Goal: Book appointment/travel/reservation

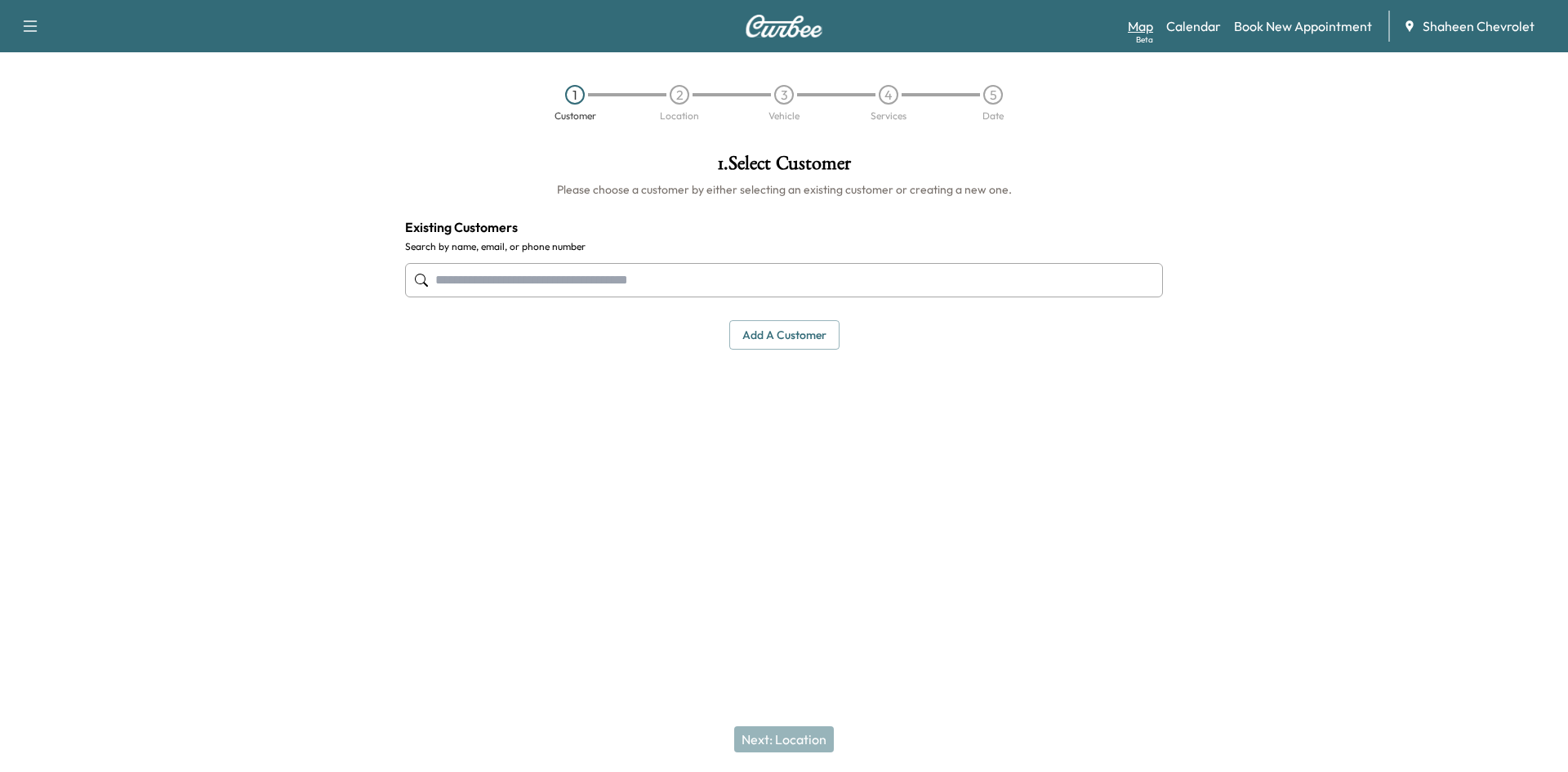
click at [1132, 20] on link "Map Beta" at bounding box center [1141, 26] width 25 height 20
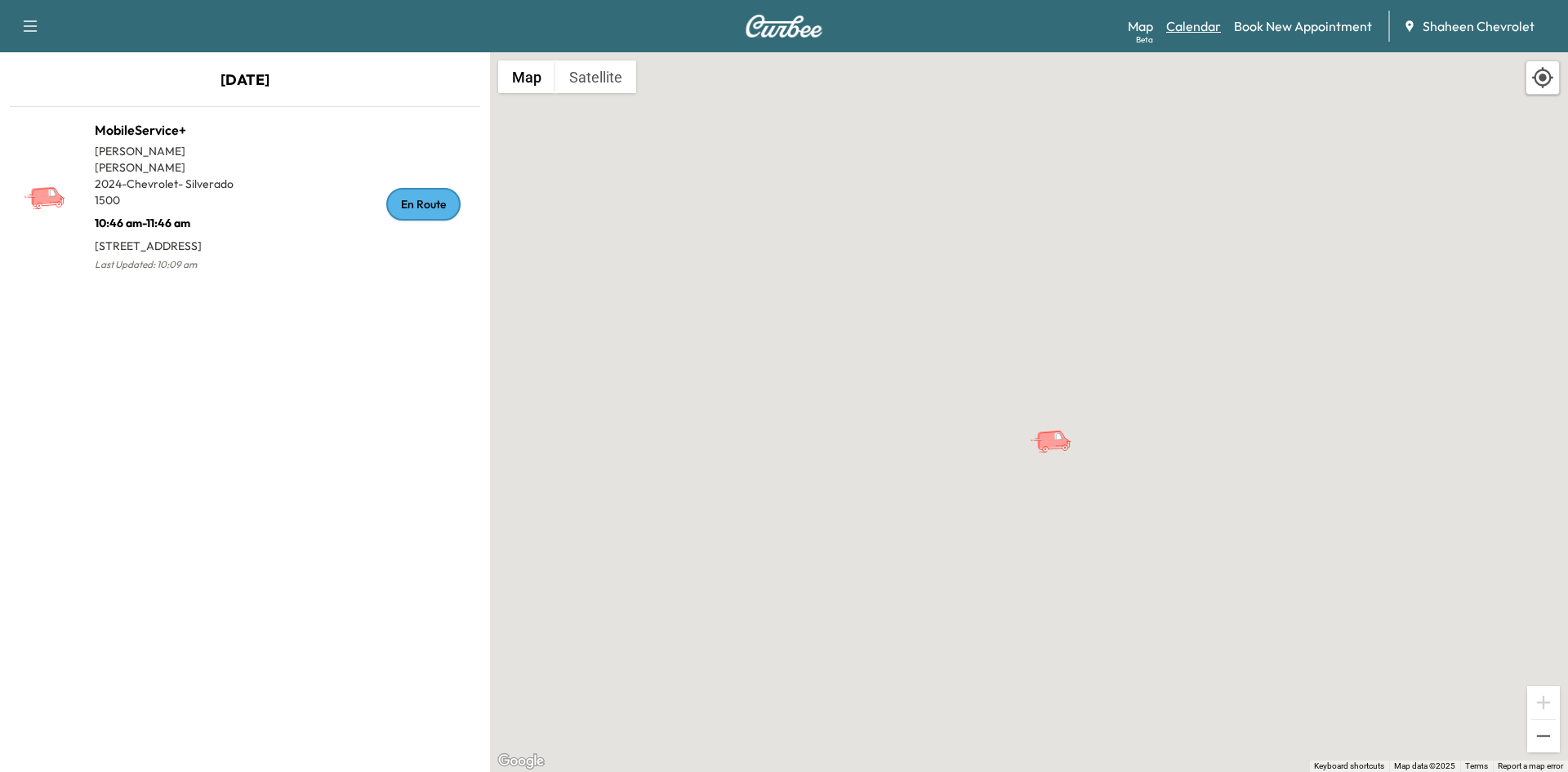
click at [1211, 30] on link "Calendar" at bounding box center [1193, 26] width 55 height 20
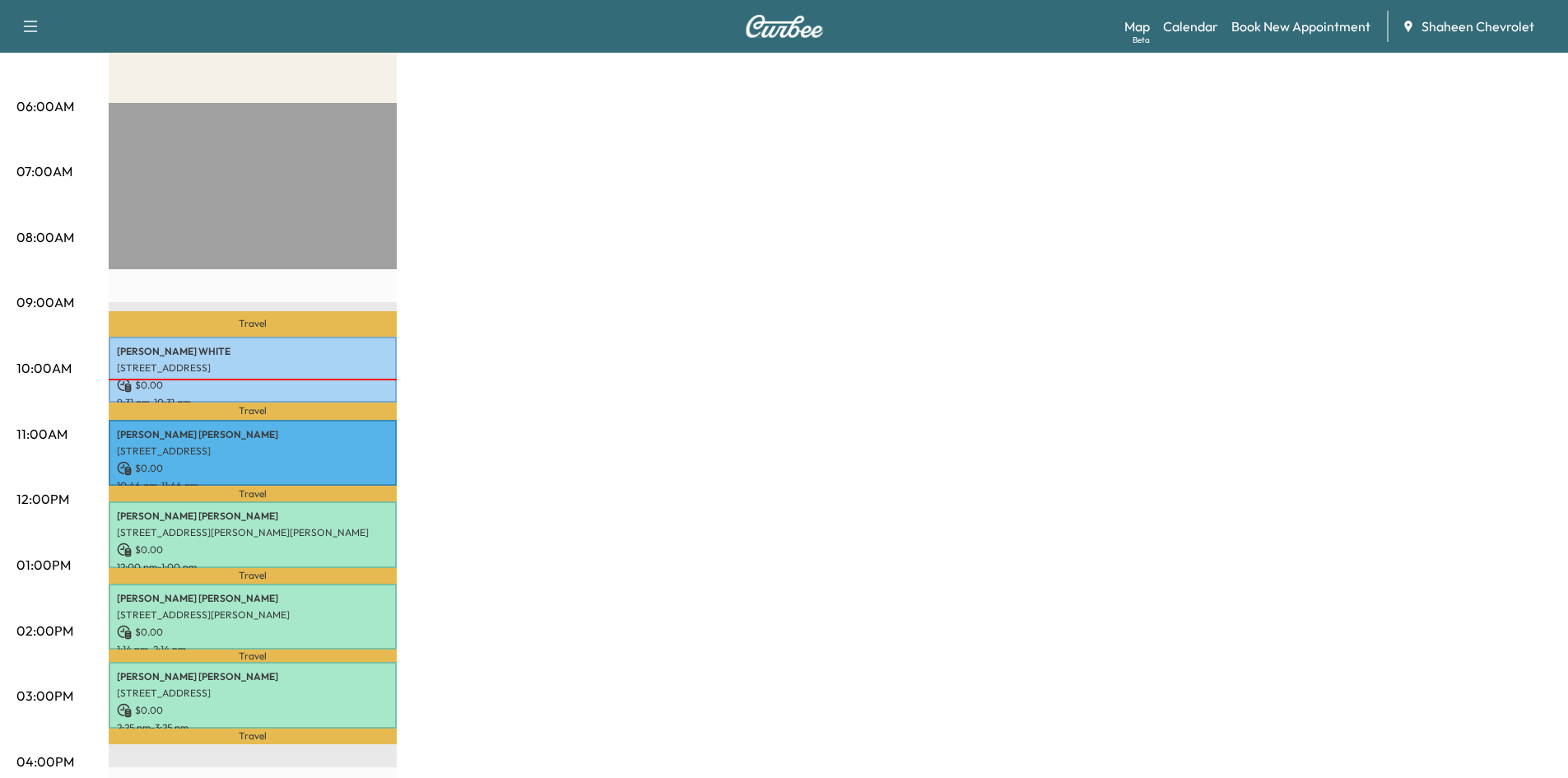
scroll to position [329, 0]
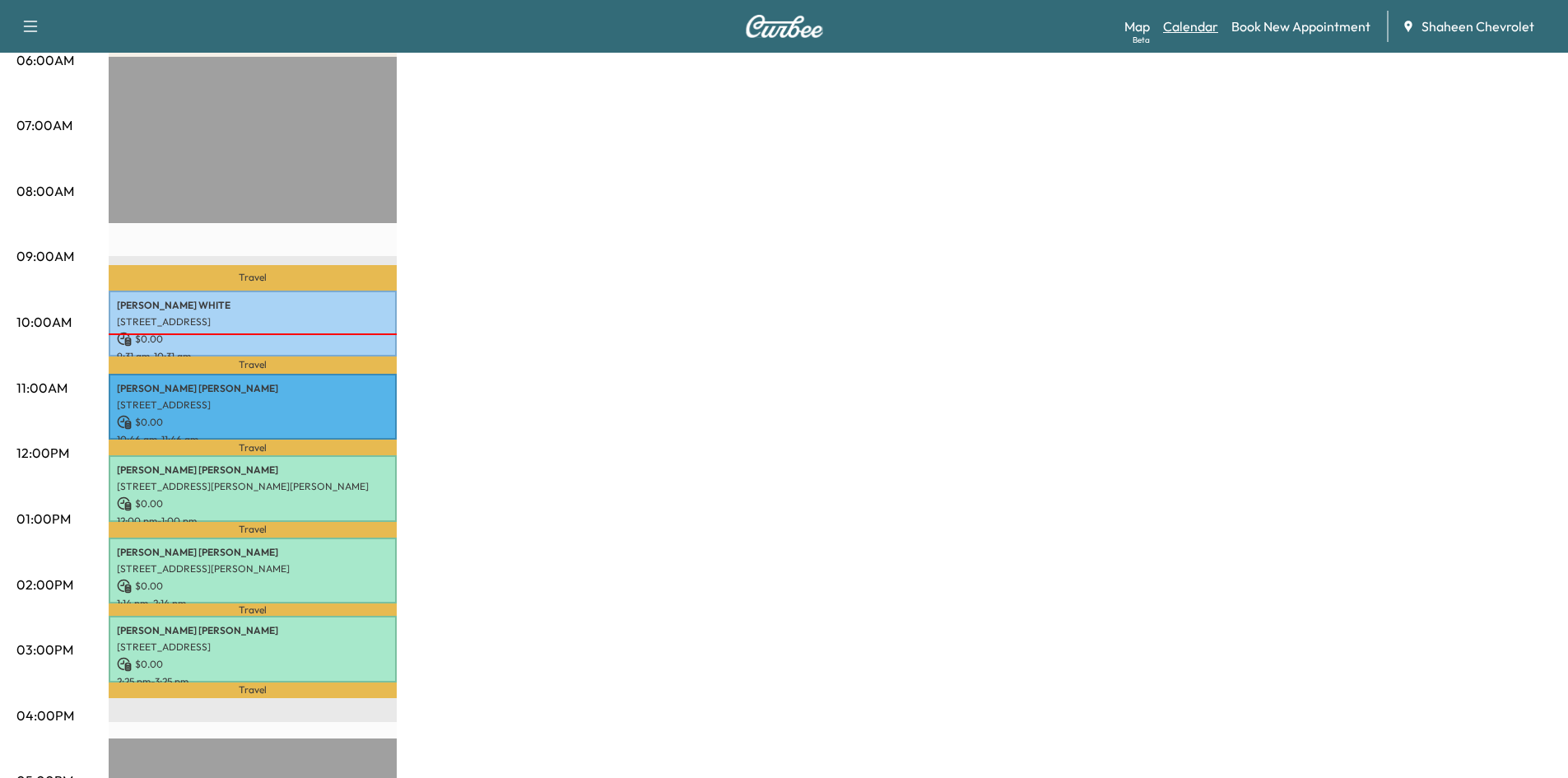
click at [1203, 28] on link "Calendar" at bounding box center [1191, 27] width 55 height 20
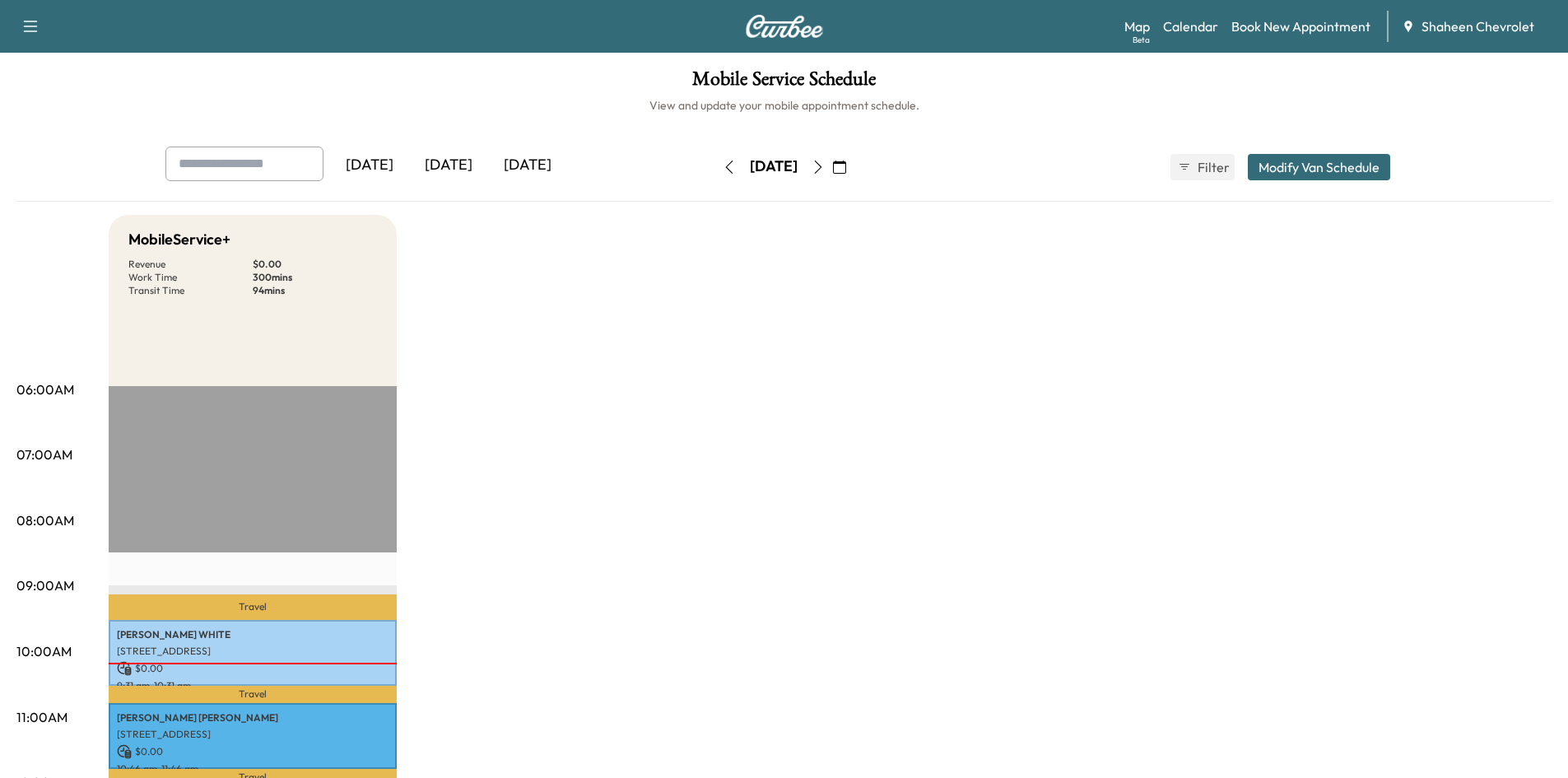
click at [854, 167] on button "button" at bounding box center [839, 167] width 28 height 27
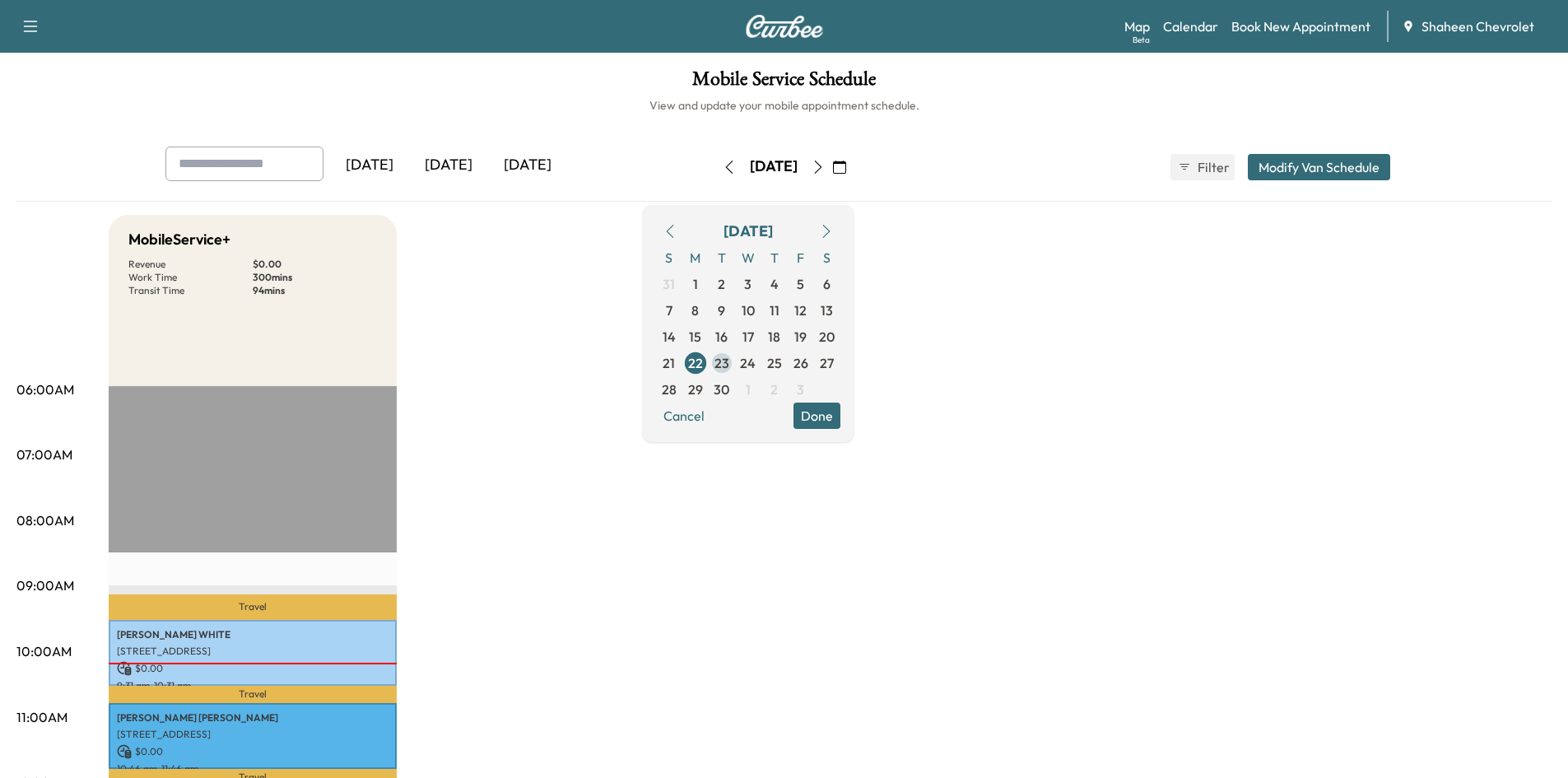
click at [729, 356] on span "23" at bounding box center [722, 363] width 15 height 20
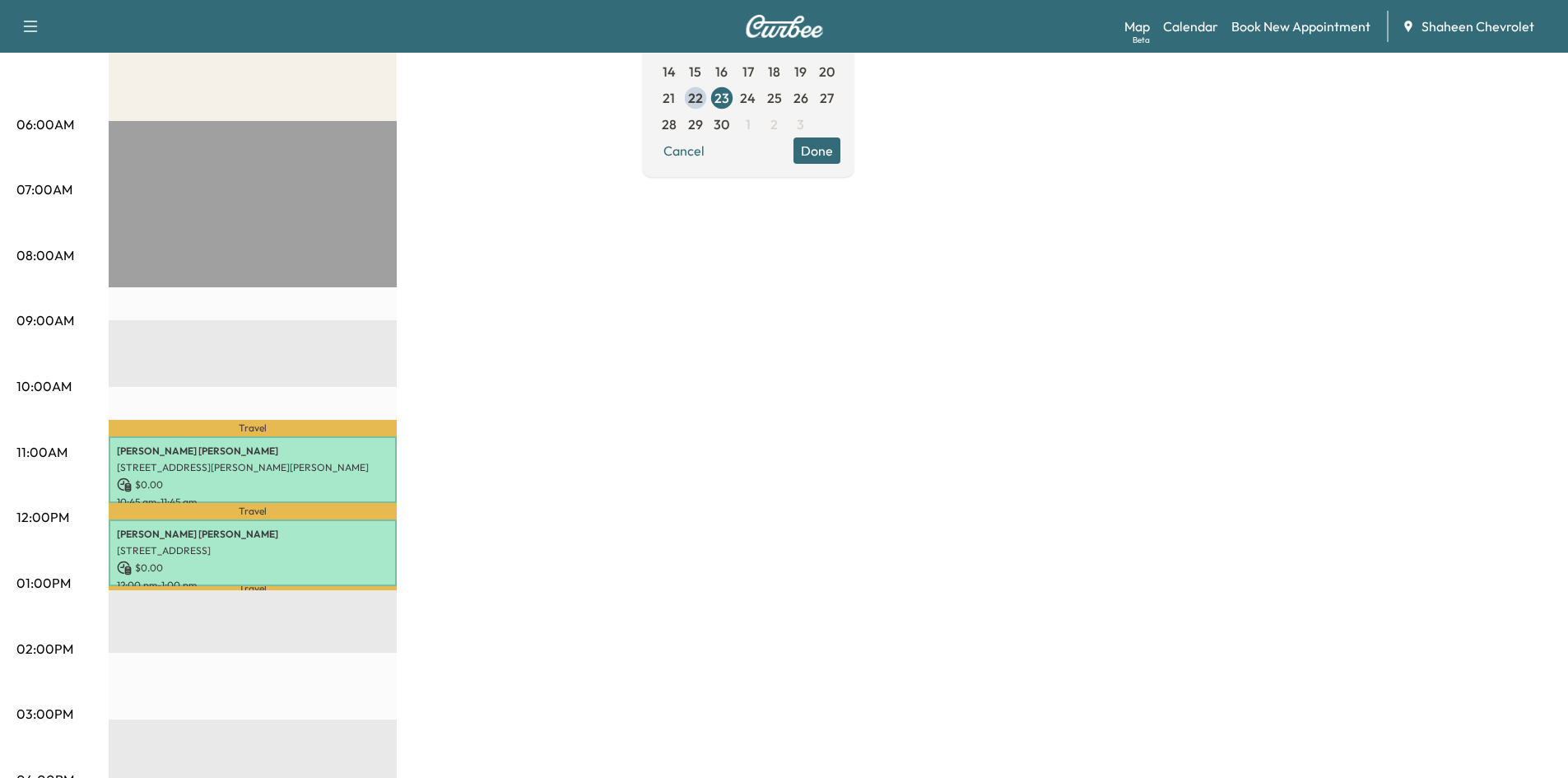
scroll to position [247, 0]
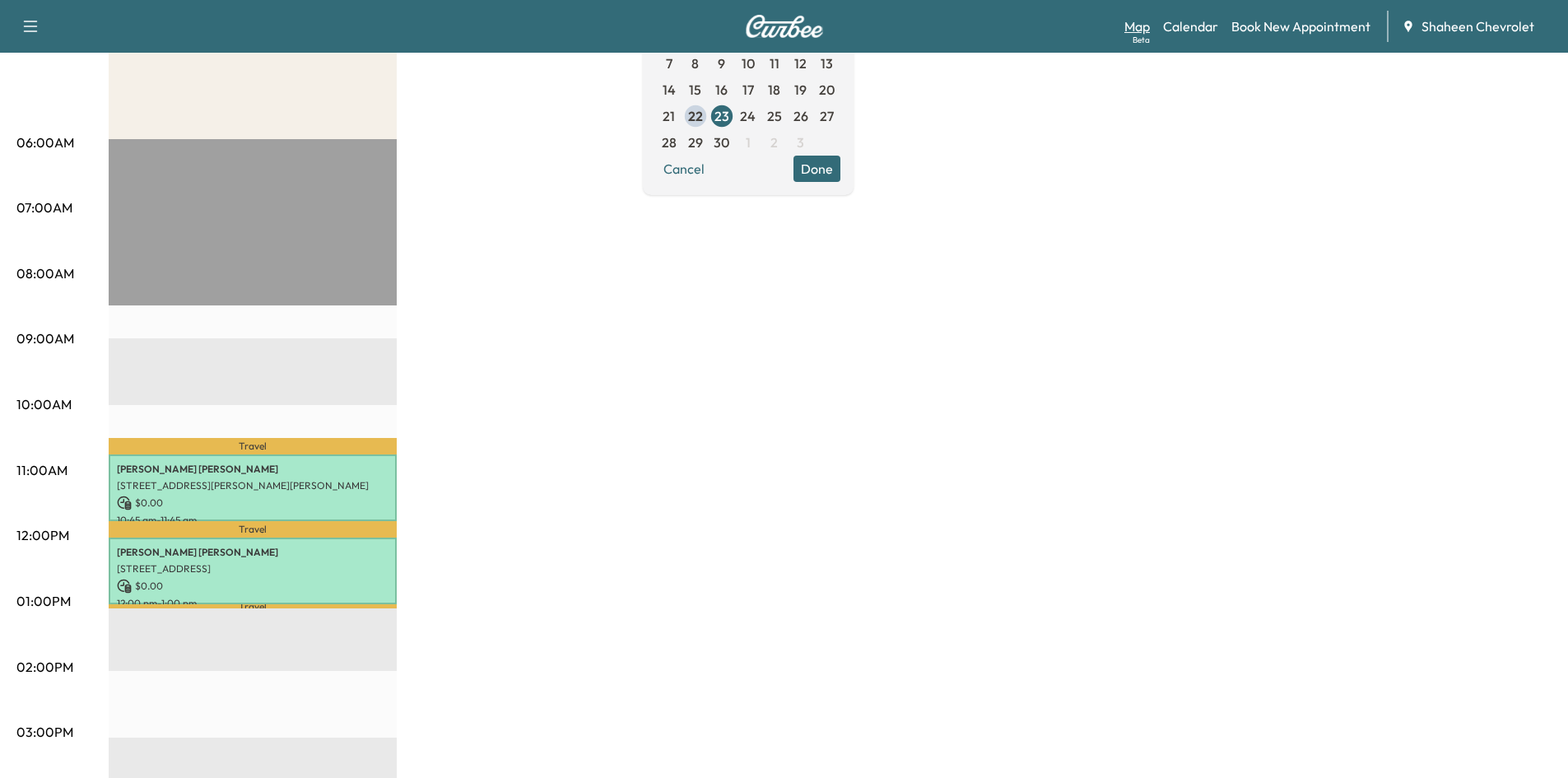
click at [1124, 25] on link "Map Beta" at bounding box center [1137, 27] width 26 height 20
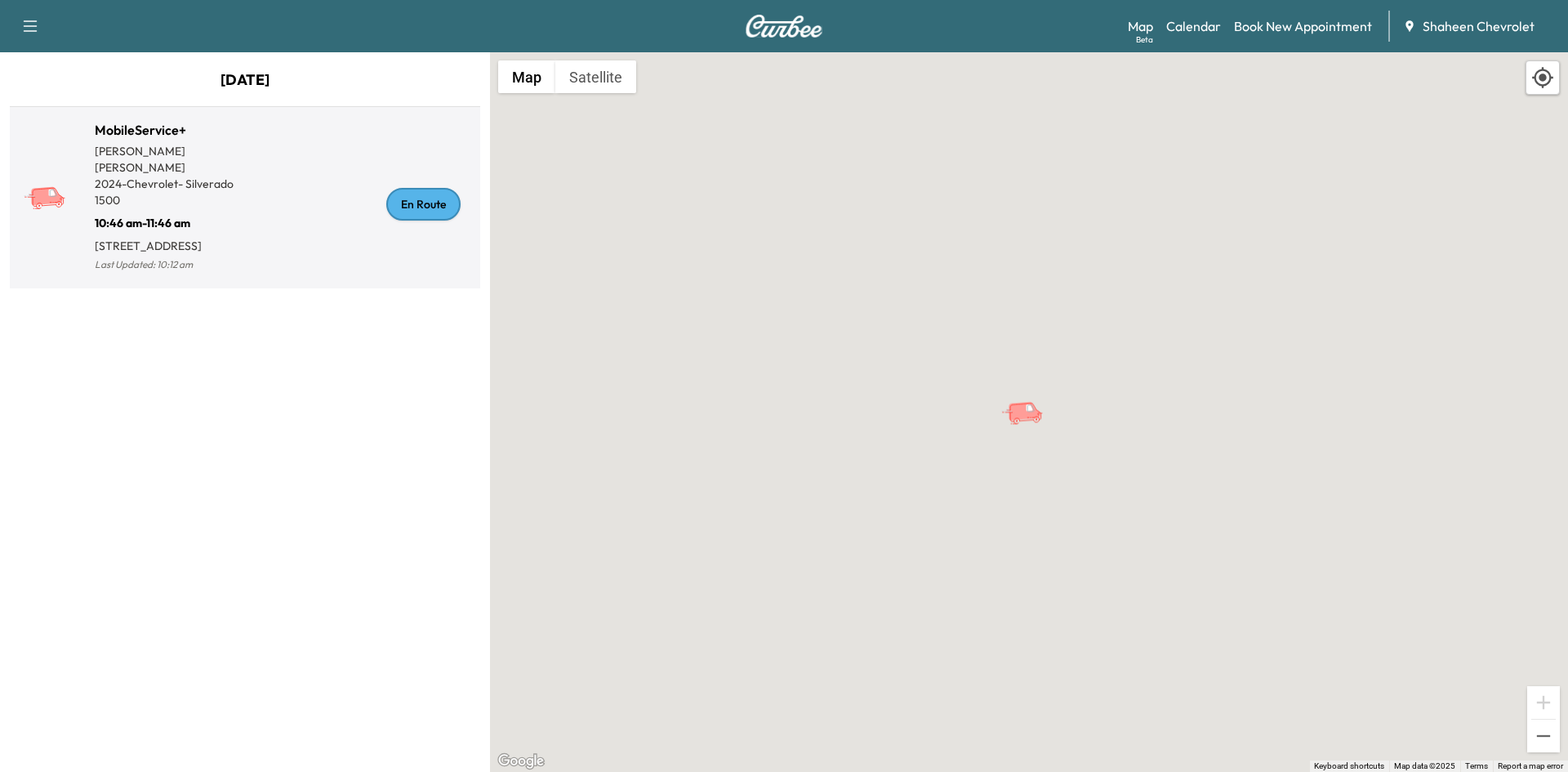
click at [434, 205] on div "En Route" at bounding box center [424, 205] width 75 height 33
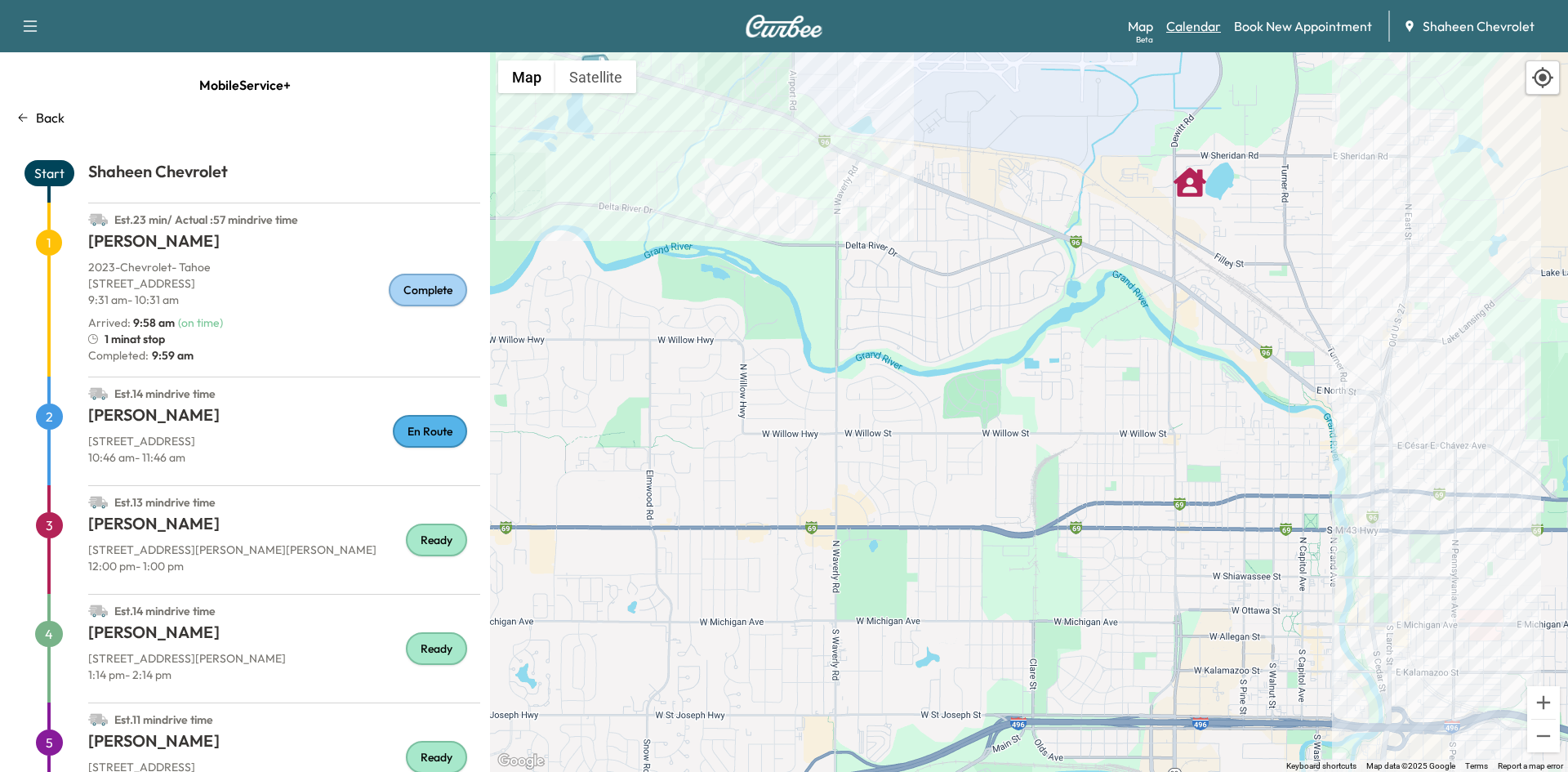
click at [1208, 25] on link "Calendar" at bounding box center [1193, 26] width 55 height 20
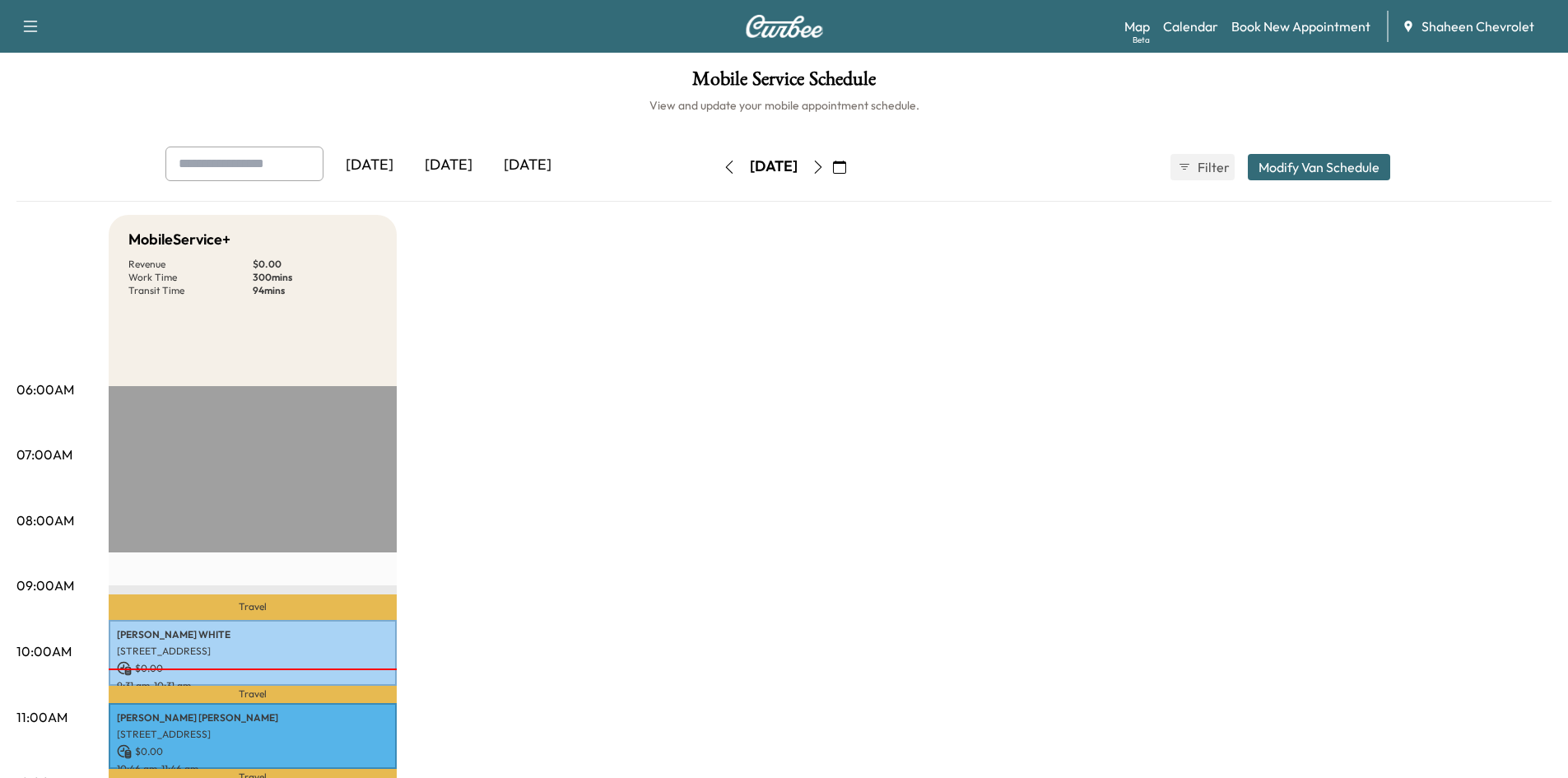
click at [824, 167] on icon "button" at bounding box center [818, 167] width 13 height 13
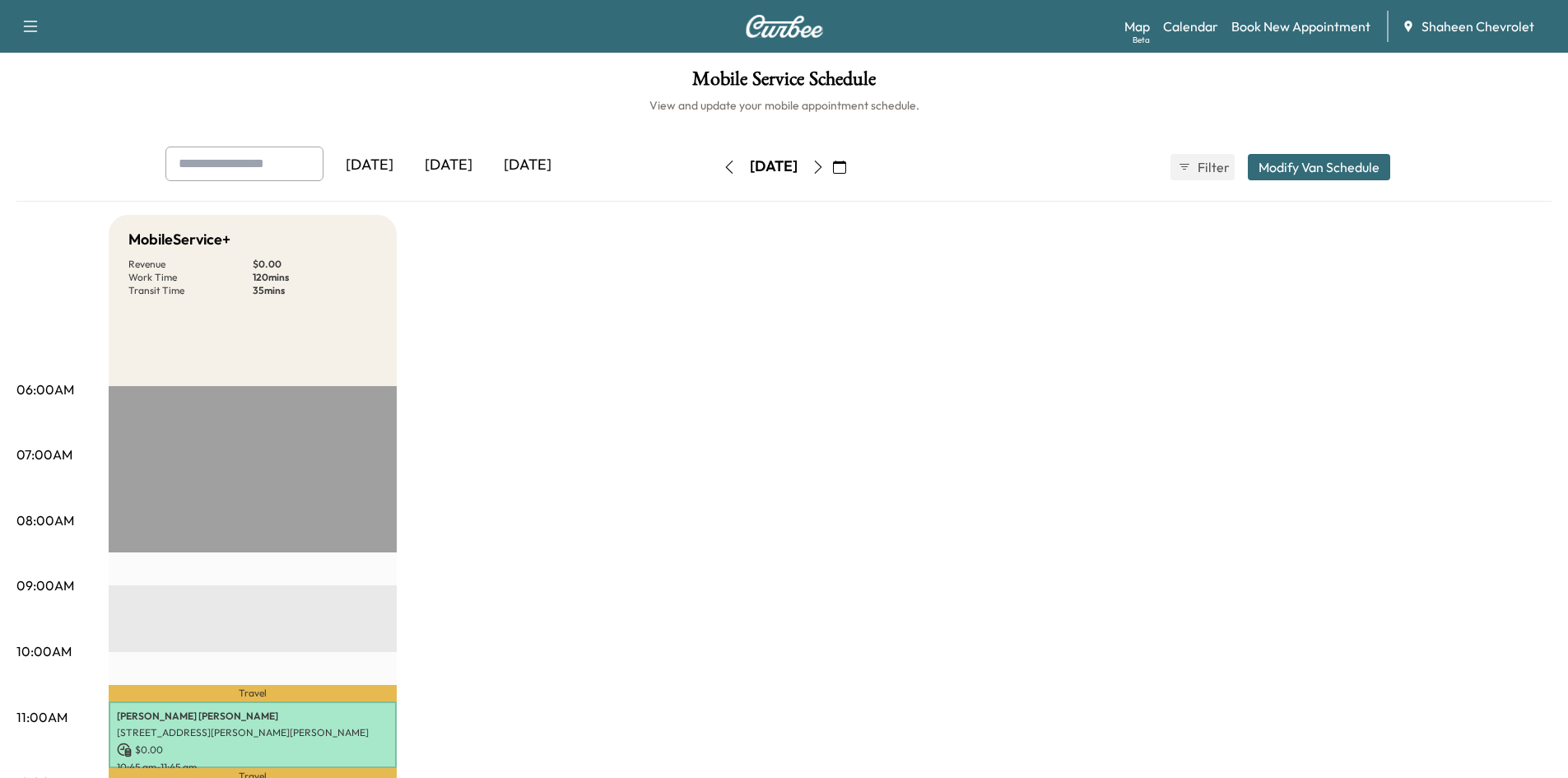
scroll to position [82, 0]
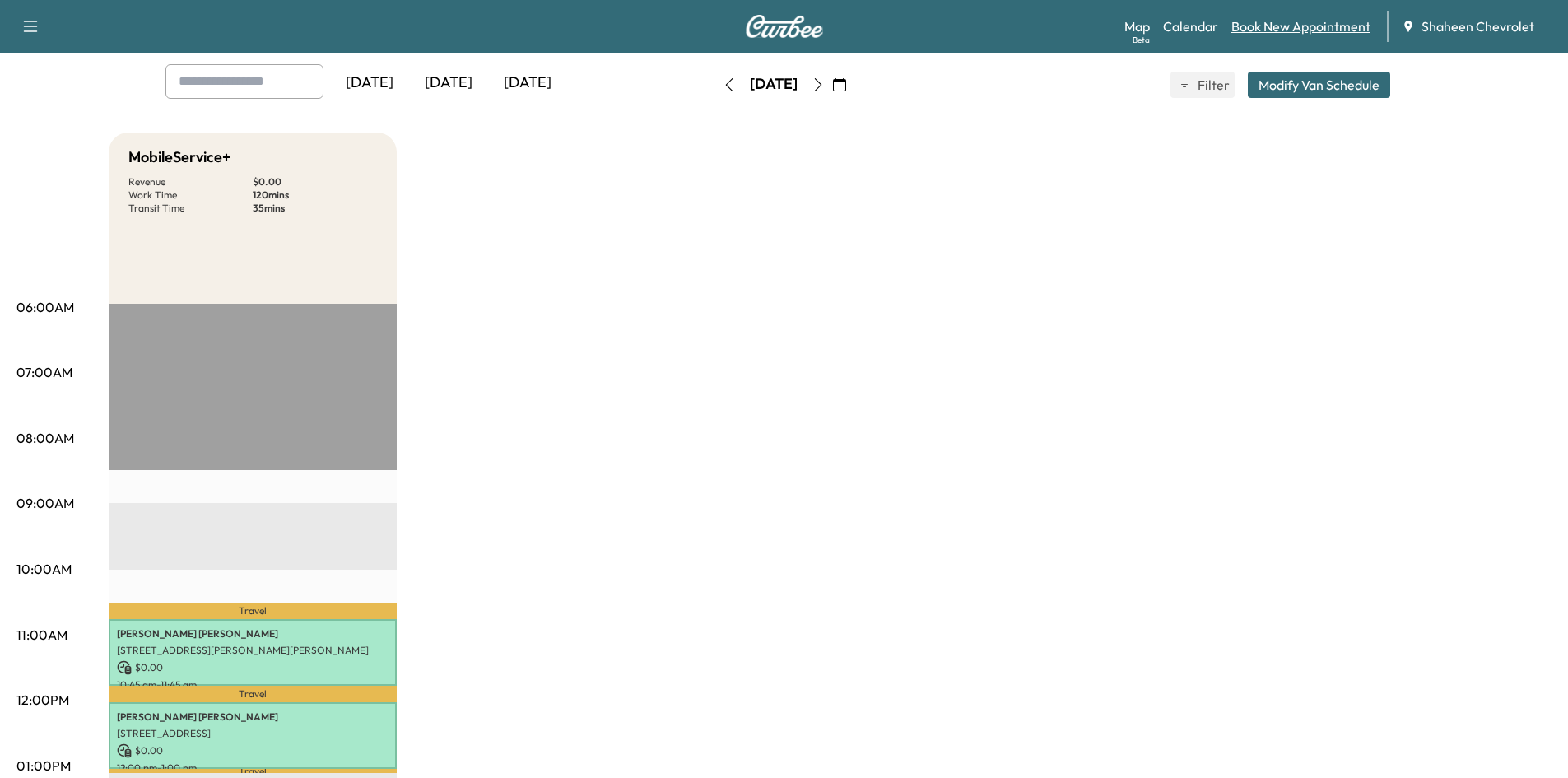
click at [1253, 24] on link "Book New Appointment" at bounding box center [1301, 27] width 139 height 20
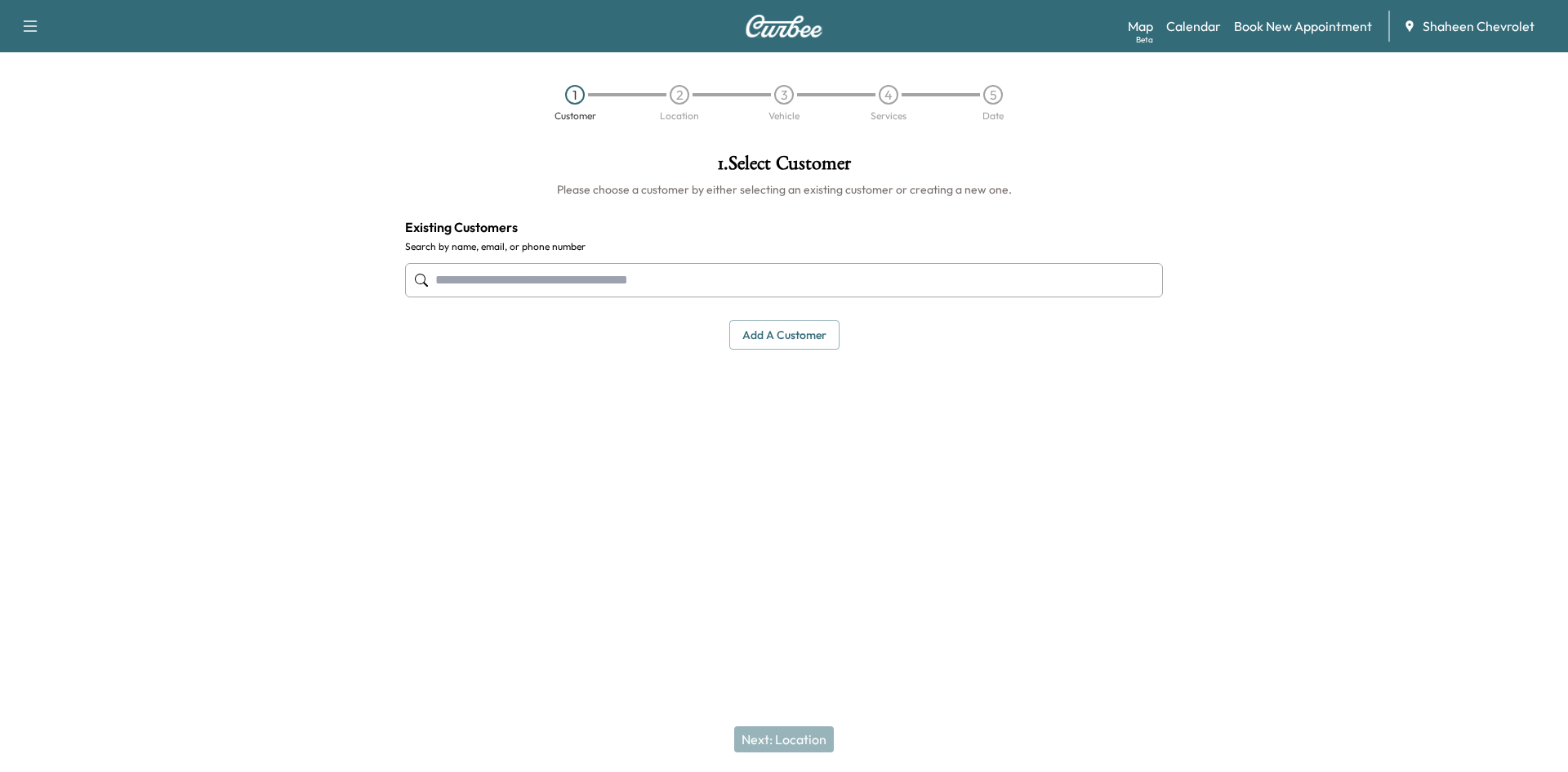
click at [638, 278] on input "text" at bounding box center [784, 280] width 758 height 35
click at [759, 332] on button "Add a customer" at bounding box center [784, 335] width 110 height 30
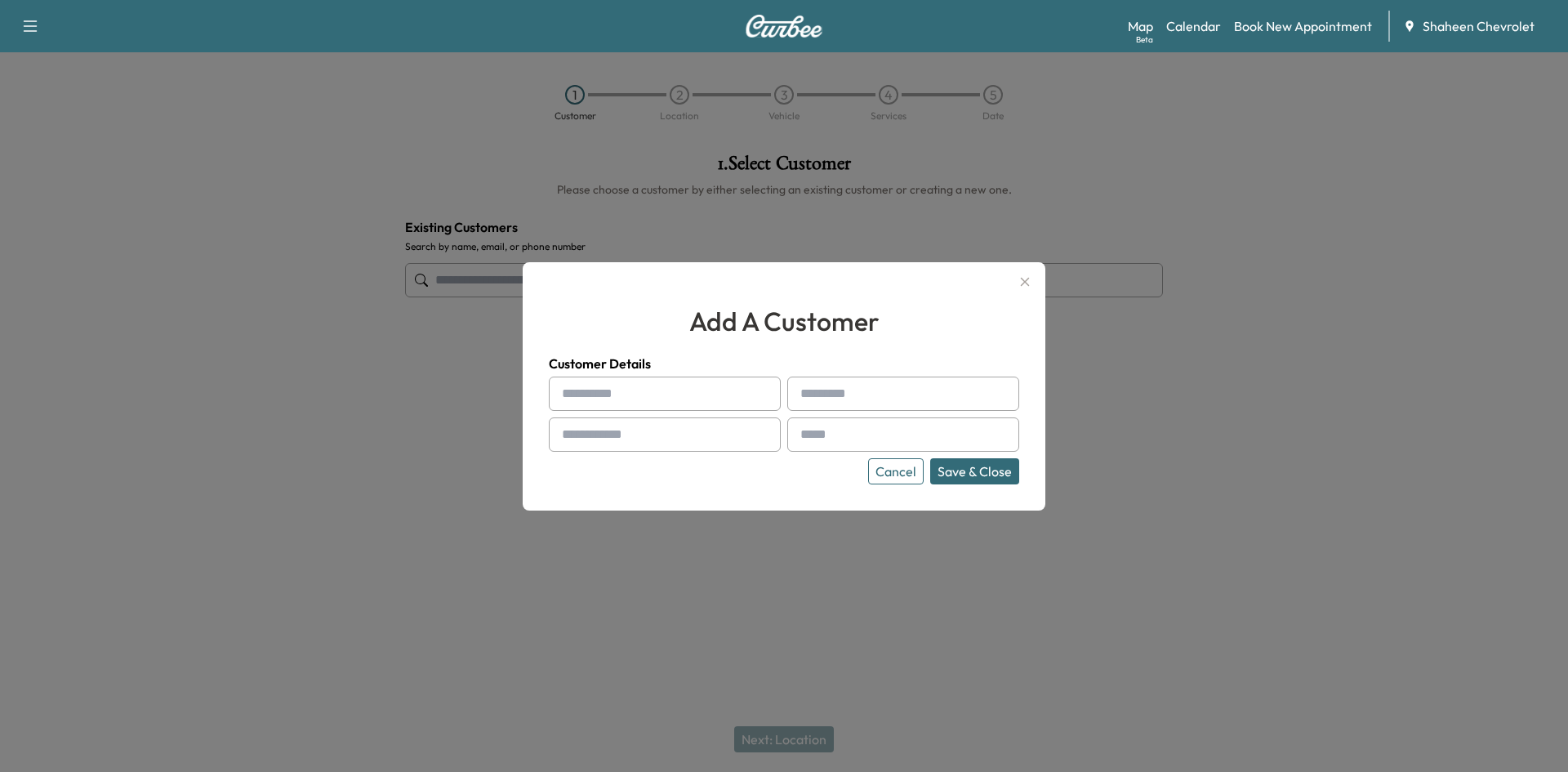
click at [629, 394] on input "text" at bounding box center [664, 394] width 232 height 35
type input "*"
type input "****"
type input "**********"
click at [610, 431] on input "text" at bounding box center [664, 435] width 232 height 35
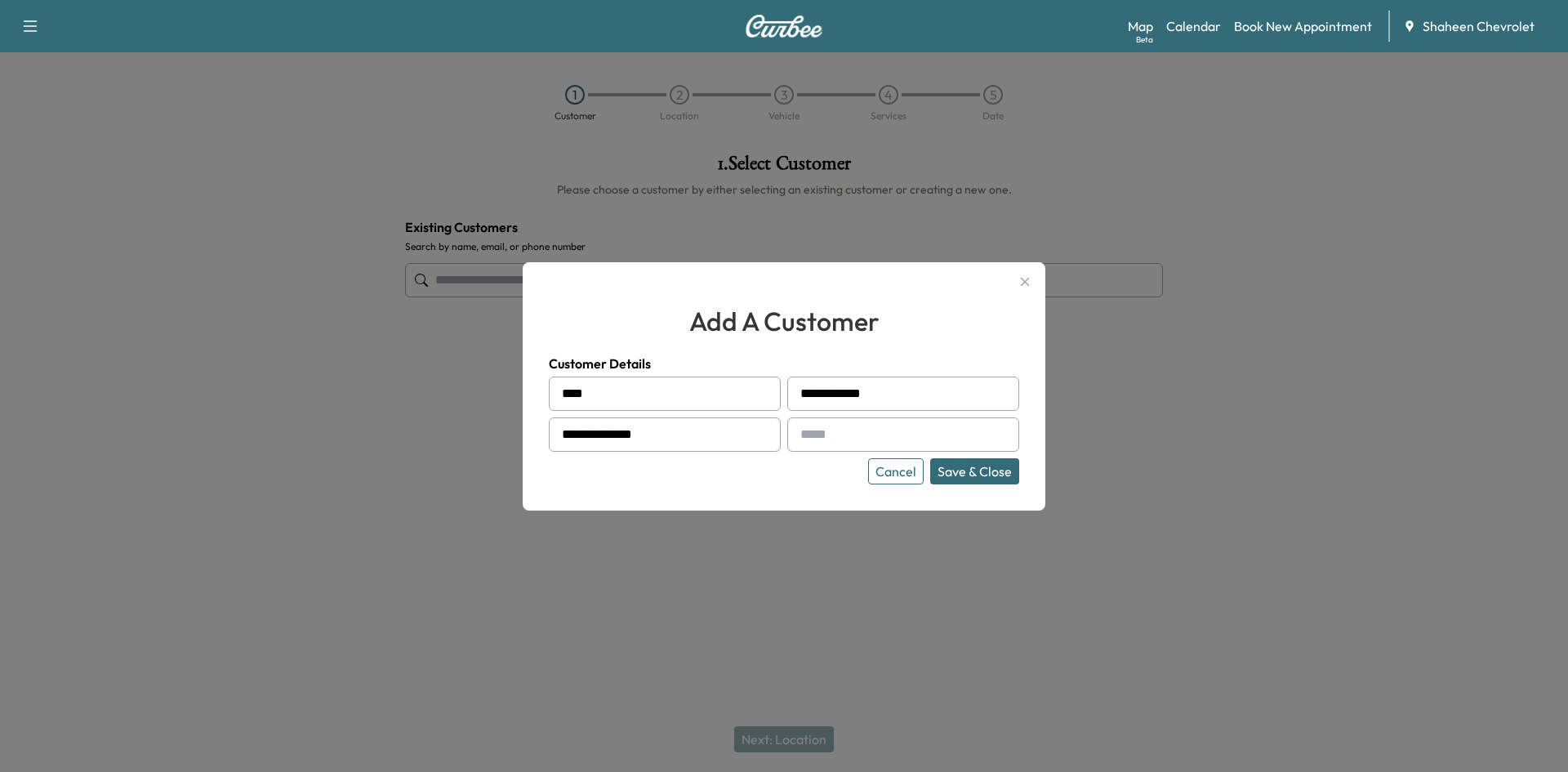
type input "**********"
click at [958, 470] on button "Save & Close" at bounding box center [974, 471] width 89 height 26
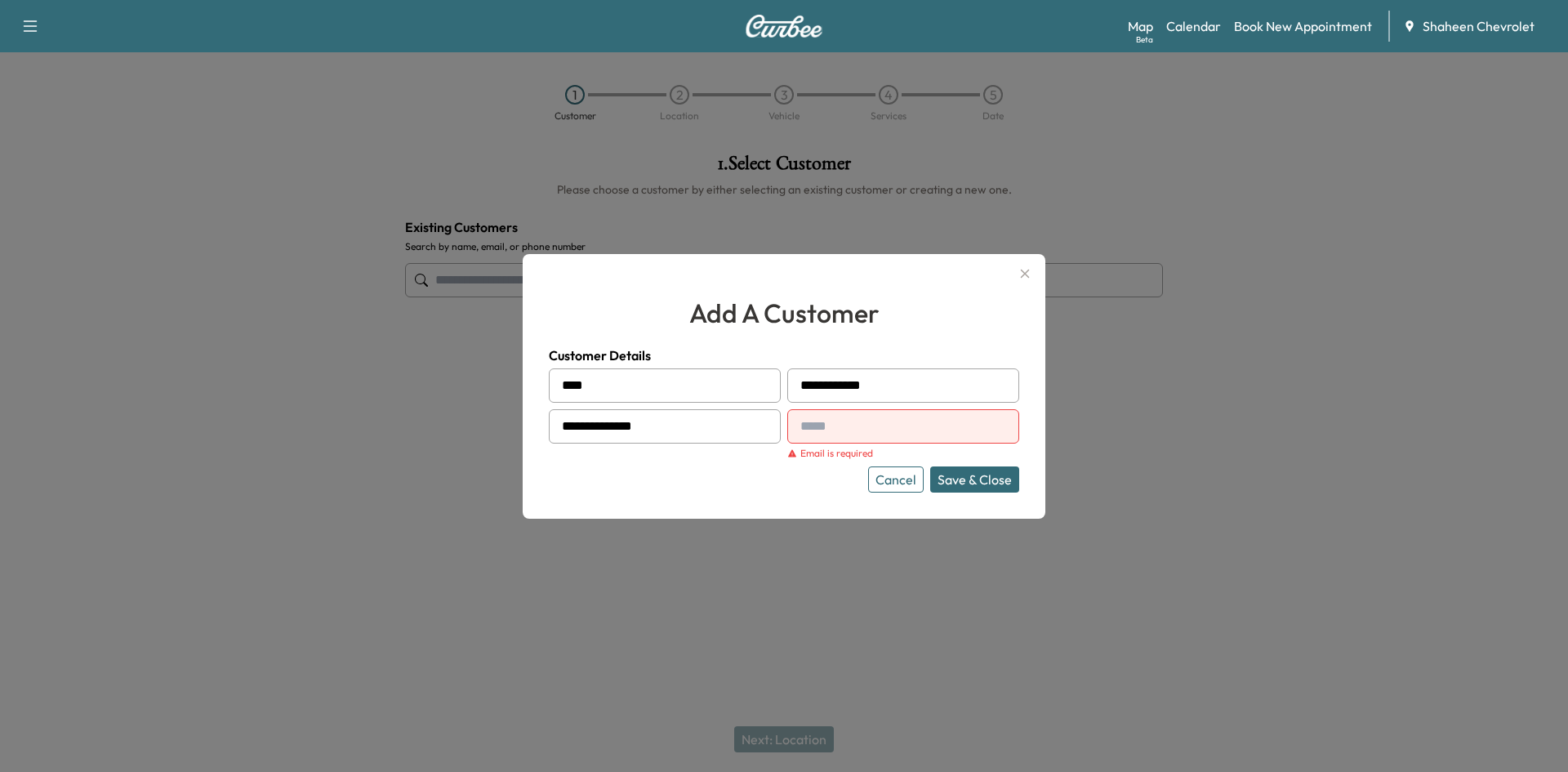
click at [894, 439] on input "text" at bounding box center [903, 426] width 232 height 35
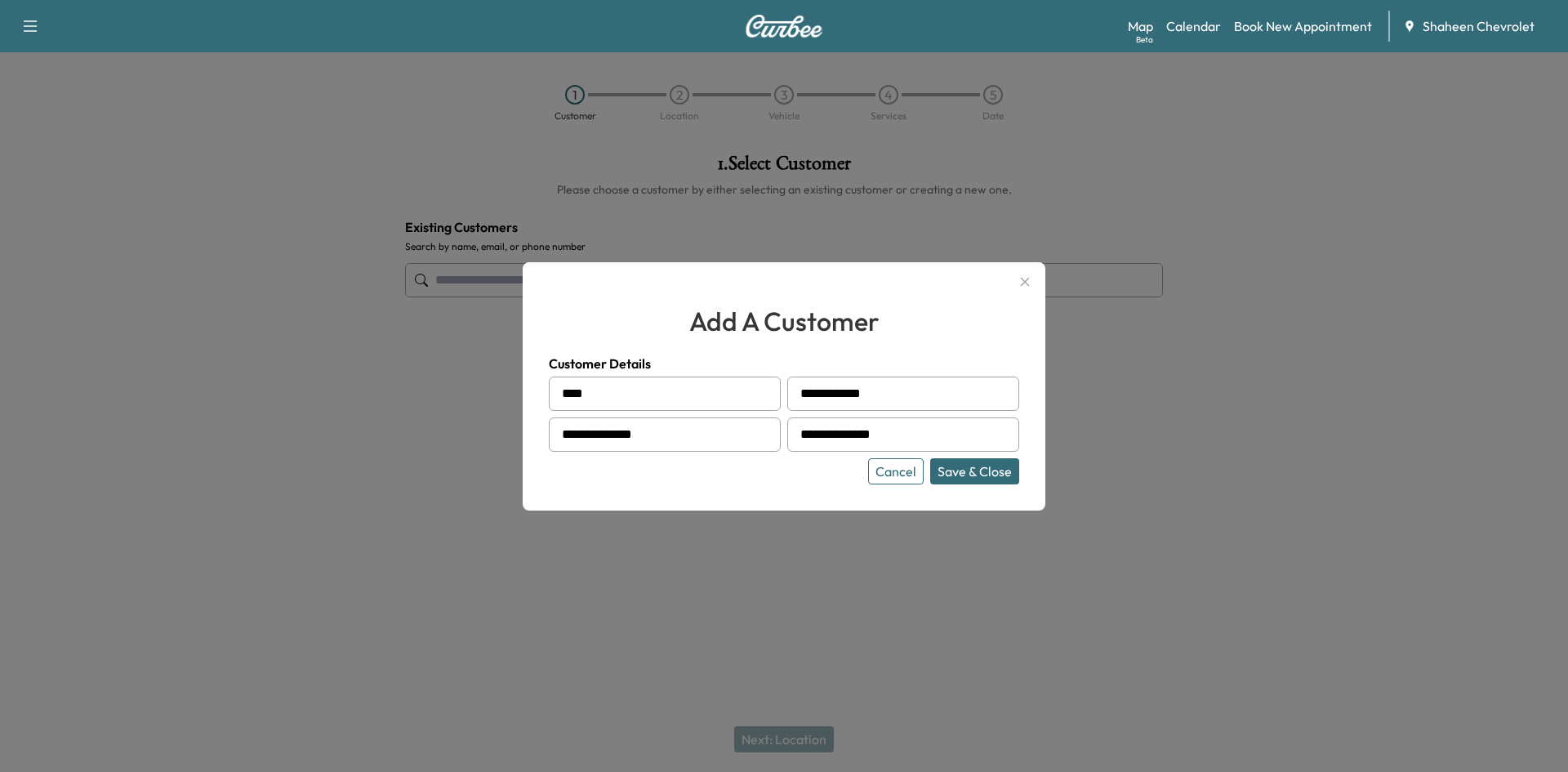
type input "**********"
click at [959, 466] on button "Save & Close" at bounding box center [974, 471] width 89 height 26
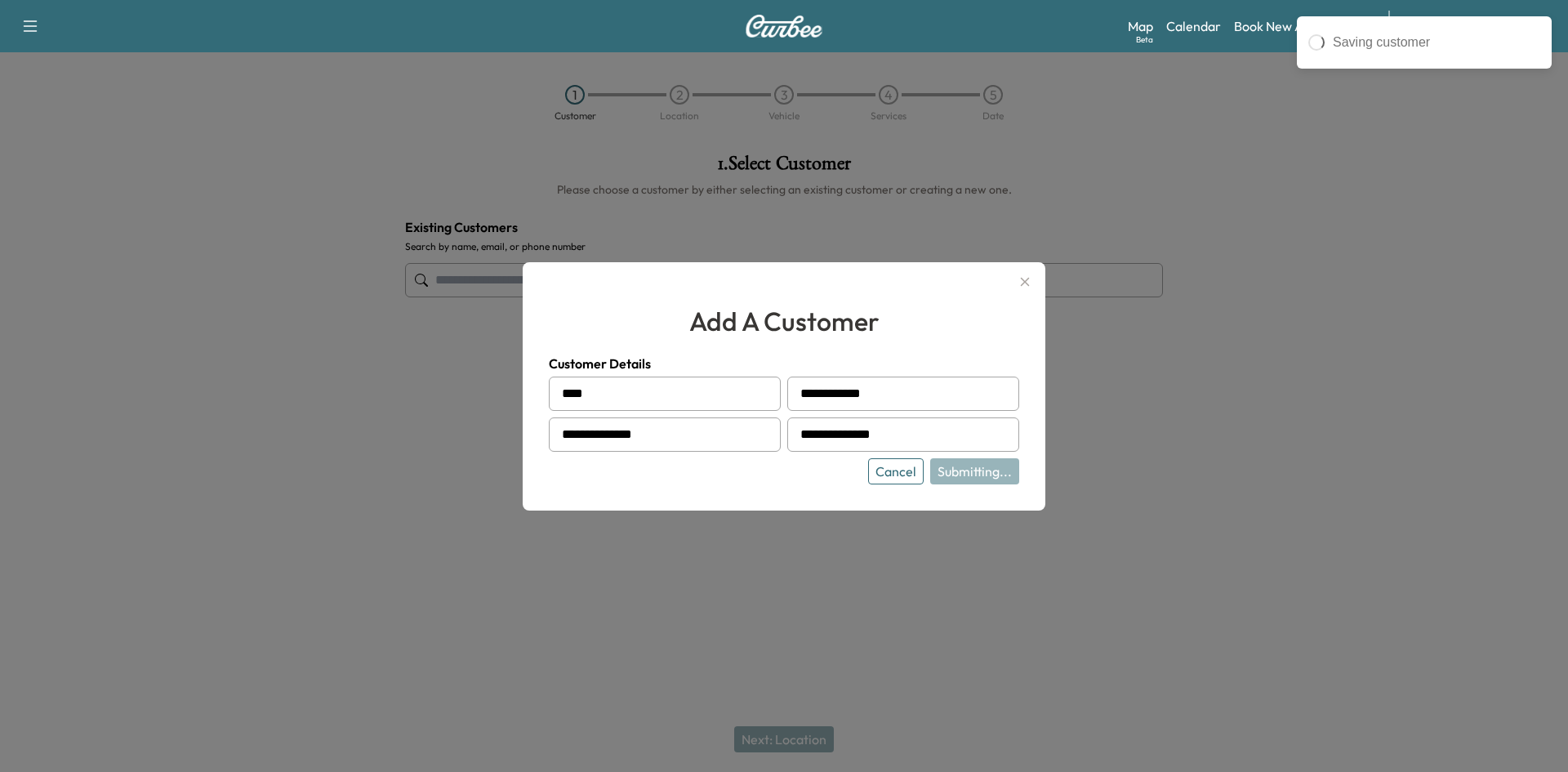
type input "**********"
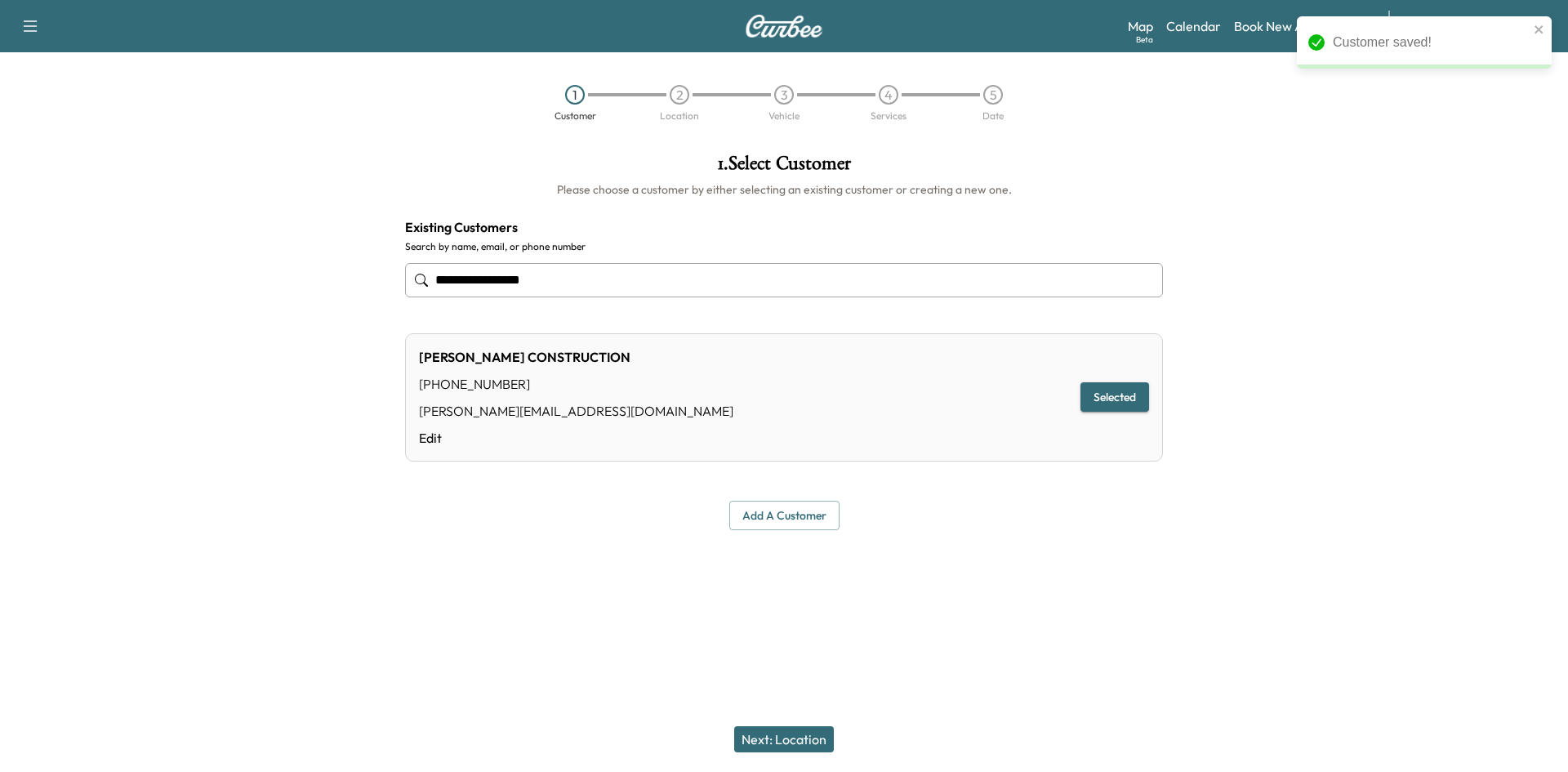
click at [797, 737] on button "Next: Location" at bounding box center [784, 739] width 100 height 26
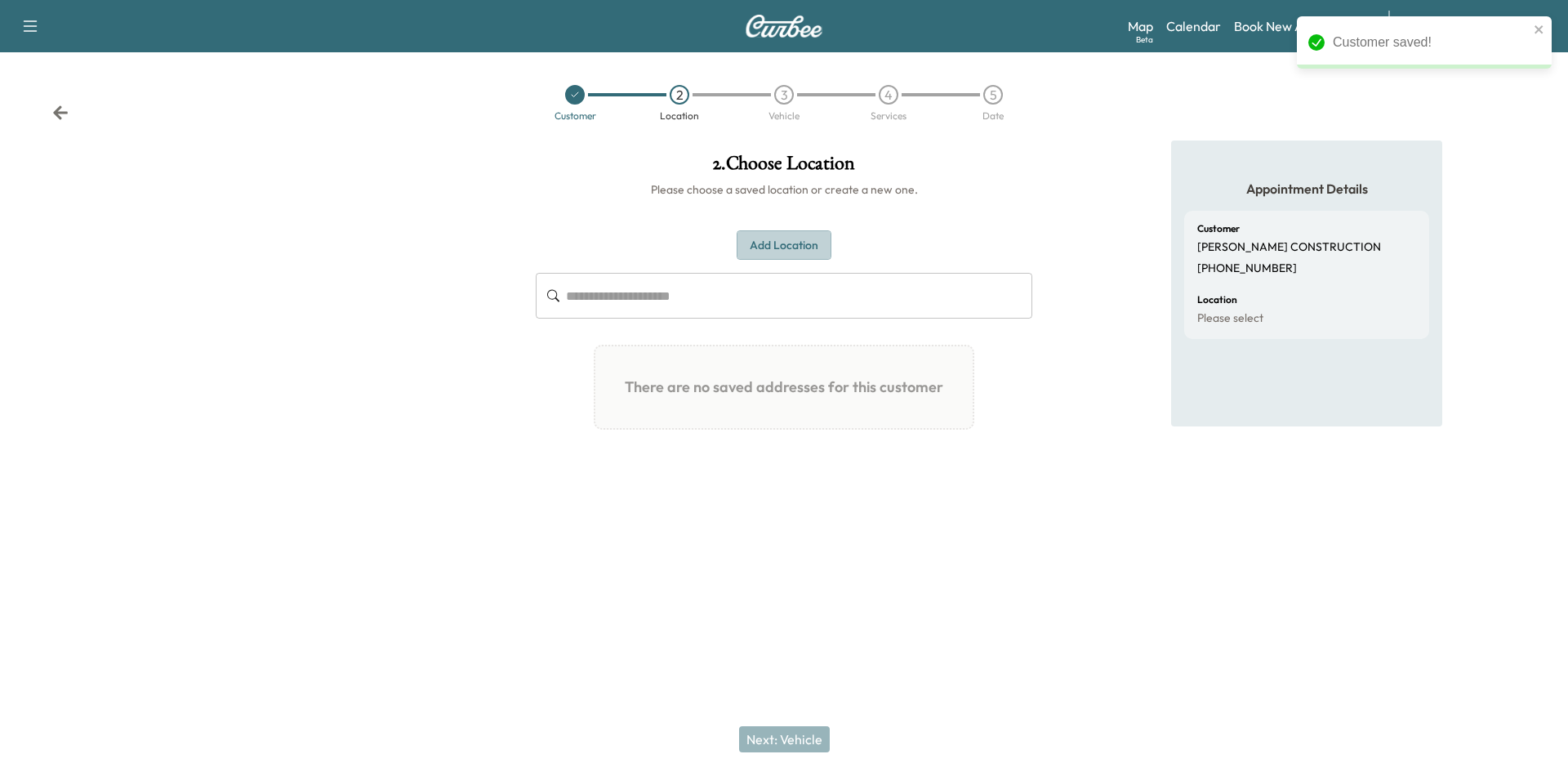
click at [769, 246] on button "Add Location" at bounding box center [784, 245] width 95 height 30
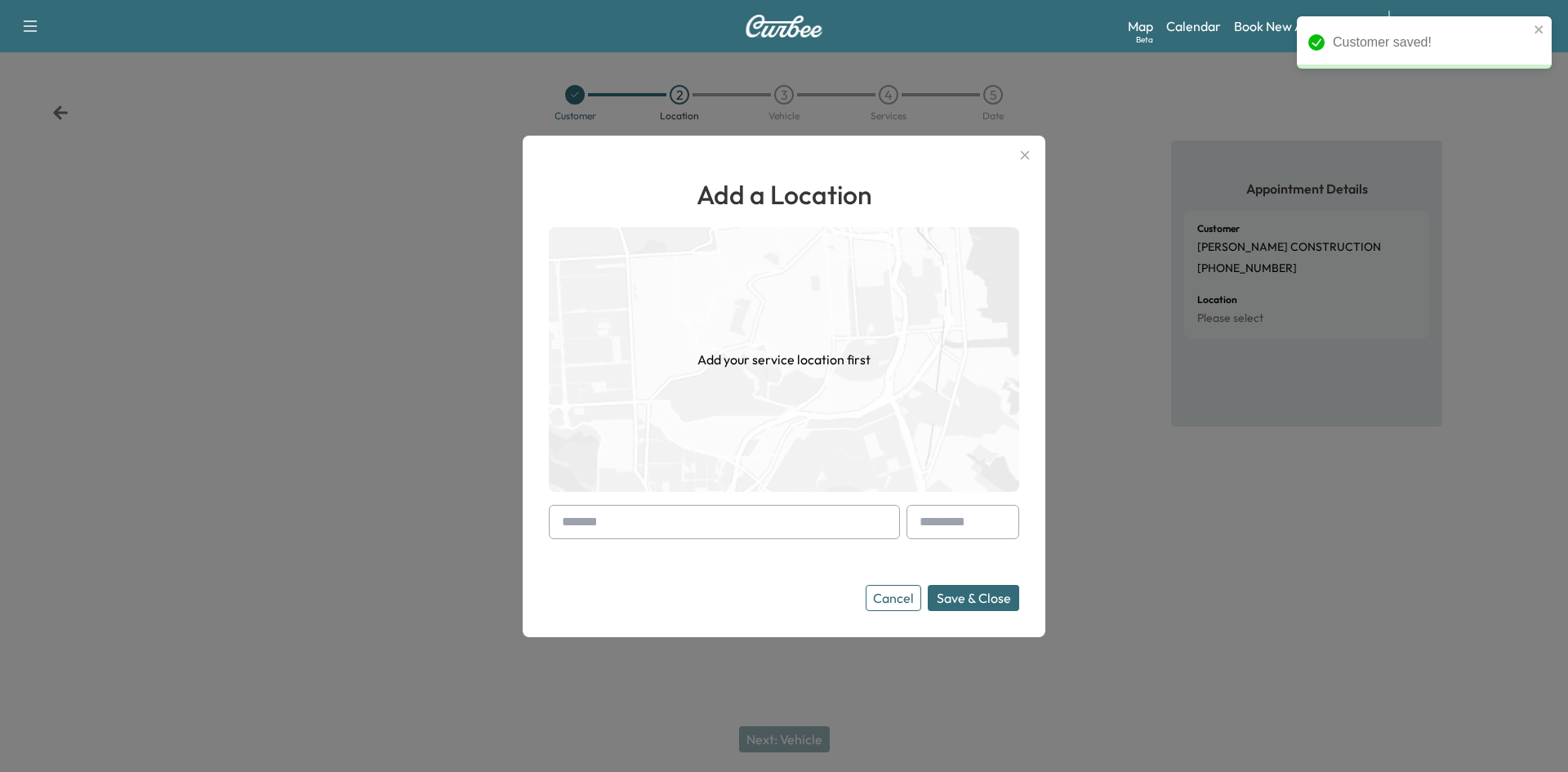
click at [660, 527] on input "text" at bounding box center [724, 522] width 351 height 35
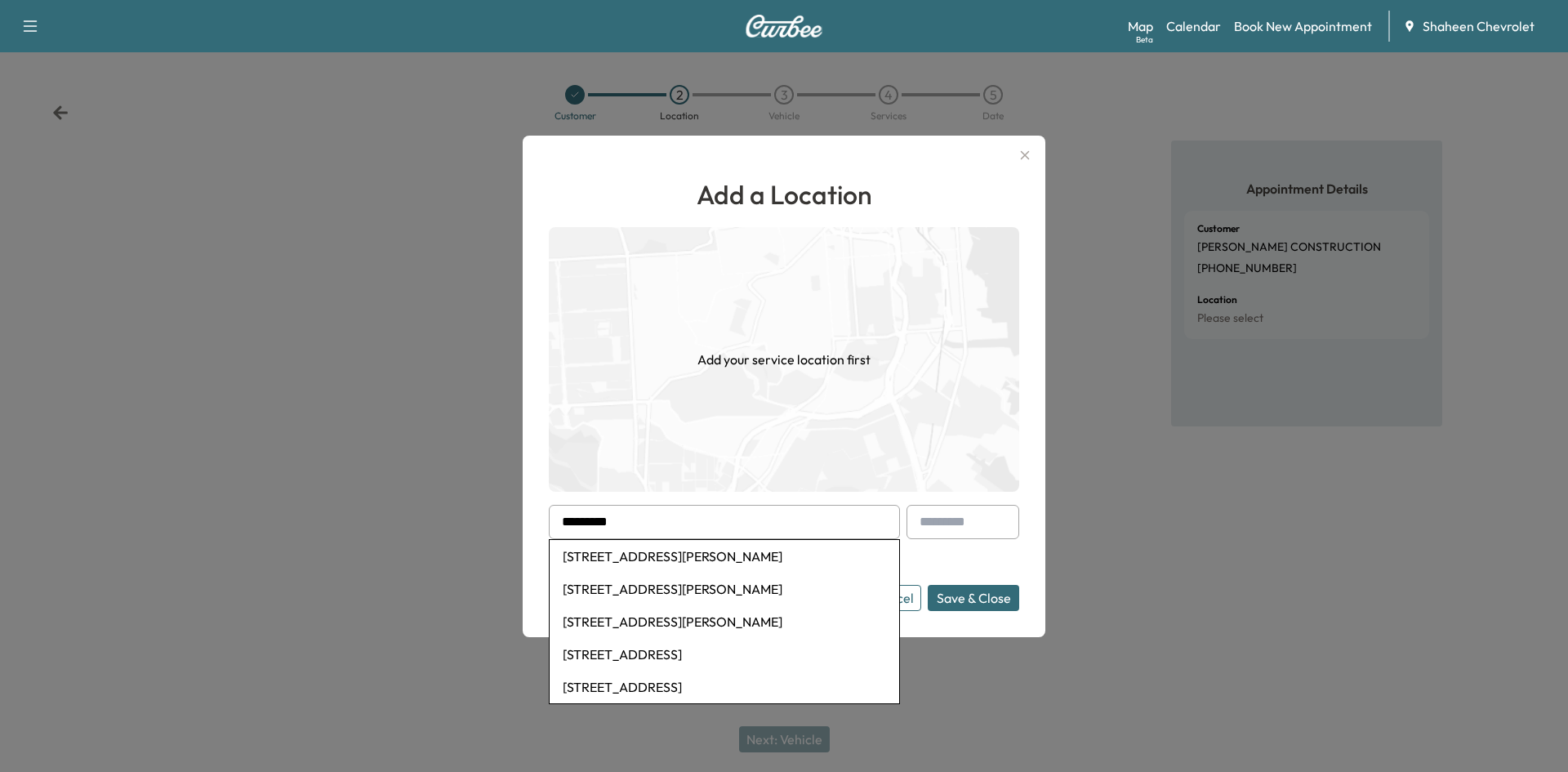
click at [692, 555] on li "[STREET_ADDRESS][PERSON_NAME]" at bounding box center [724, 556] width 350 height 33
type input "**********"
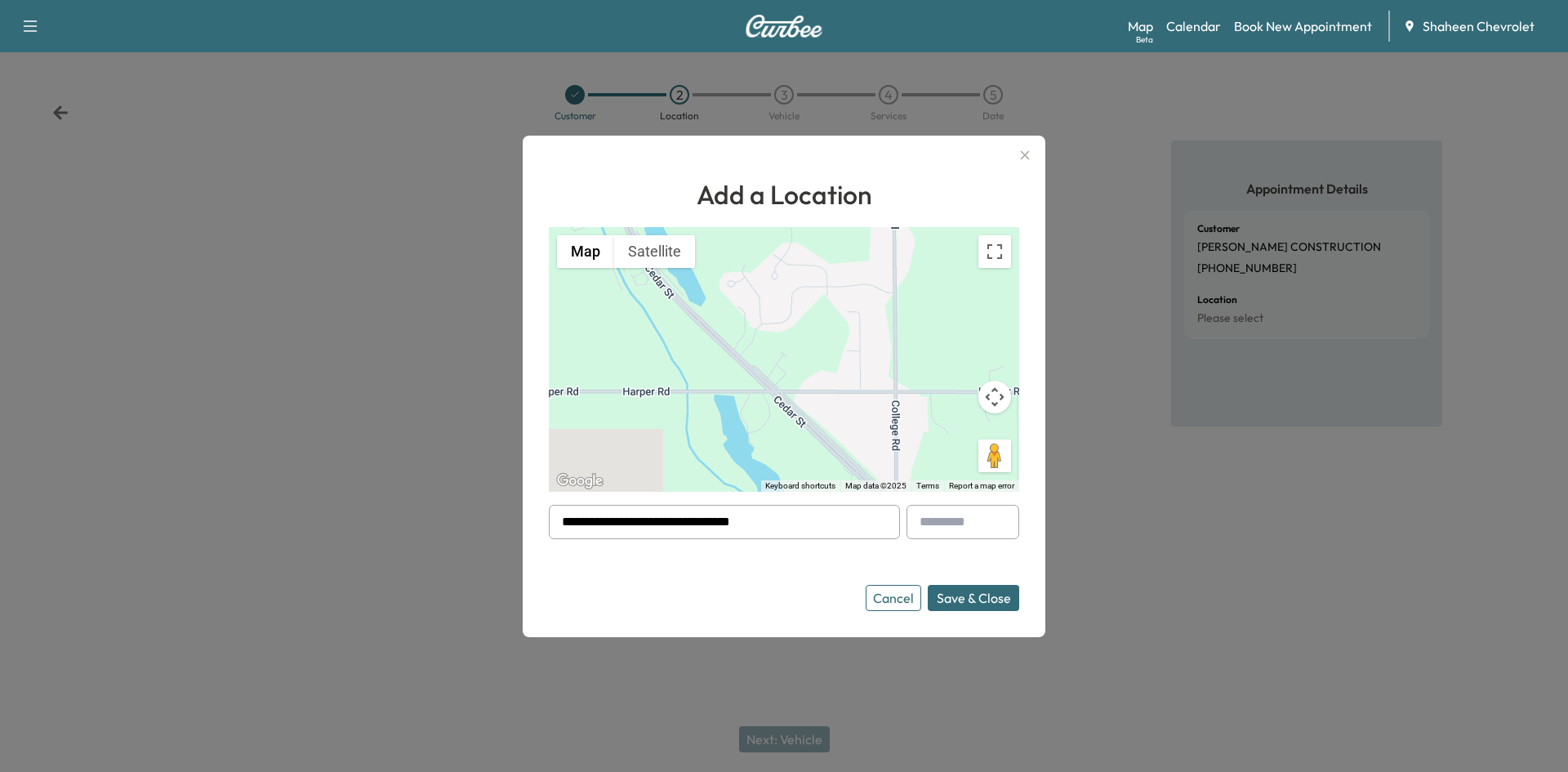
click at [959, 601] on button "Save & Close" at bounding box center [974, 597] width 92 height 26
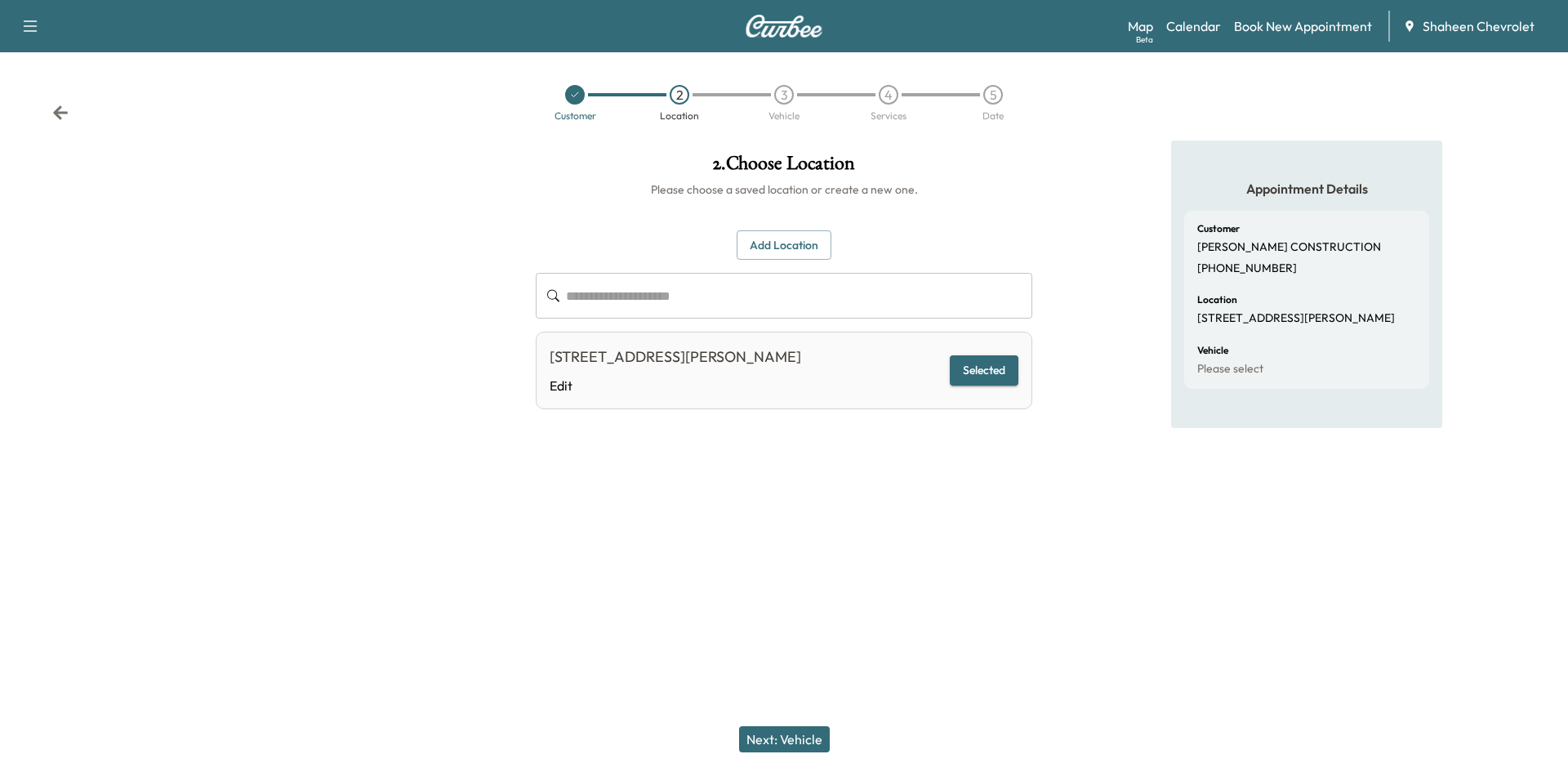
click at [790, 741] on button "Next: Vehicle" at bounding box center [784, 739] width 91 height 26
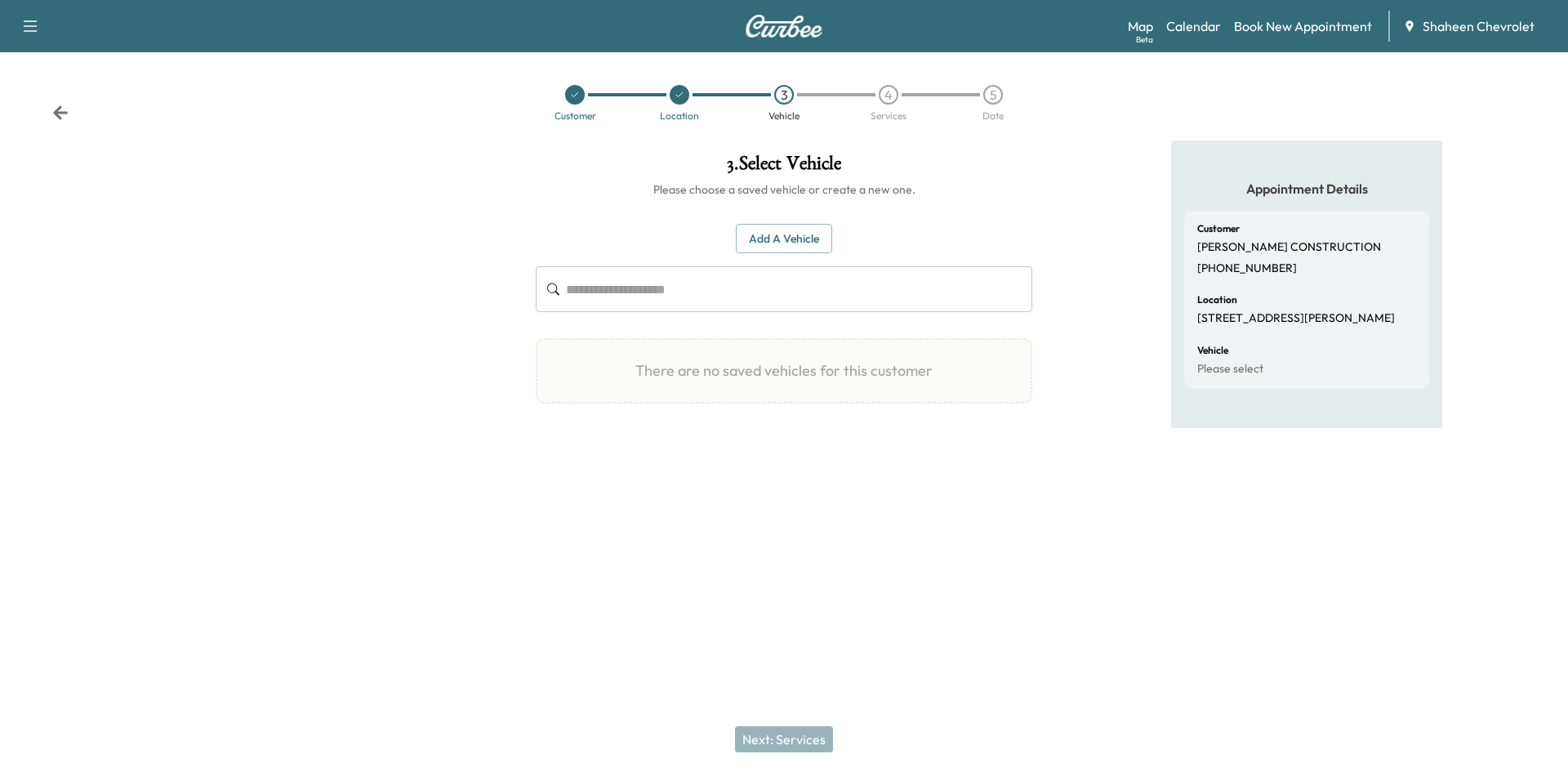
click at [784, 246] on button "Add a Vehicle" at bounding box center [784, 238] width 96 height 30
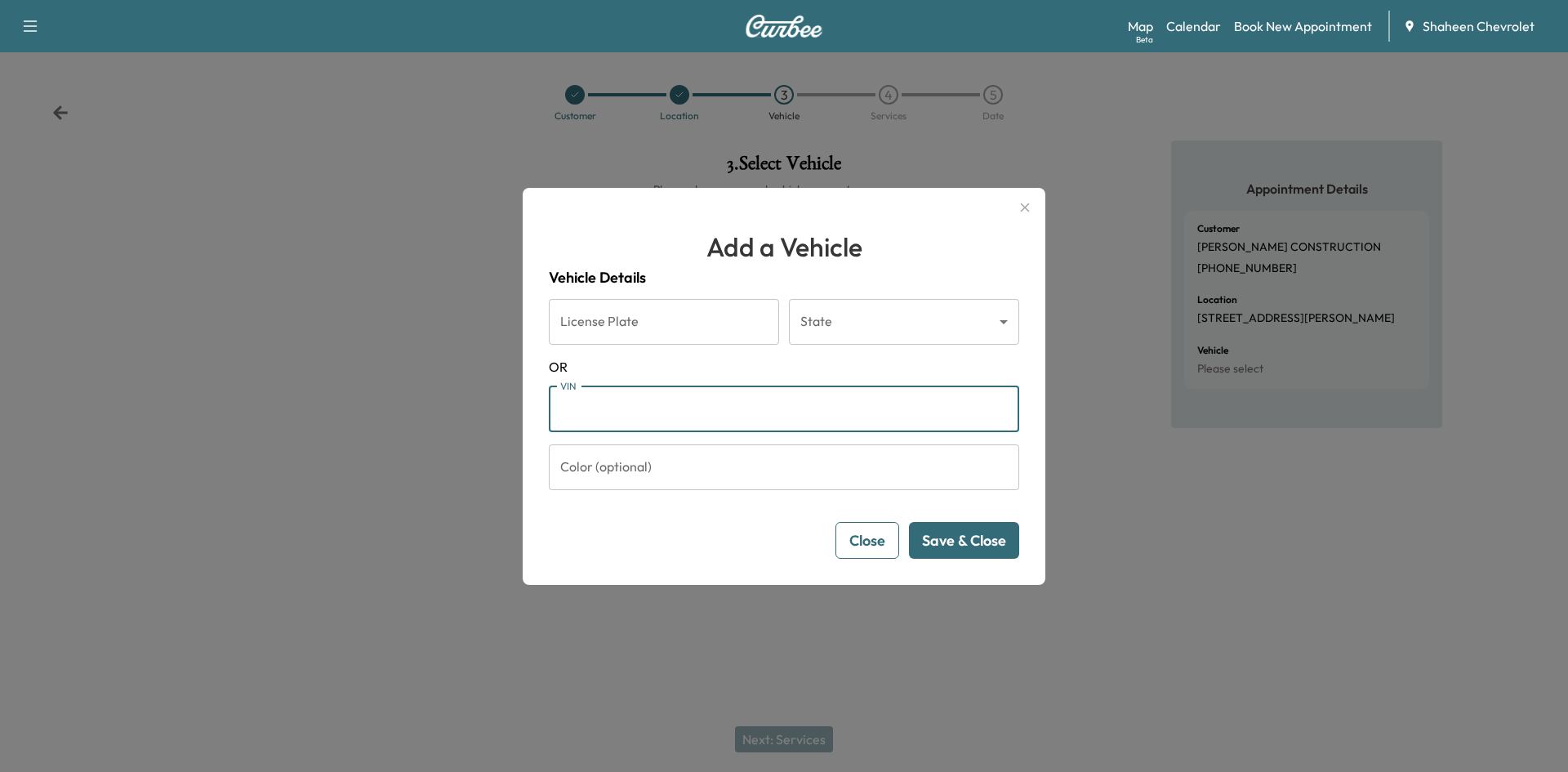
paste input "**********"
type input "**********"
click at [974, 543] on button "Save & Close" at bounding box center [964, 540] width 110 height 36
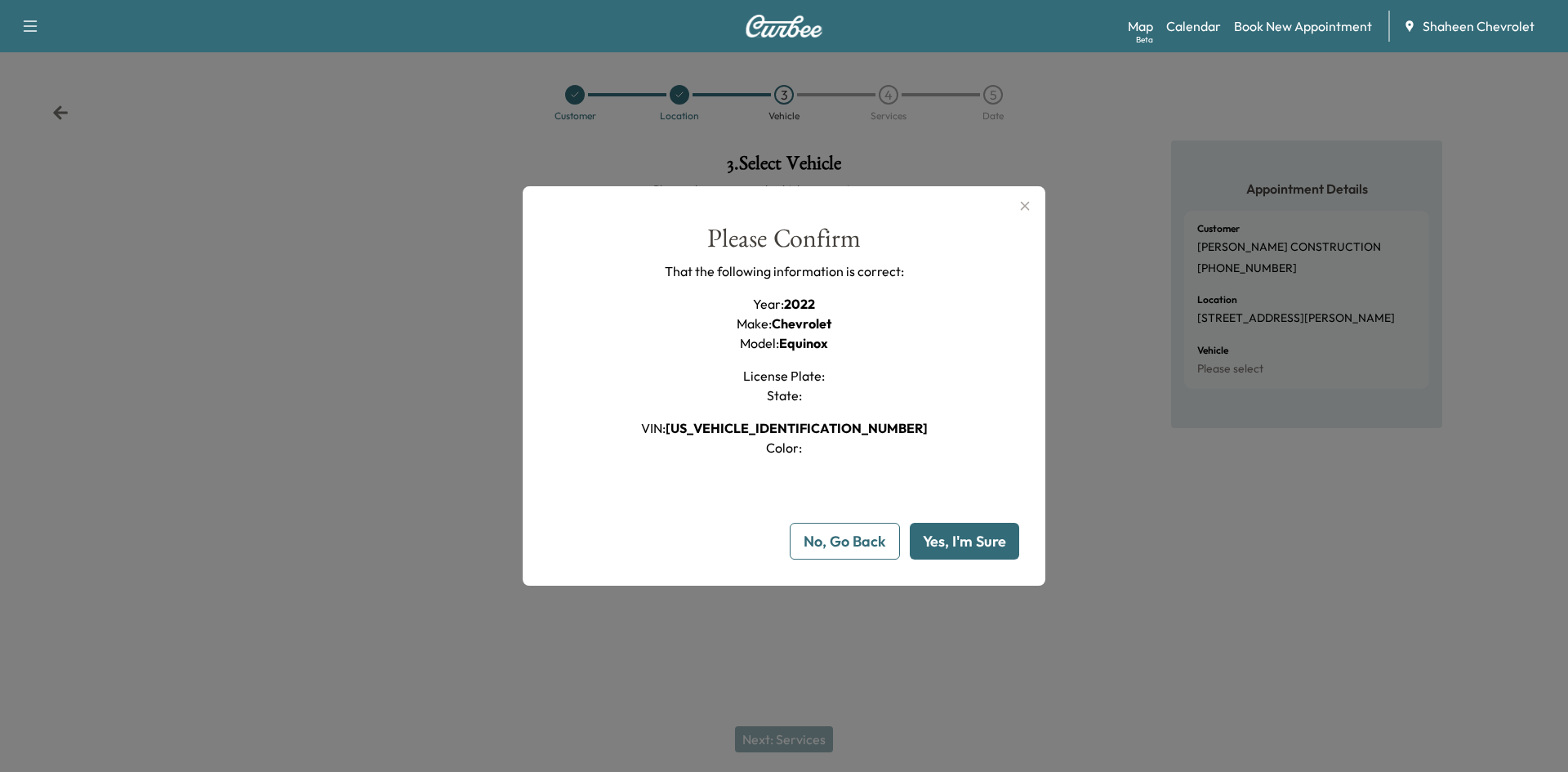
click at [958, 548] on button "Yes, I'm Sure" at bounding box center [964, 541] width 109 height 36
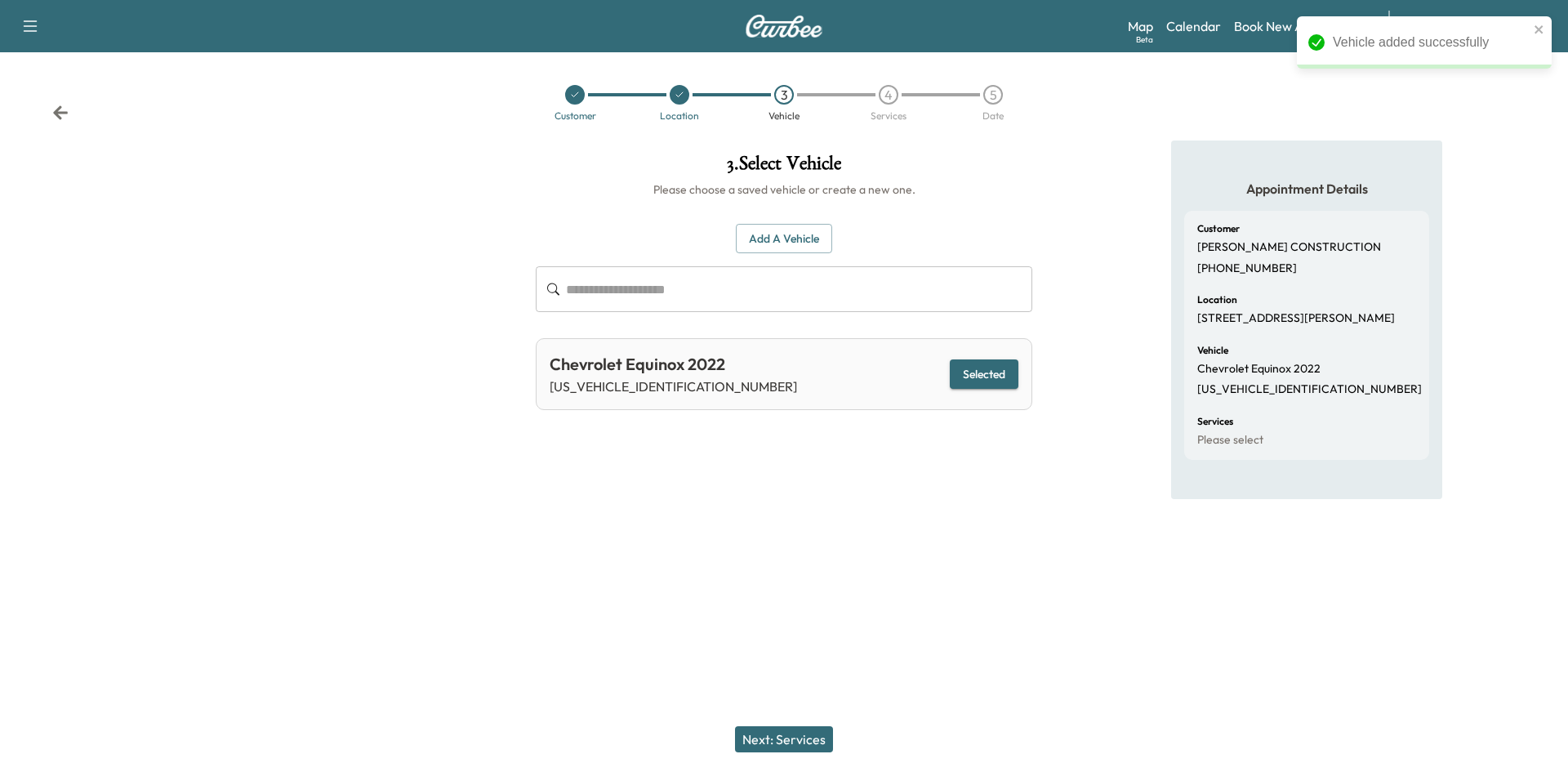
click at [778, 745] on button "Next: Services" at bounding box center [784, 739] width 98 height 26
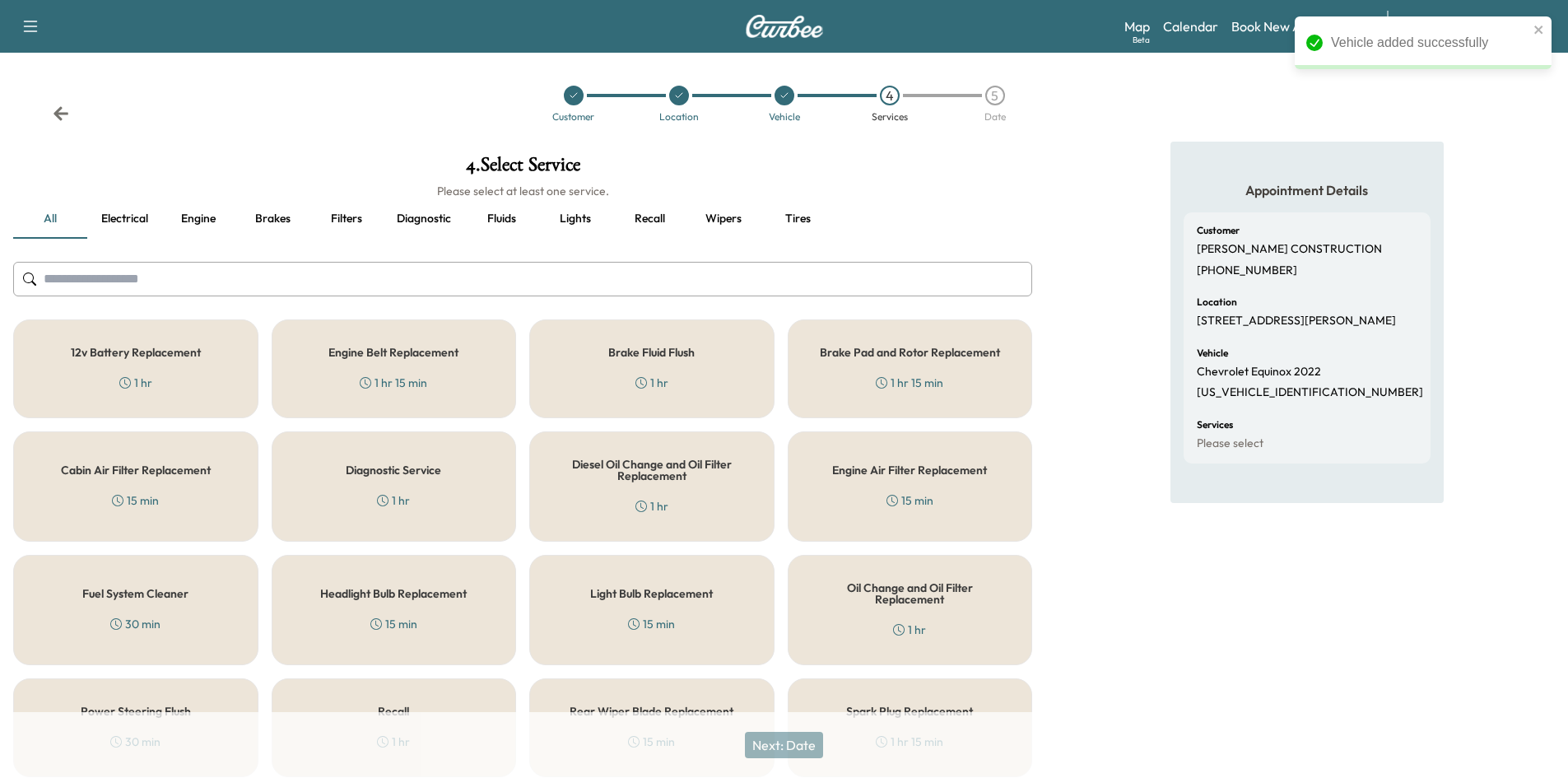
click at [169, 262] on input "text" at bounding box center [522, 279] width 1018 height 35
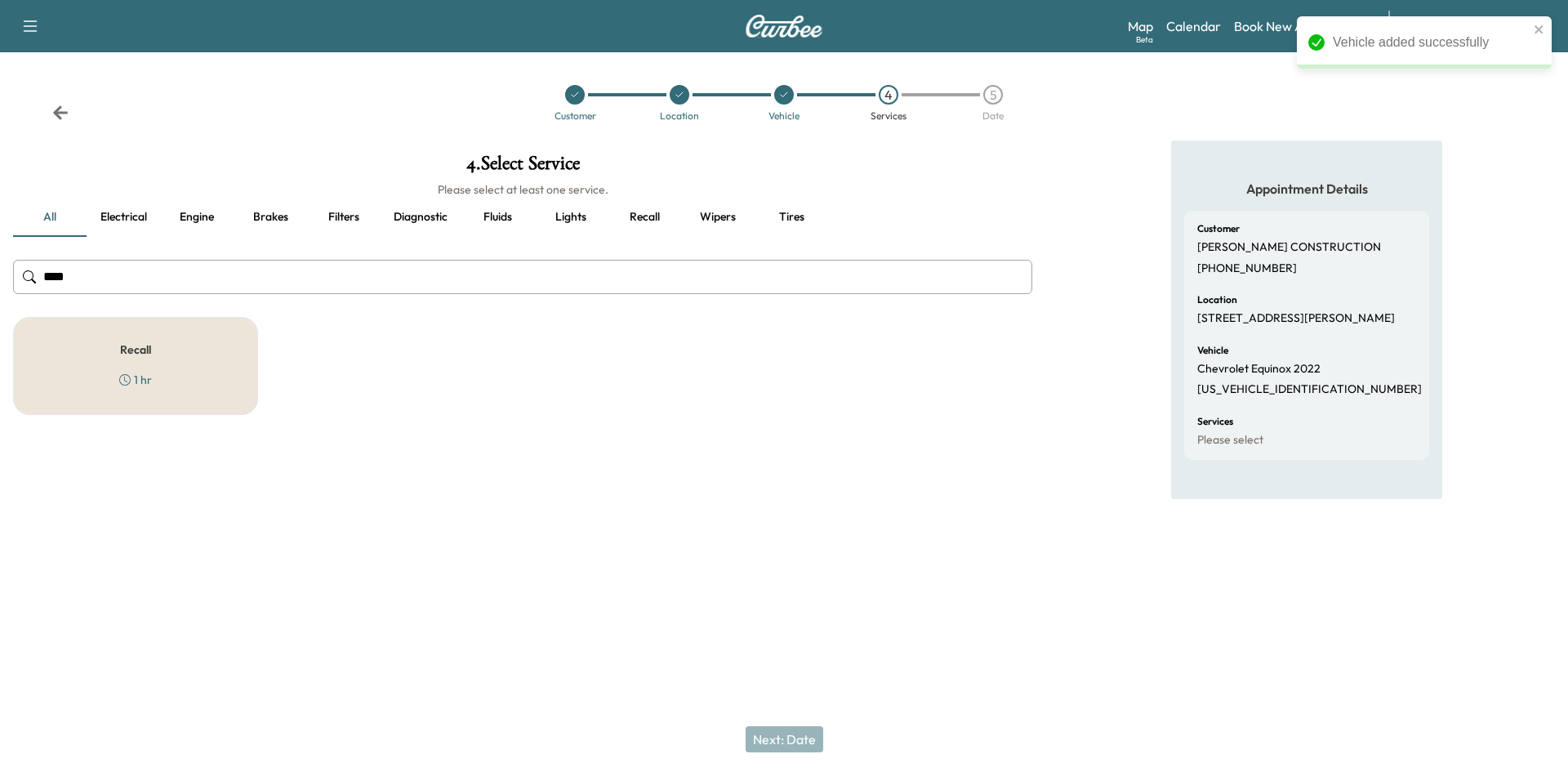
type input "****"
click at [193, 368] on div "Recall 1 hr" at bounding box center [135, 366] width 245 height 98
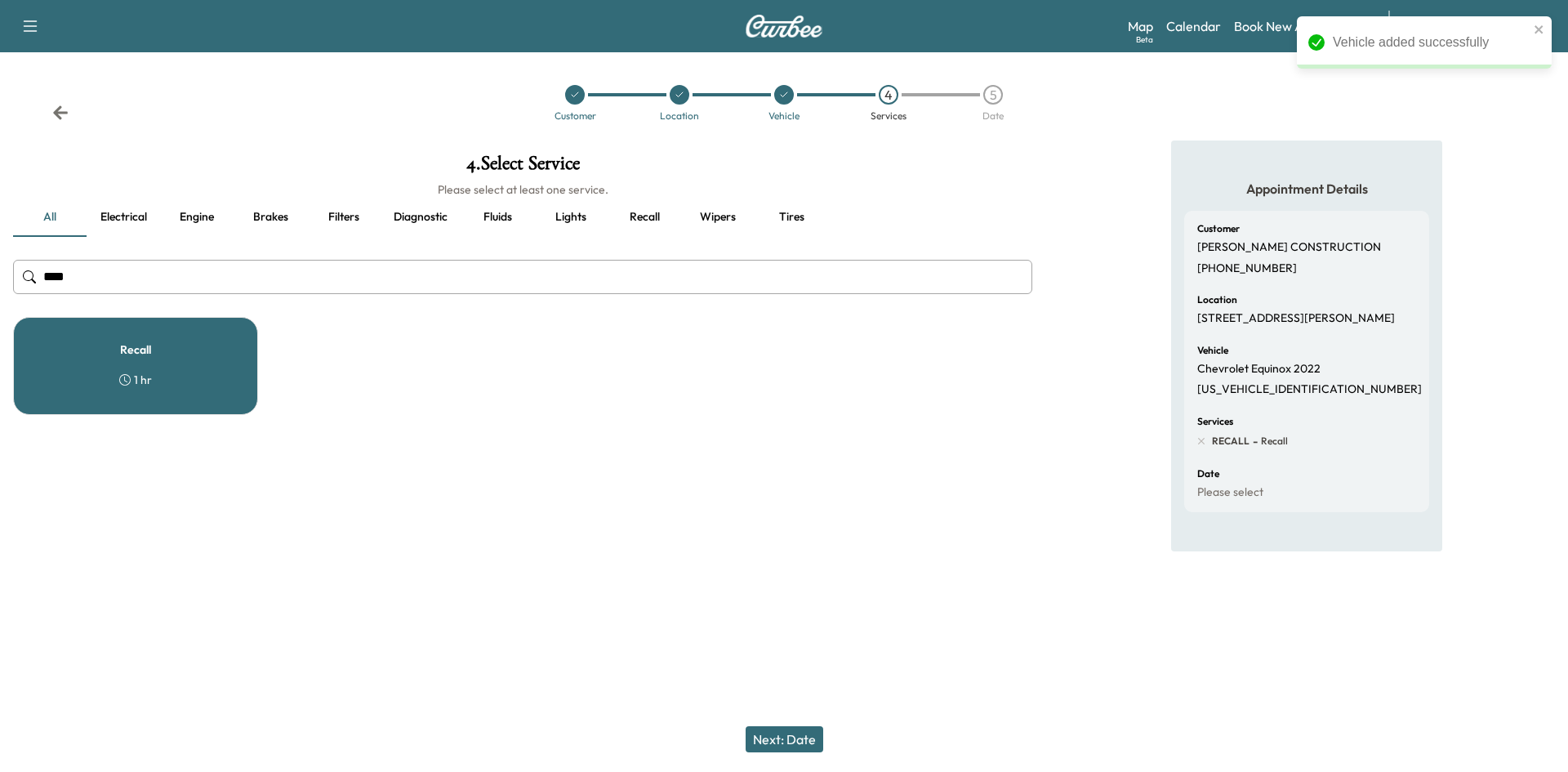
click at [780, 728] on button "Next: Date" at bounding box center [784, 739] width 77 height 26
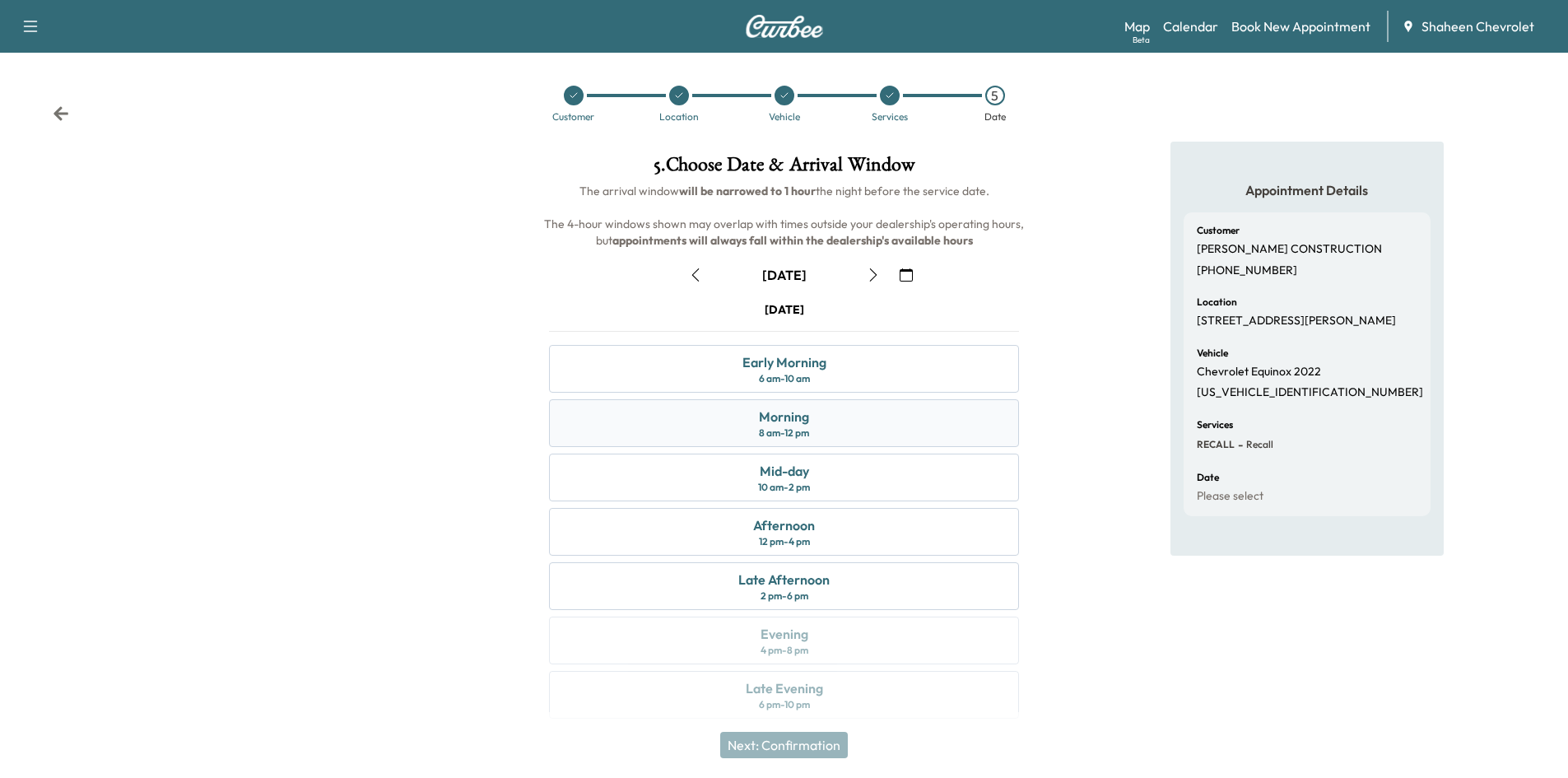
click at [855, 405] on div "Morning 8 am - 12 pm" at bounding box center [783, 423] width 470 height 48
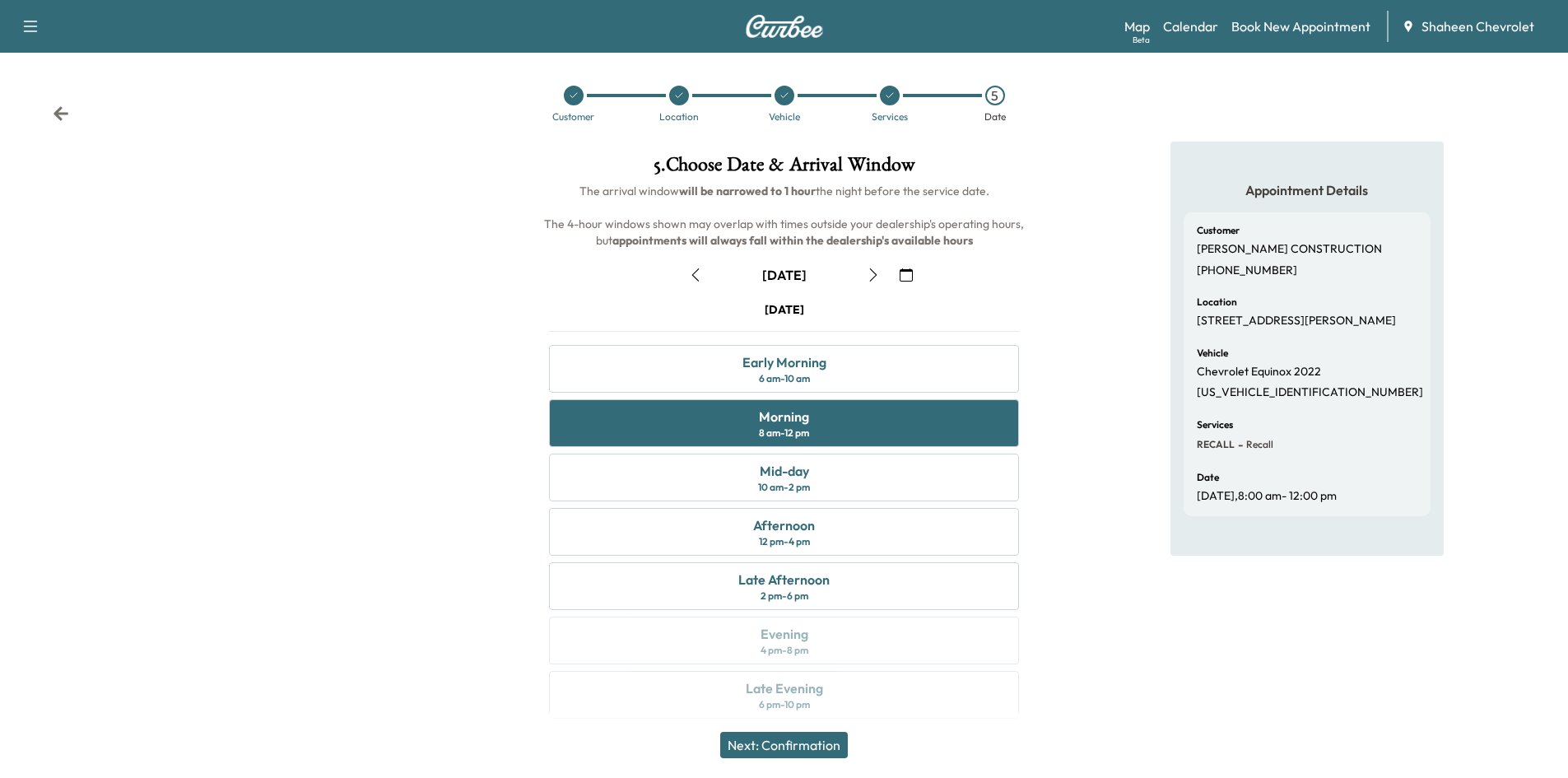
click at [832, 744] on button "Next: Confirmation" at bounding box center [783, 745] width 127 height 27
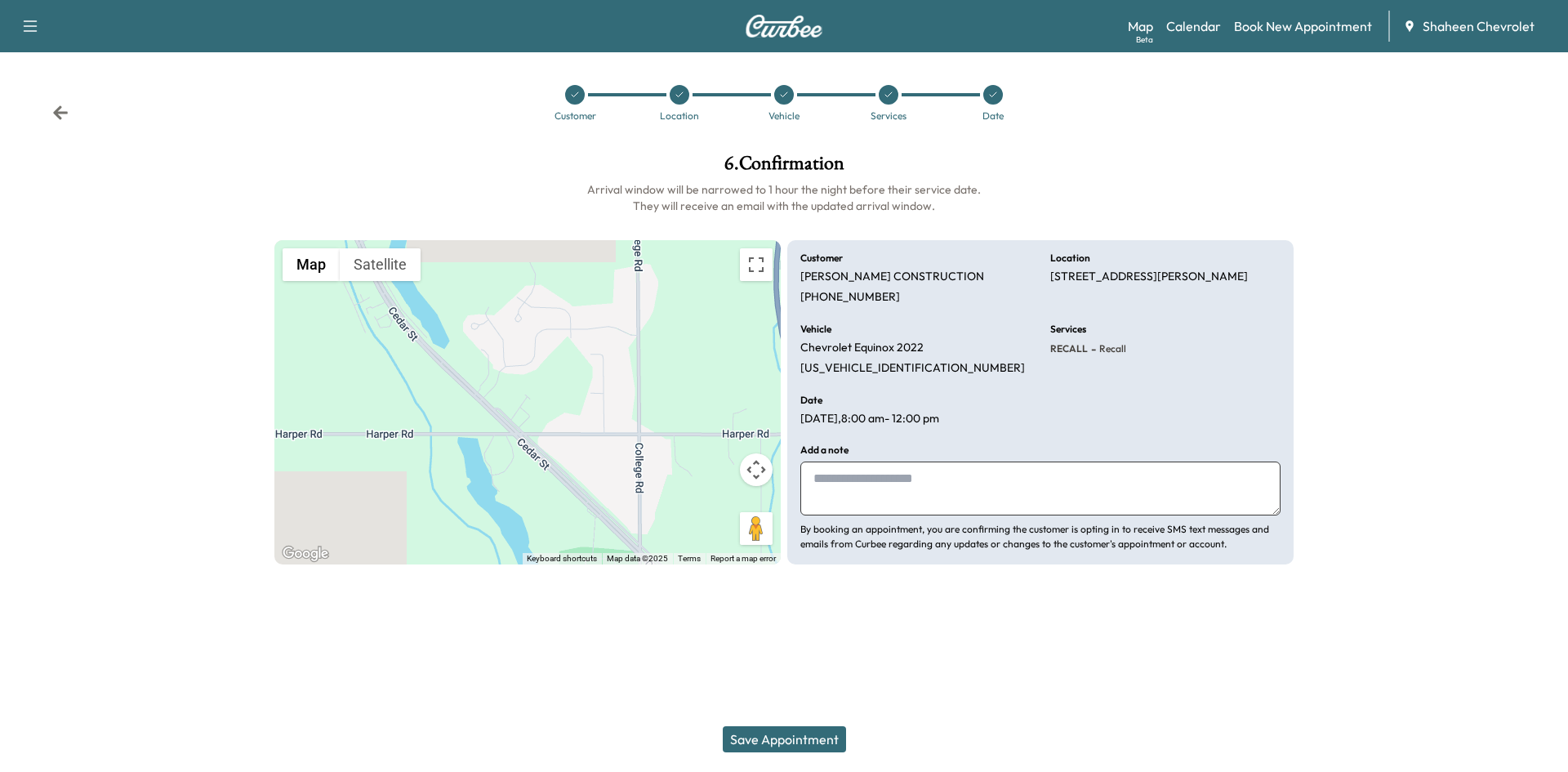
click at [817, 740] on button "Save Appointment" at bounding box center [784, 739] width 124 height 26
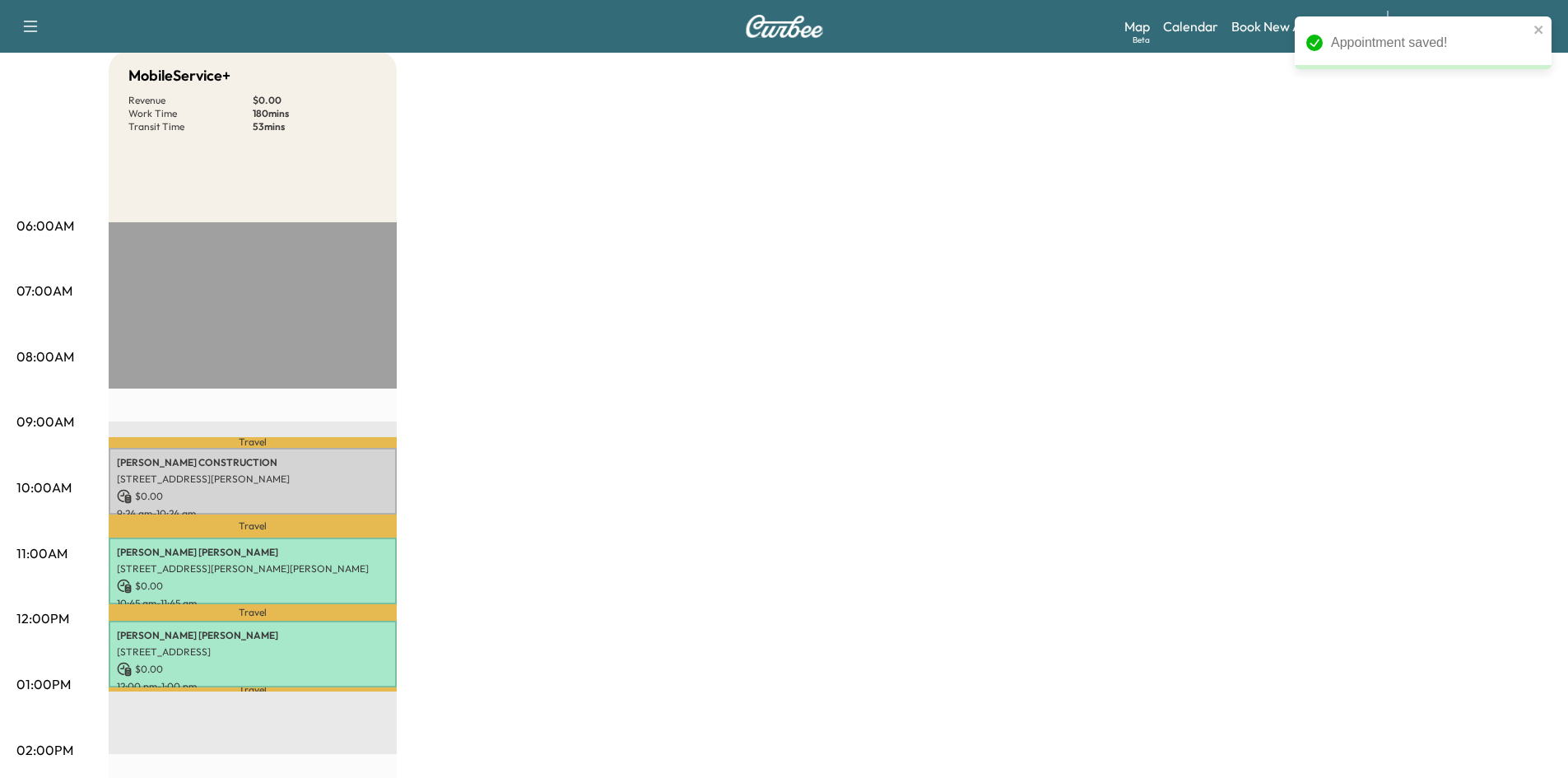
scroll to position [165, 0]
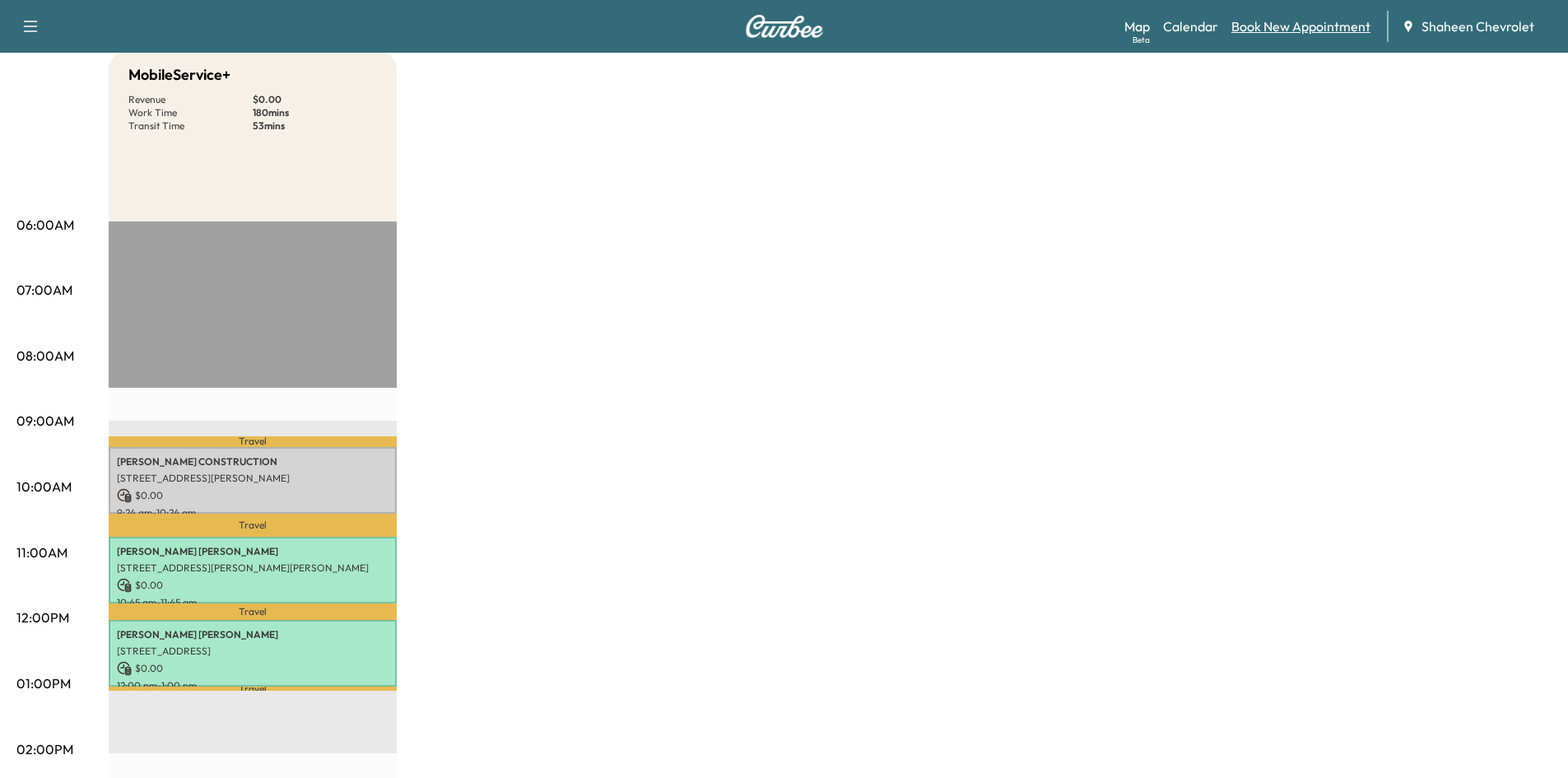
click at [1272, 27] on link "Book New Appointment" at bounding box center [1301, 27] width 139 height 20
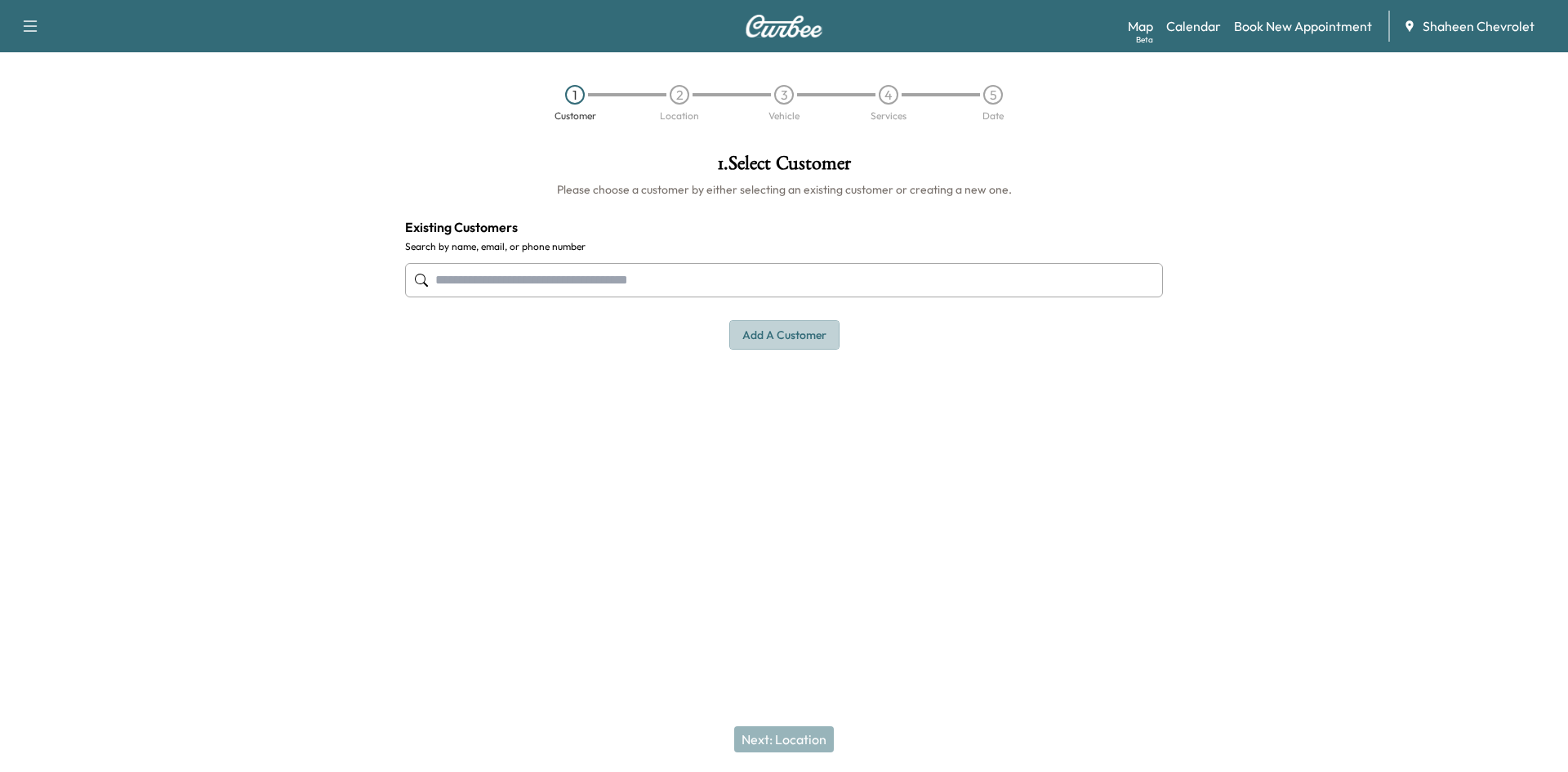
click at [761, 334] on button "Add a customer" at bounding box center [784, 335] width 110 height 30
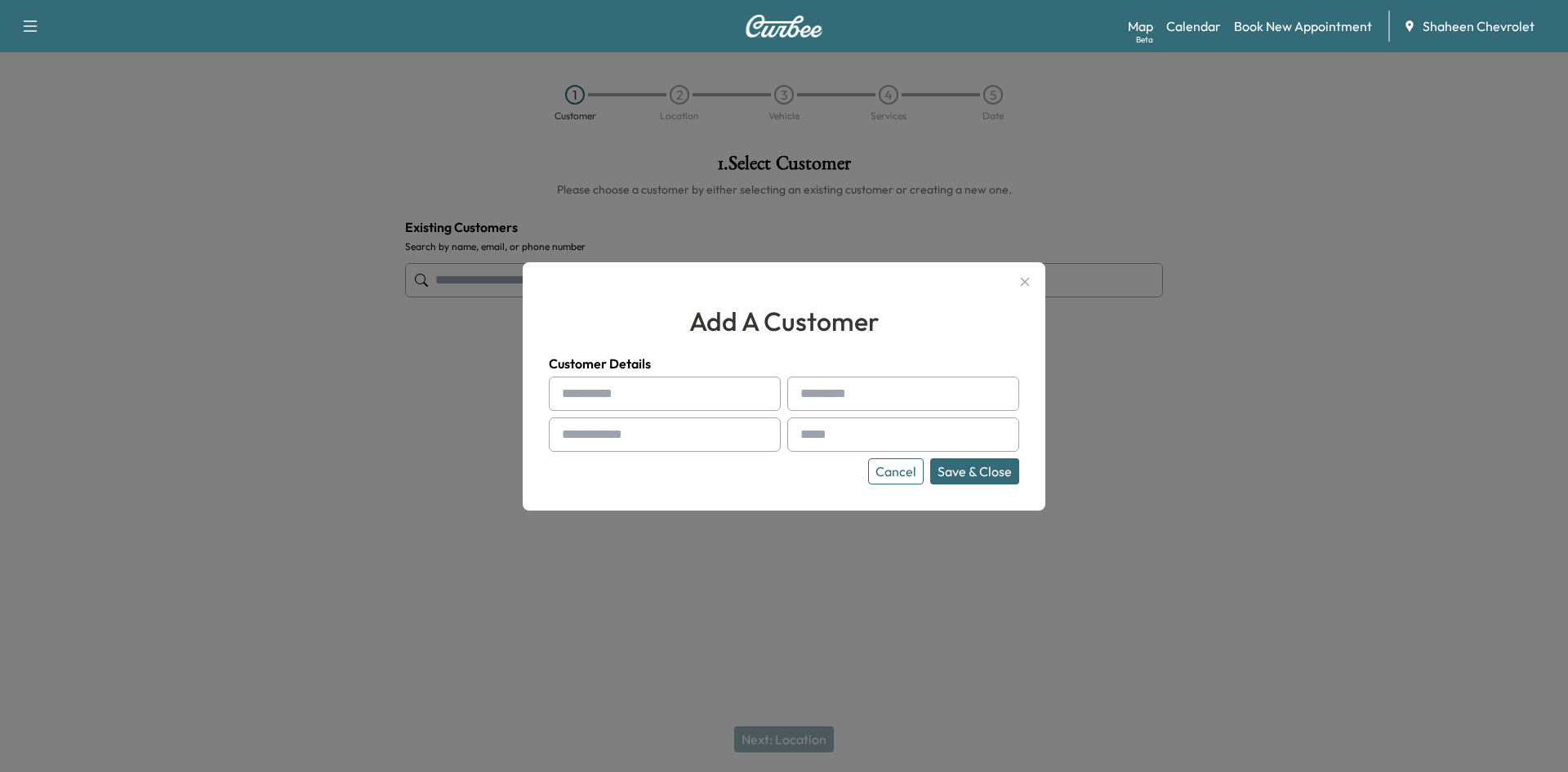
click at [629, 380] on input "text" at bounding box center [664, 394] width 232 height 35
type input "****"
type input "**********"
click at [728, 437] on input "text" at bounding box center [664, 435] width 232 height 35
type input "**********"
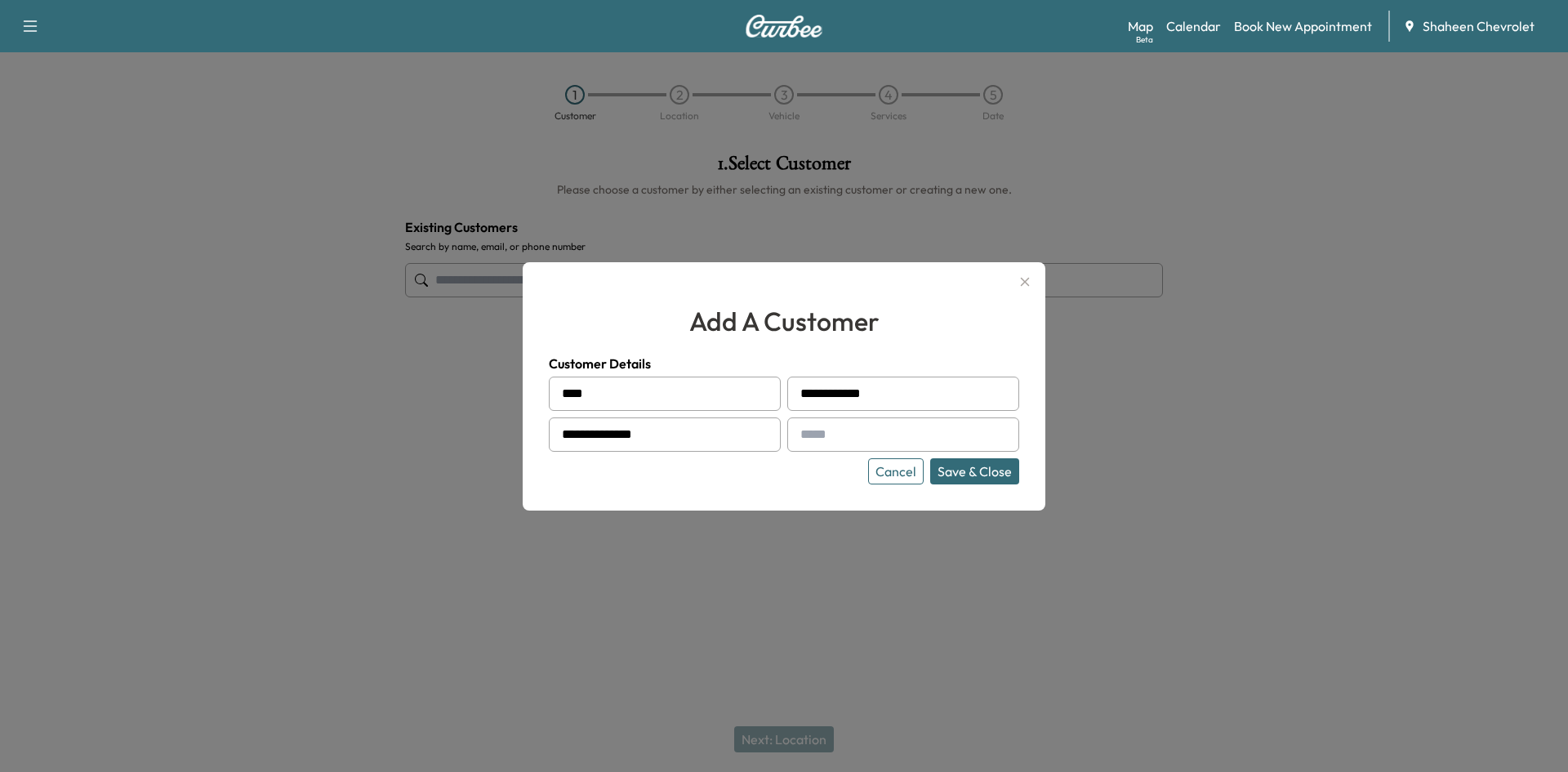
click at [914, 446] on input "text" at bounding box center [903, 435] width 232 height 35
type input "**********"
click at [962, 461] on button "Save & Close" at bounding box center [974, 471] width 89 height 26
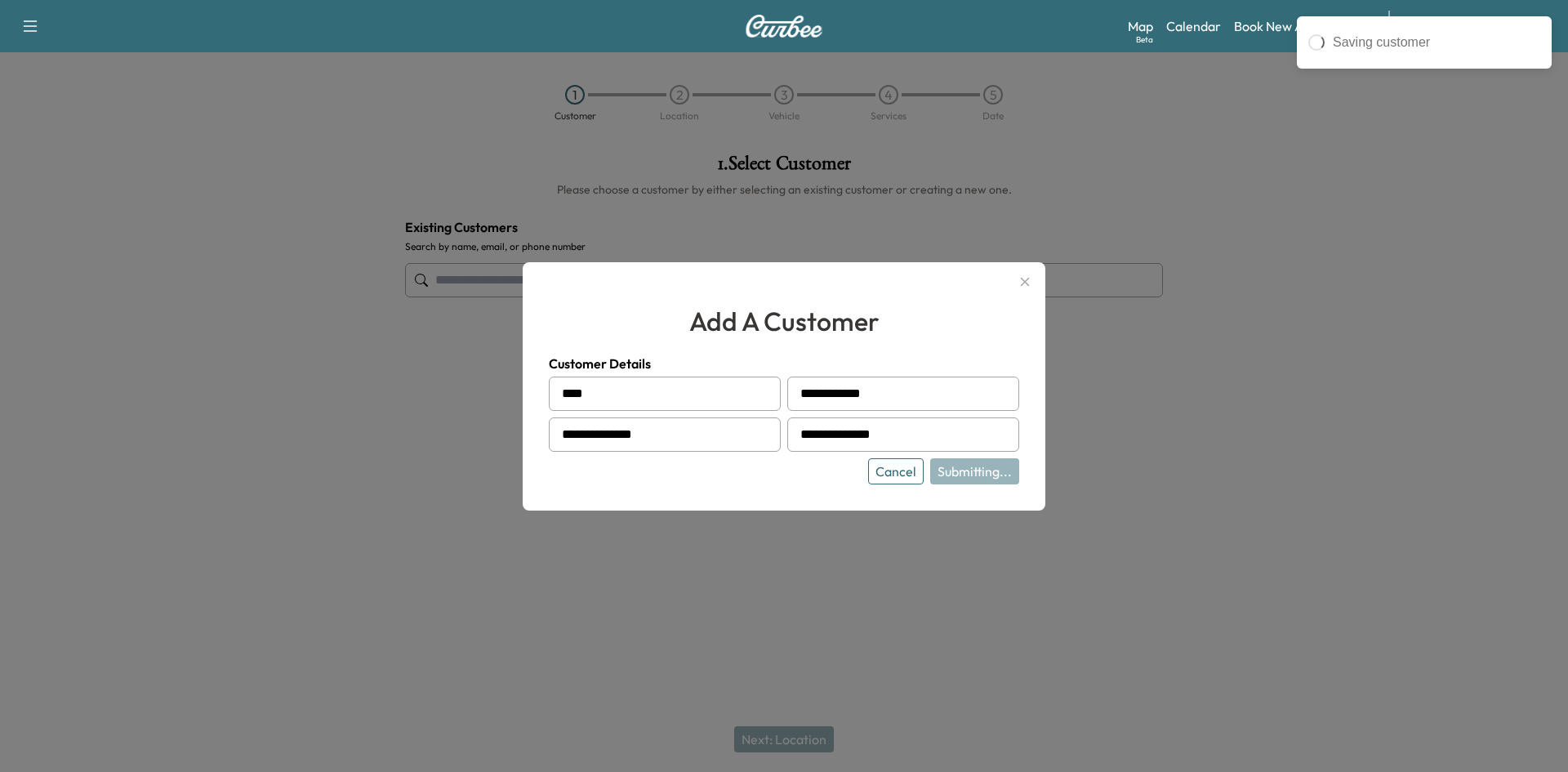
type input "**********"
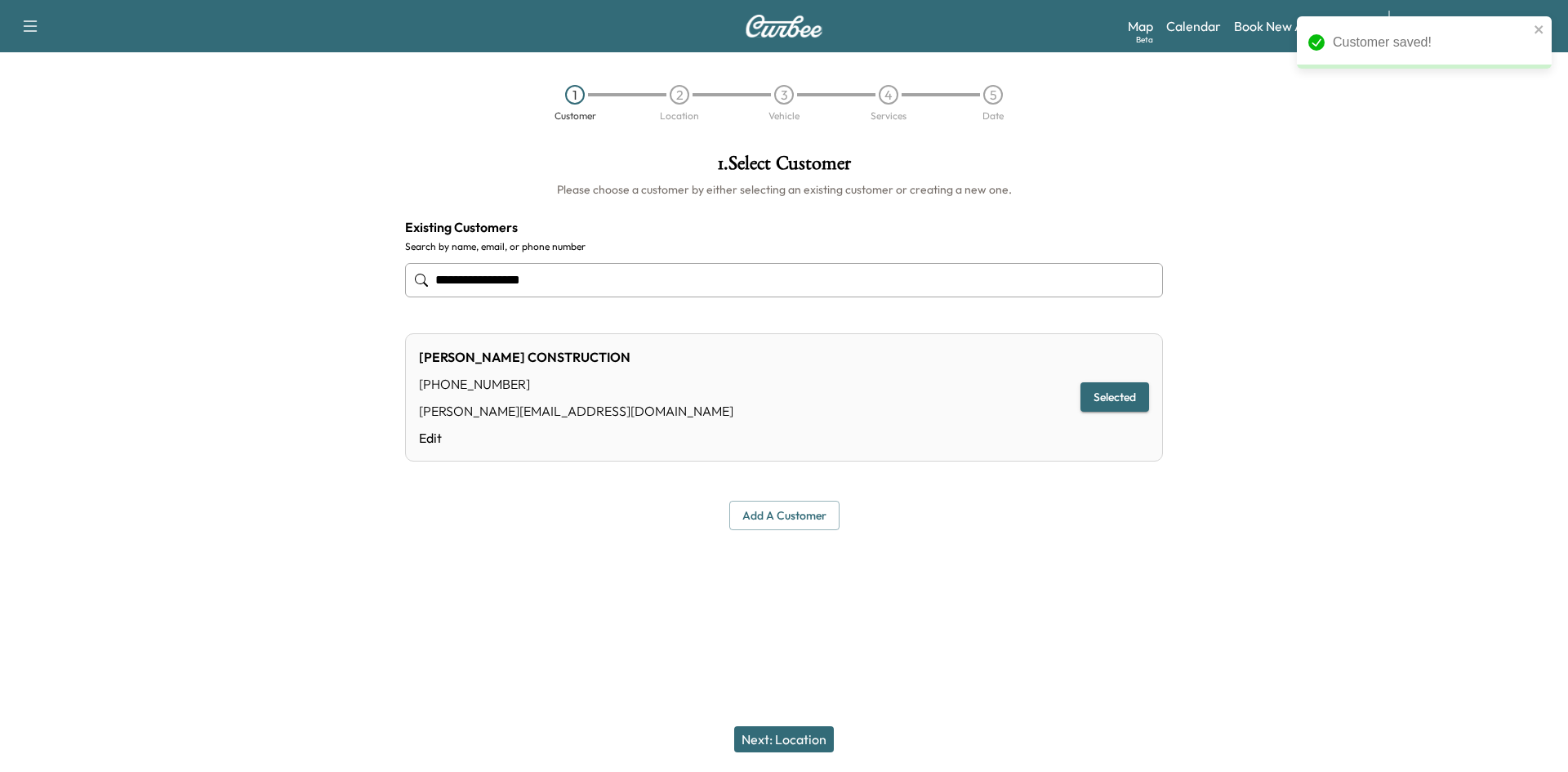
click at [812, 737] on button "Next: Location" at bounding box center [784, 739] width 100 height 26
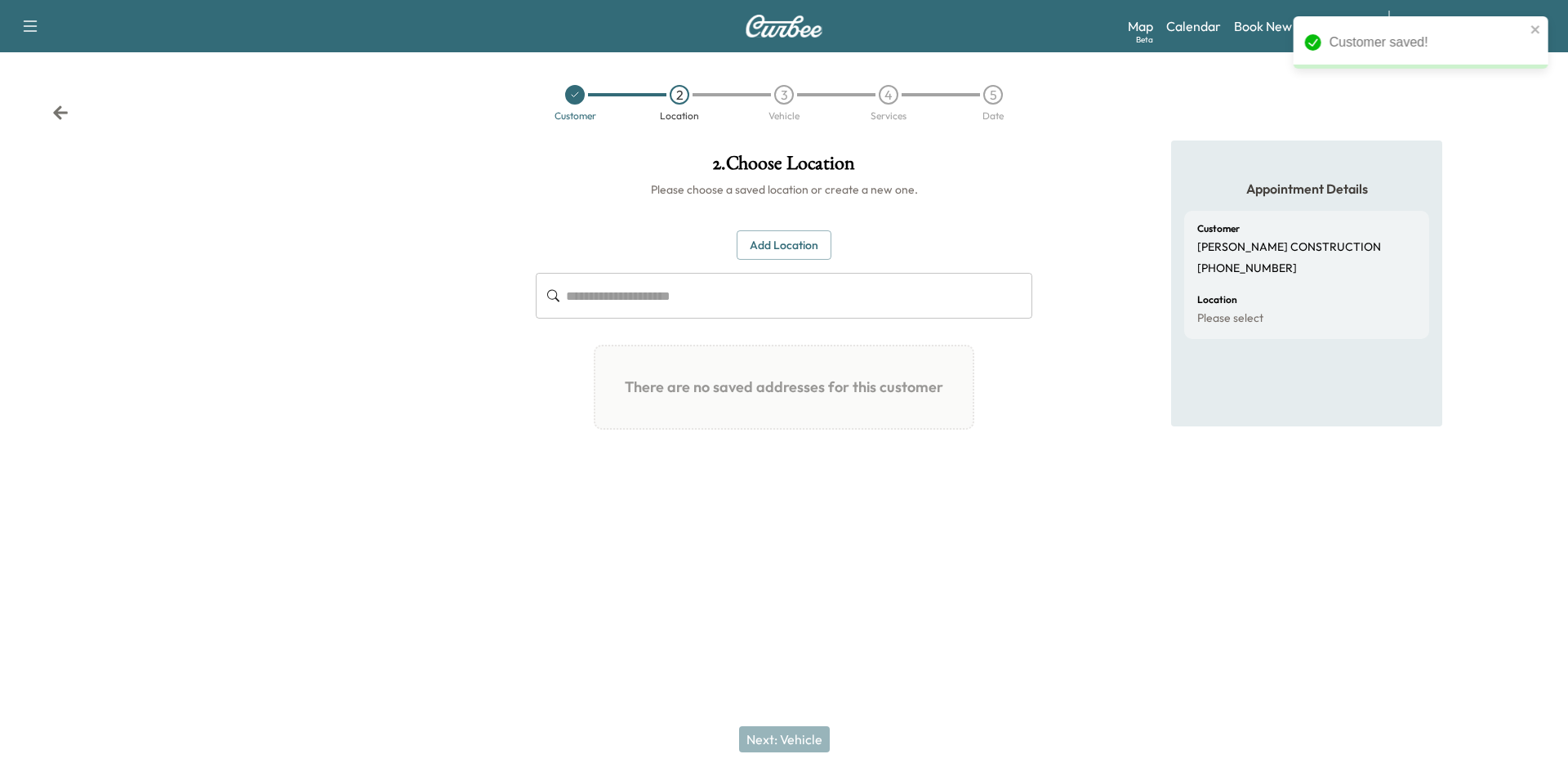
click at [754, 248] on button "Add Location" at bounding box center [784, 245] width 95 height 30
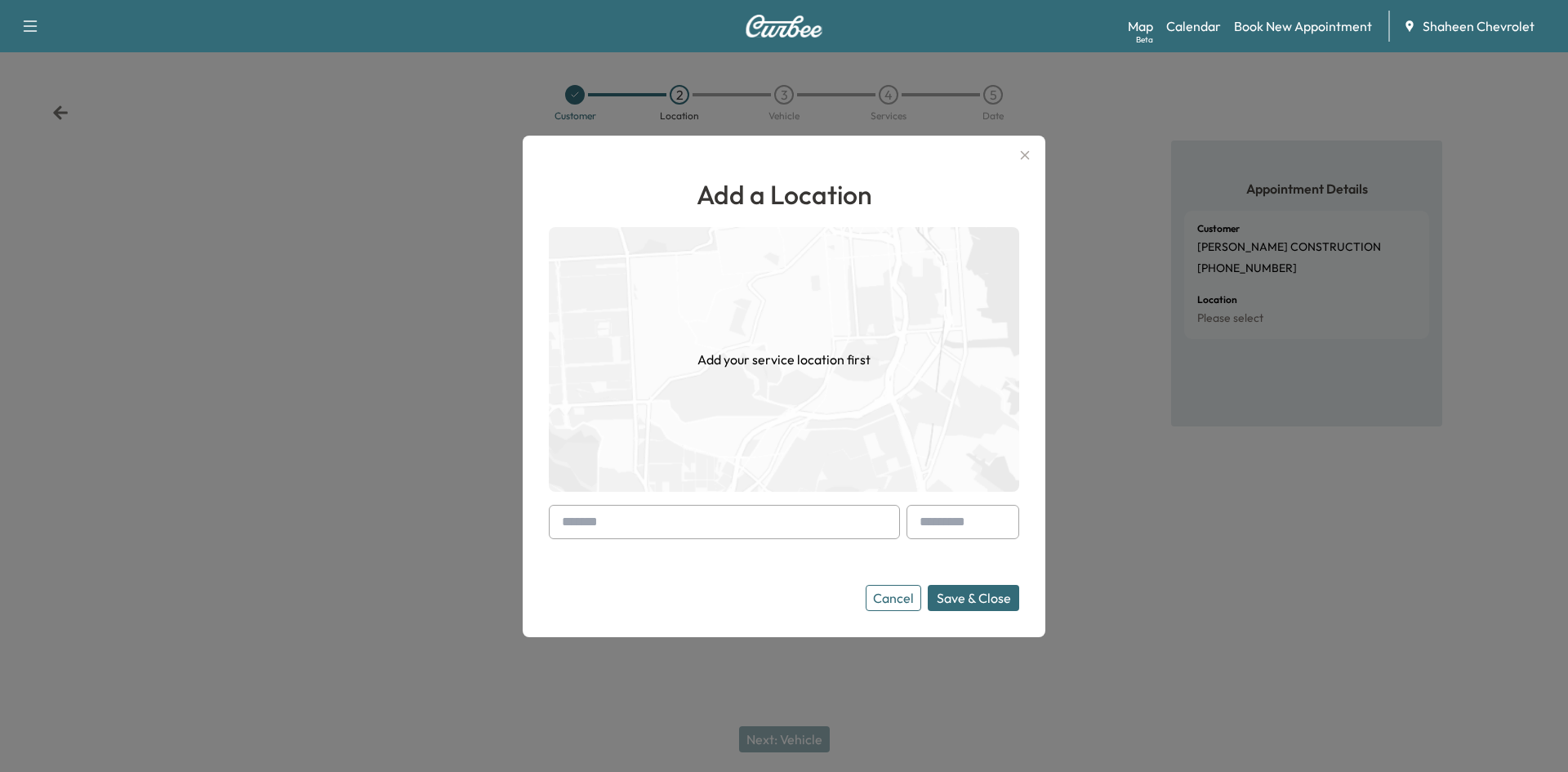
click at [736, 519] on input "text" at bounding box center [724, 522] width 351 height 35
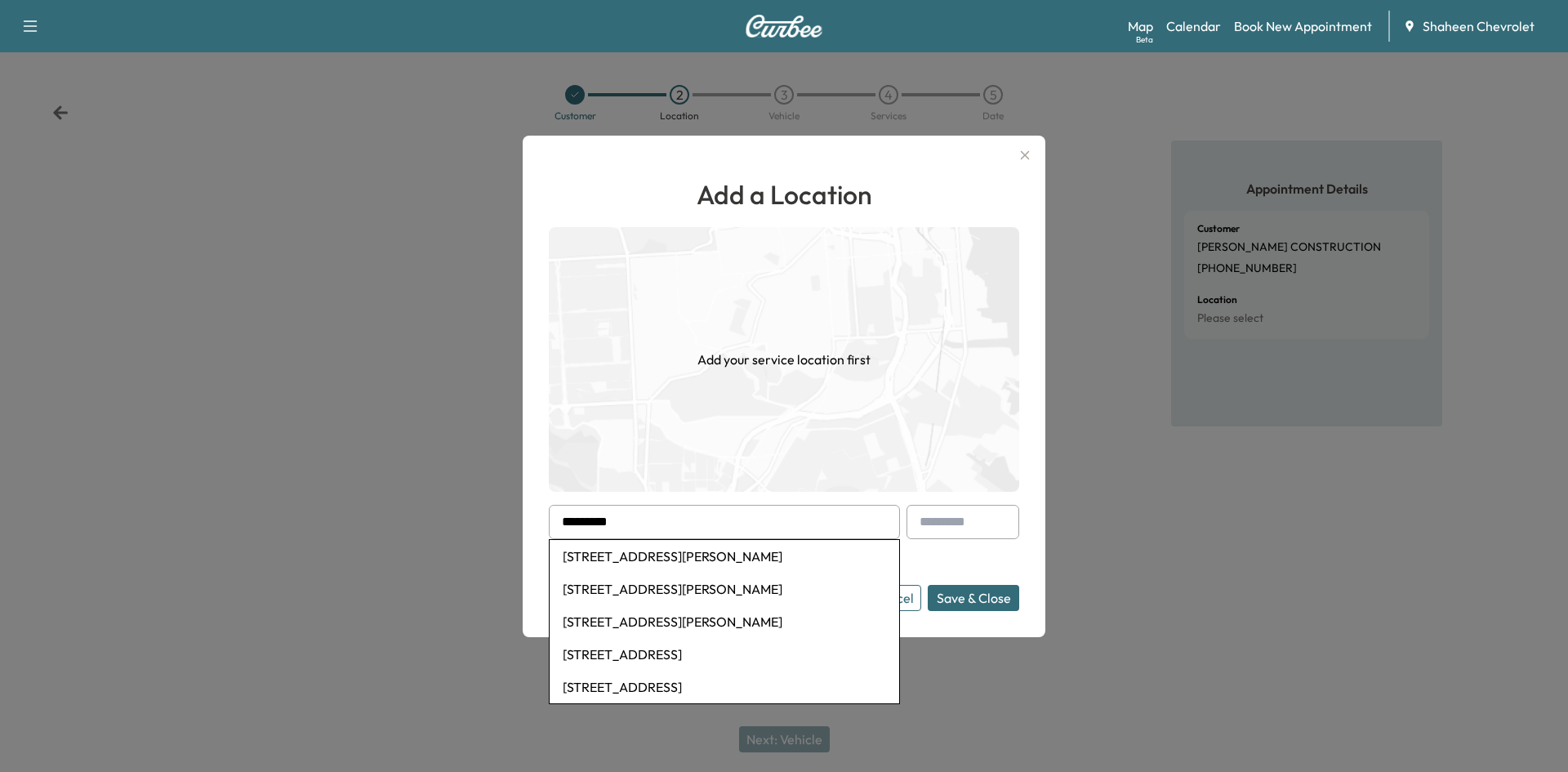
click at [688, 546] on li "[STREET_ADDRESS][PERSON_NAME]" at bounding box center [724, 556] width 350 height 33
type input "**********"
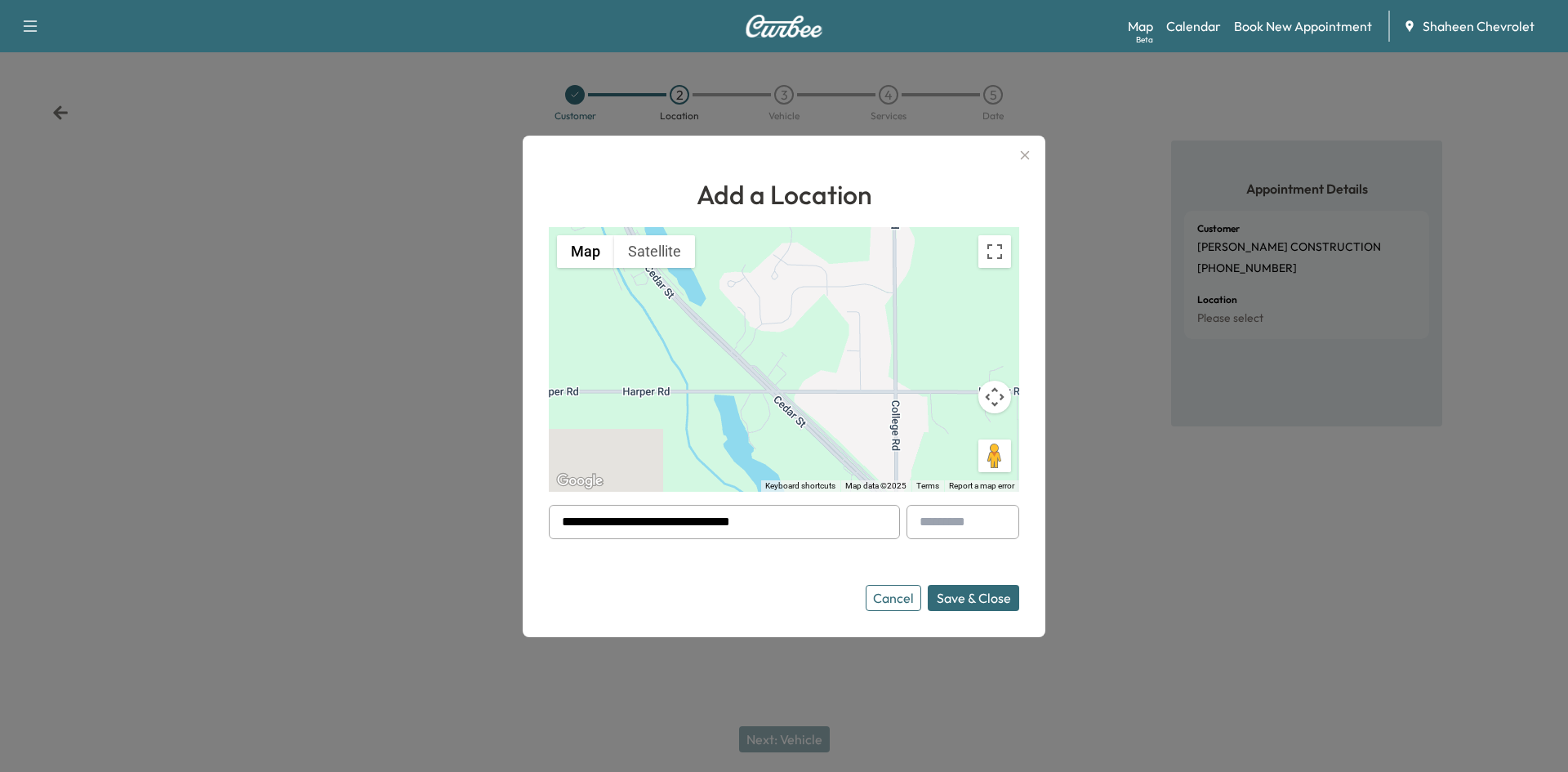
click at [967, 600] on button "Save & Close" at bounding box center [974, 597] width 92 height 26
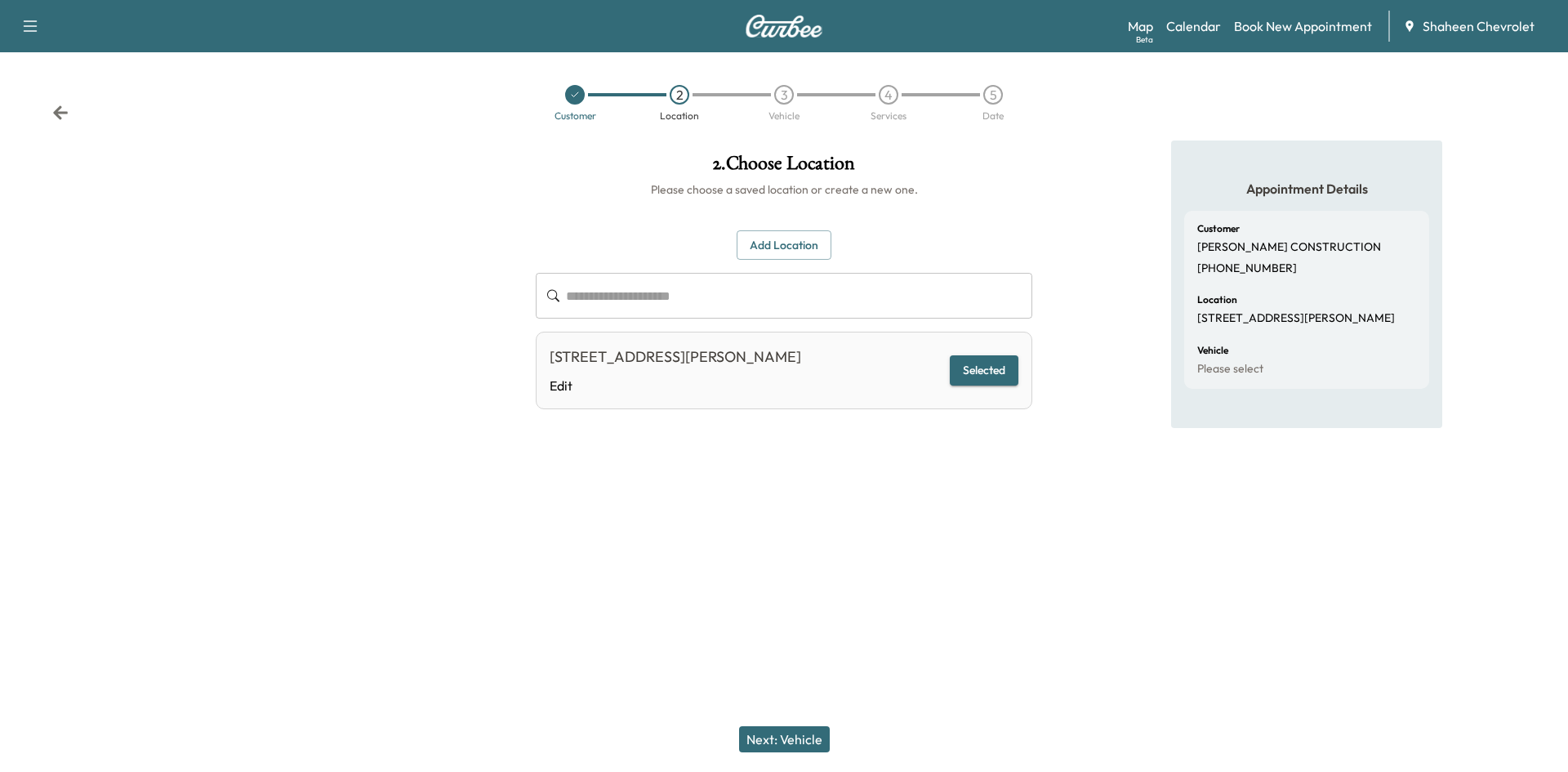
click at [805, 749] on button "Next: Vehicle" at bounding box center [784, 739] width 91 height 26
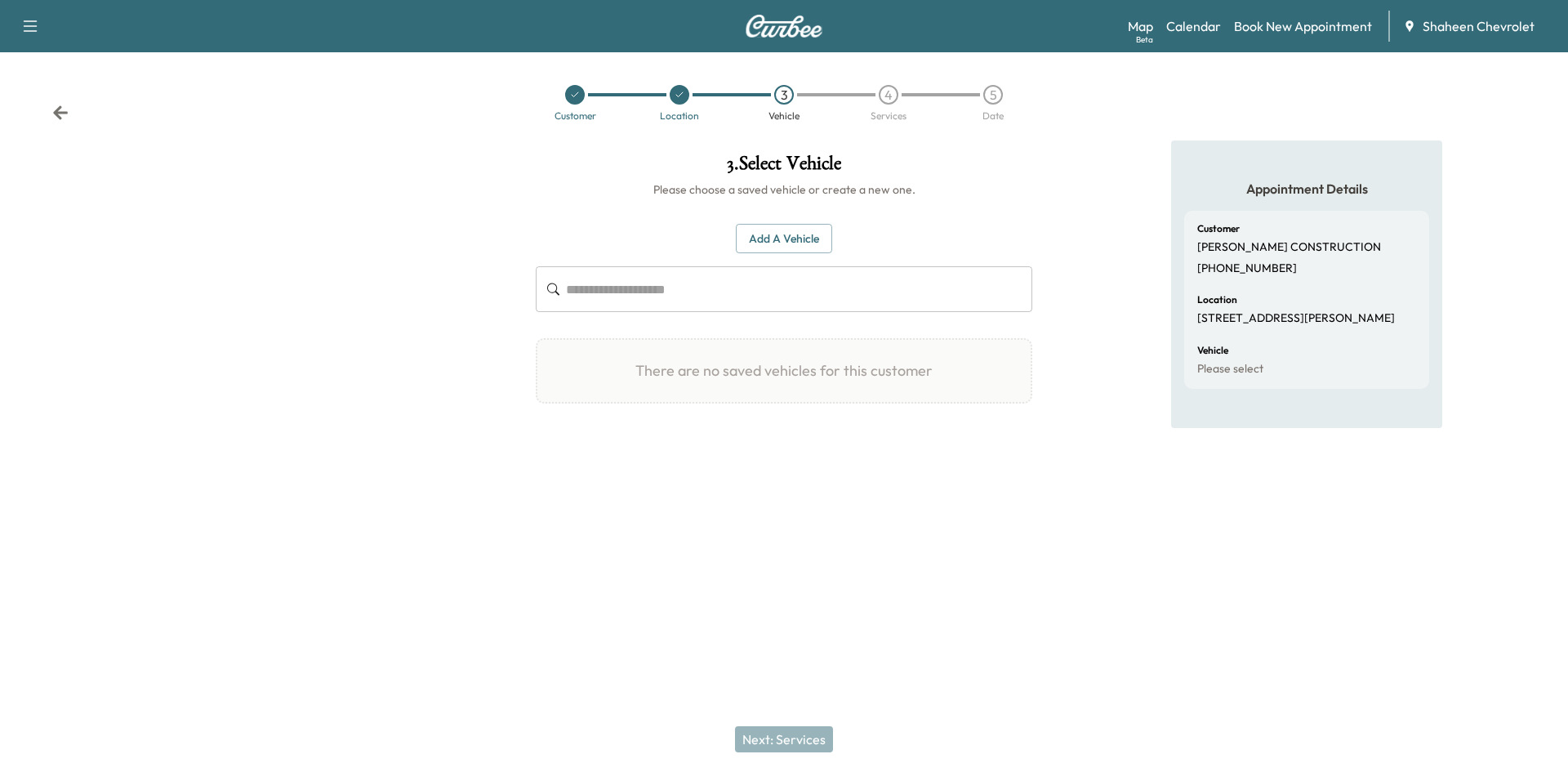
click at [754, 246] on button "Add a Vehicle" at bounding box center [784, 238] width 96 height 30
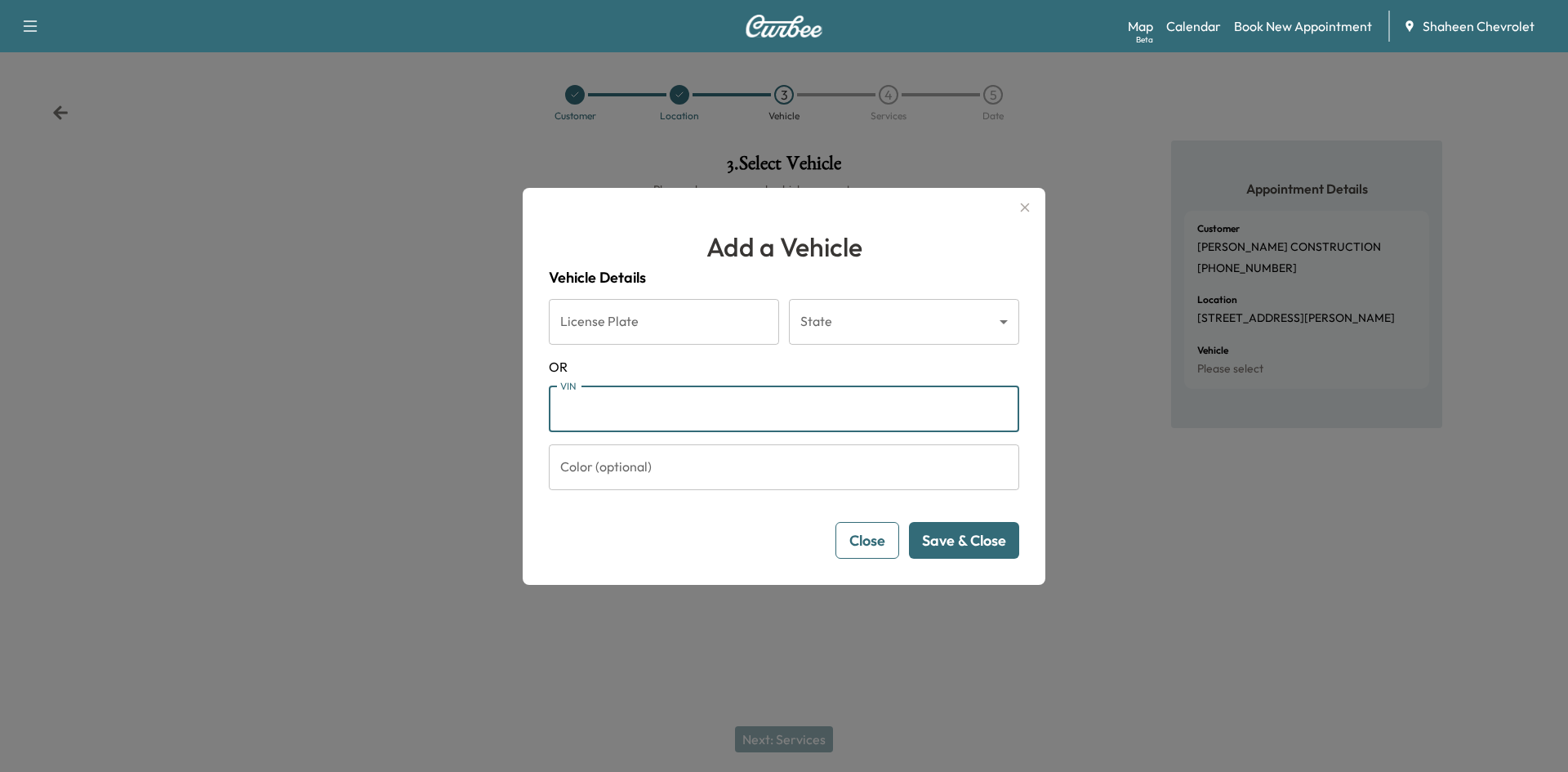
paste input "**********"
type input "**********"
click at [959, 547] on button "Save & Close" at bounding box center [964, 540] width 110 height 36
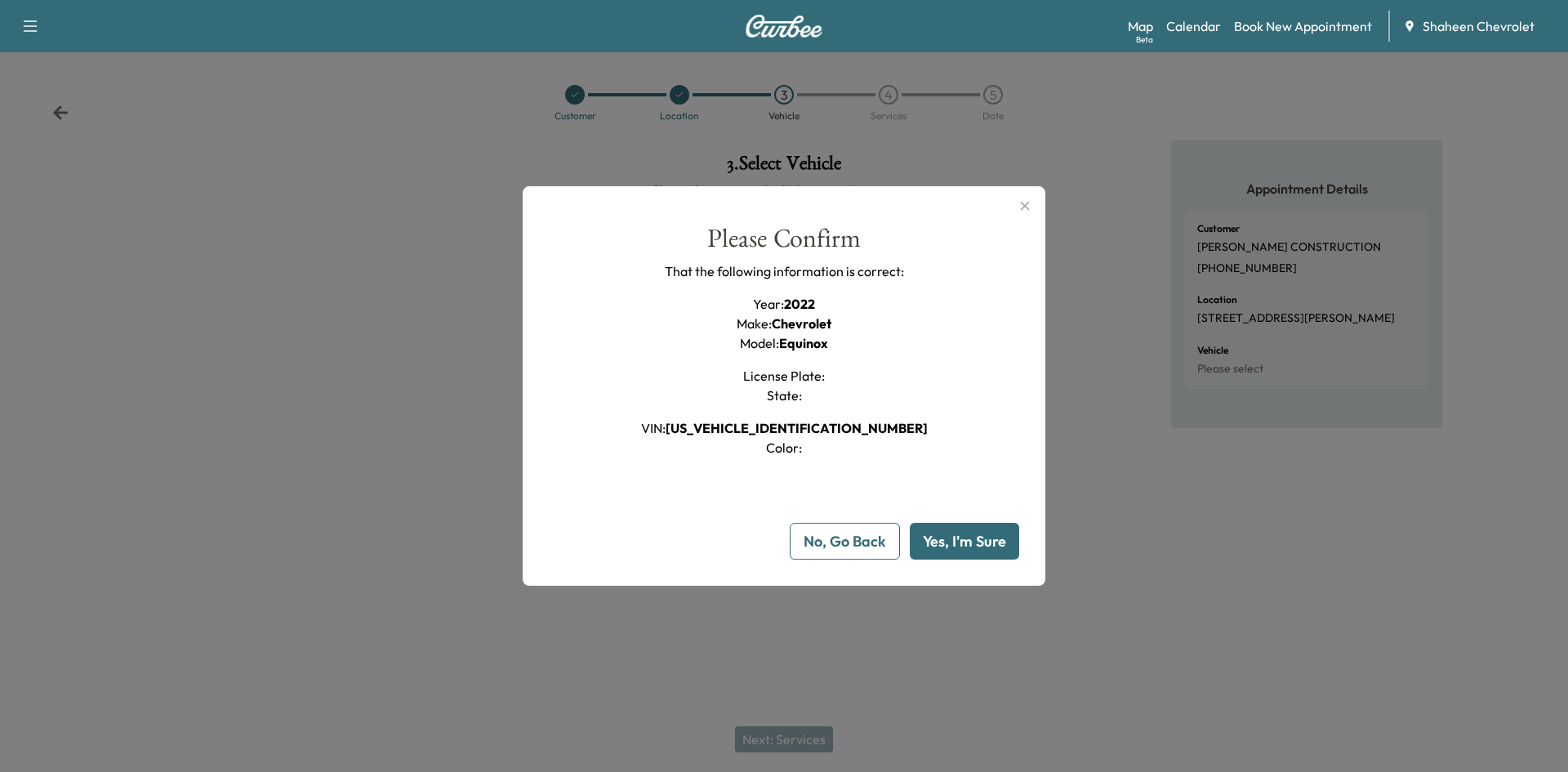
click at [959, 547] on button "Yes, I'm Sure" at bounding box center [964, 541] width 109 height 36
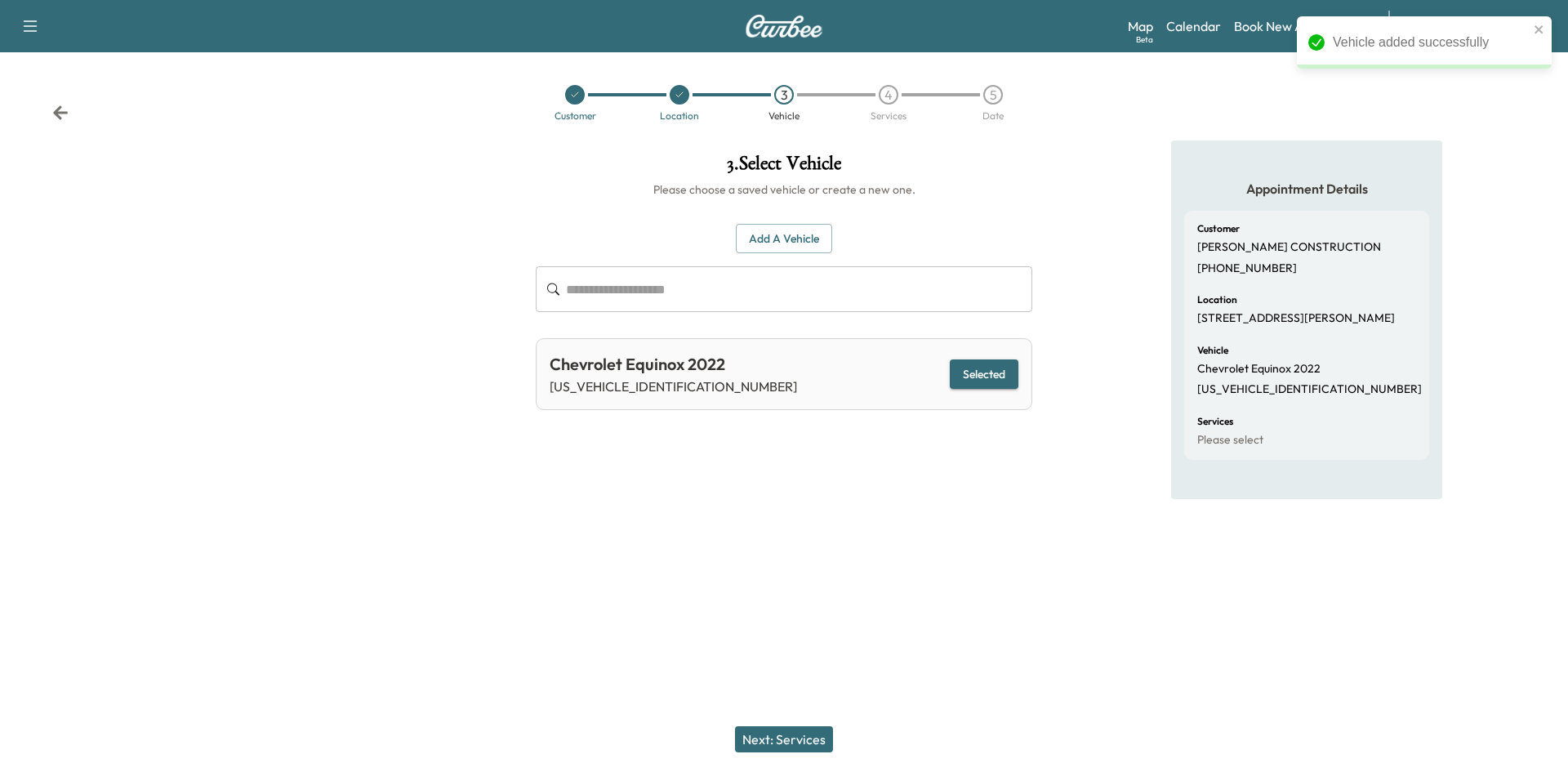
click at [812, 729] on button "Next: Services" at bounding box center [784, 739] width 98 height 26
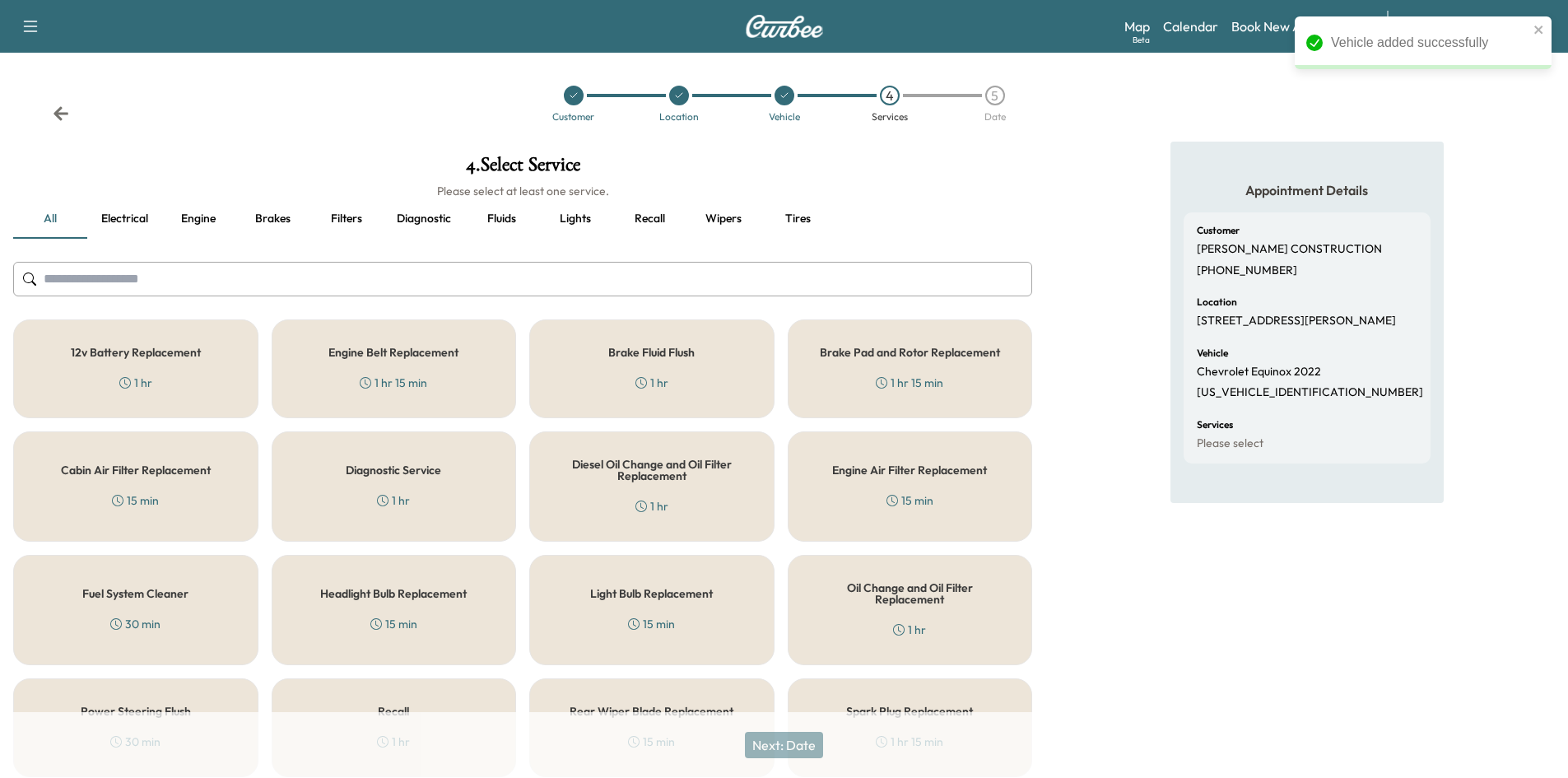
click at [381, 284] on input "text" at bounding box center [522, 279] width 1018 height 35
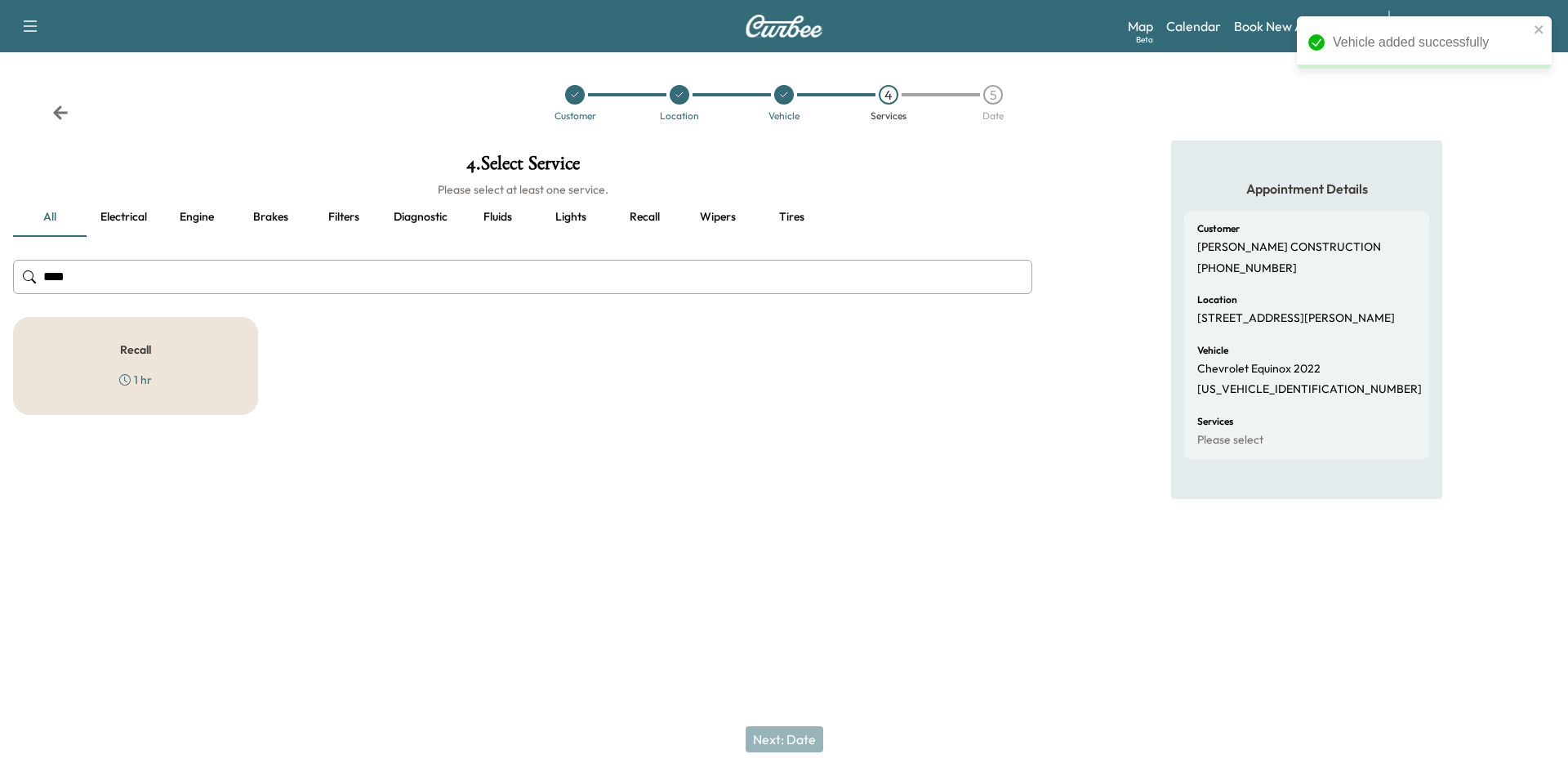
type input "****"
click at [243, 350] on div "Recall 1 hr" at bounding box center [135, 366] width 245 height 98
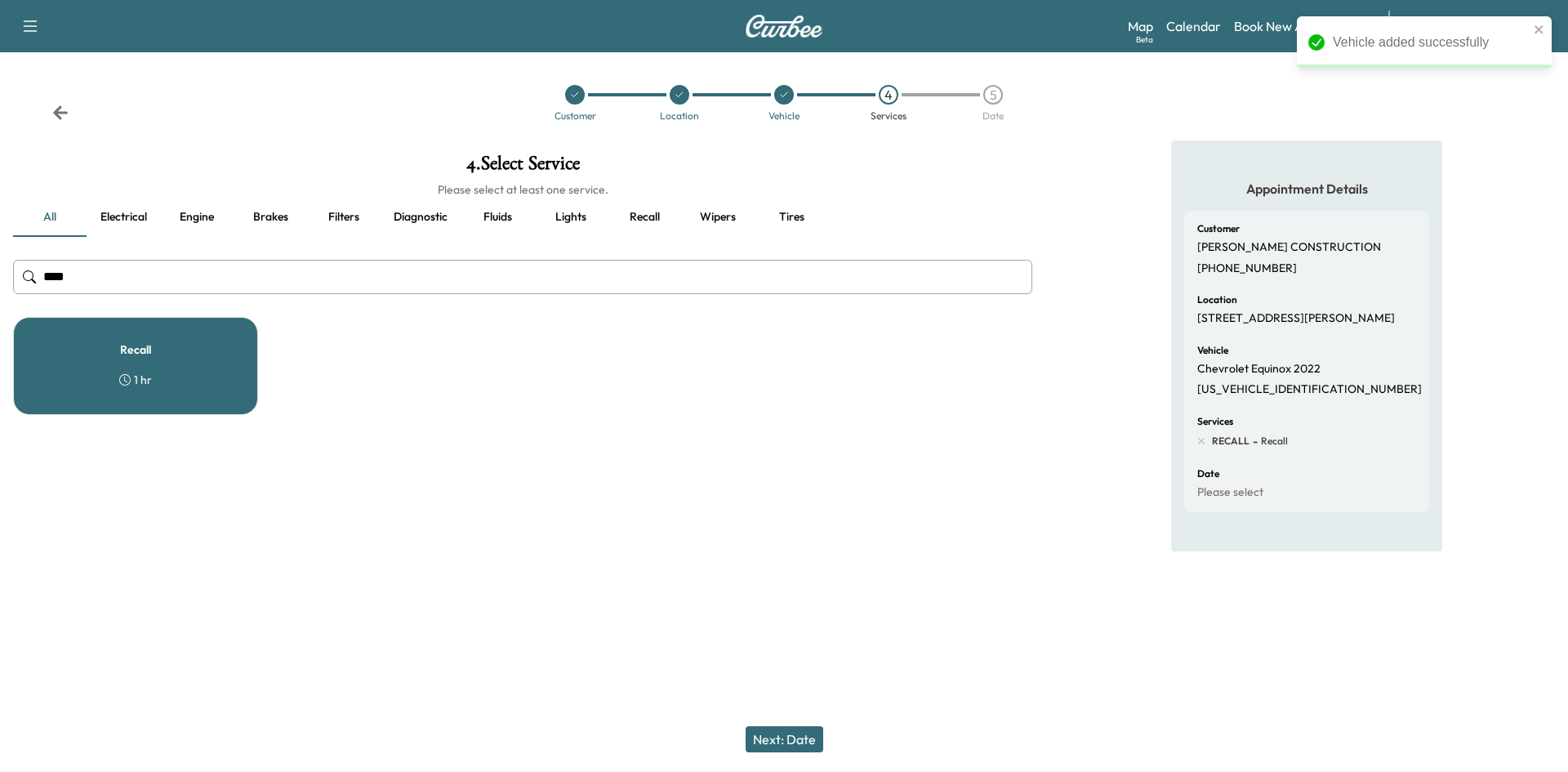
click at [820, 741] on button "Next: Date" at bounding box center [784, 739] width 77 height 26
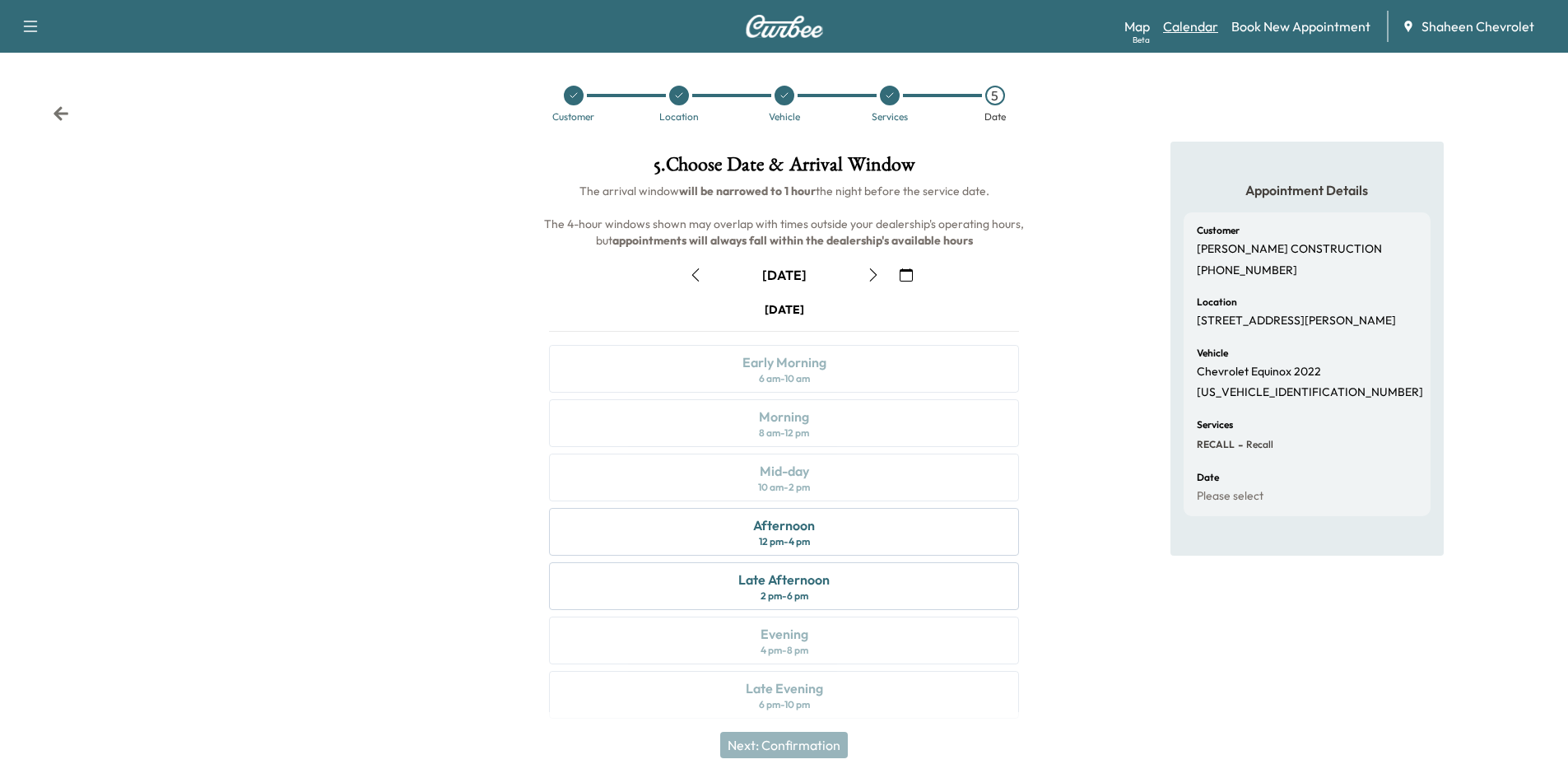
click at [1174, 27] on link "Calendar" at bounding box center [1191, 27] width 55 height 20
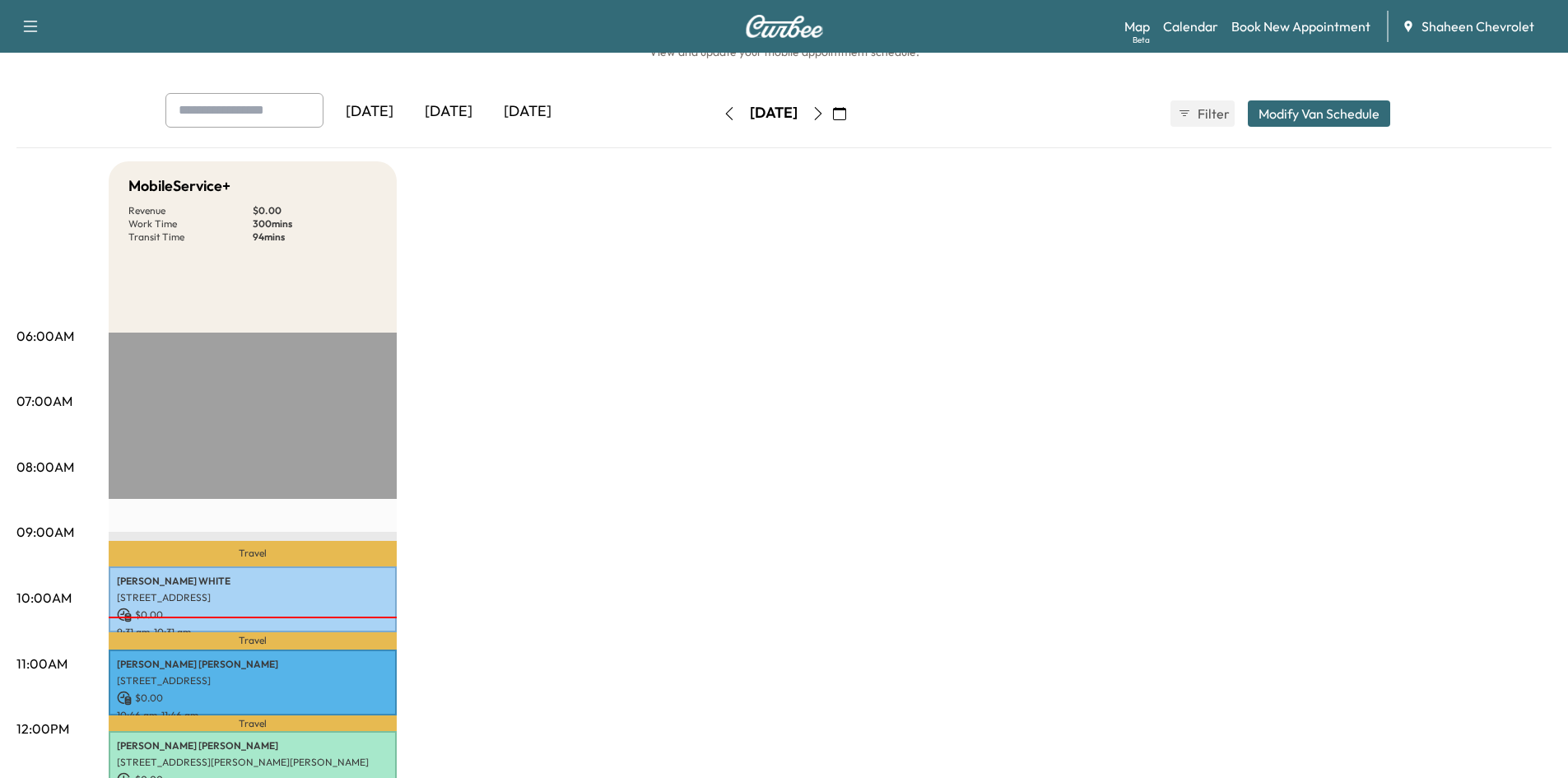
scroll to position [82, 0]
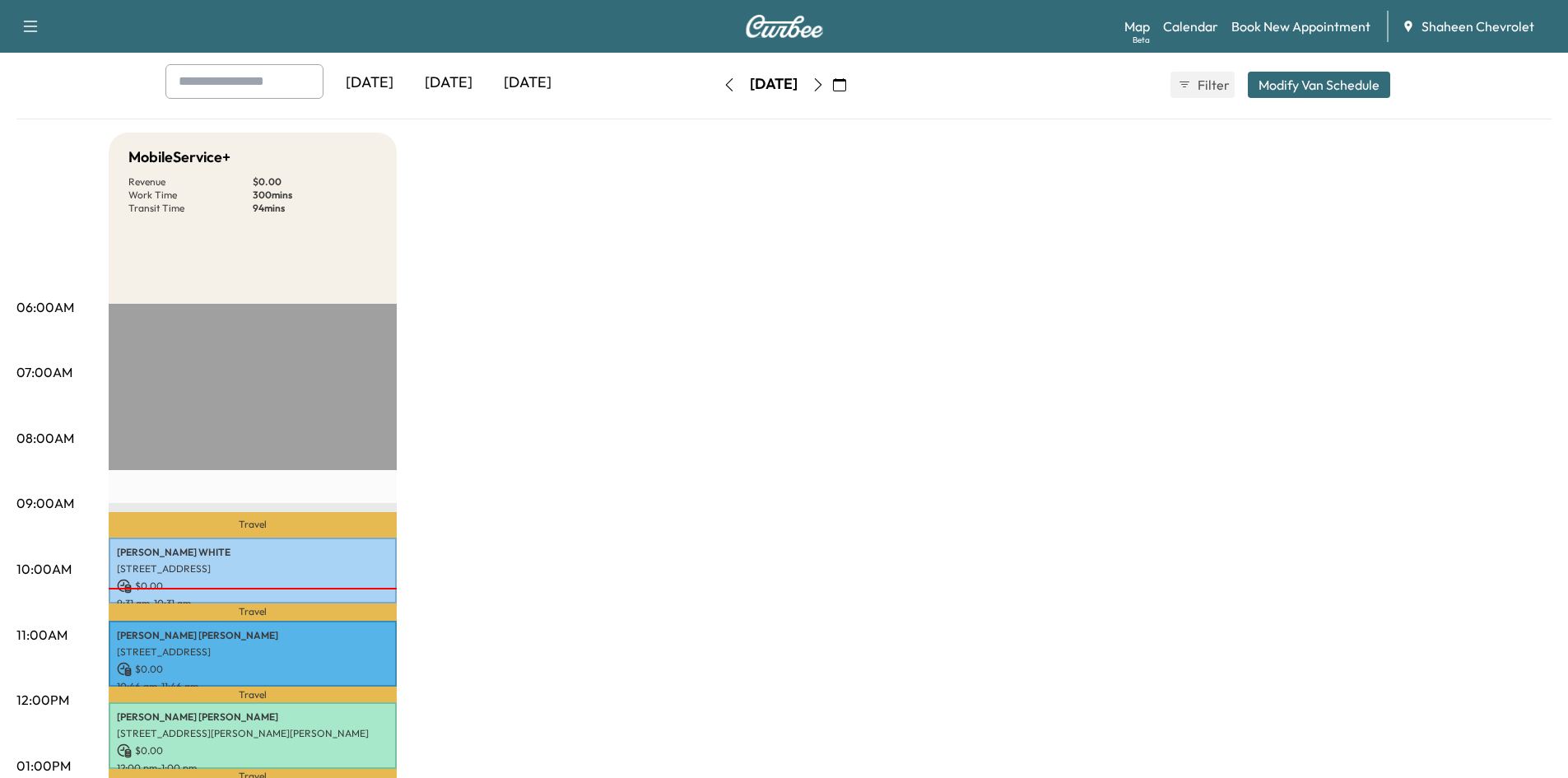
click at [824, 85] on icon "button" at bounding box center [818, 84] width 13 height 13
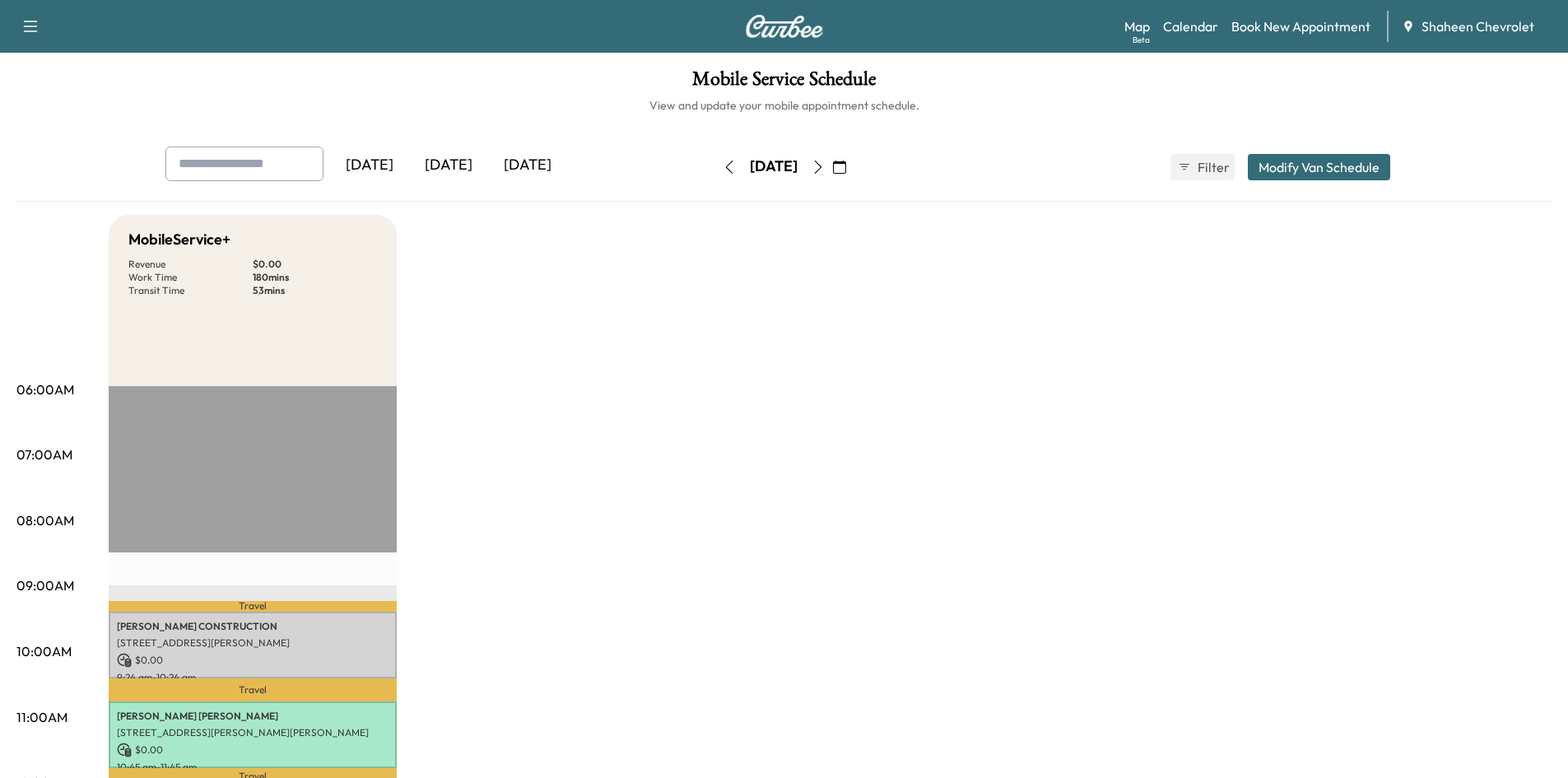
click at [1305, 170] on button "Modify Van Schedule" at bounding box center [1318, 167] width 142 height 27
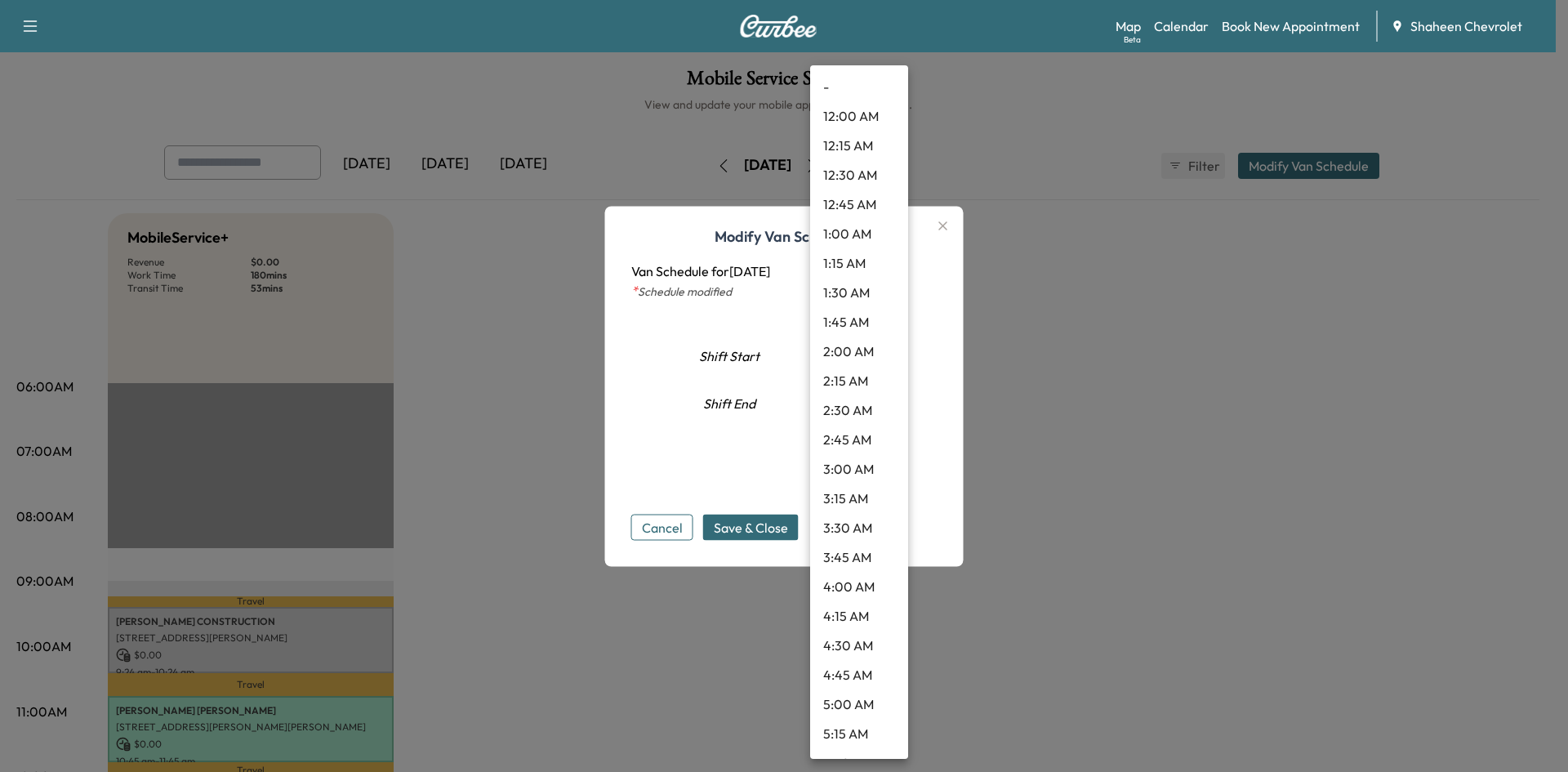
click at [889, 352] on body "Support Log Out Map Beta Calendar Book New Appointment Shaheen Chevrolet Mobile…" at bounding box center [784, 386] width 1568 height 772
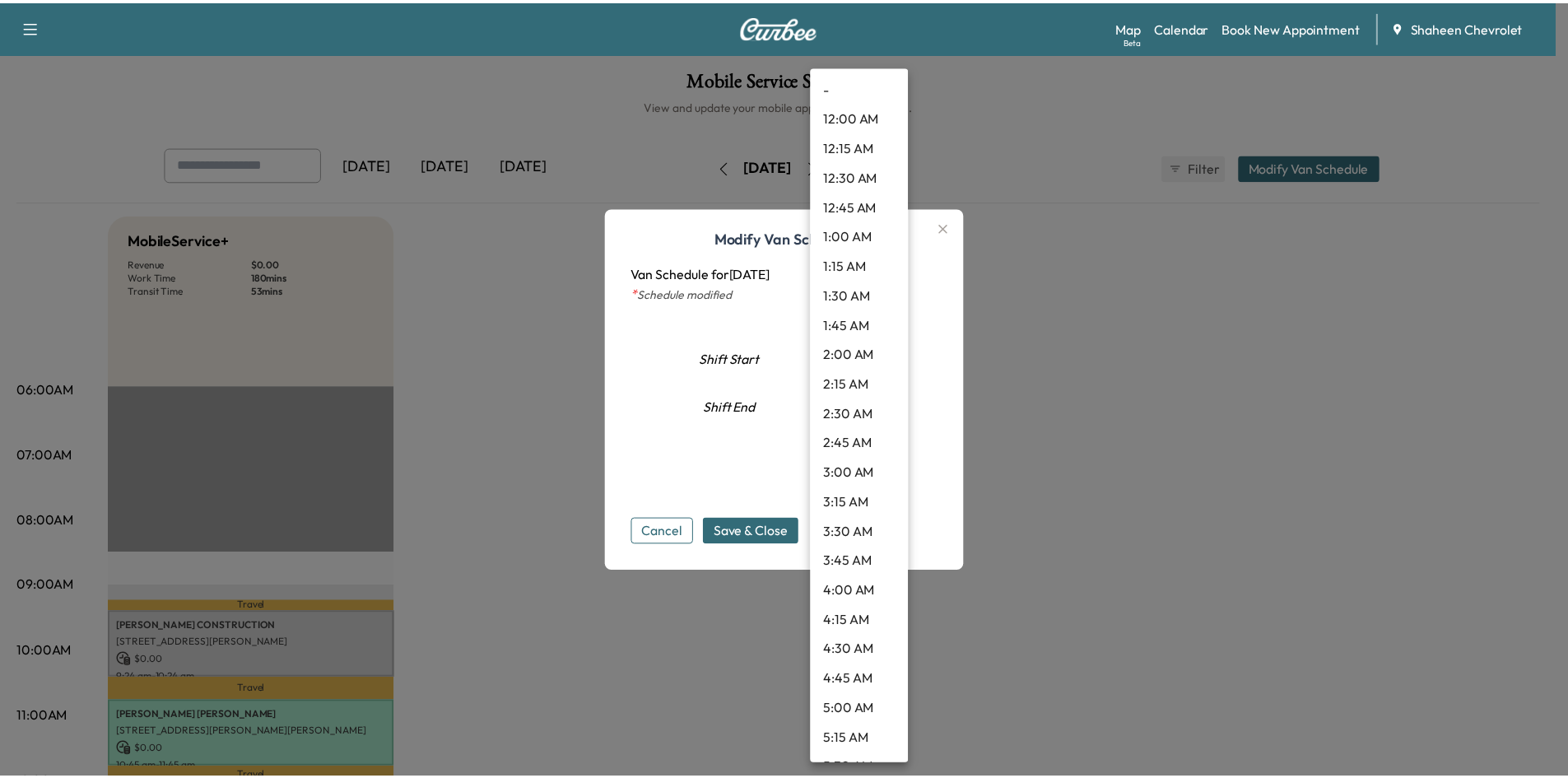
scroll to position [710, 0]
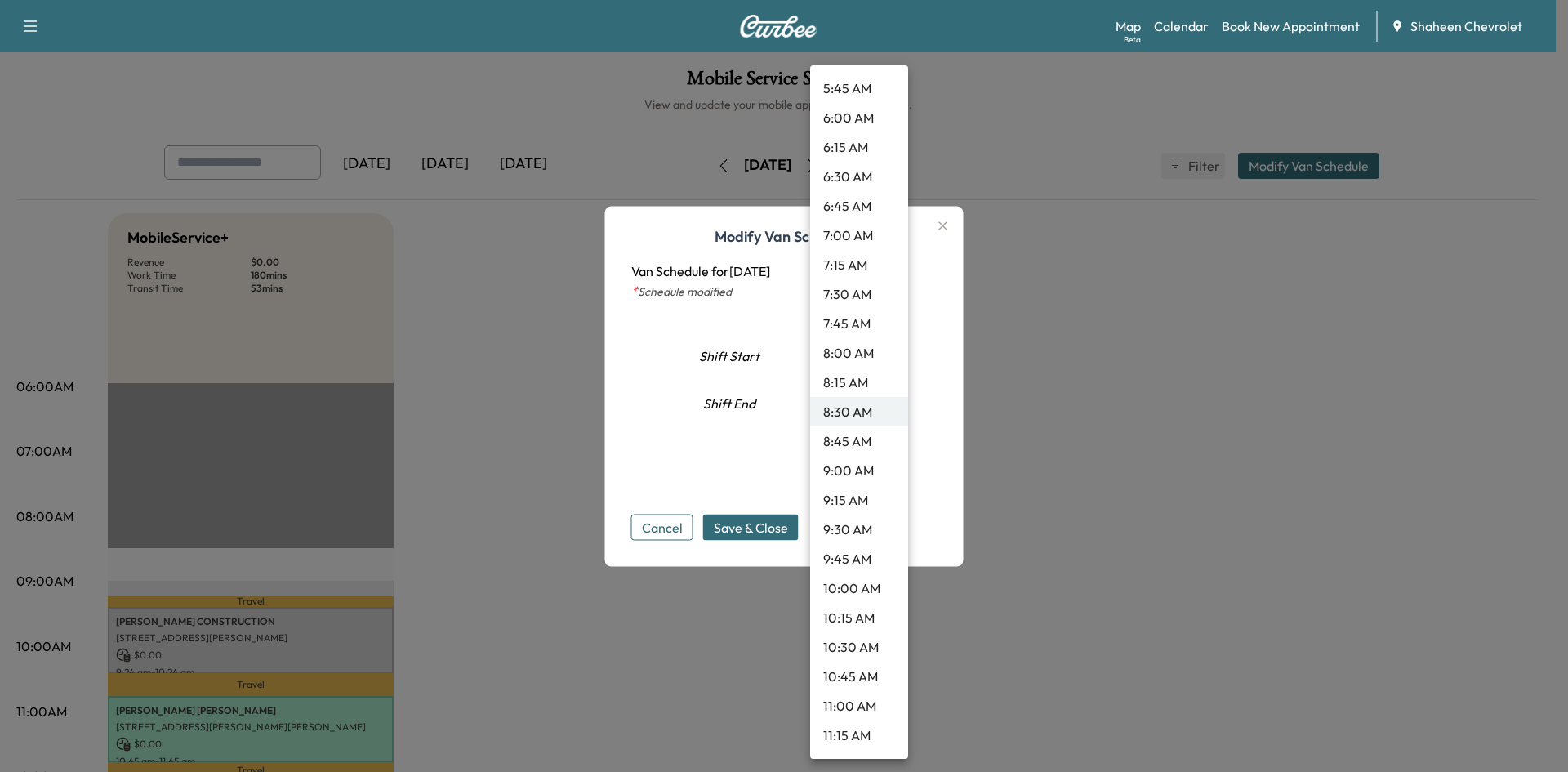
click at [856, 374] on li "8:15 AM" at bounding box center [859, 382] width 98 height 29
type input "****"
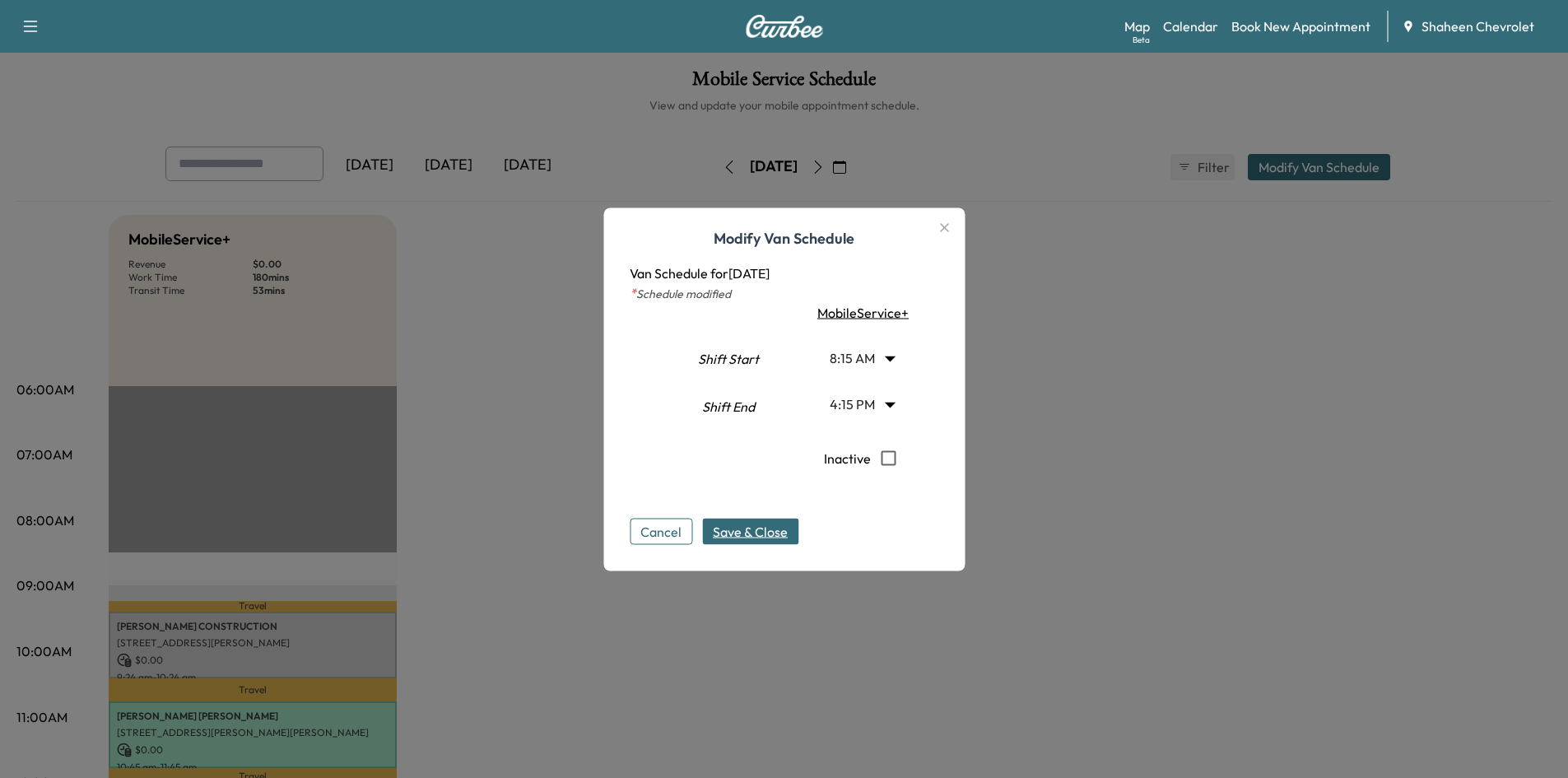
click at [735, 522] on span "Save & Close" at bounding box center [750, 531] width 75 height 20
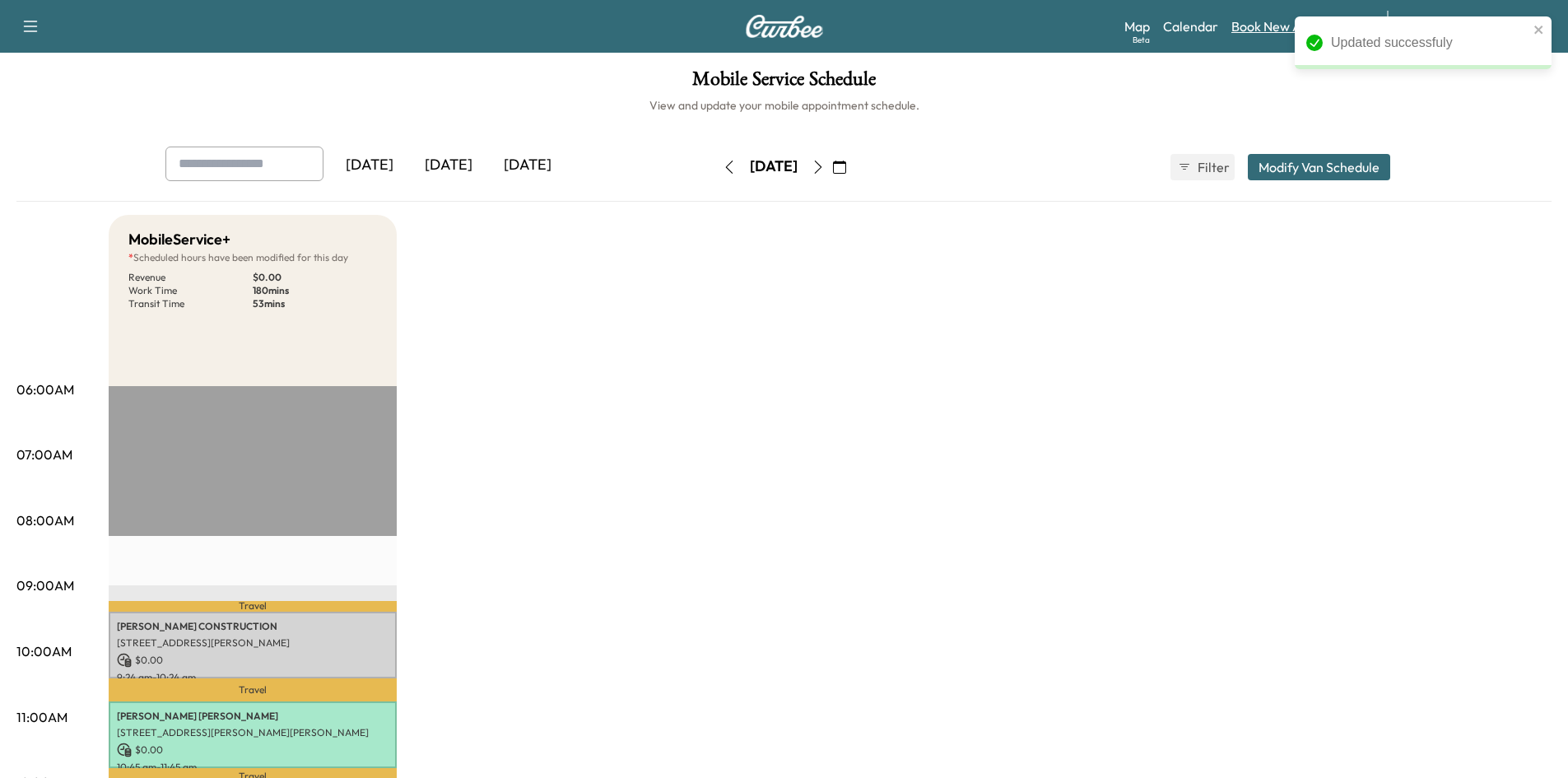
click at [1234, 27] on link "Book New Appointment" at bounding box center [1301, 27] width 139 height 20
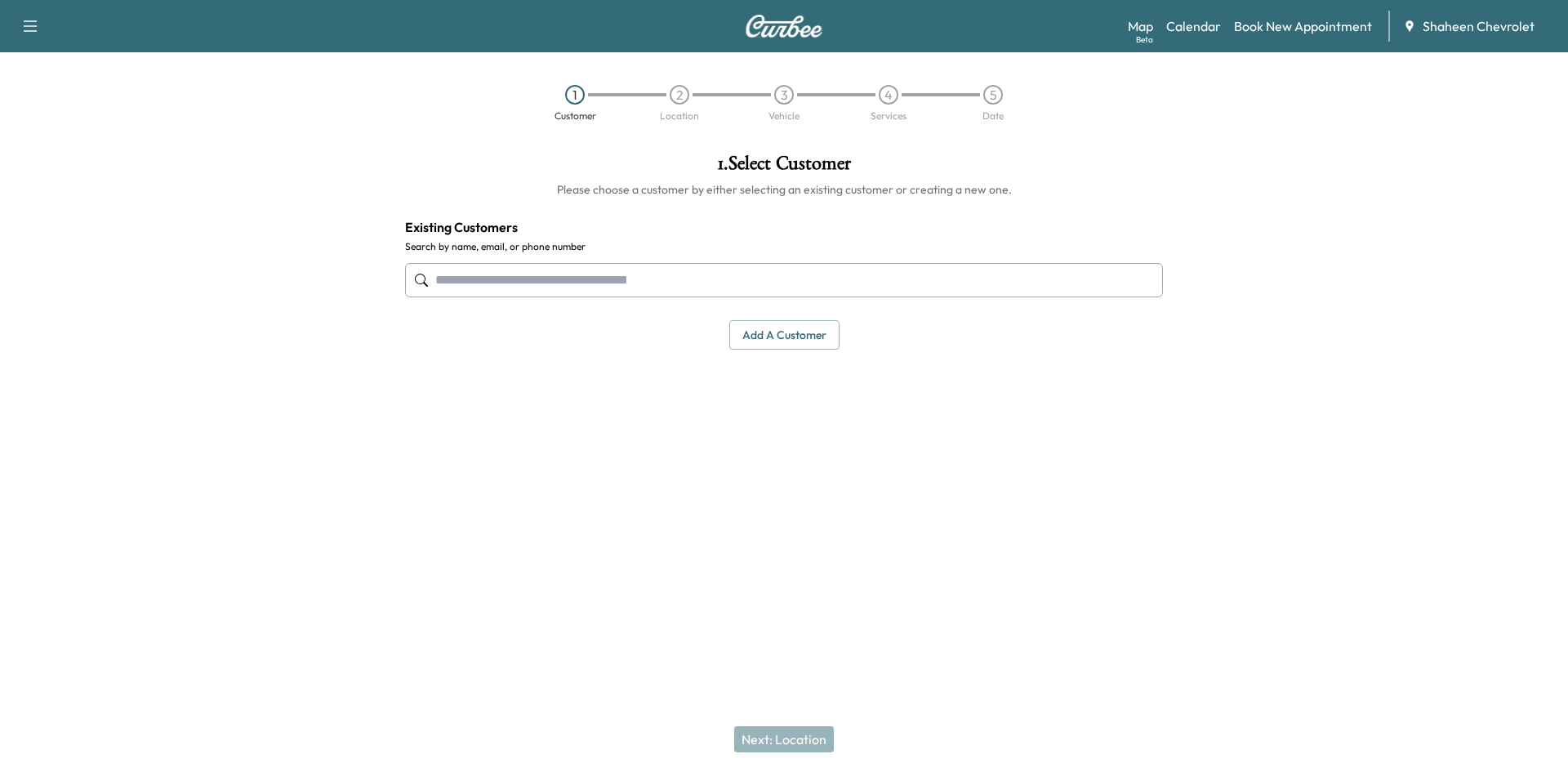
paste input "**********"
click at [474, 284] on input "**********" at bounding box center [784, 280] width 758 height 35
type input "*******"
click at [506, 279] on input "*******" at bounding box center [784, 280] width 758 height 35
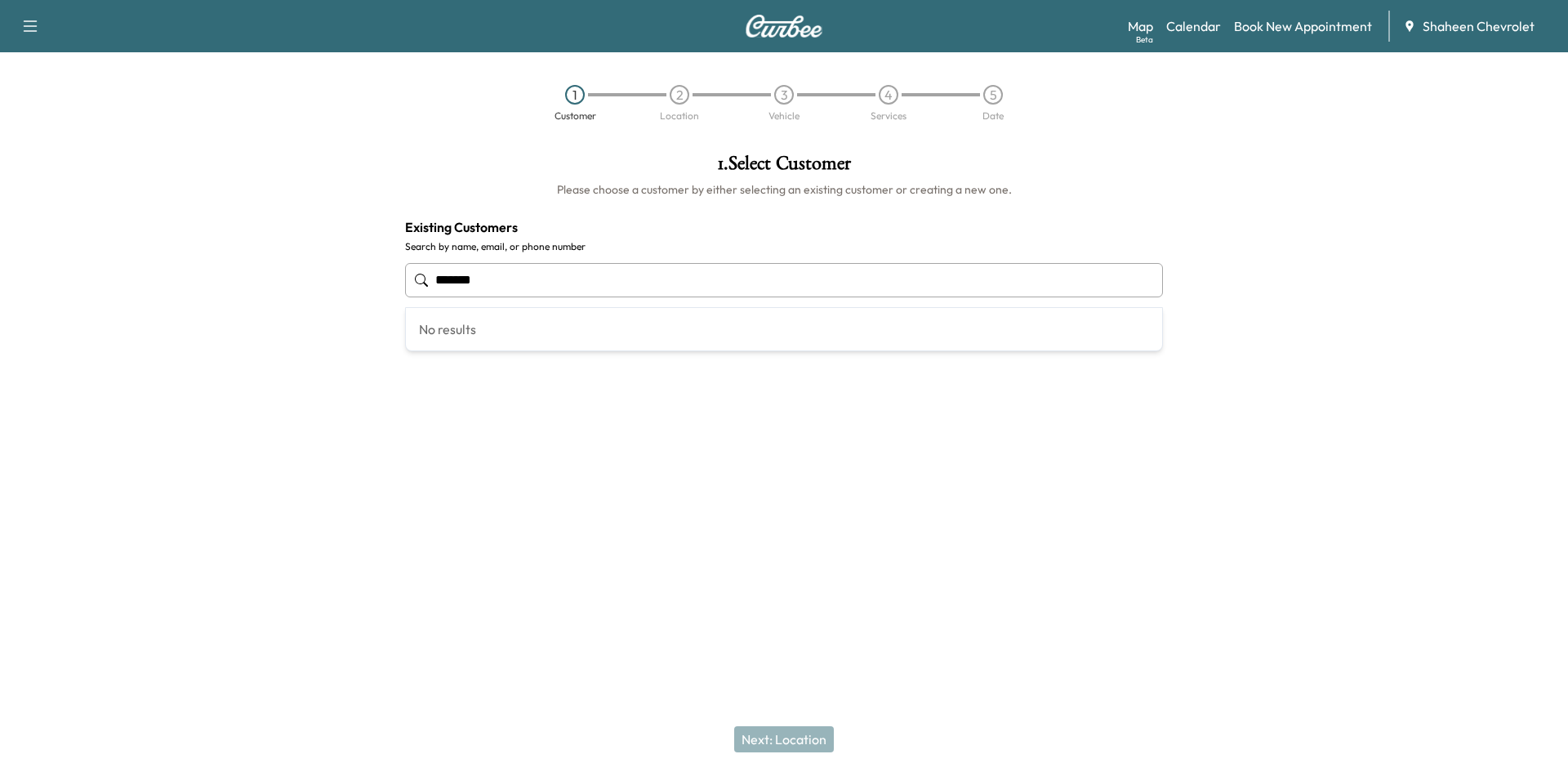
click at [506, 279] on input "*******" at bounding box center [784, 280] width 758 height 35
click at [809, 326] on button "Add a customer" at bounding box center [784, 335] width 110 height 30
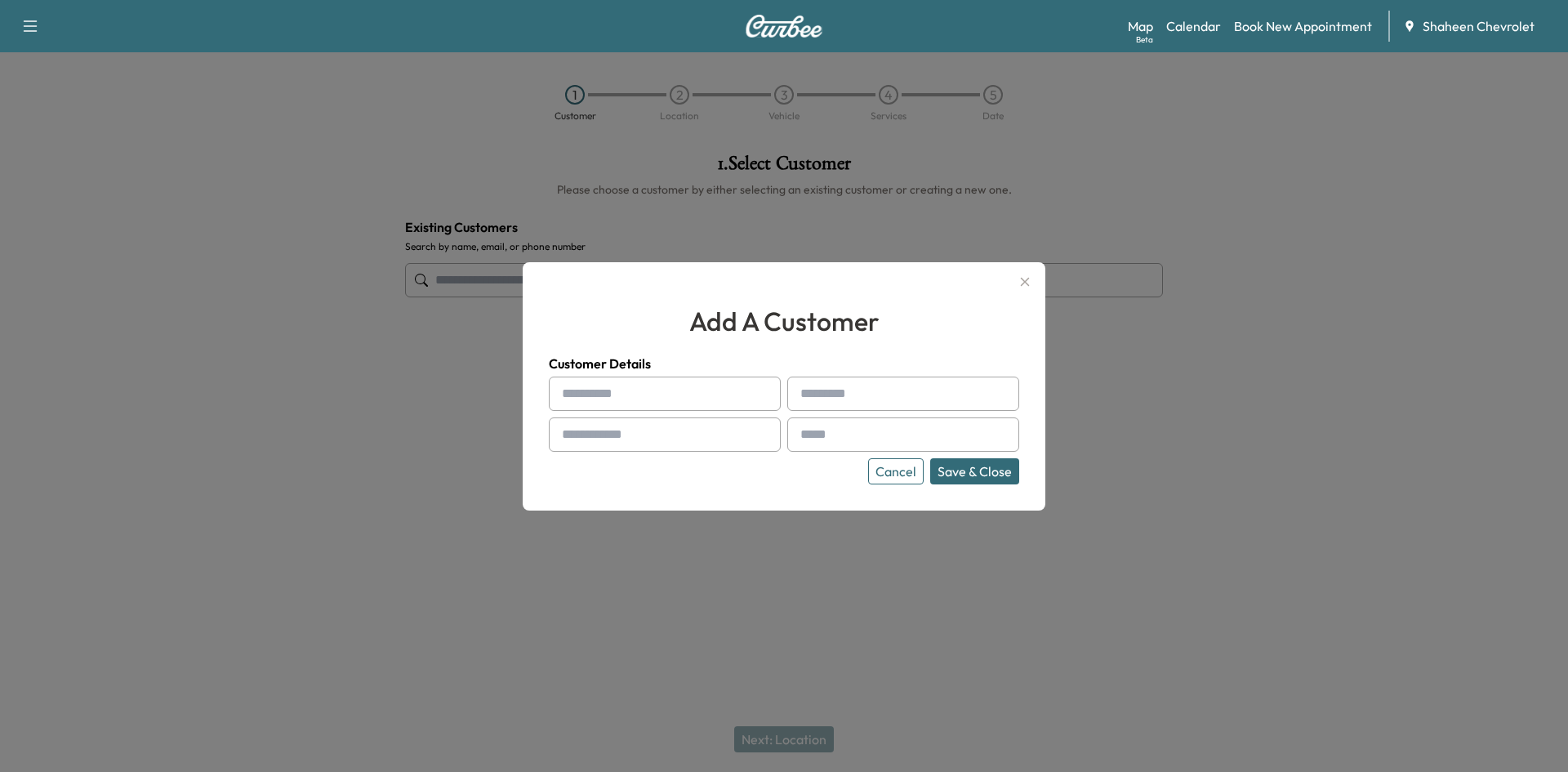
click at [613, 406] on input "text" at bounding box center [664, 394] width 232 height 35
type input "****"
type input "**********"
click at [603, 435] on input "text" at bounding box center [664, 435] width 232 height 35
type input "**********"
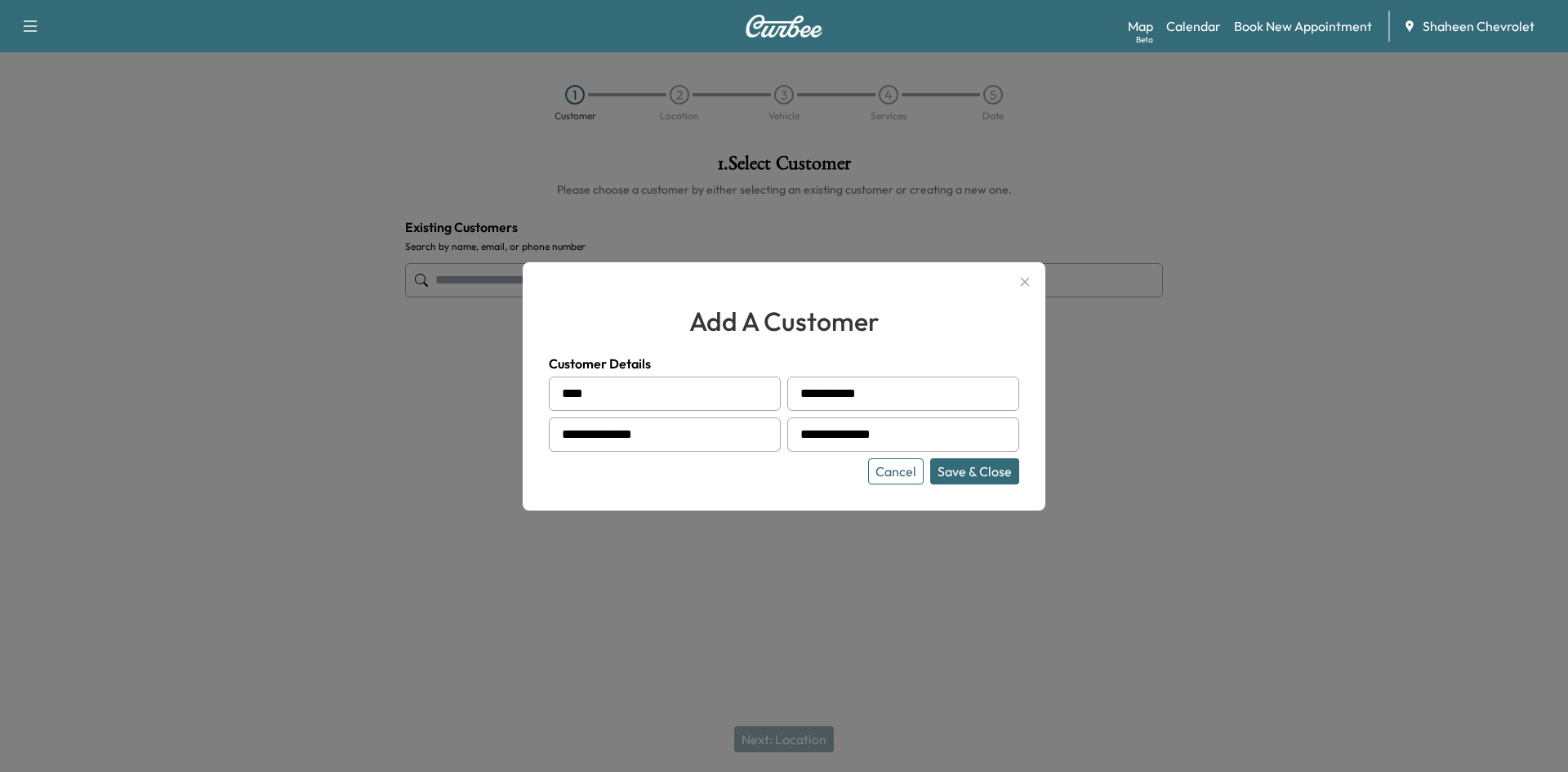
type input "**********"
click at [983, 465] on button "Save & Close" at bounding box center [974, 471] width 89 height 26
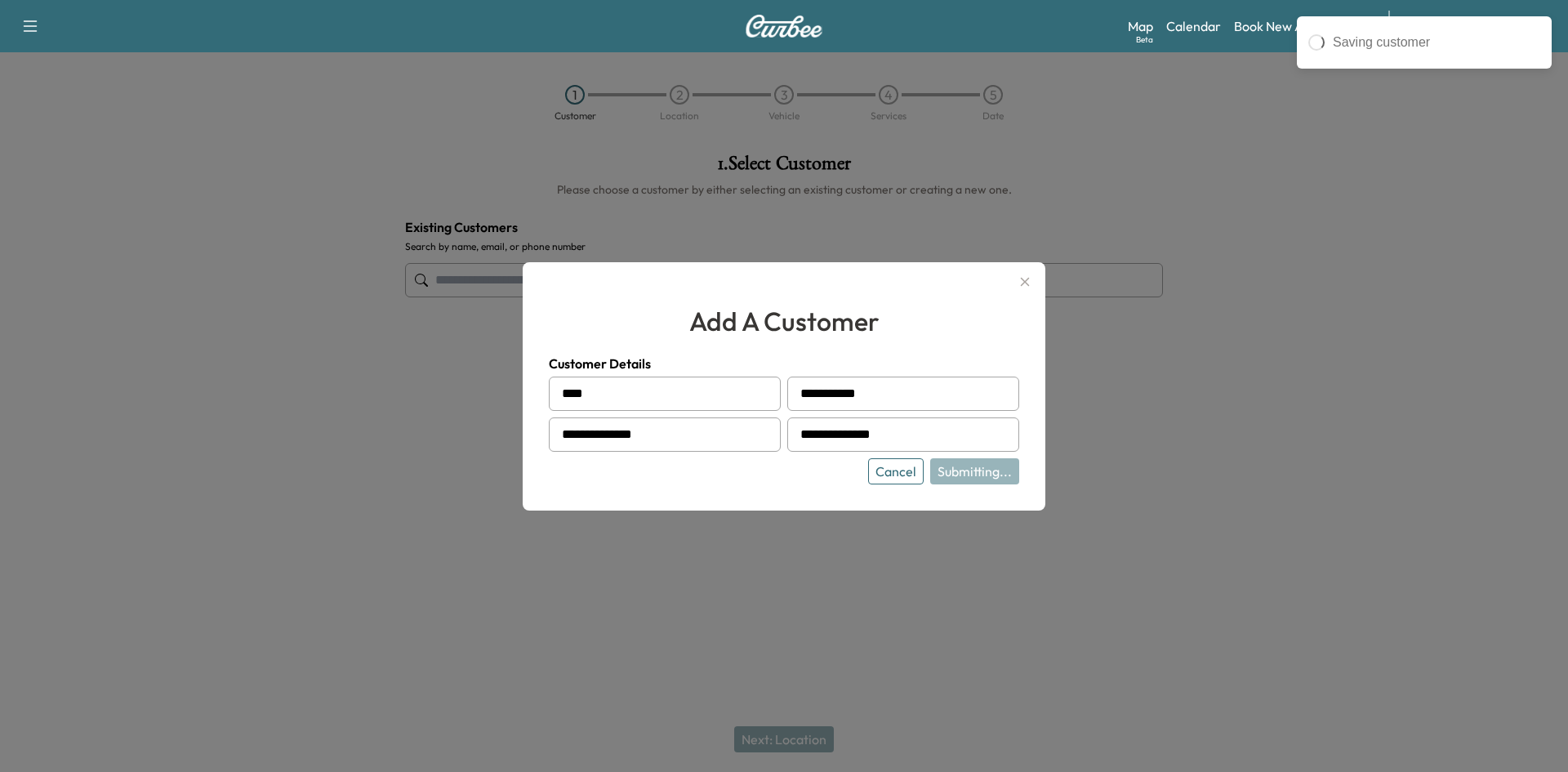
type input "**********"
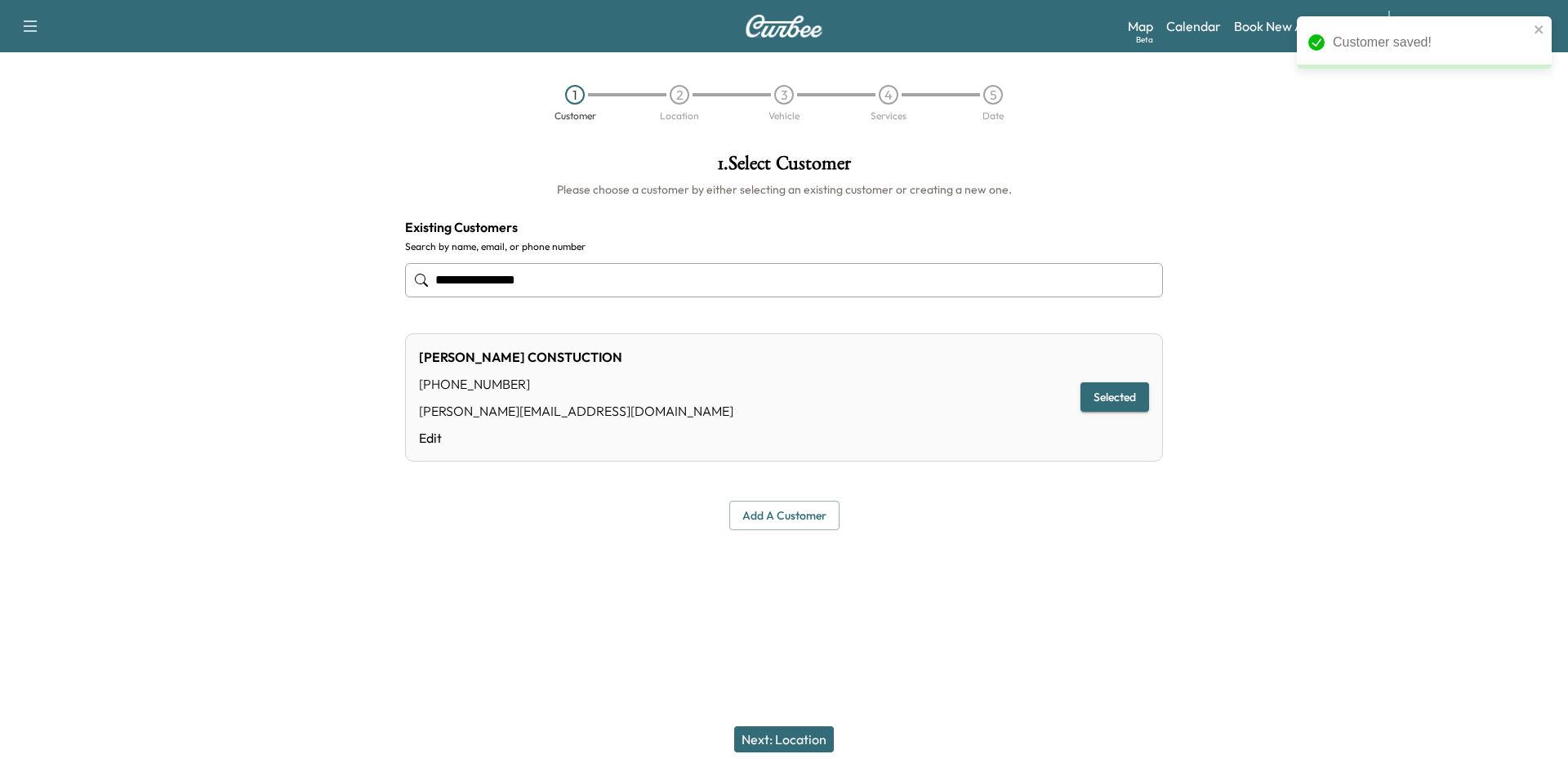
click at [793, 747] on button "Next: Location" at bounding box center [784, 739] width 100 height 26
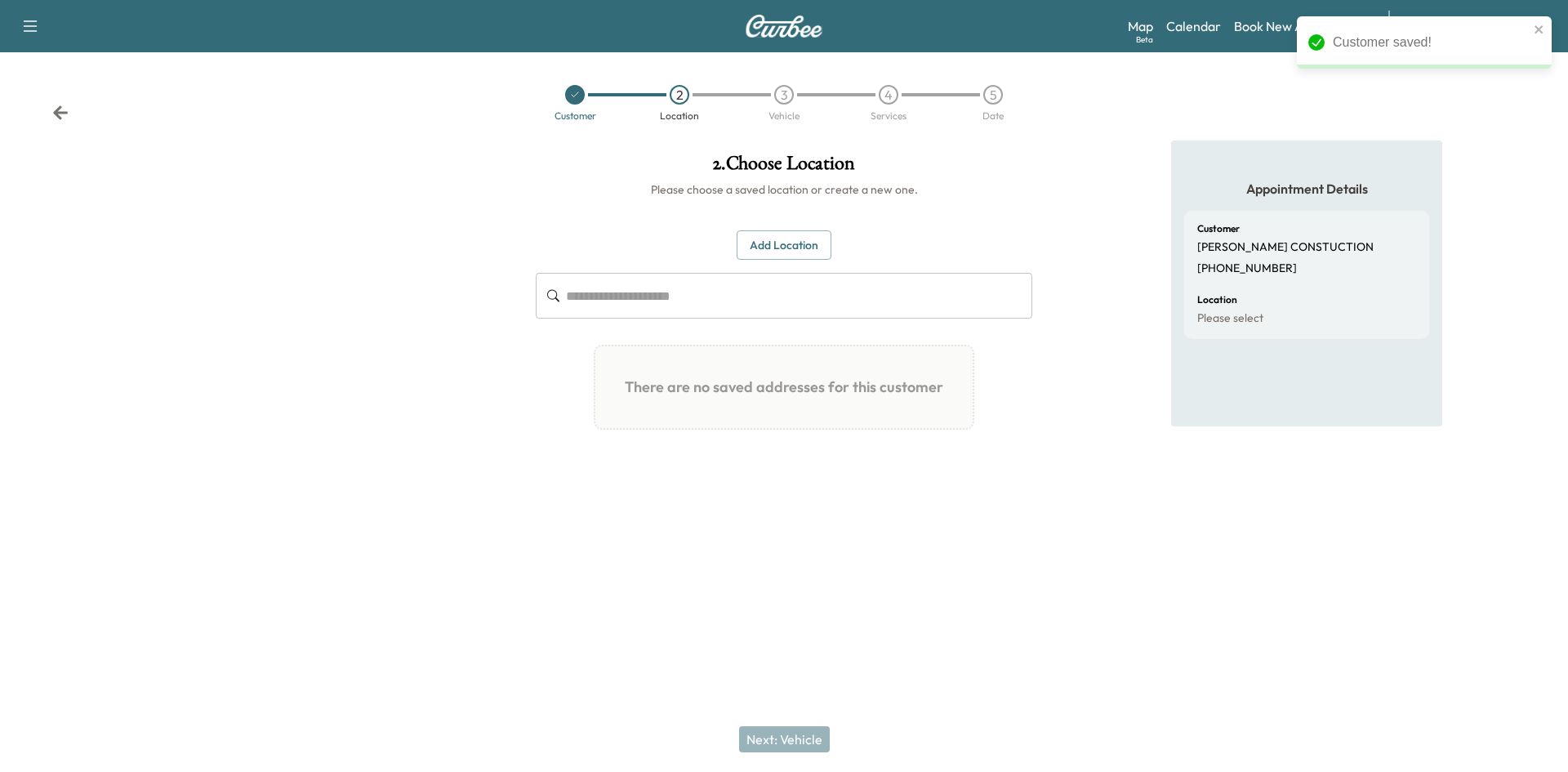
click at [814, 234] on button "Add Location" at bounding box center [784, 245] width 95 height 30
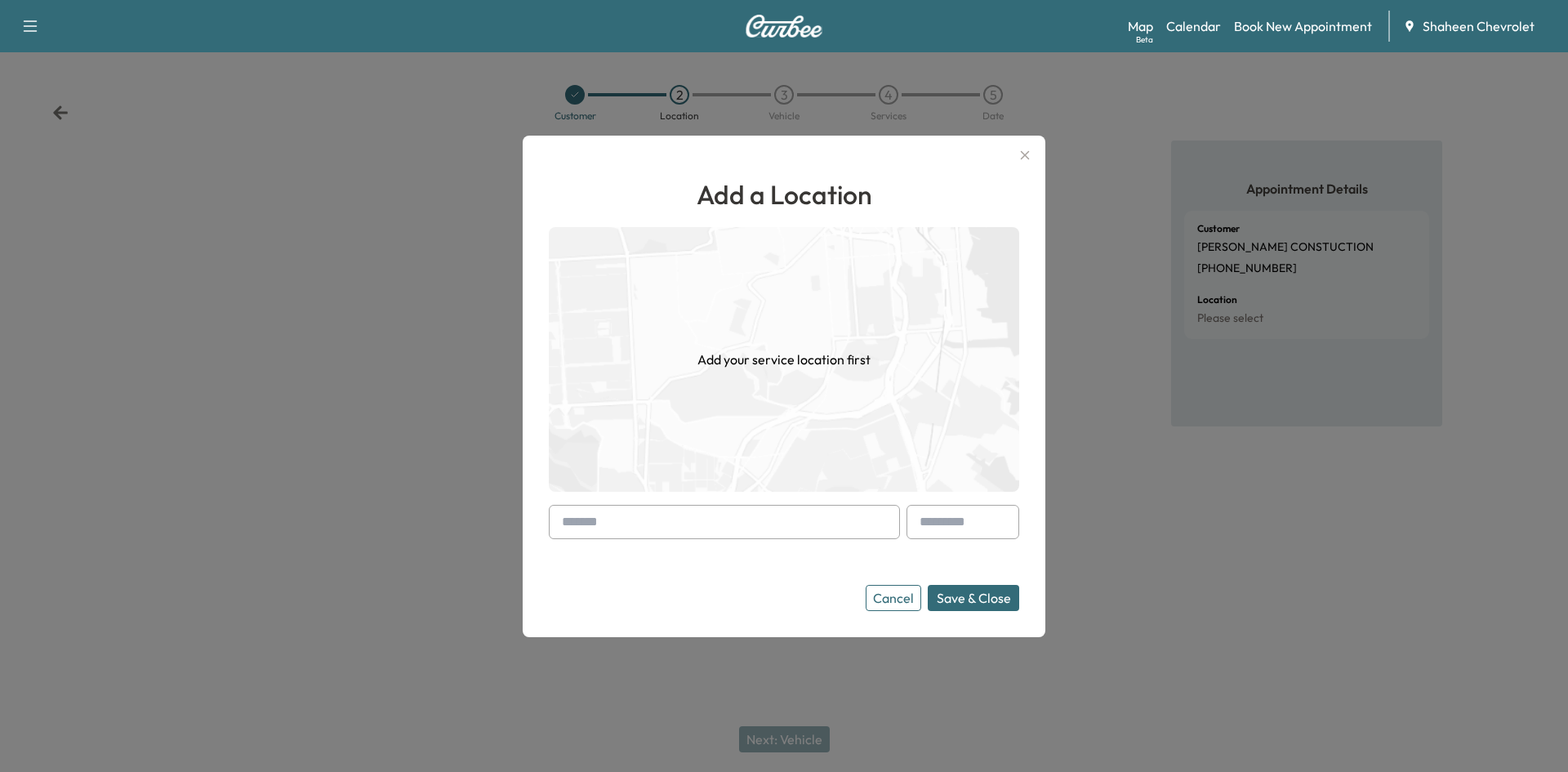
click at [685, 508] on input "text" at bounding box center [724, 522] width 351 height 35
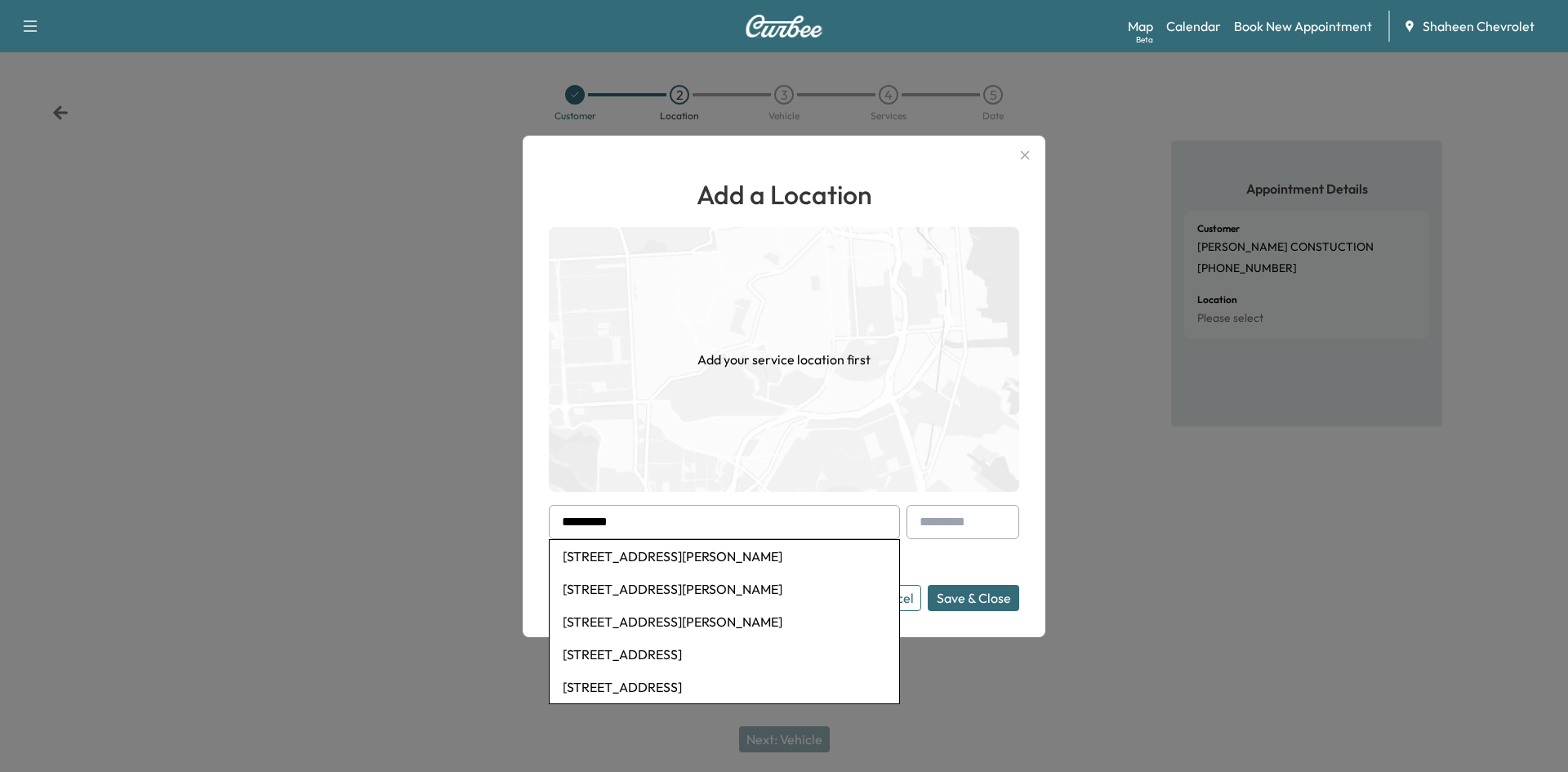
click at [717, 561] on li "[STREET_ADDRESS][PERSON_NAME]" at bounding box center [724, 556] width 350 height 33
type input "**********"
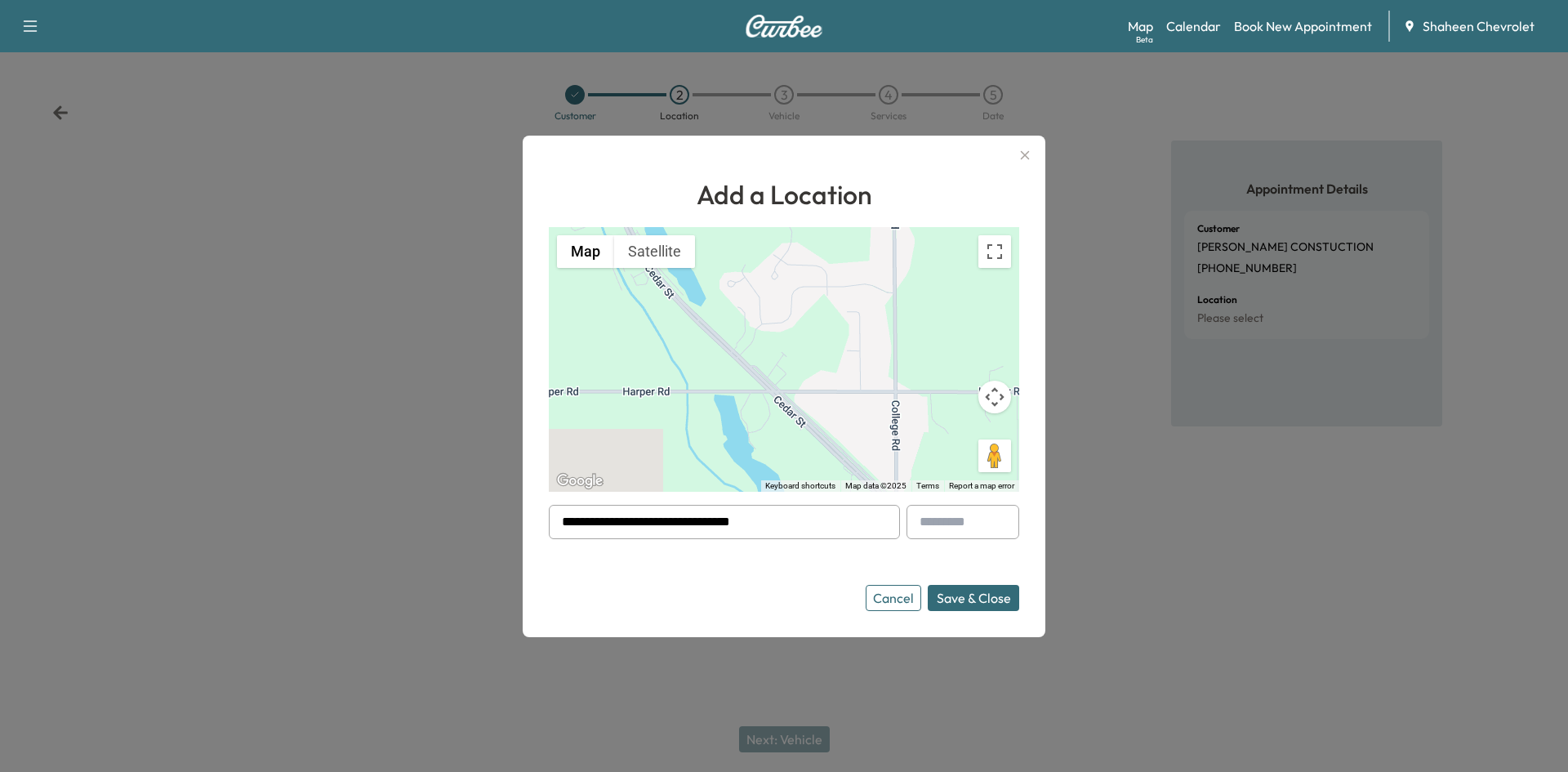
click at [957, 599] on button "Save & Close" at bounding box center [974, 597] width 92 height 26
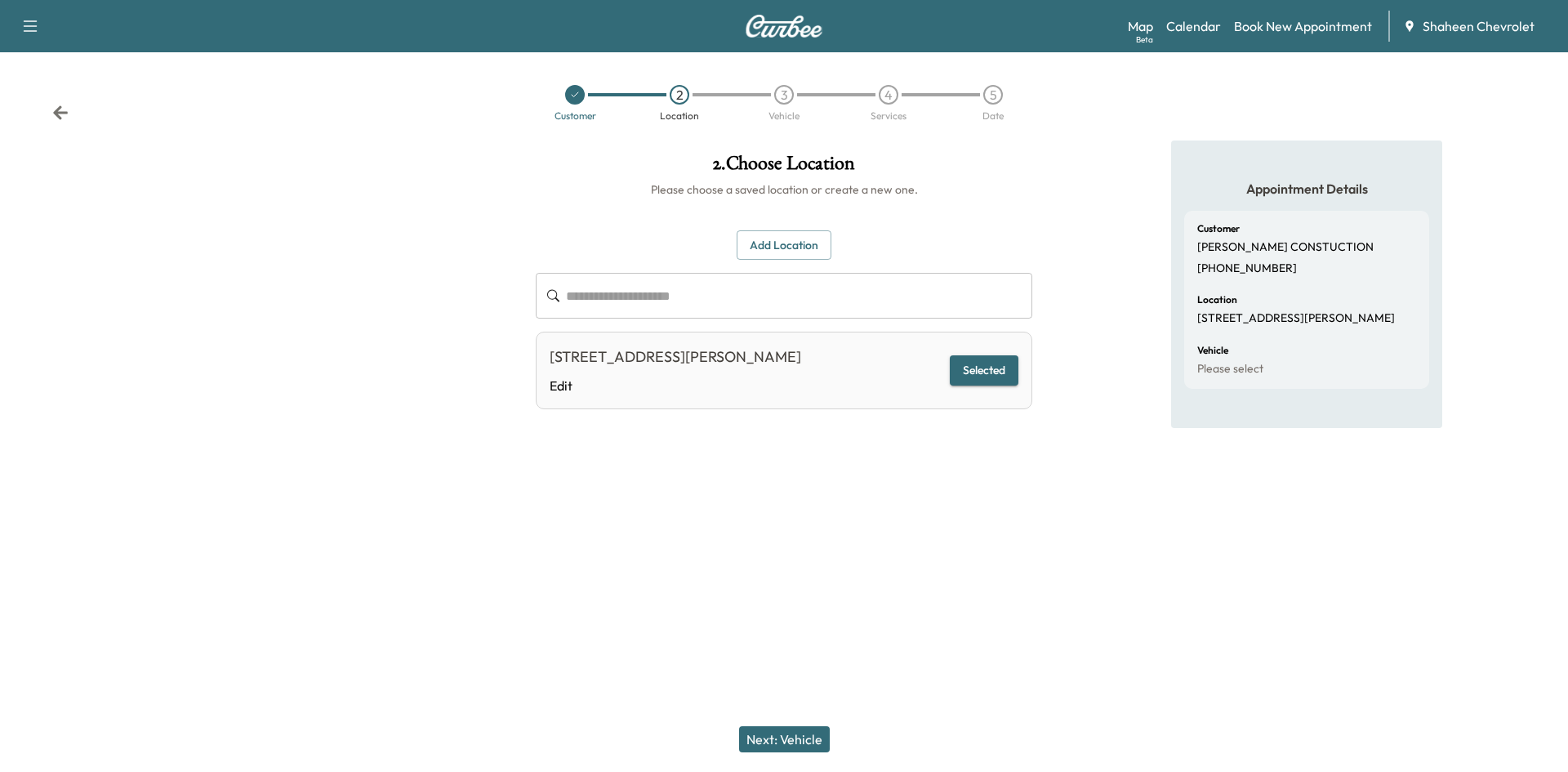
click at [811, 744] on button "Next: Vehicle" at bounding box center [784, 739] width 91 height 26
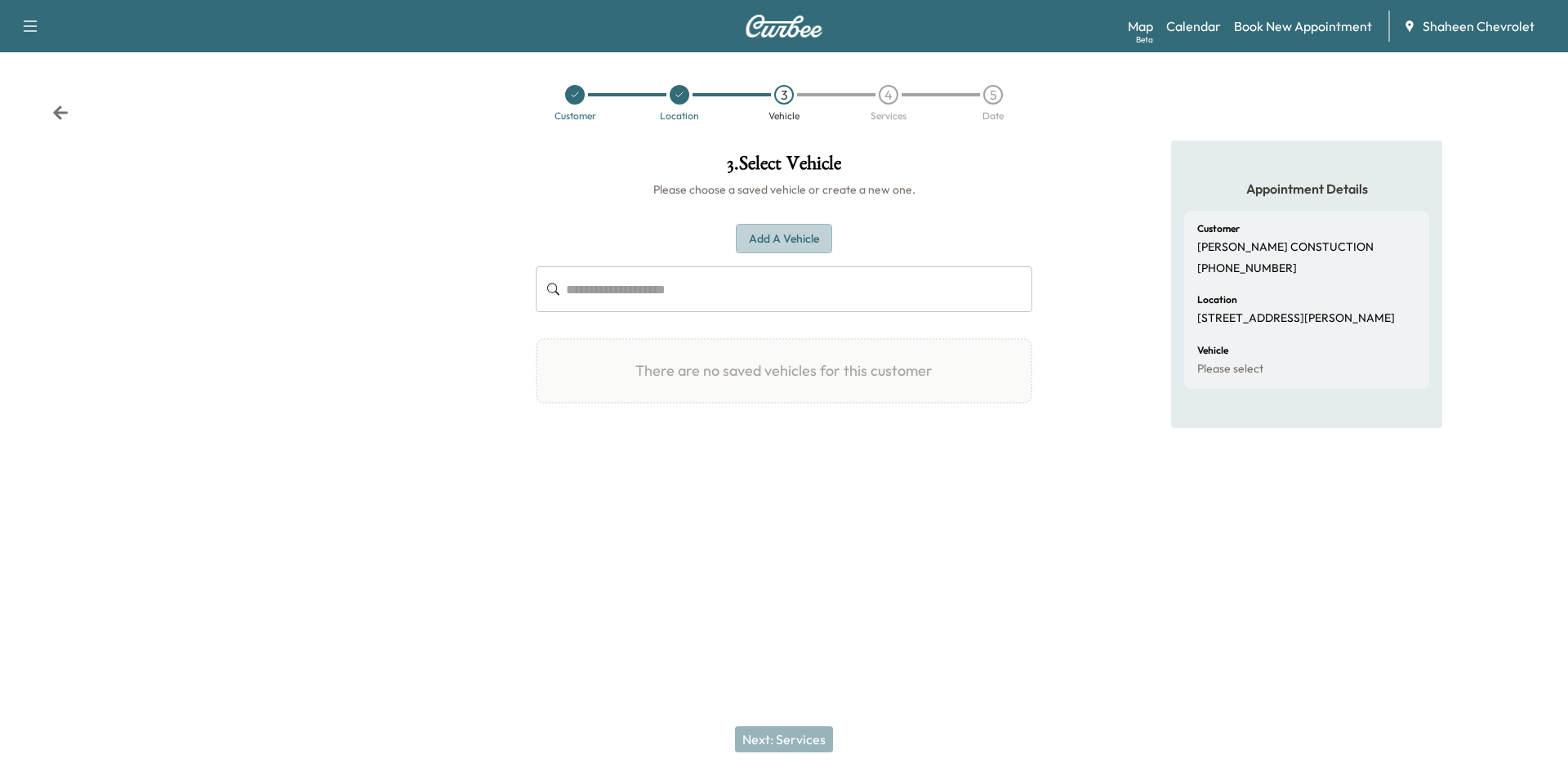
click at [794, 237] on button "Add a Vehicle" at bounding box center [784, 238] width 96 height 30
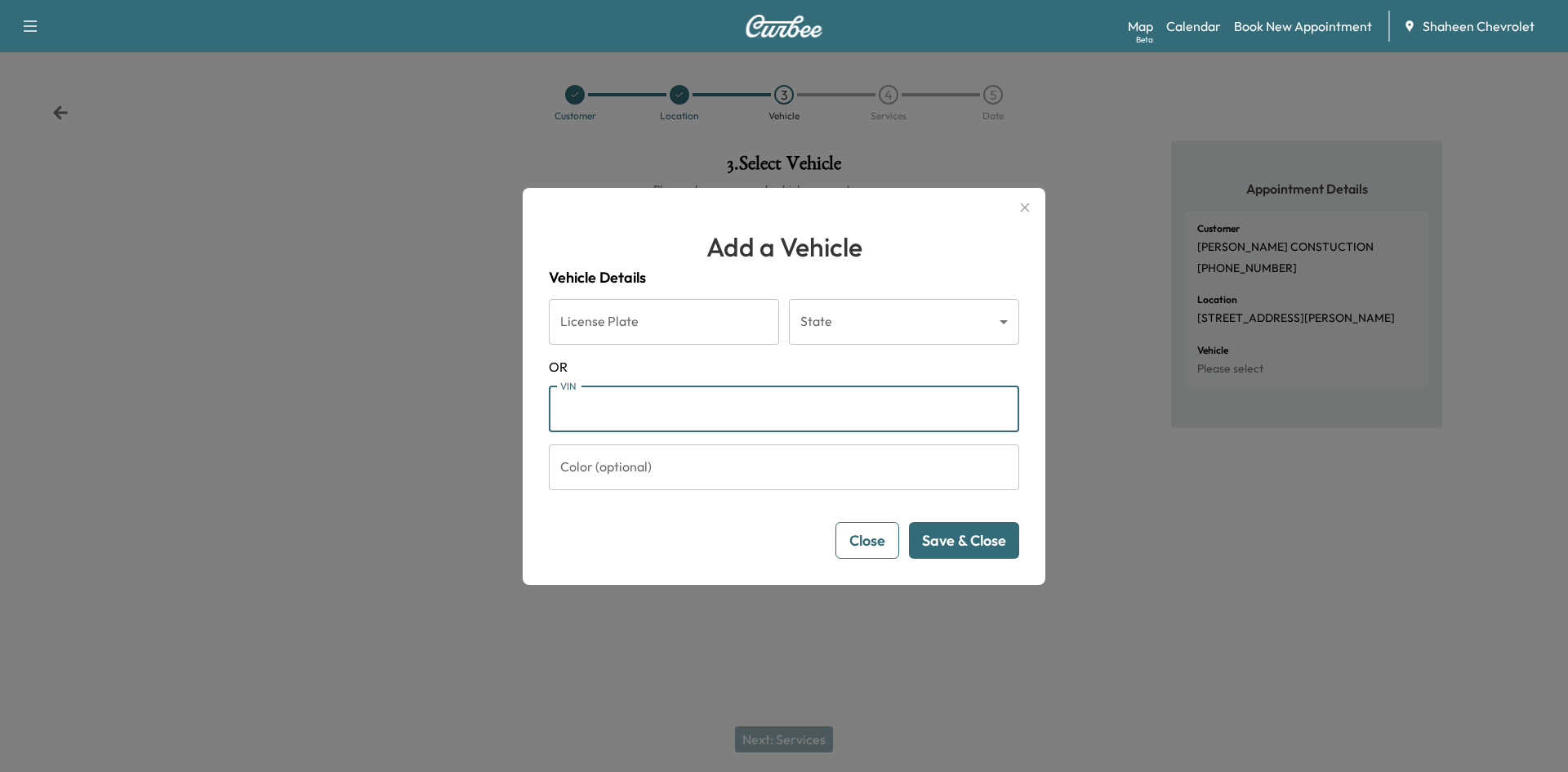
paste input "**********"
type input "**********"
click at [965, 541] on button "Save & Close" at bounding box center [964, 540] width 110 height 36
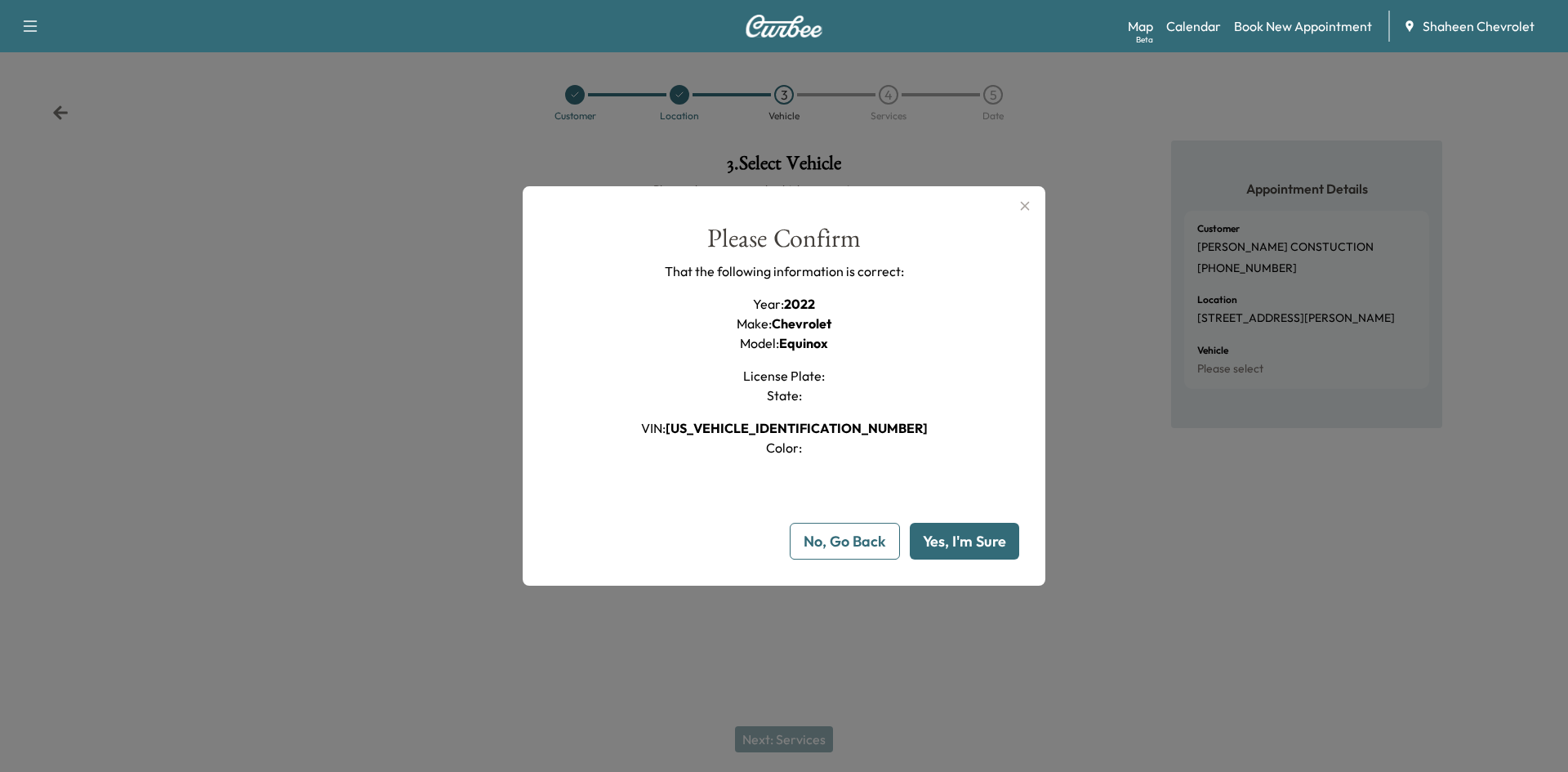
click at [941, 545] on button "Yes, I'm Sure" at bounding box center [964, 541] width 109 height 36
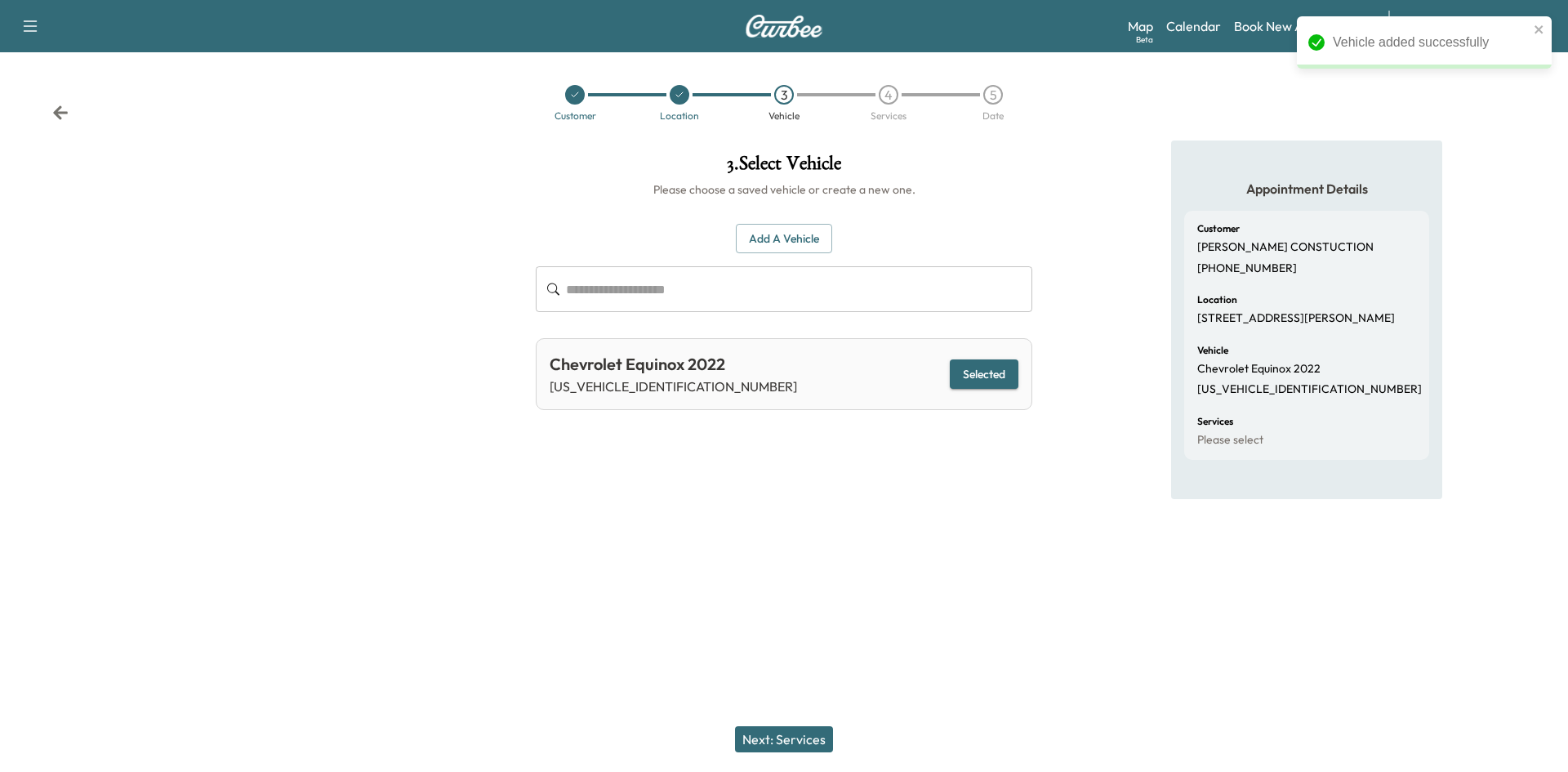
click at [788, 746] on button "Next: Services" at bounding box center [784, 739] width 98 height 26
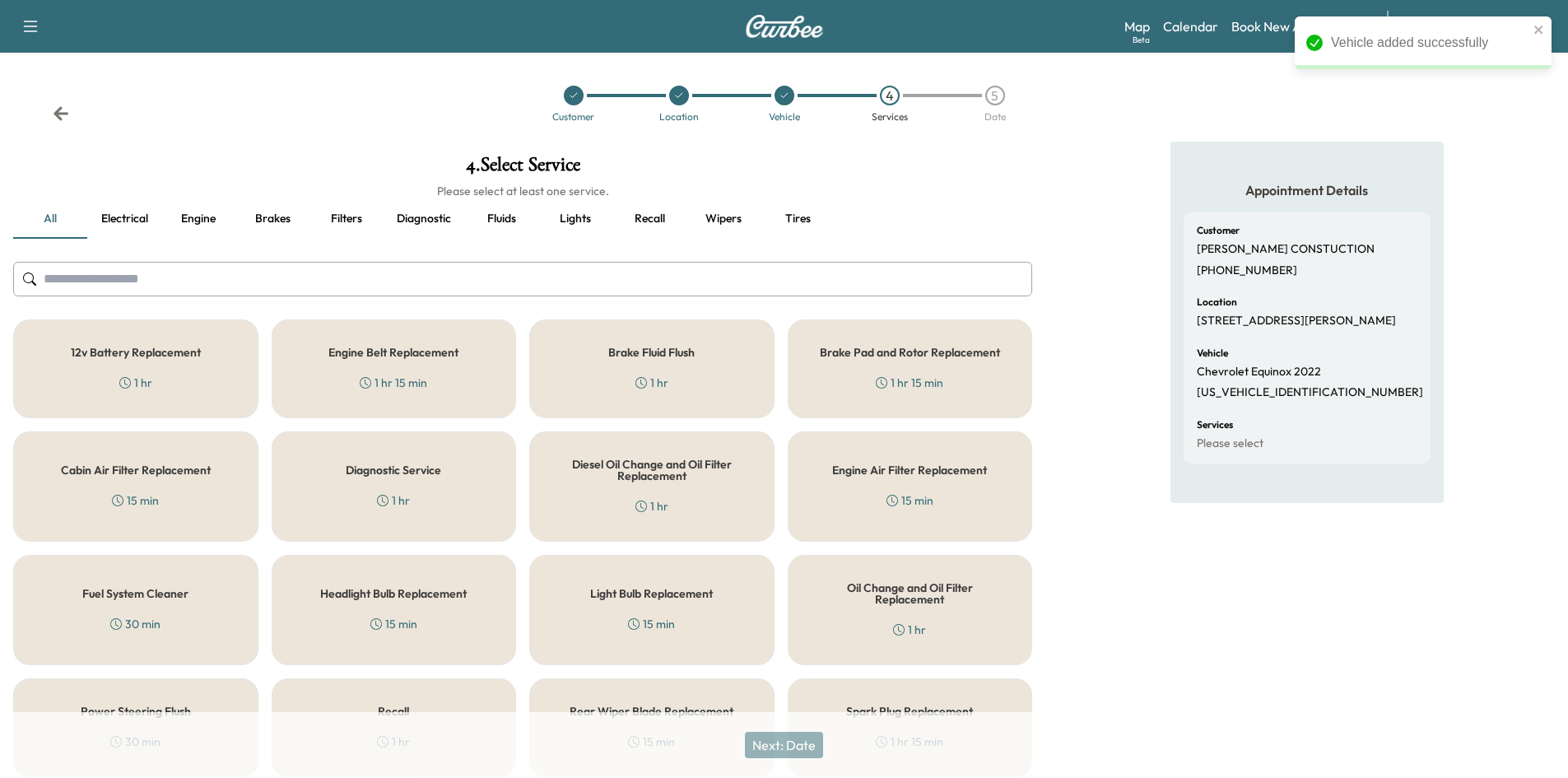
click at [298, 272] on input "text" at bounding box center [522, 279] width 1018 height 35
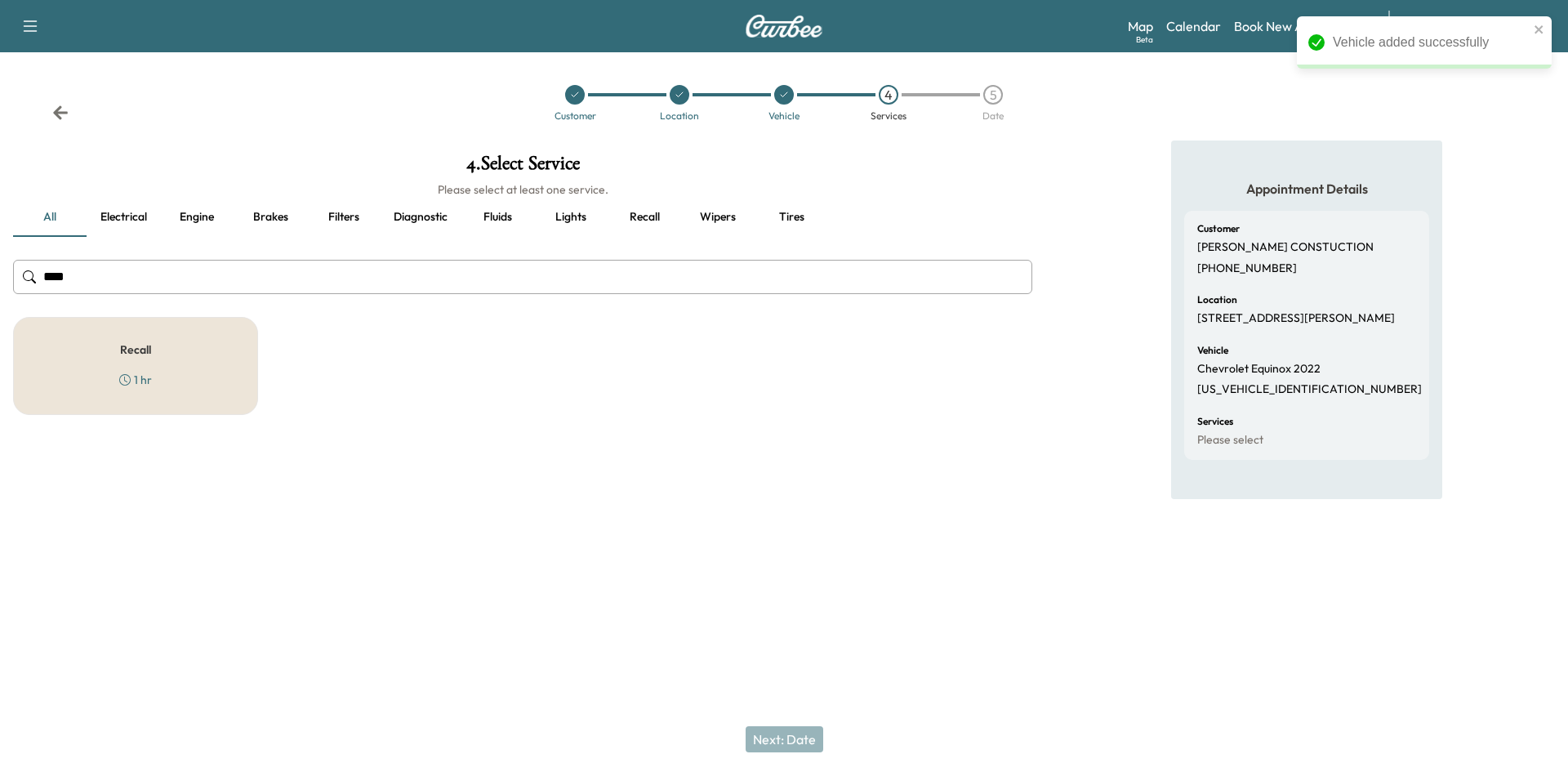
type input "****"
click at [197, 354] on div "Recall 1 hr" at bounding box center [135, 366] width 245 height 98
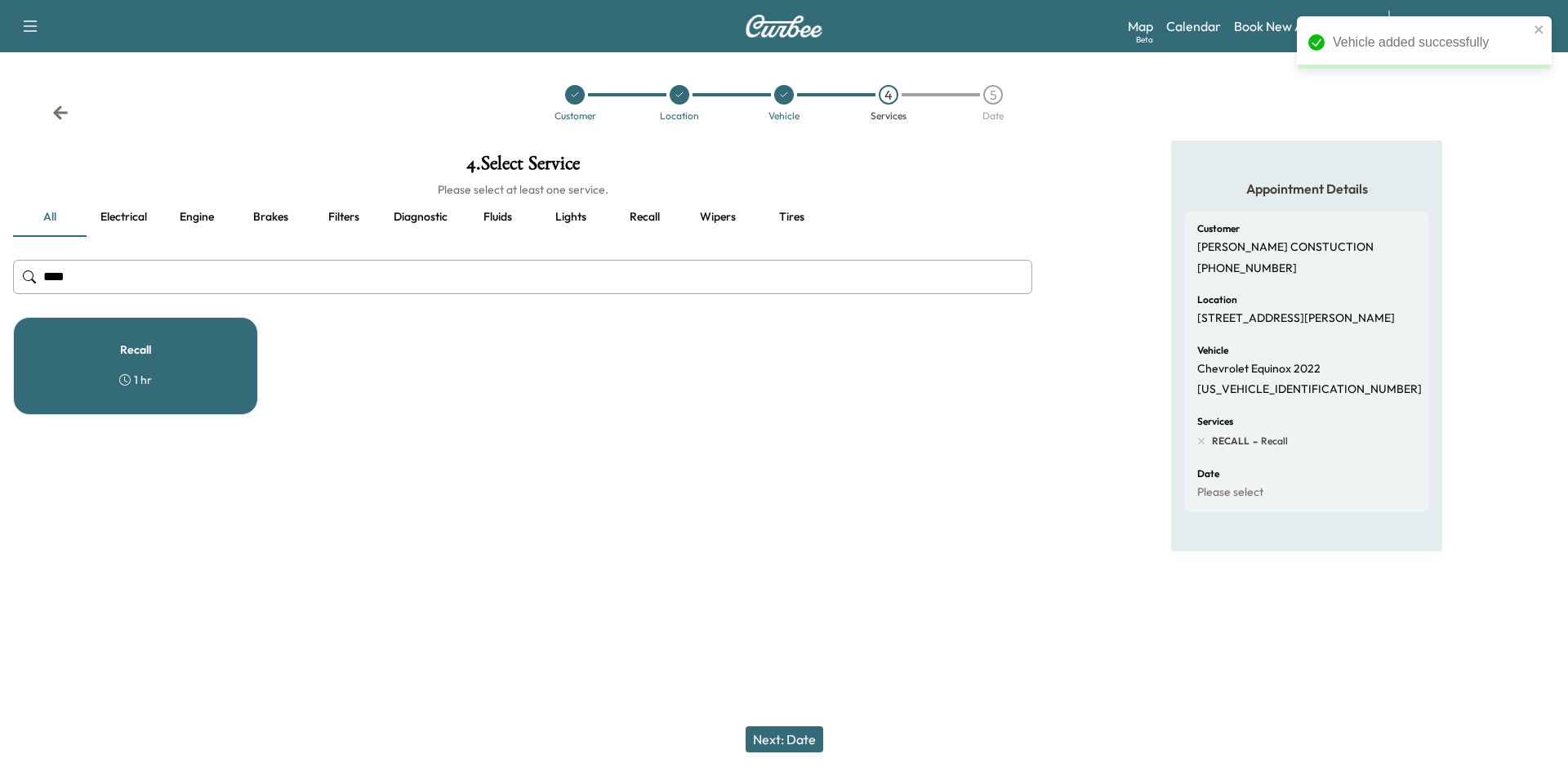
click at [816, 734] on button "Next: Date" at bounding box center [784, 739] width 77 height 26
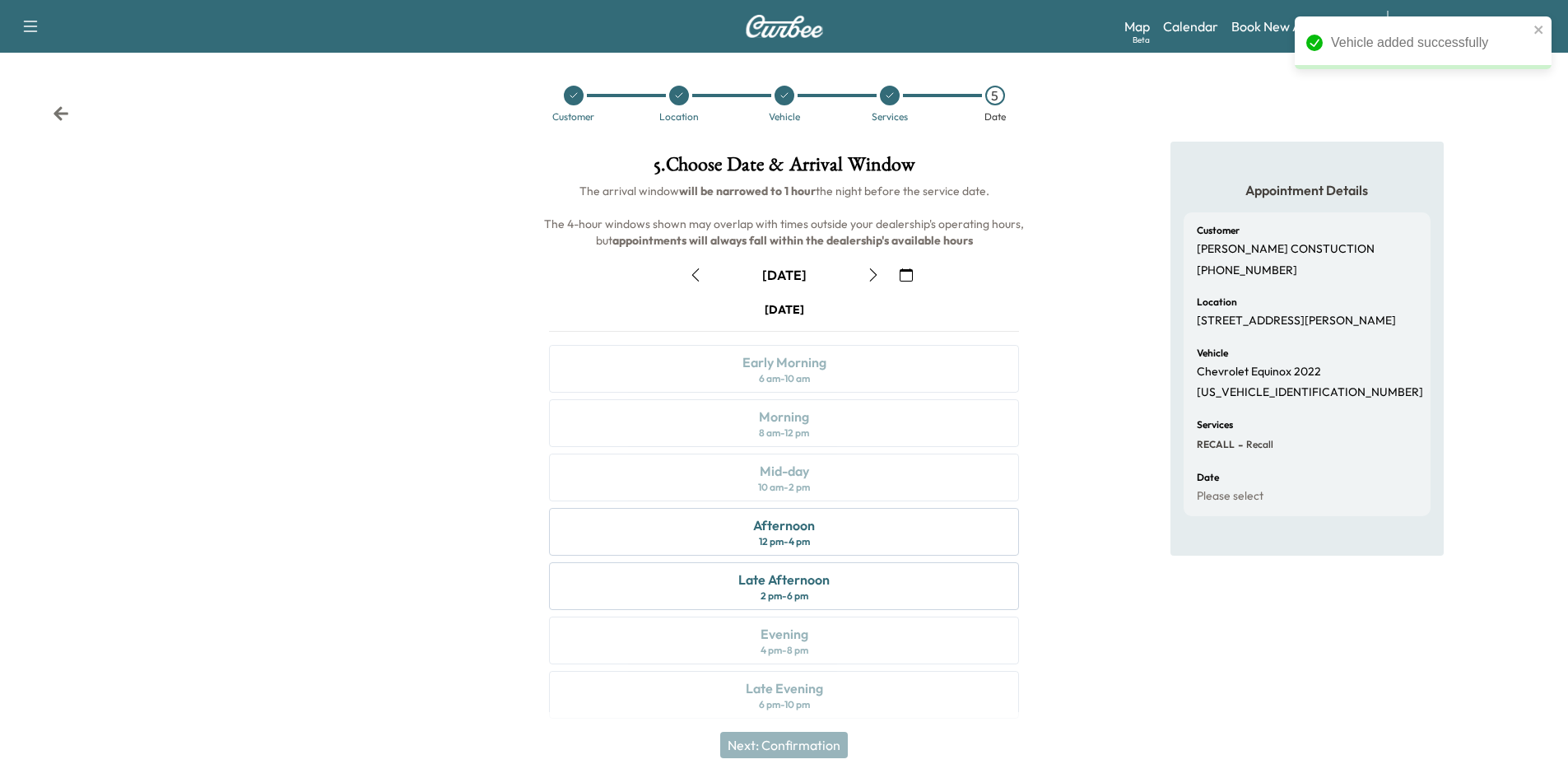
click at [844, 461] on div "[DATE] Early Morning 6 am - 10 am Morning 8 am - 12 pm Mid-day 10 am - 2 pm Aft…" at bounding box center [784, 513] width 496 height 424
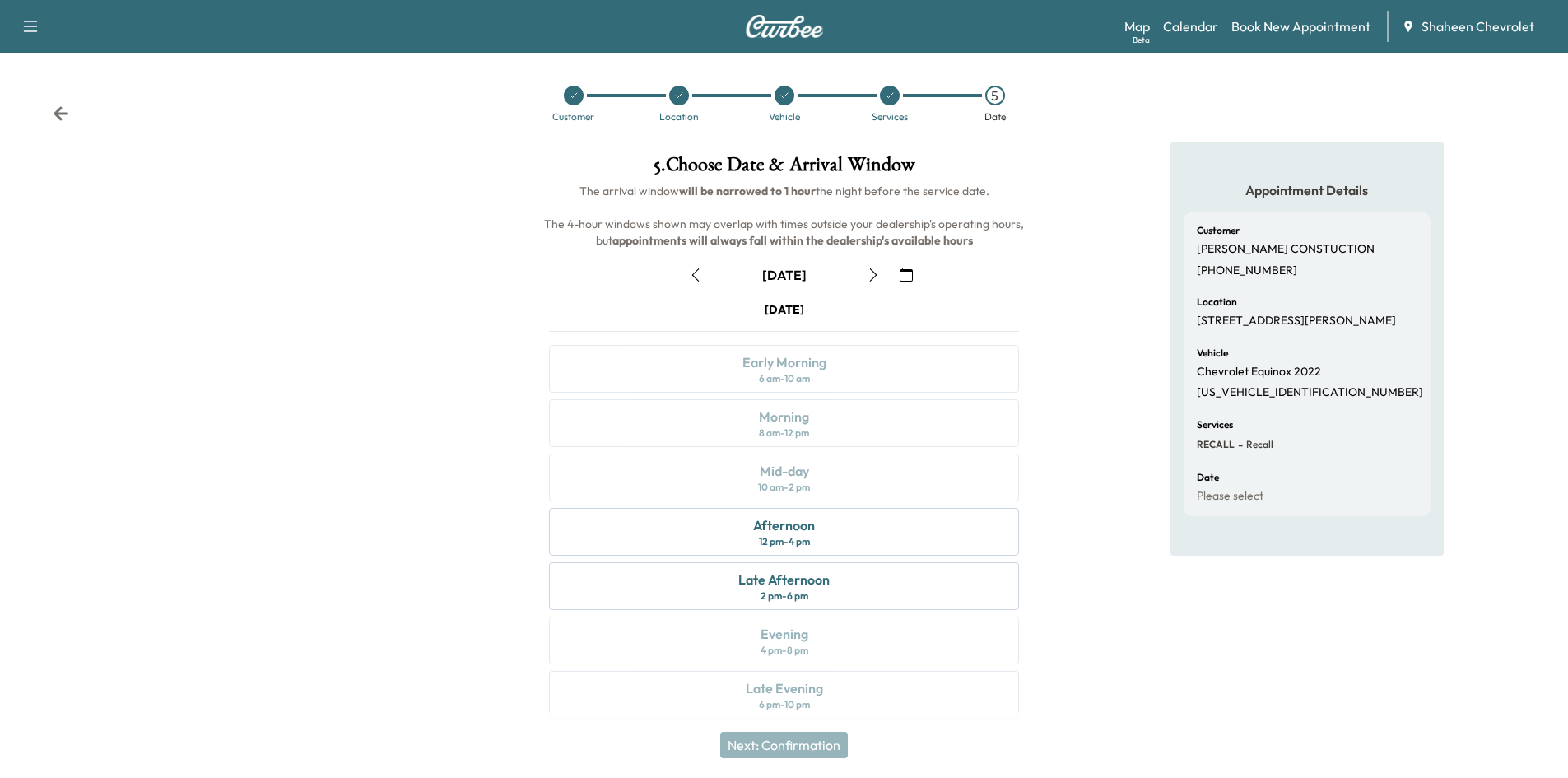
click at [839, 440] on div "[DATE] Early Morning 6 am - 10 am Morning 8 am - 12 pm Mid-day 10 am - 2 pm Aft…" at bounding box center [784, 513] width 496 height 424
click at [1181, 26] on link "Calendar" at bounding box center [1191, 27] width 55 height 20
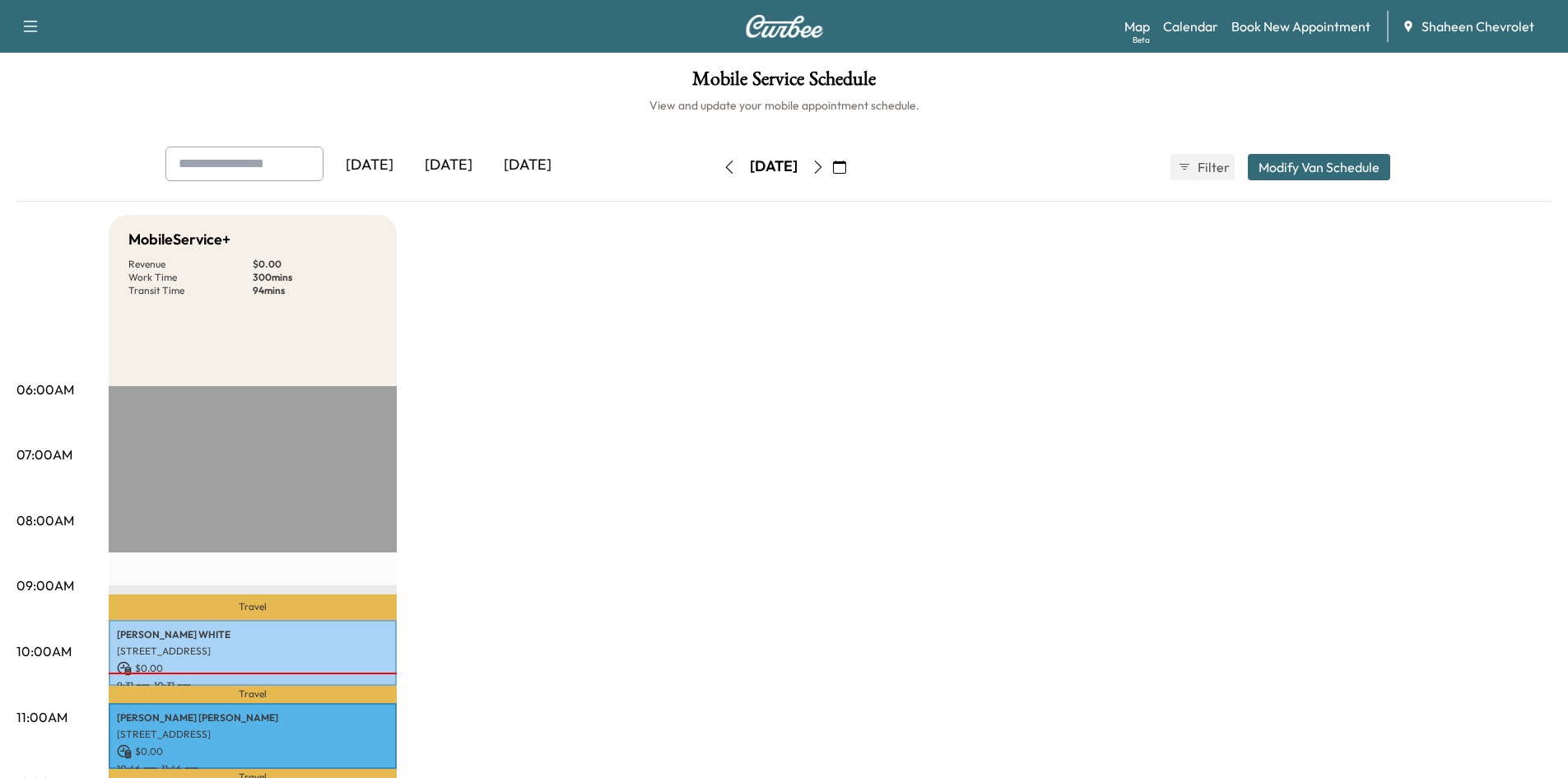
click at [824, 166] on icon "button" at bounding box center [818, 167] width 13 height 13
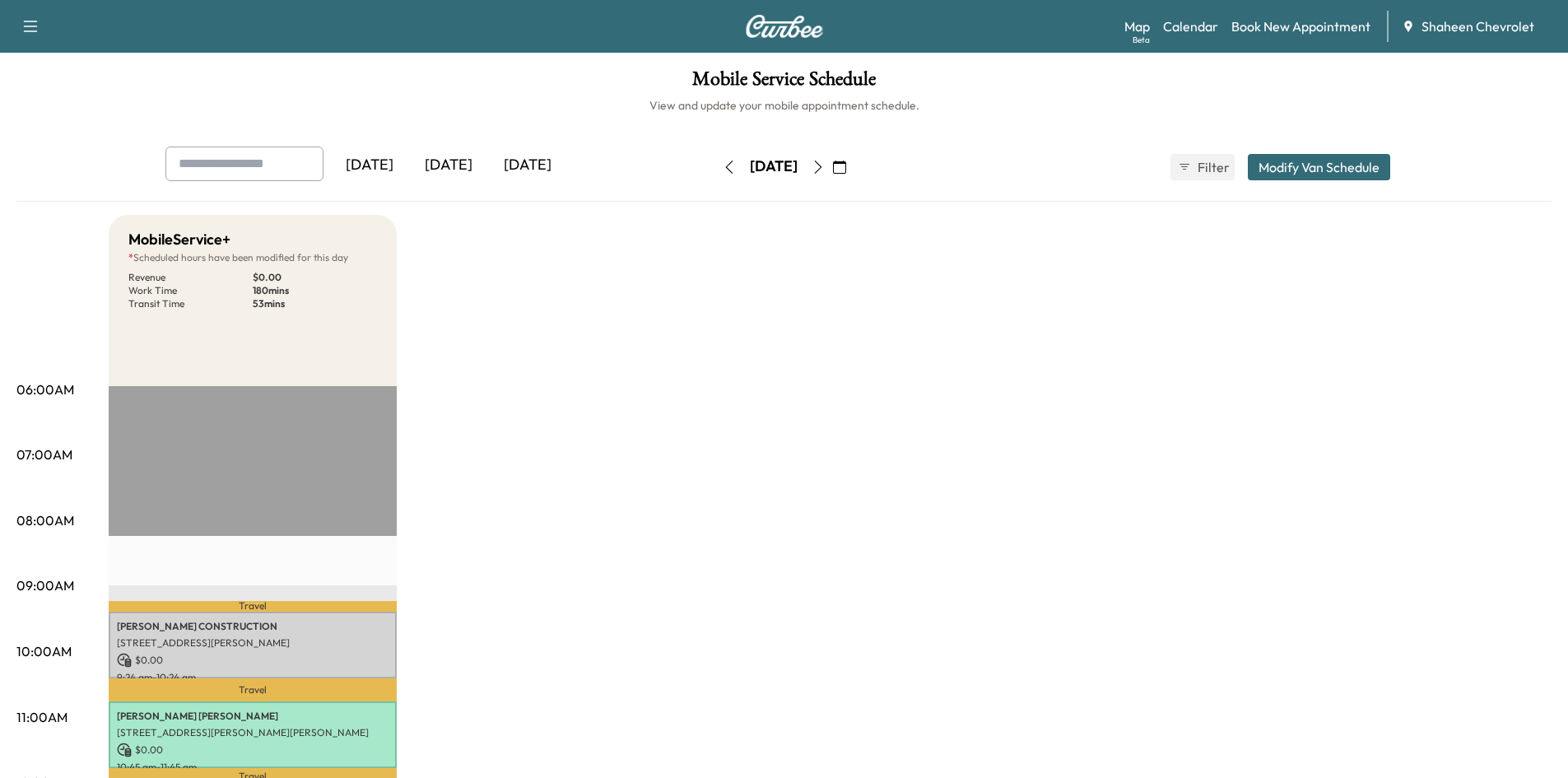
click at [1272, 169] on button "Modify Van Schedule" at bounding box center [1318, 167] width 142 height 27
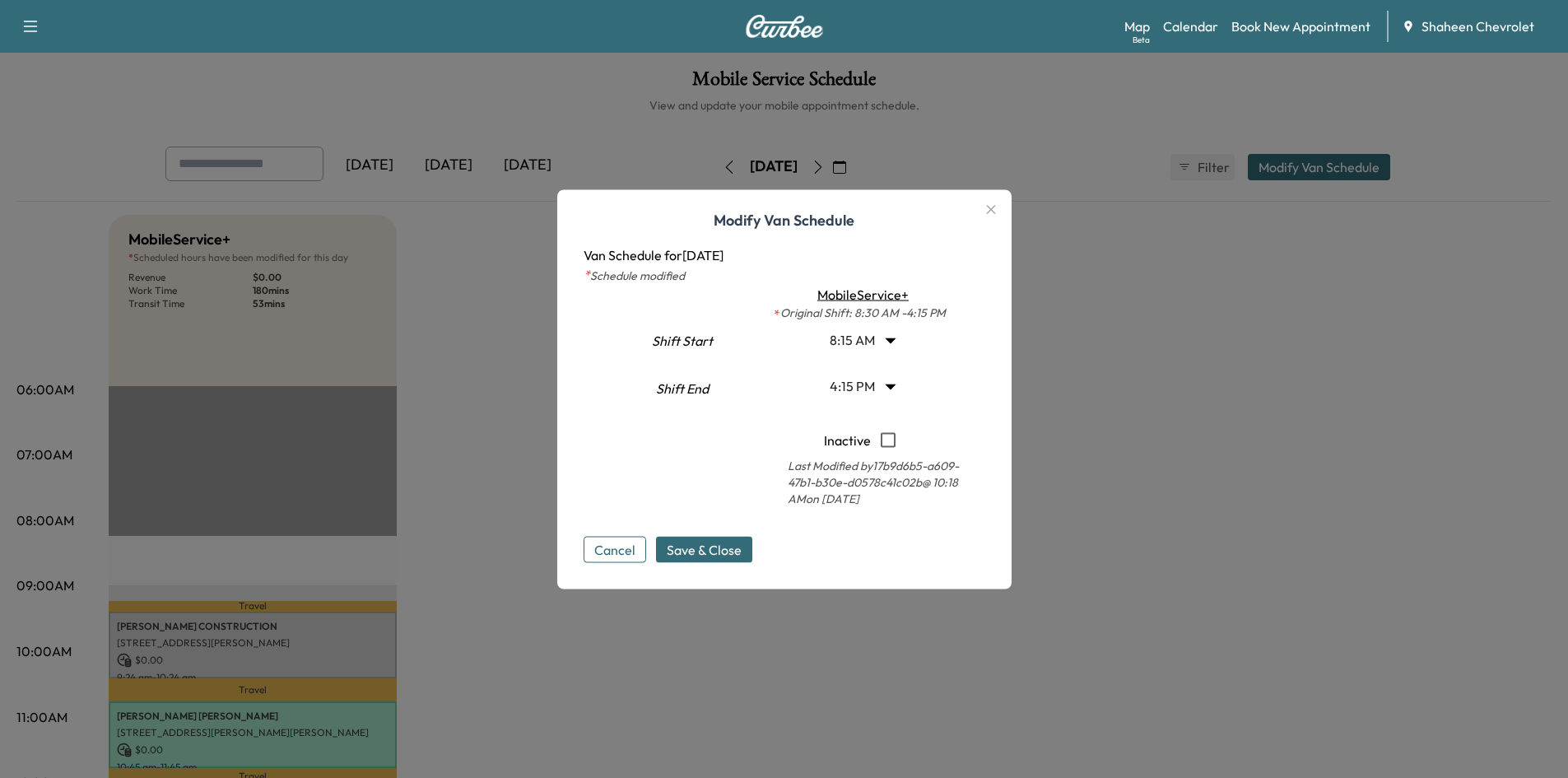
click at [893, 338] on body "Support Log Out Map Beta Calendar Book New Appointment Shaheen Chevrolet Mobile…" at bounding box center [784, 389] width 1568 height 778
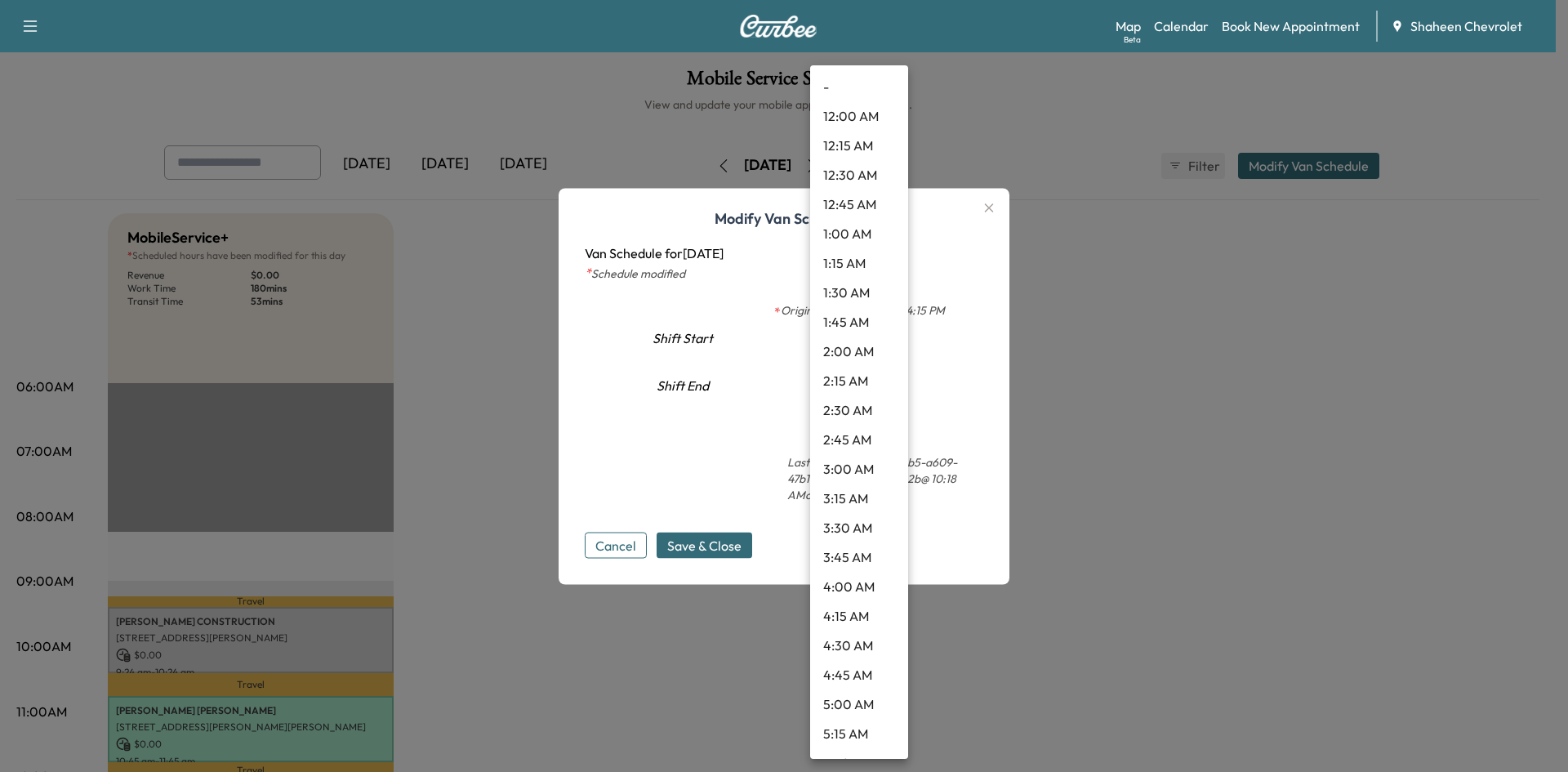
scroll to position [675, 0]
click at [864, 387] on li "8:00 AM" at bounding box center [859, 382] width 98 height 29
type input "*"
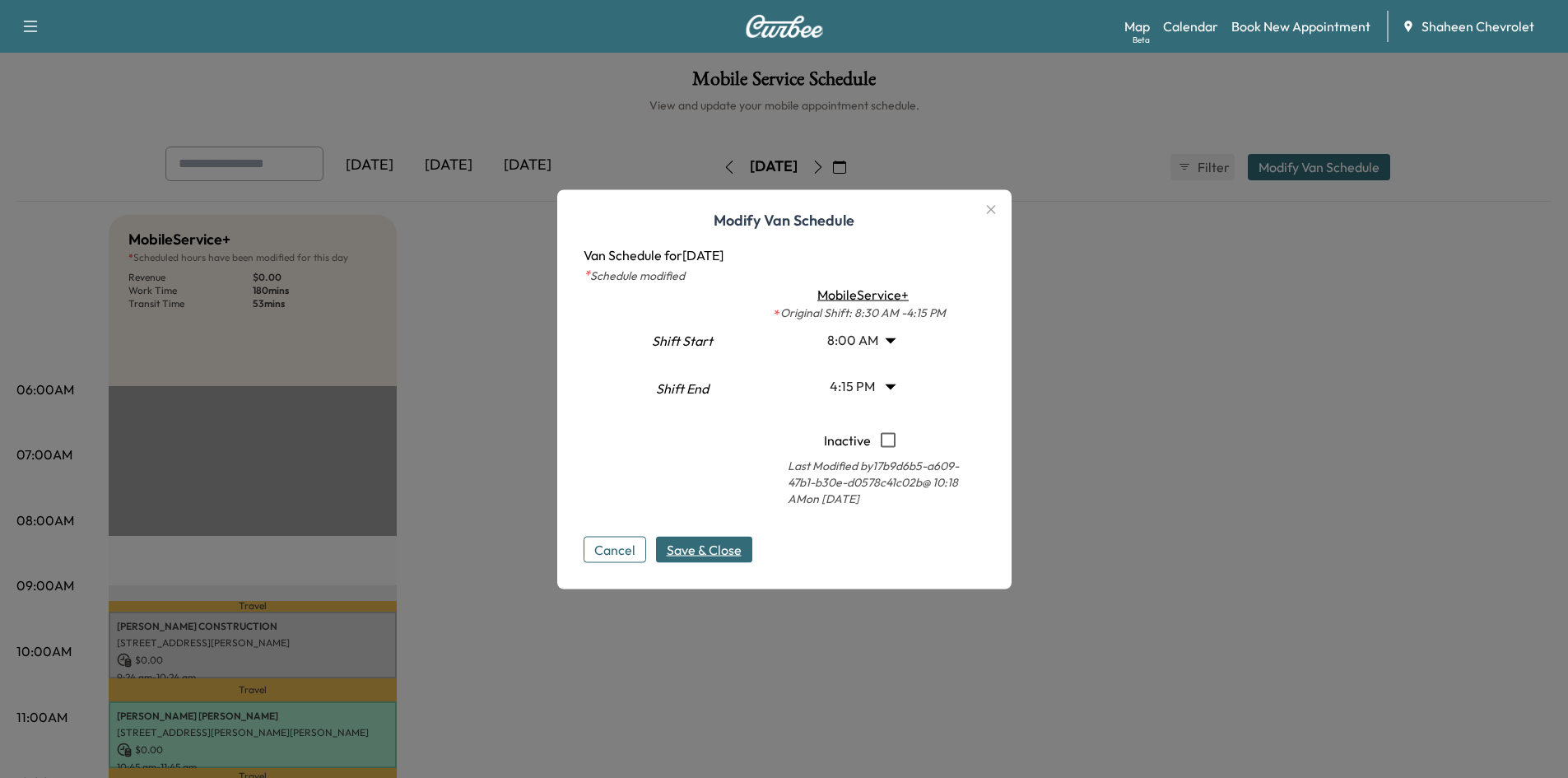
click at [681, 552] on span "Save & Close" at bounding box center [704, 550] width 75 height 20
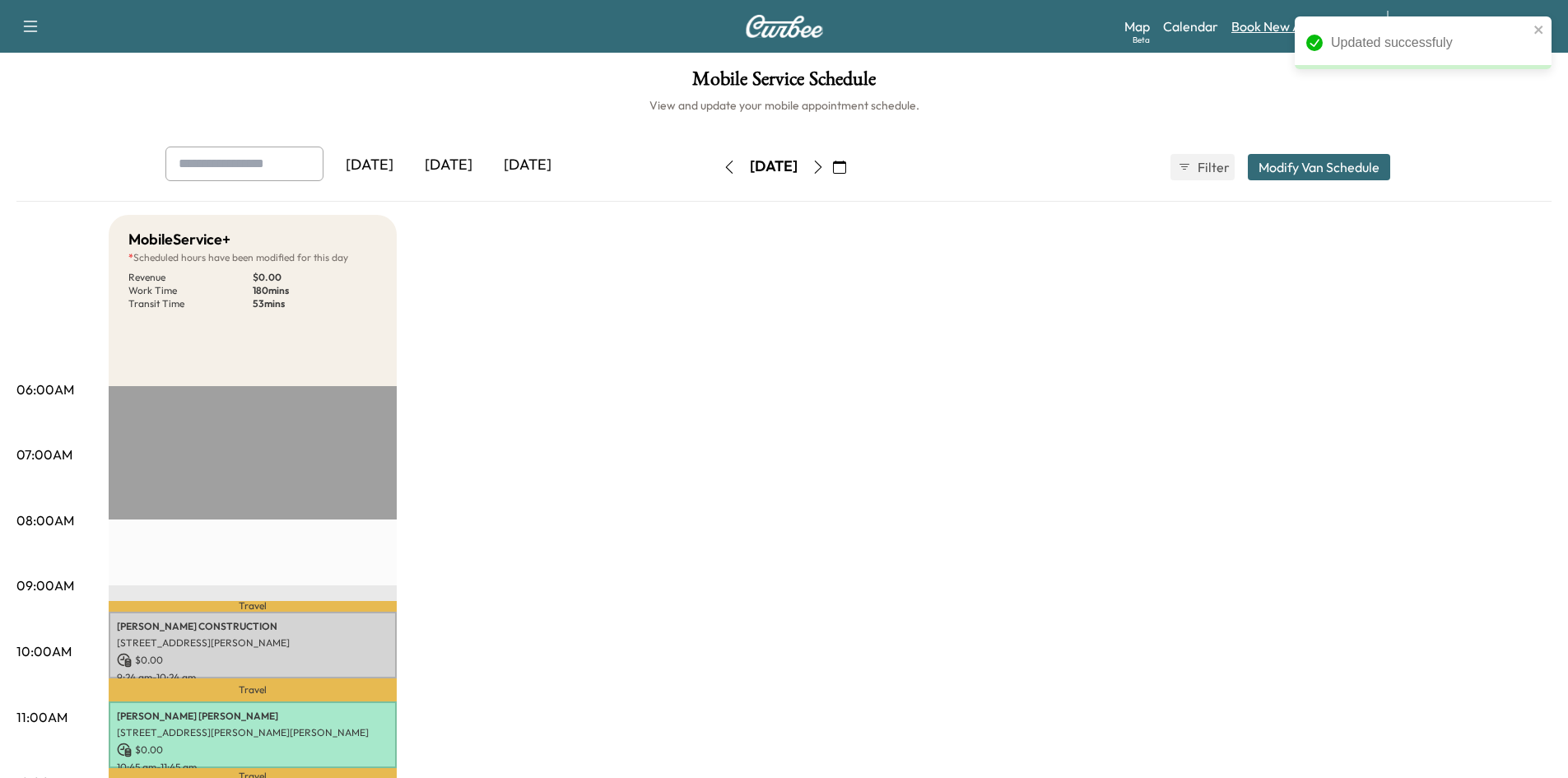
click at [1249, 27] on link "Book New Appointment" at bounding box center [1301, 27] width 139 height 20
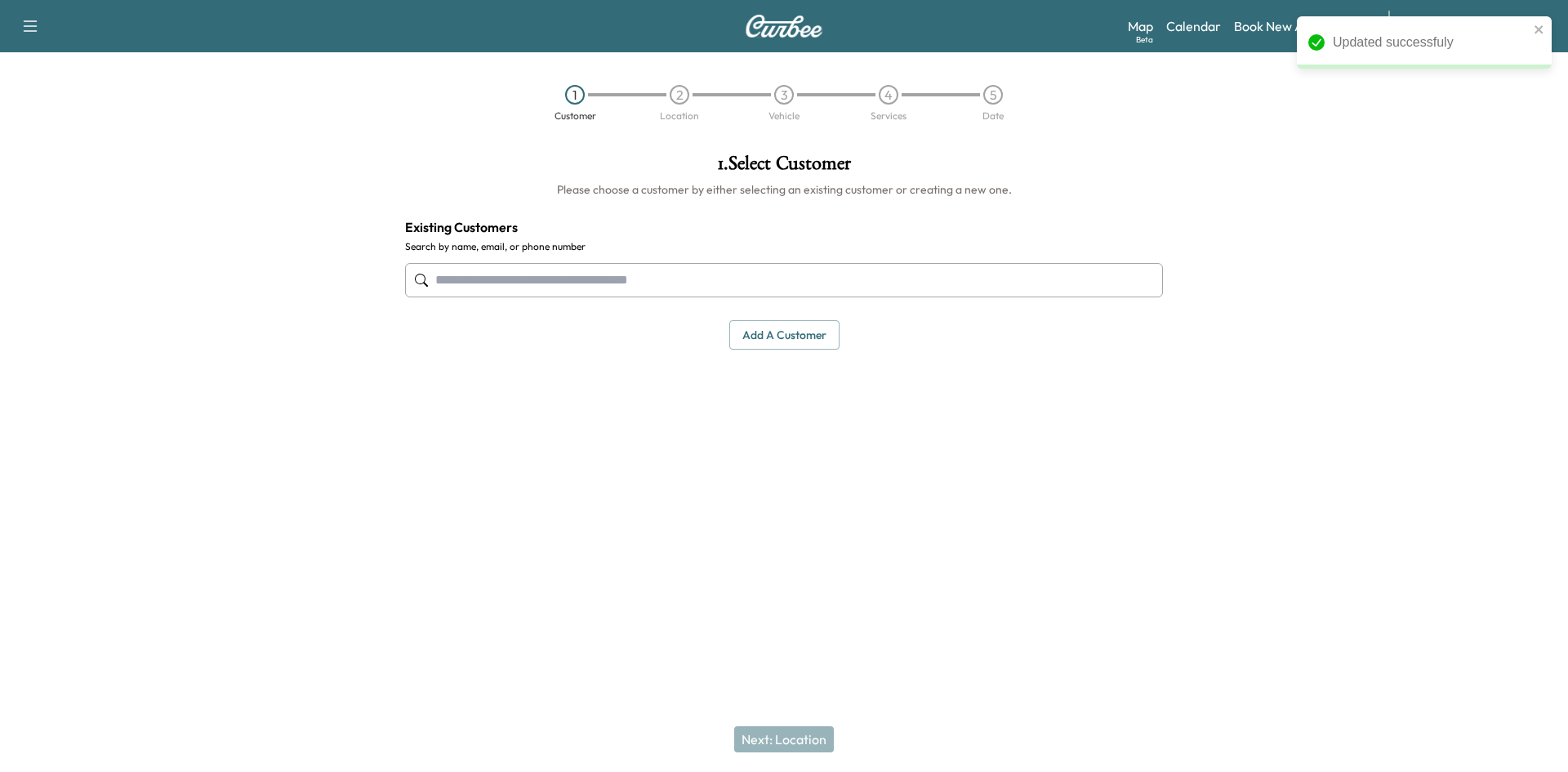
click at [690, 270] on input "text" at bounding box center [784, 280] width 758 height 35
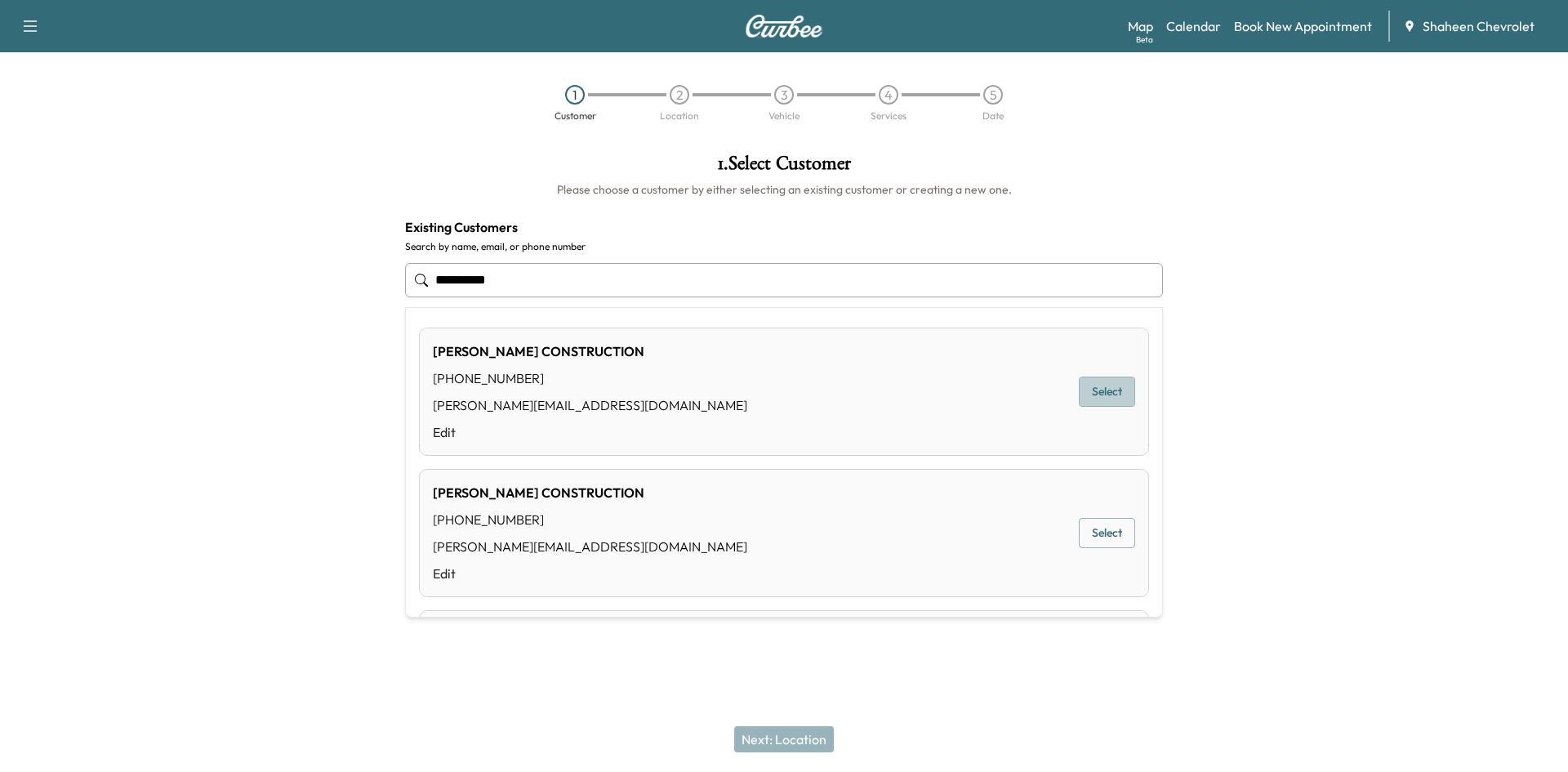
click at [1114, 391] on button "Select" at bounding box center [1107, 391] width 56 height 30
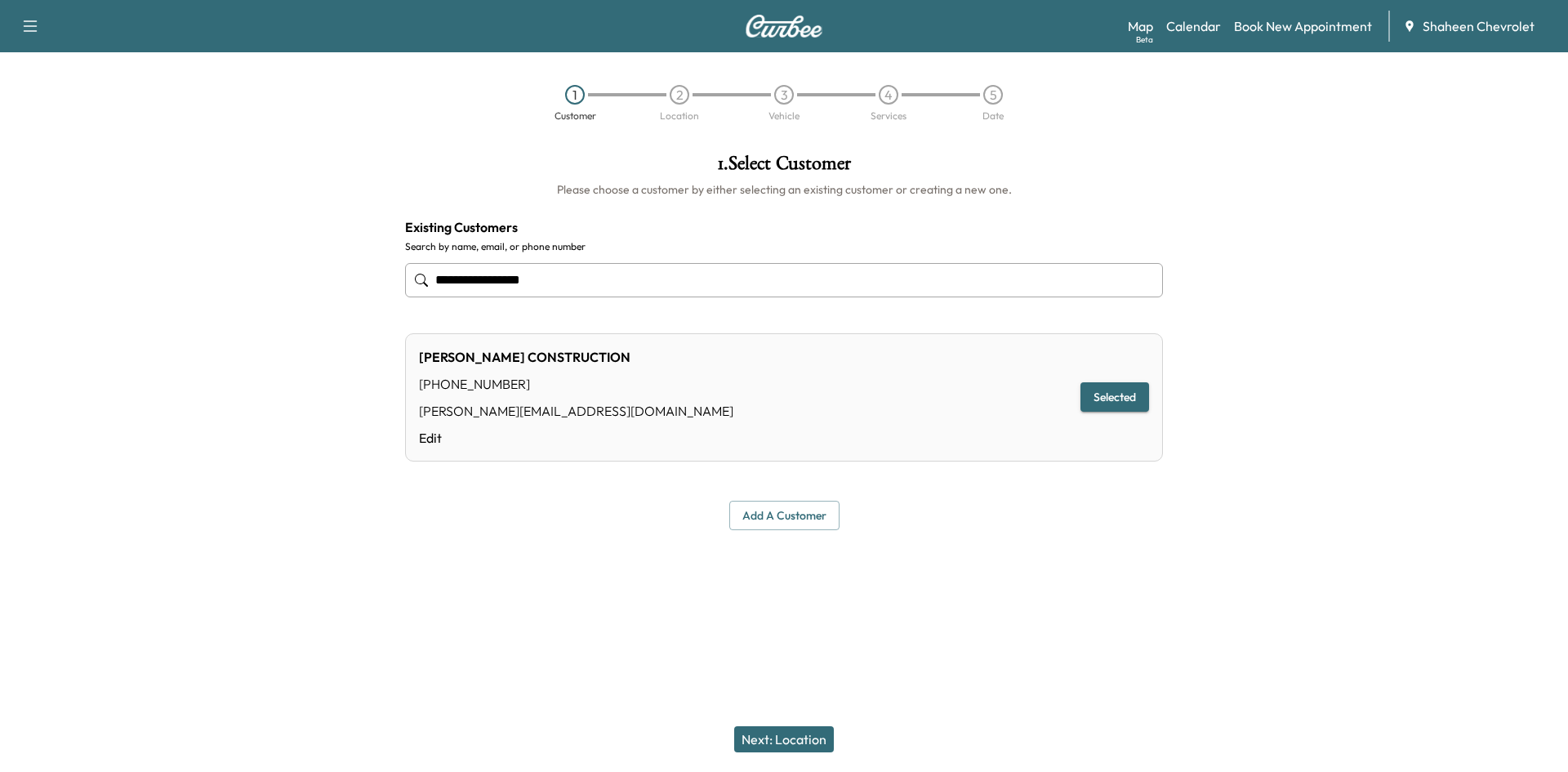
type input "**********"
click at [771, 743] on button "Next: Location" at bounding box center [784, 739] width 100 height 26
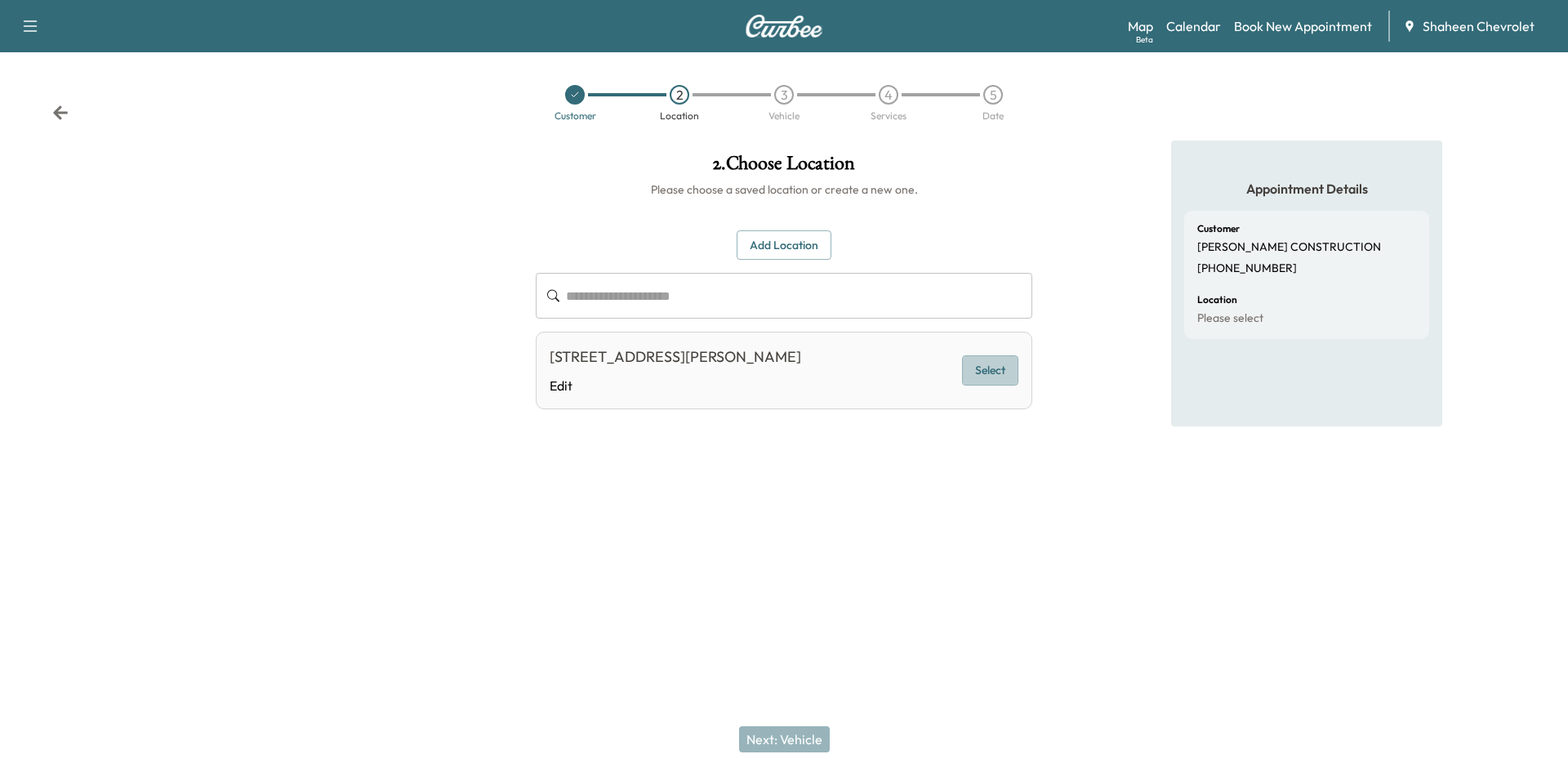
click at [981, 375] on button "Select" at bounding box center [990, 370] width 56 height 30
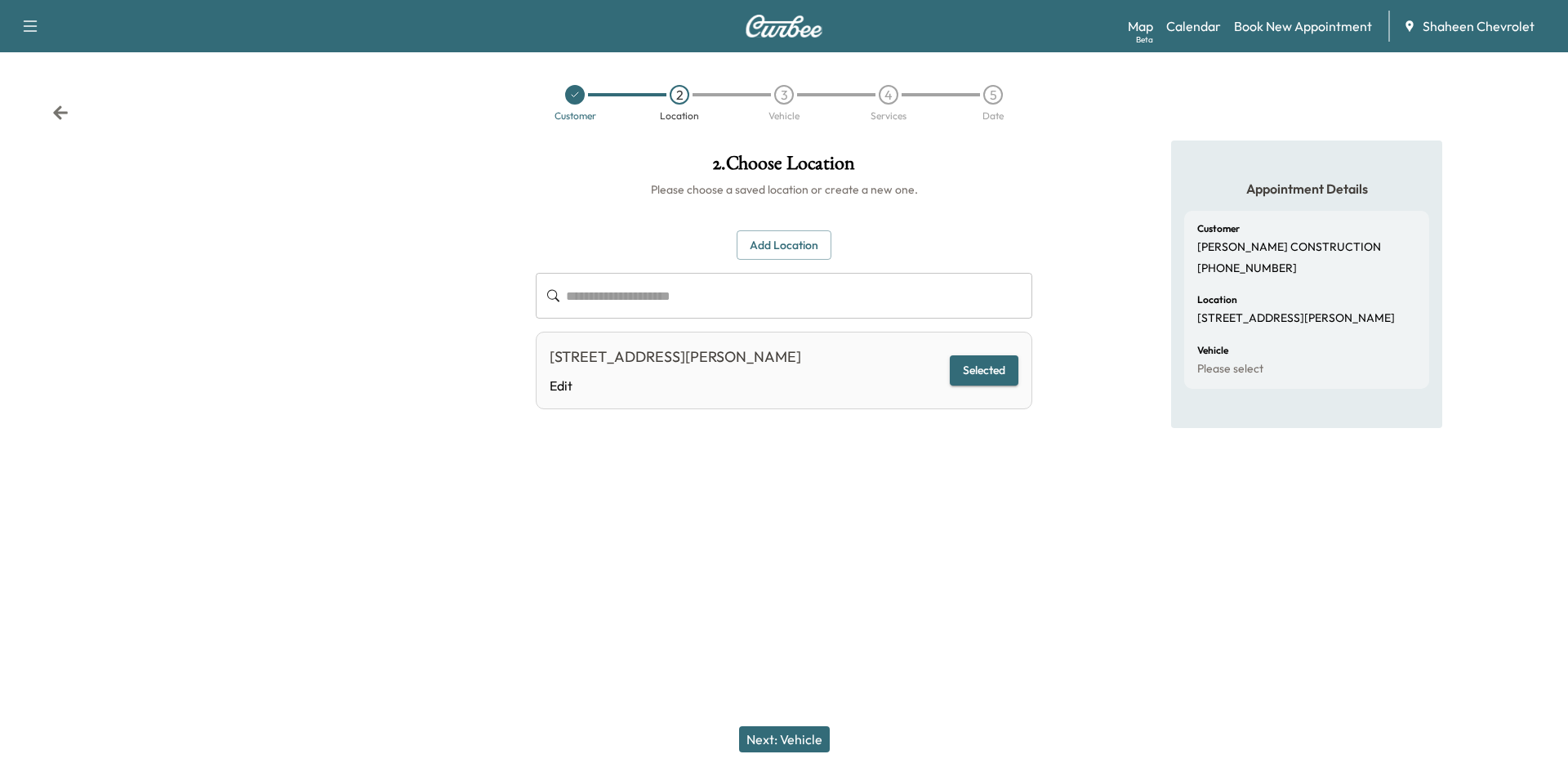
click at [814, 745] on button "Next: Vehicle" at bounding box center [784, 739] width 91 height 26
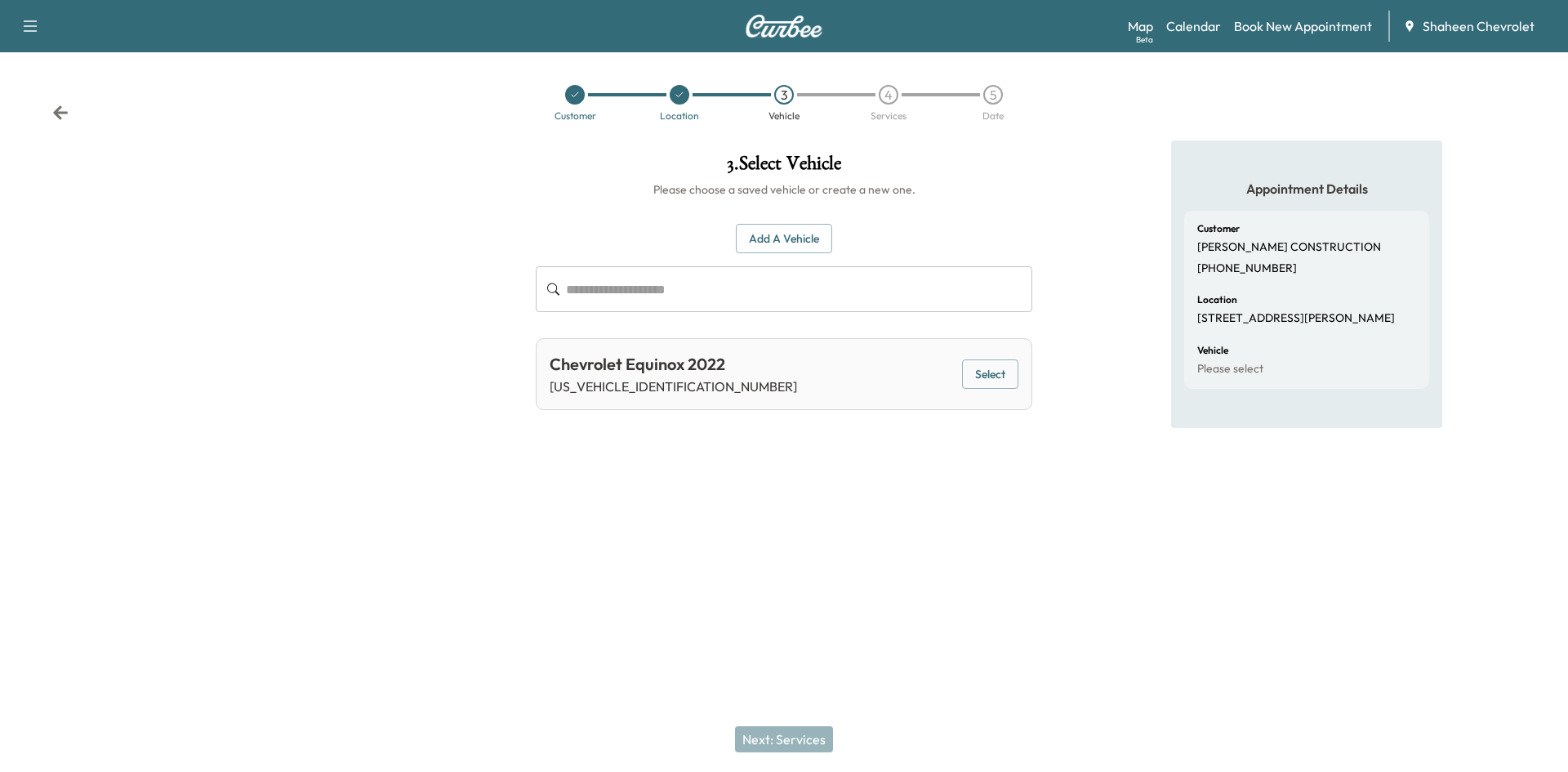
click at [1000, 364] on button "Select" at bounding box center [990, 374] width 56 height 30
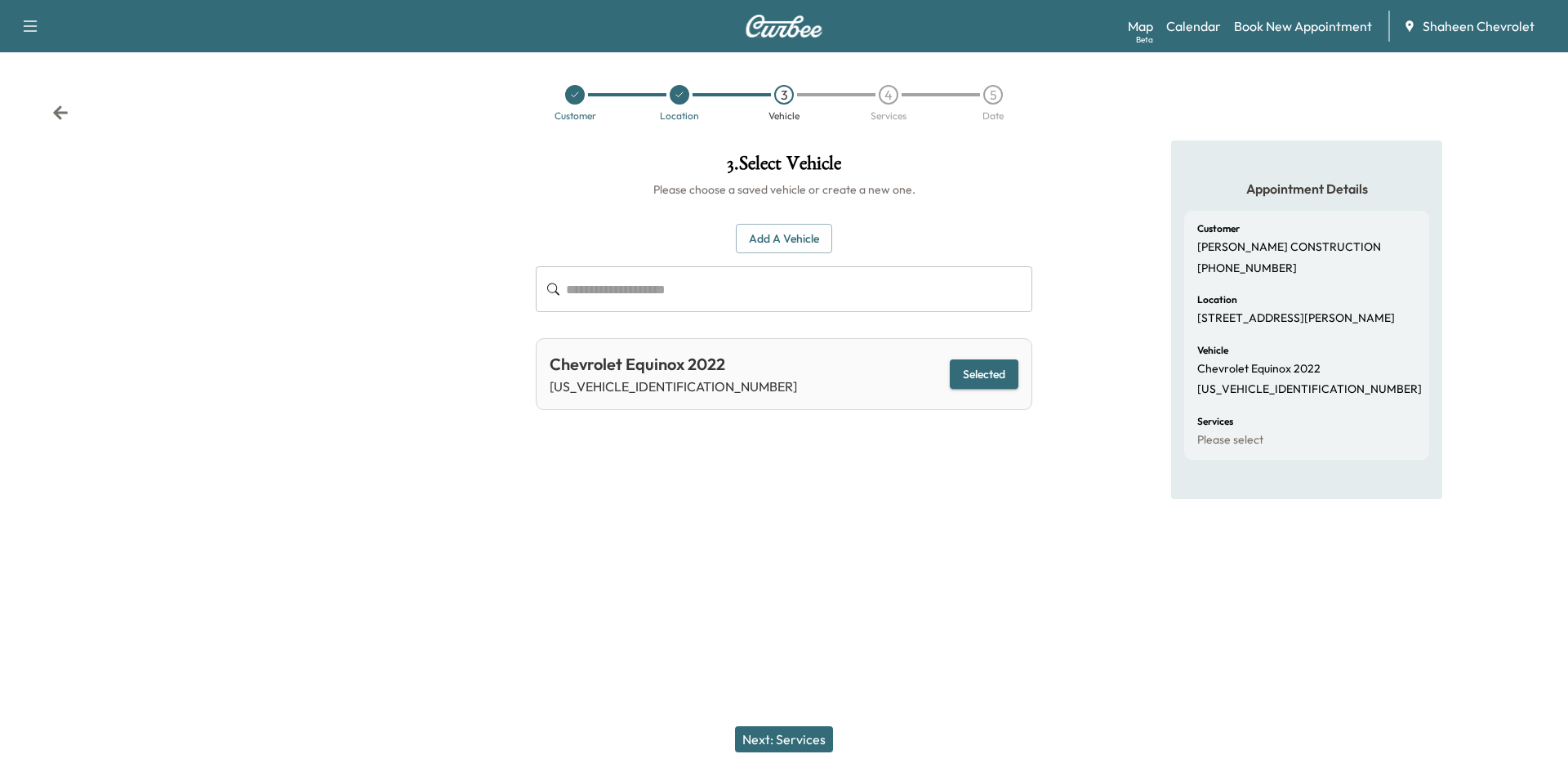
click at [816, 737] on button "Next: Services" at bounding box center [784, 739] width 98 height 26
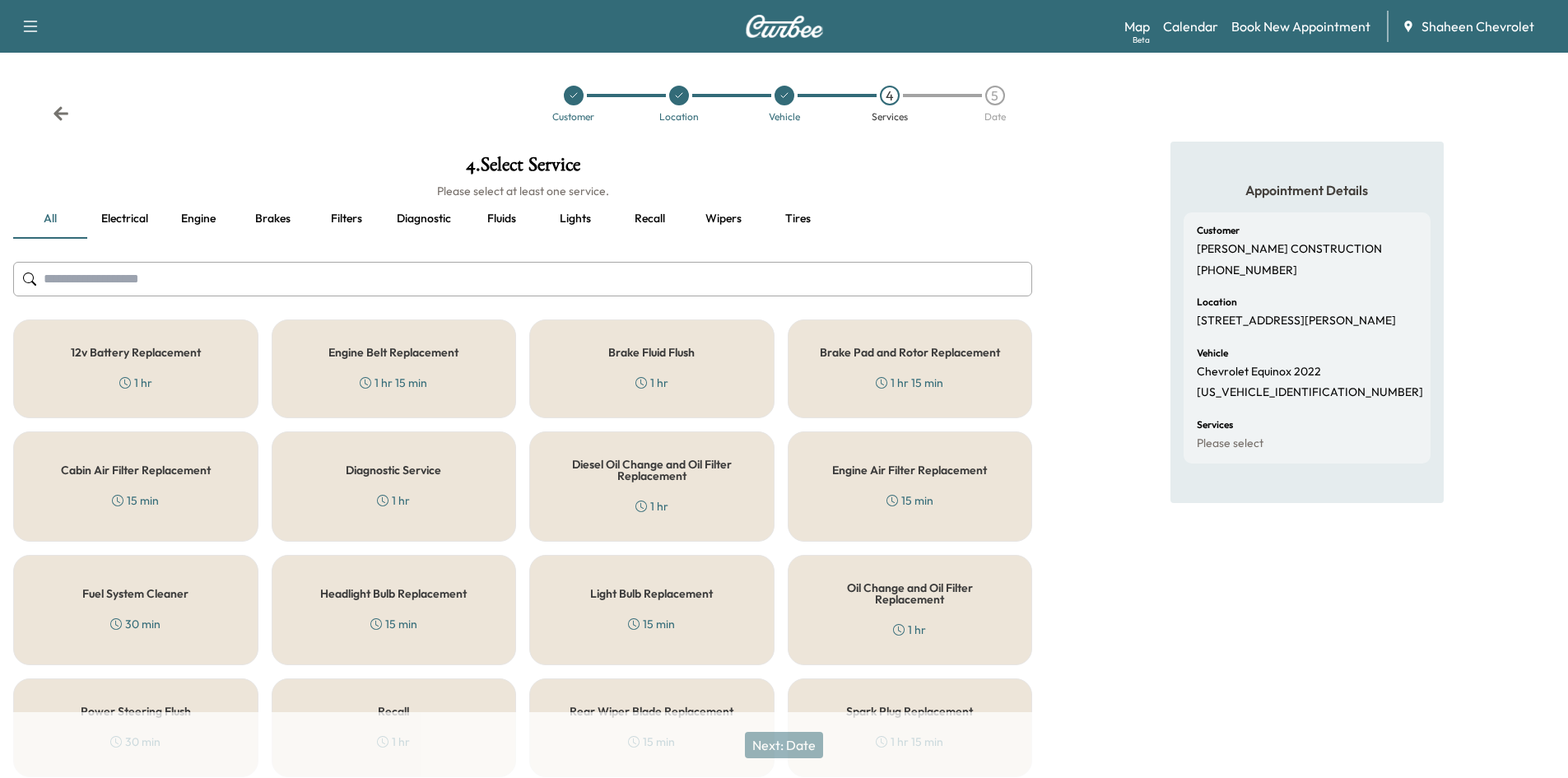
click at [172, 279] on input "text" at bounding box center [522, 279] width 1018 height 35
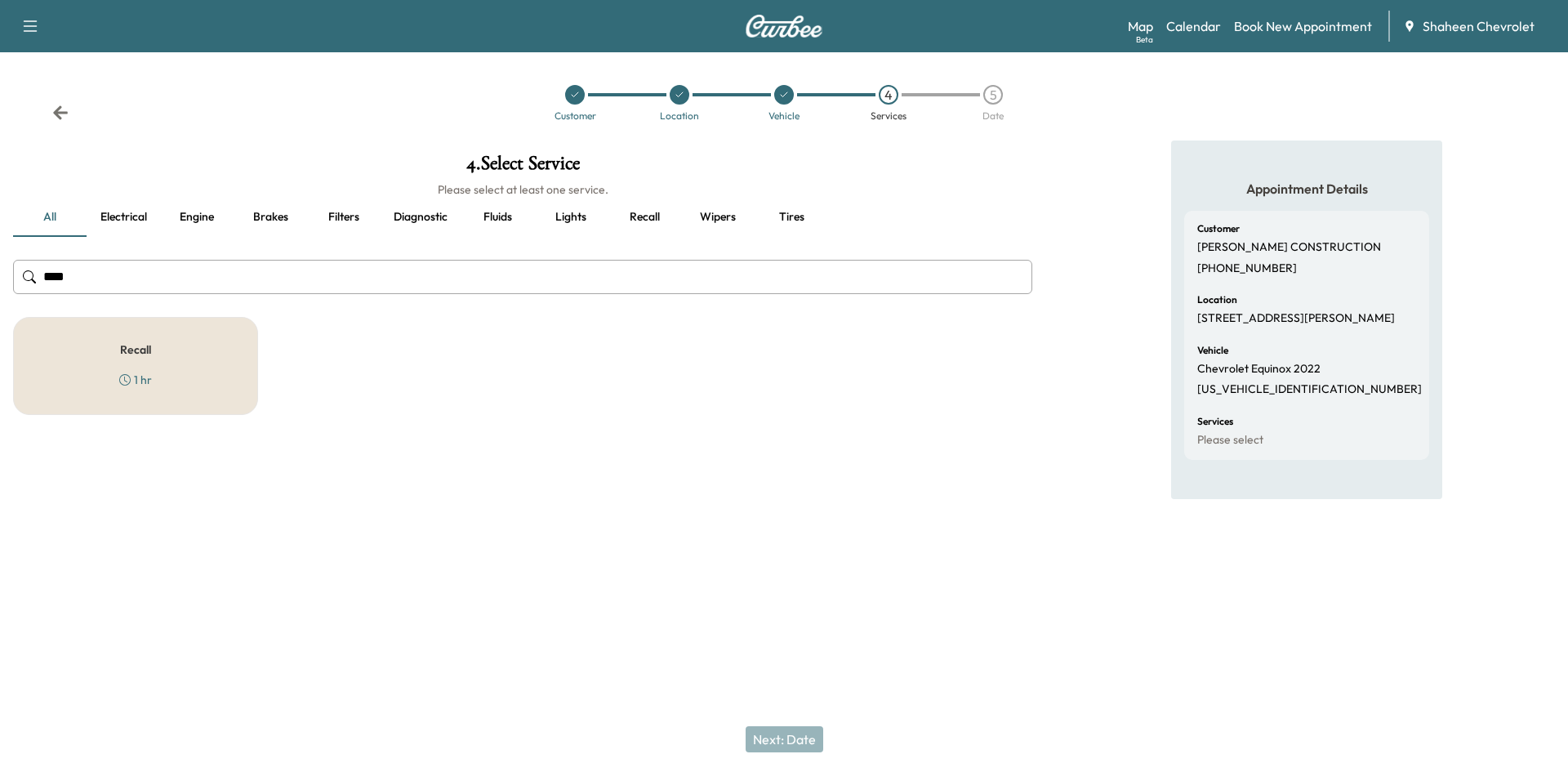
type input "****"
click at [181, 377] on div "Recall 1 hr" at bounding box center [135, 366] width 245 height 98
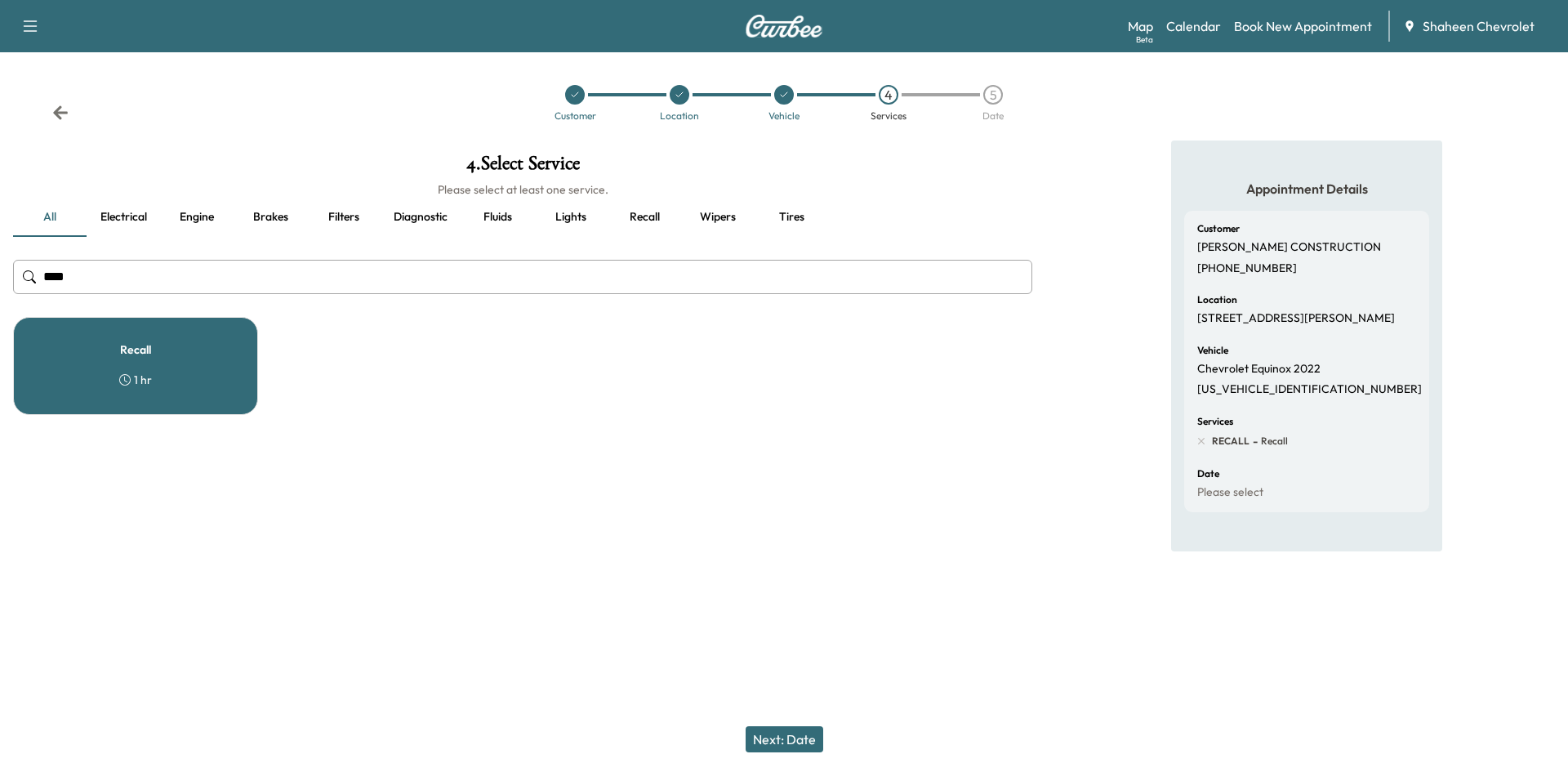
click at [800, 748] on button "Next: Date" at bounding box center [784, 739] width 77 height 26
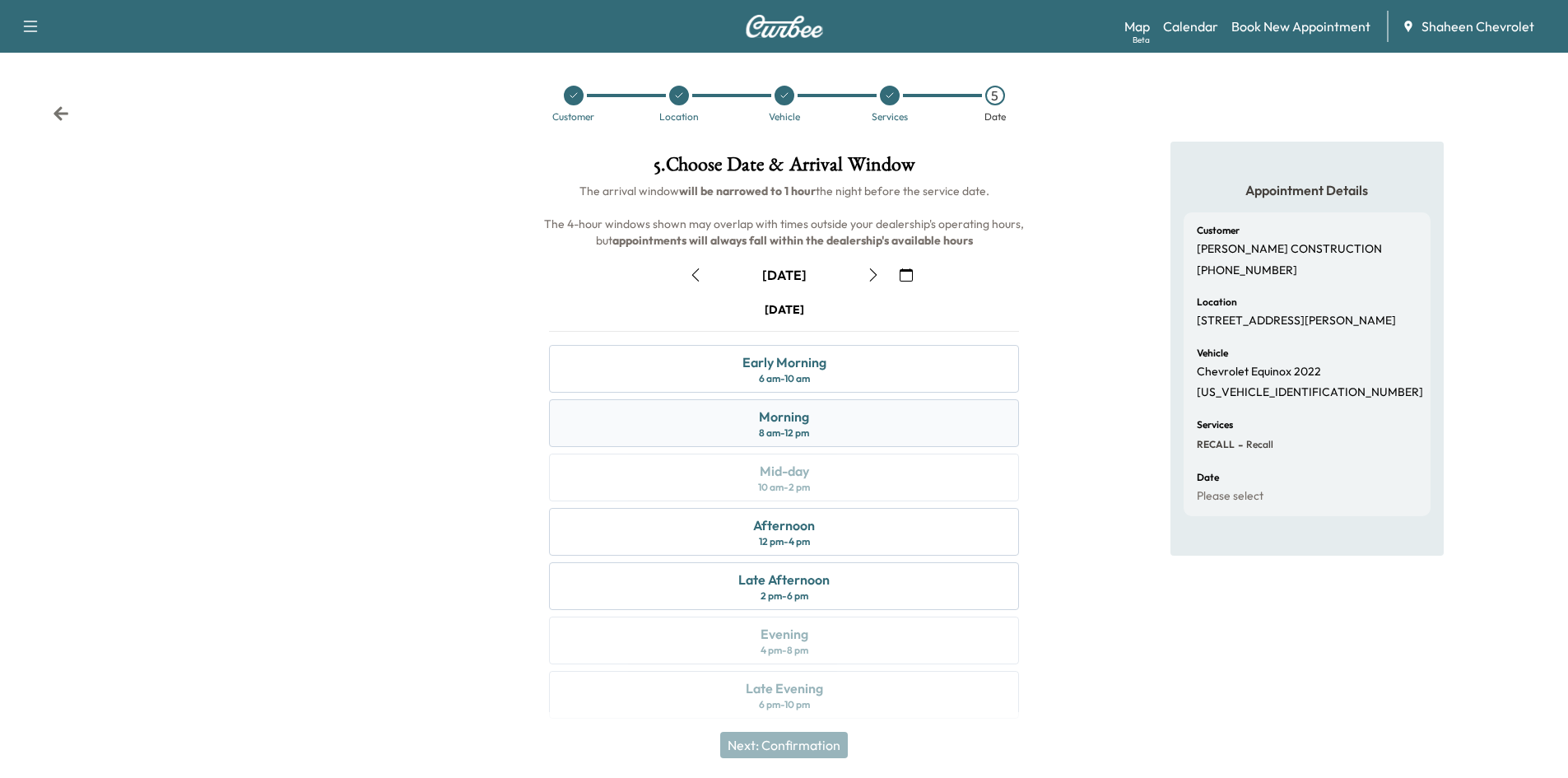
click at [855, 433] on div "Morning 8 am - 12 pm" at bounding box center [783, 423] width 470 height 48
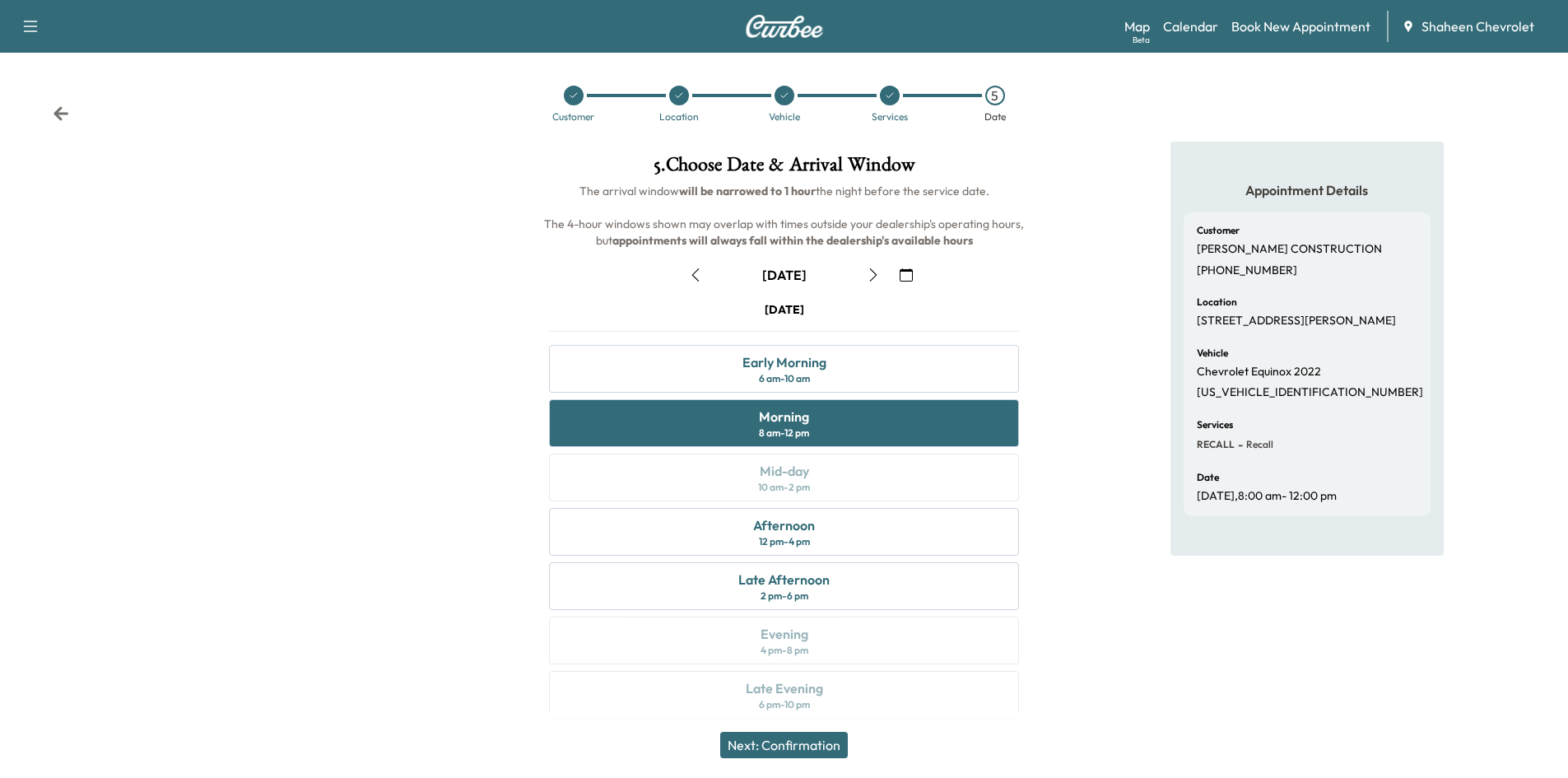
click at [800, 744] on button "Next: Confirmation" at bounding box center [783, 745] width 127 height 27
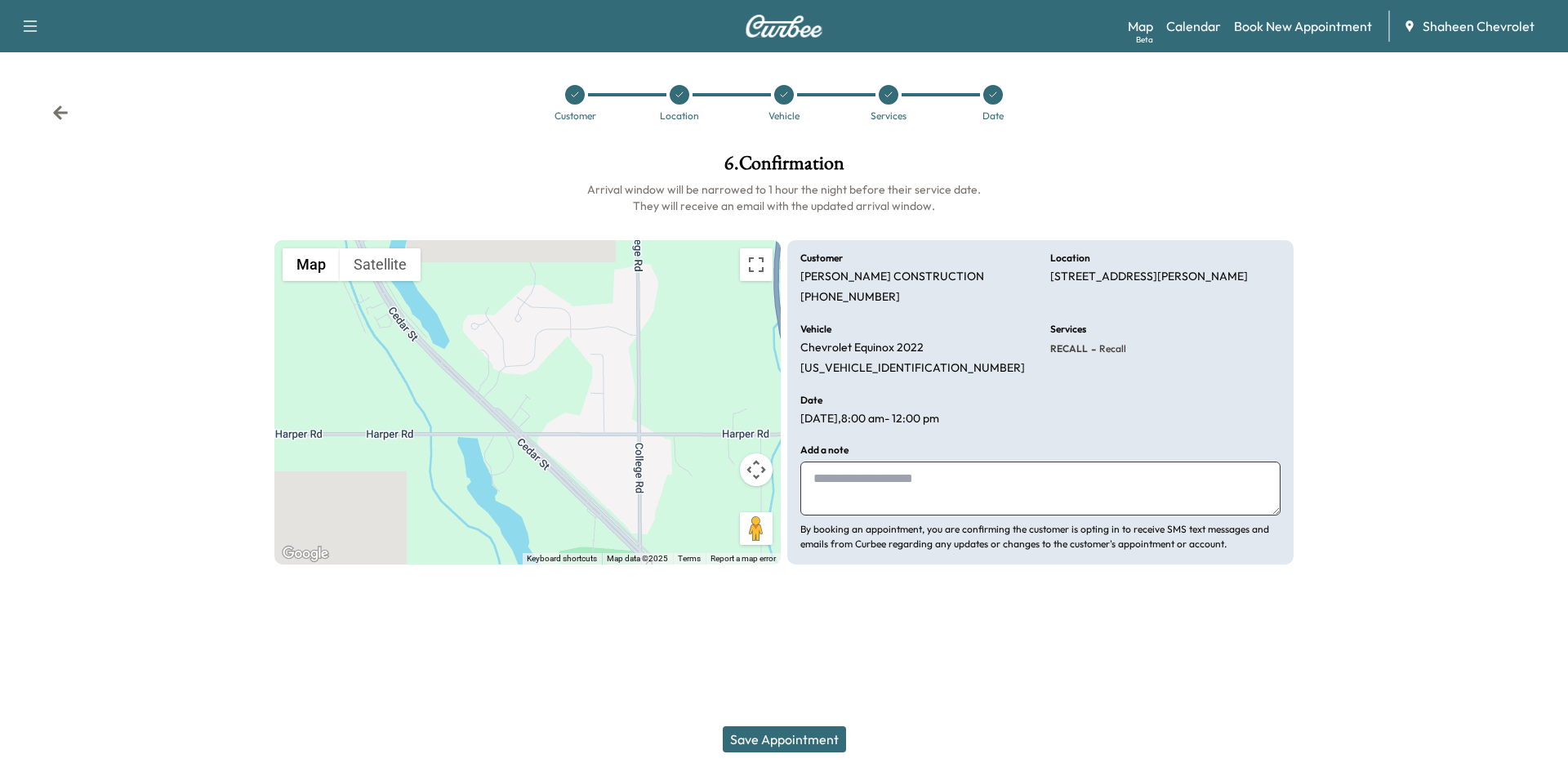
click at [821, 730] on button "Save Appointment" at bounding box center [784, 739] width 124 height 26
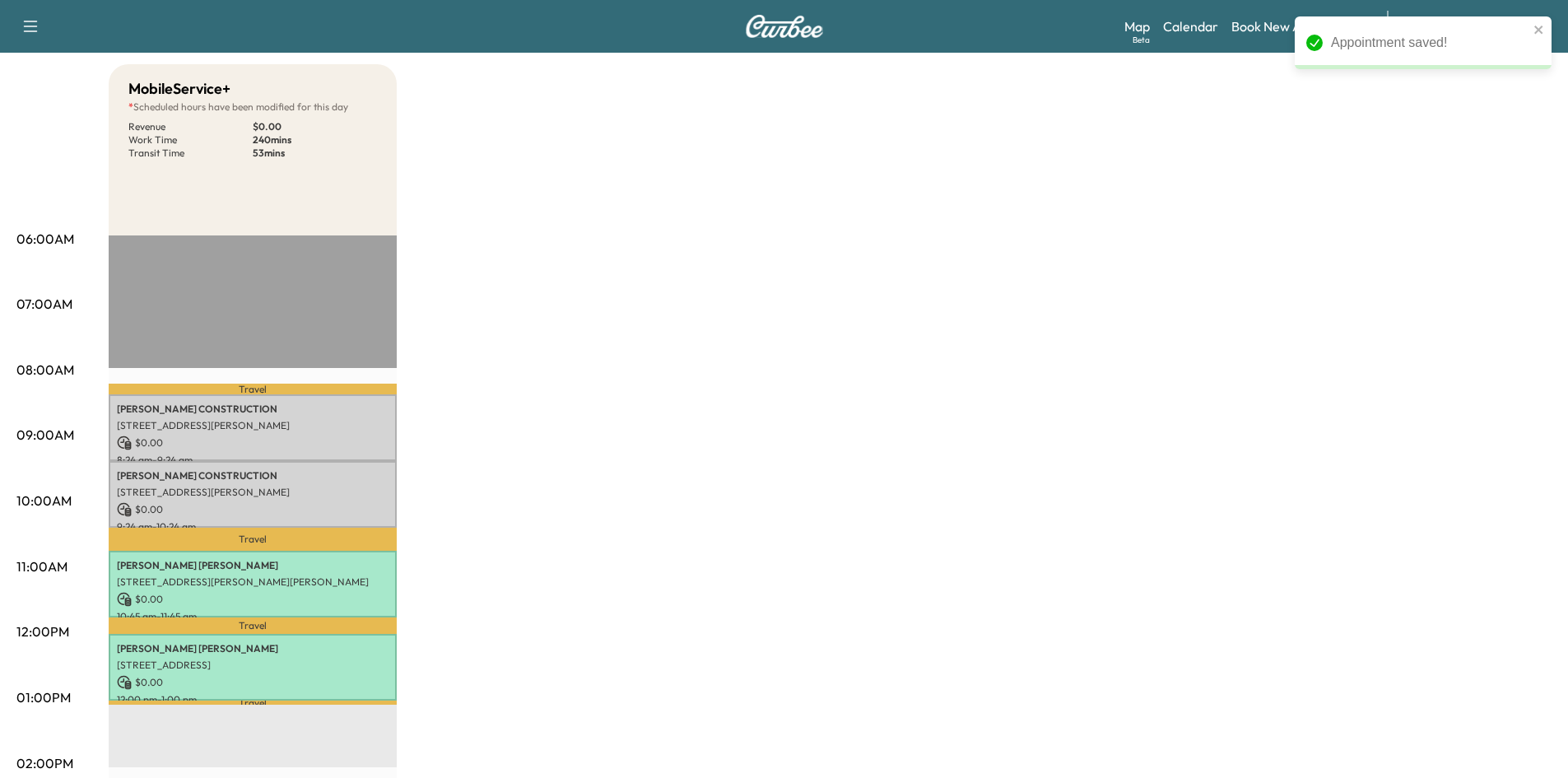
scroll to position [165, 0]
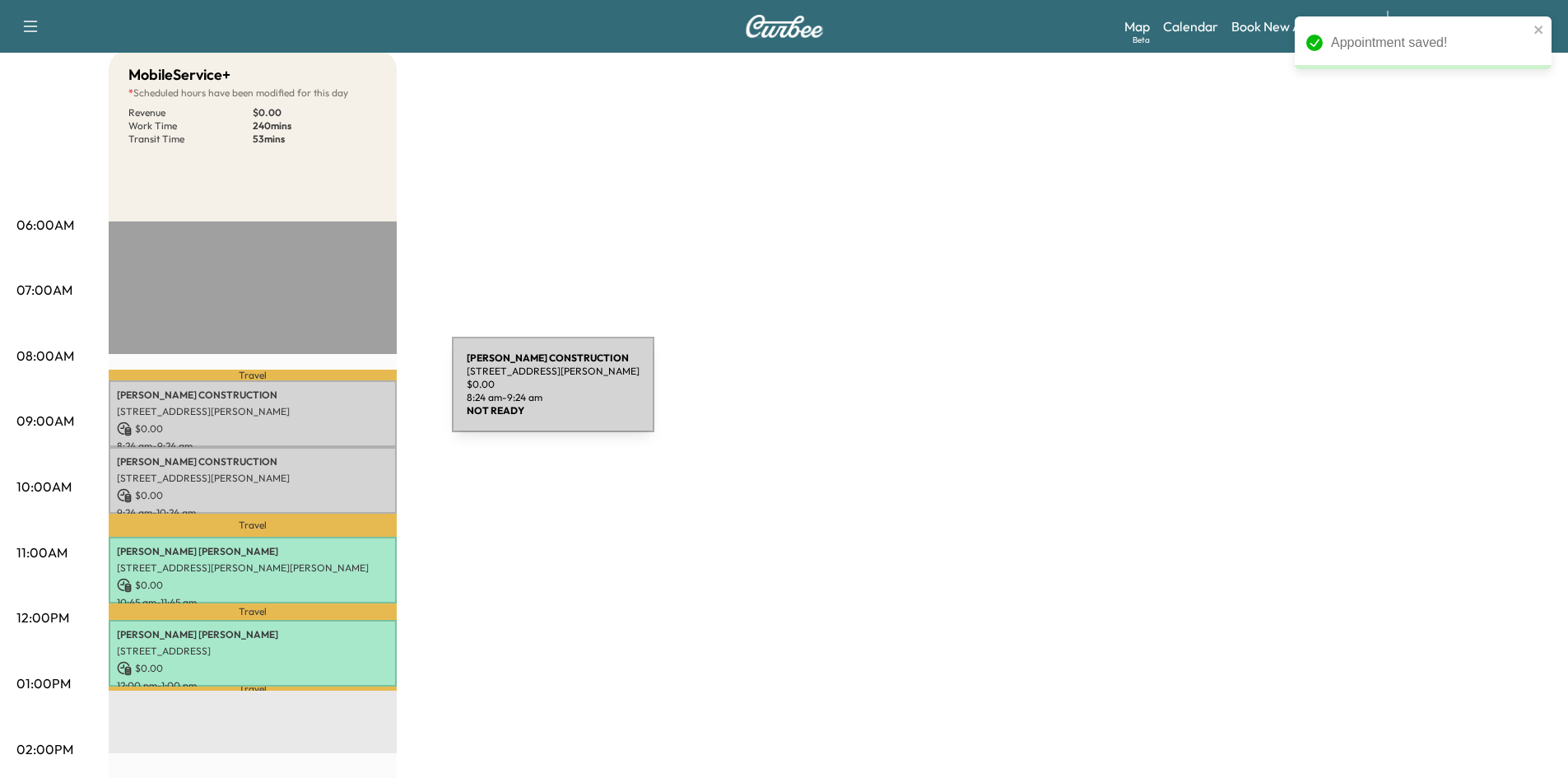
click at [329, 394] on p "[PERSON_NAME] CONSTRUCTION" at bounding box center [253, 395] width 272 height 13
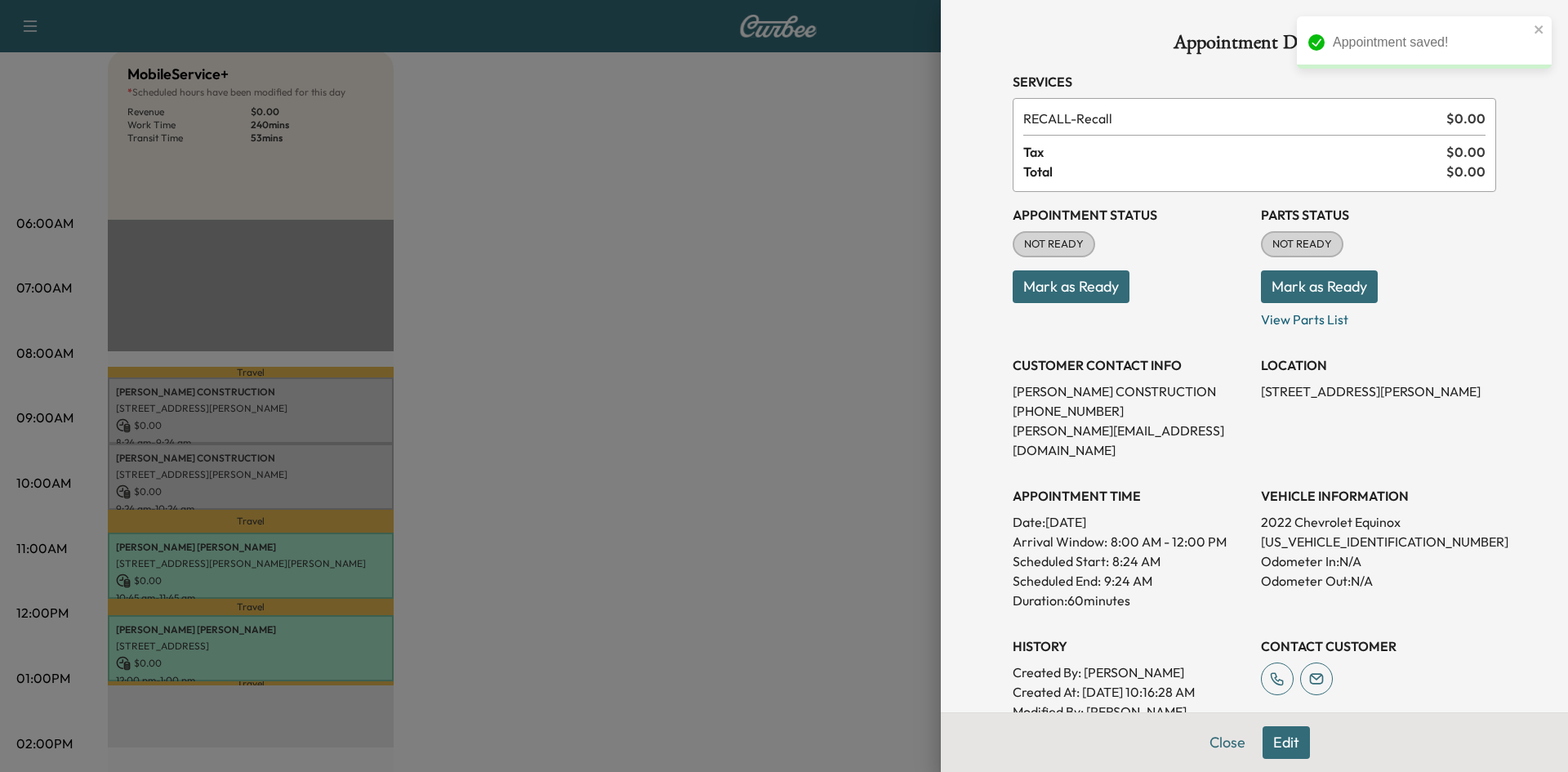
click at [1087, 287] on button "Mark as Ready" at bounding box center [1071, 286] width 116 height 33
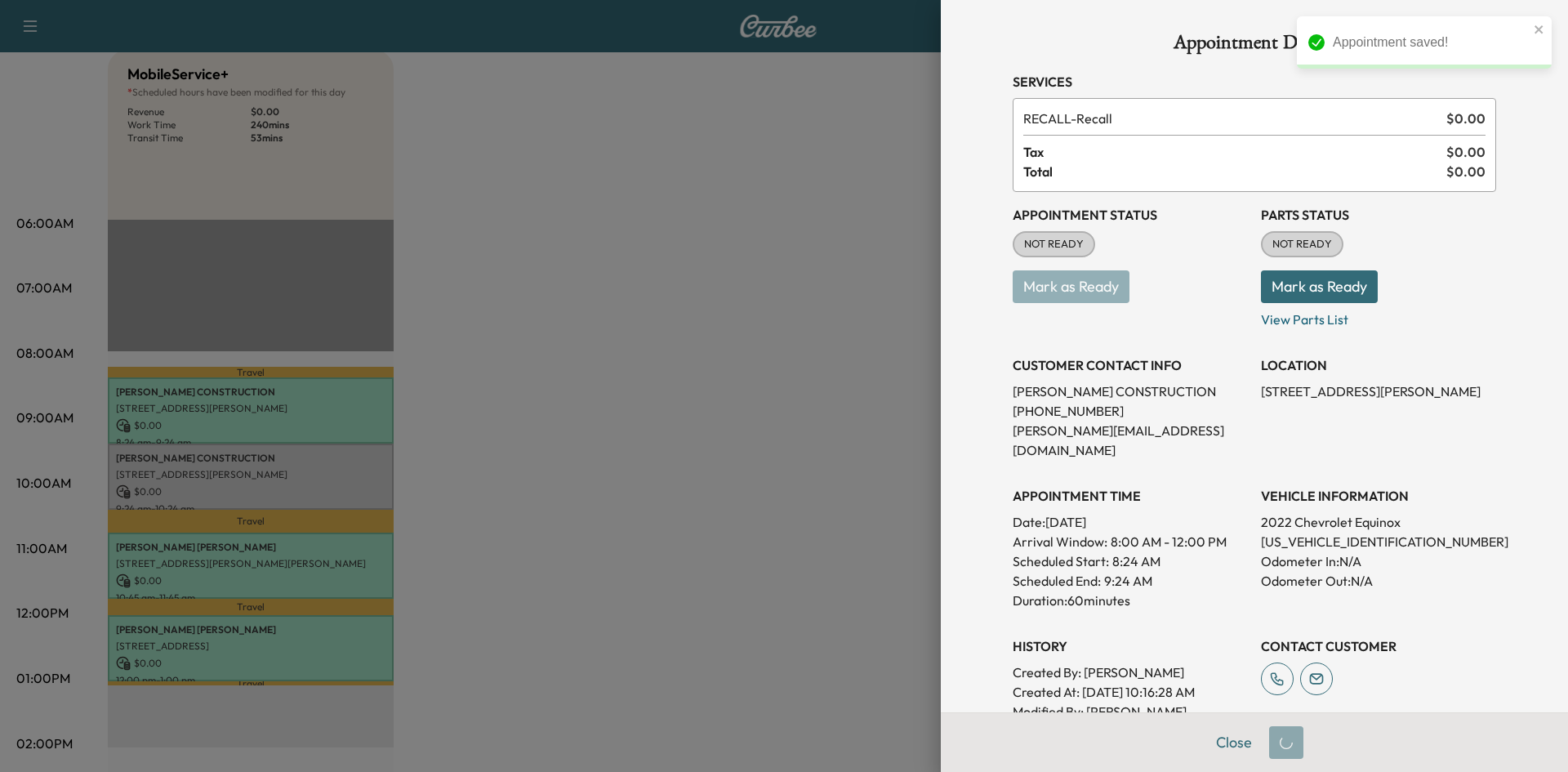
click at [1307, 283] on button "Mark as Ready" at bounding box center [1319, 286] width 116 height 33
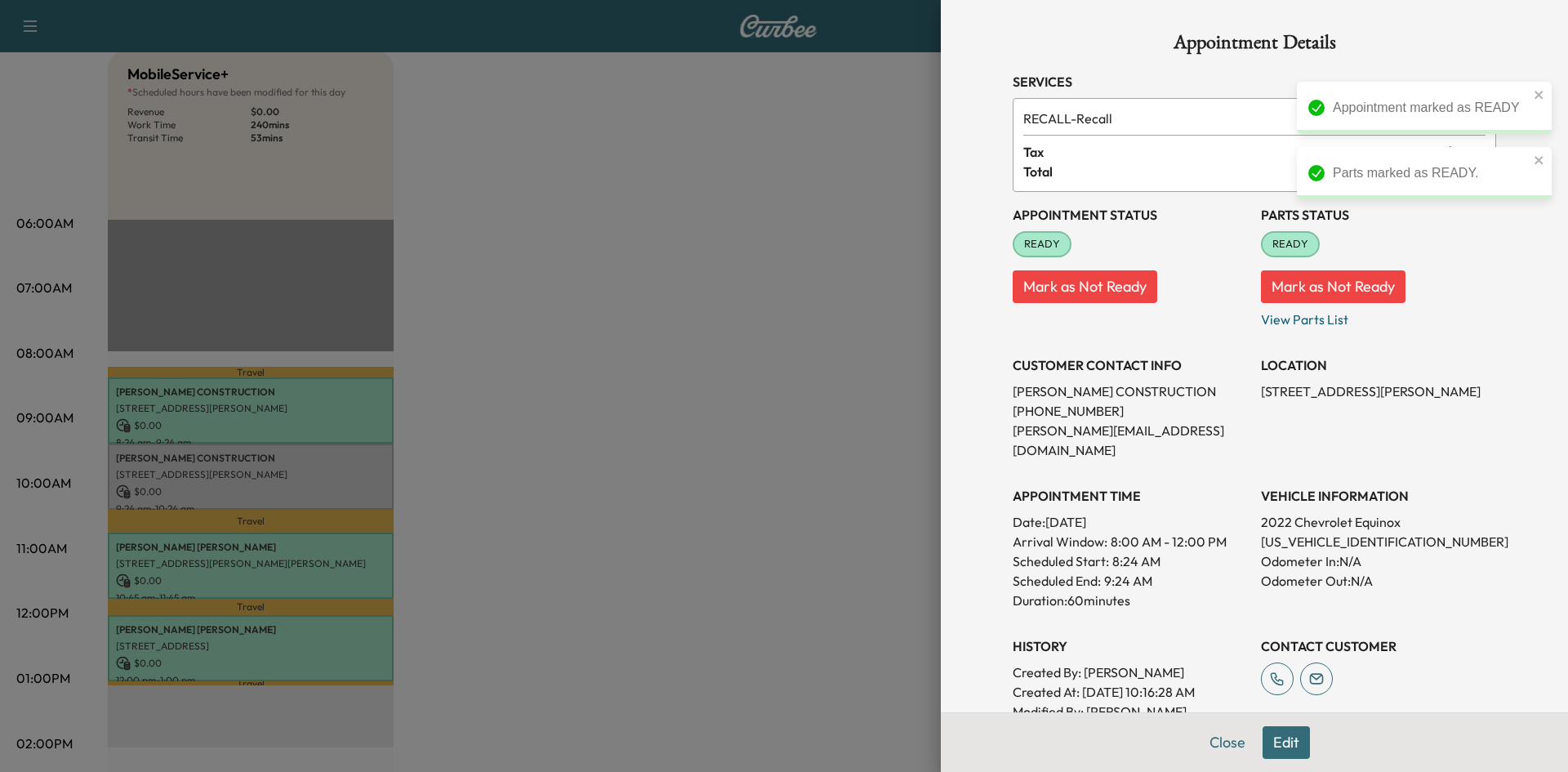
click at [847, 356] on div at bounding box center [784, 386] width 1568 height 772
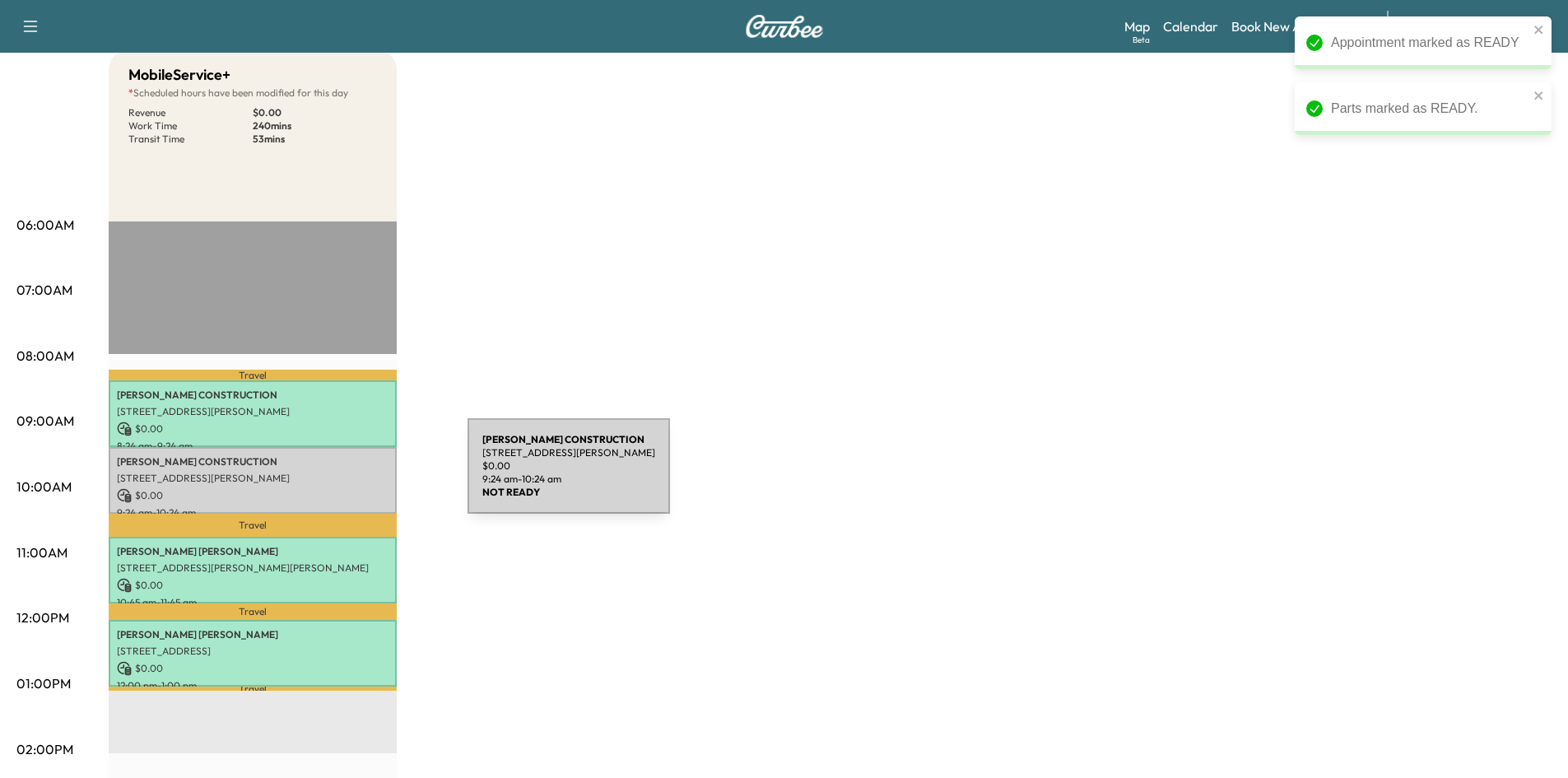
click at [344, 476] on p "[STREET_ADDRESS][PERSON_NAME]" at bounding box center [253, 478] width 272 height 13
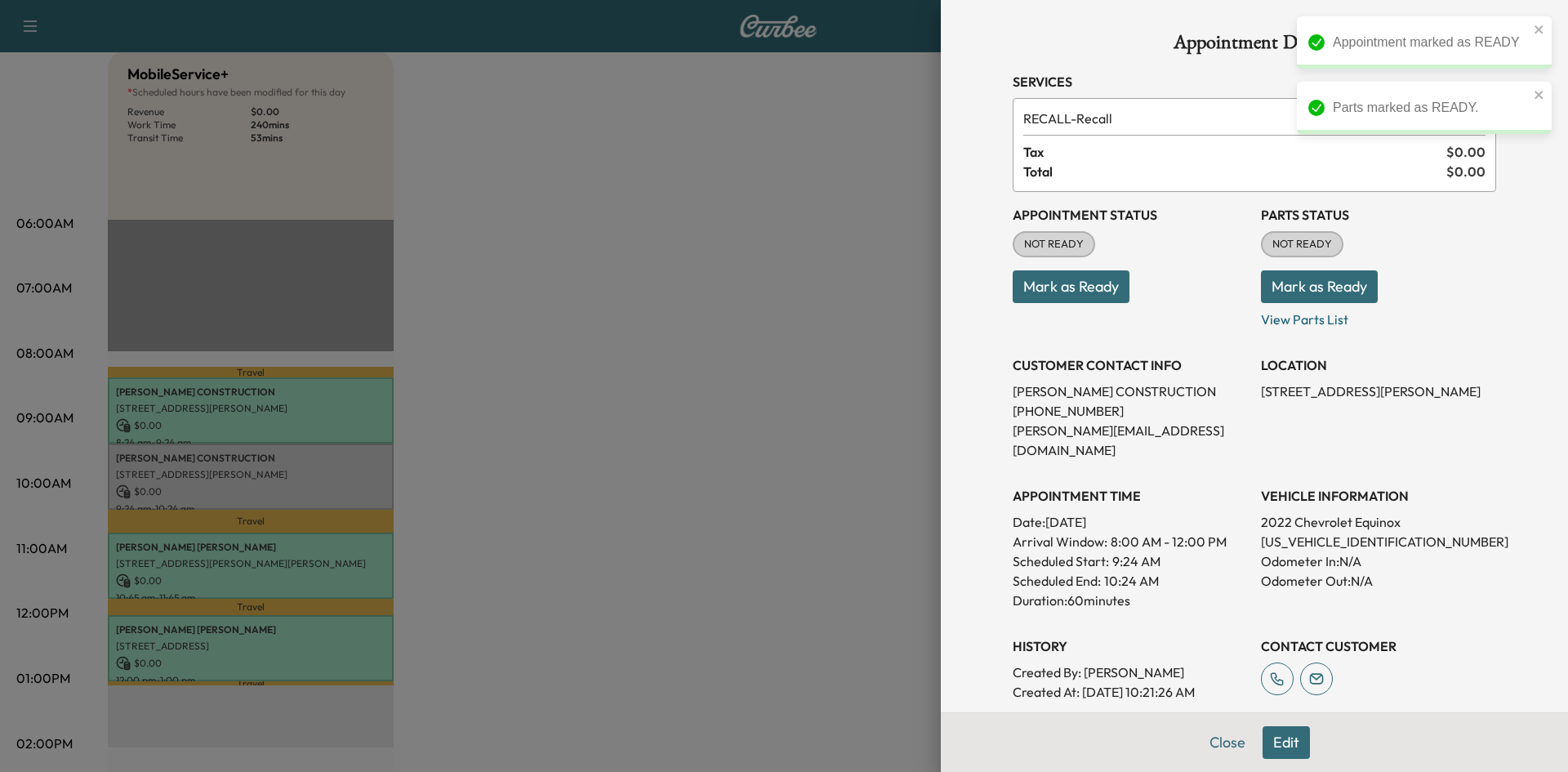
click at [1093, 297] on button "Mark as Ready" at bounding box center [1071, 286] width 116 height 33
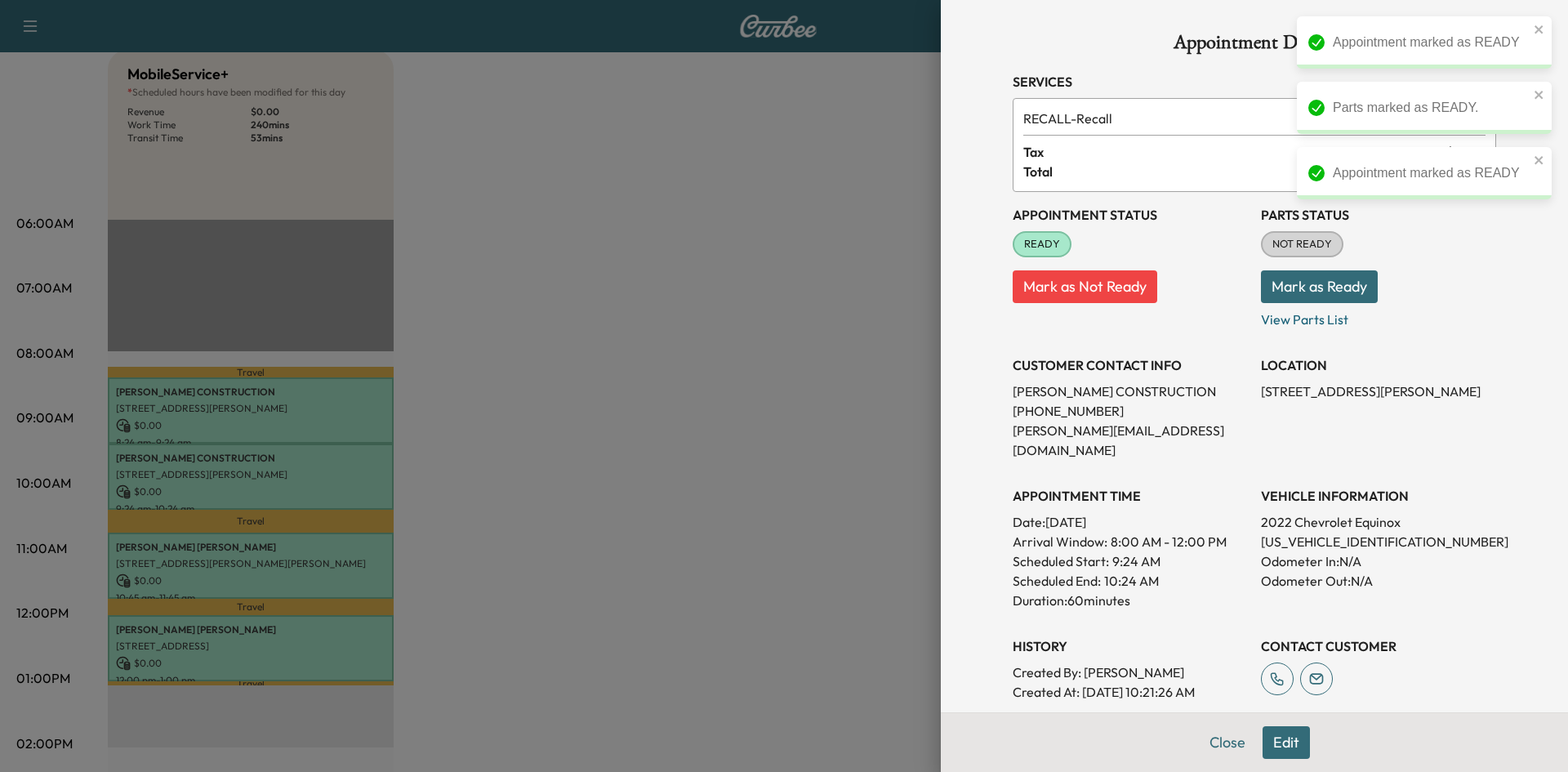
click at [1302, 283] on button "Mark as Ready" at bounding box center [1319, 286] width 116 height 33
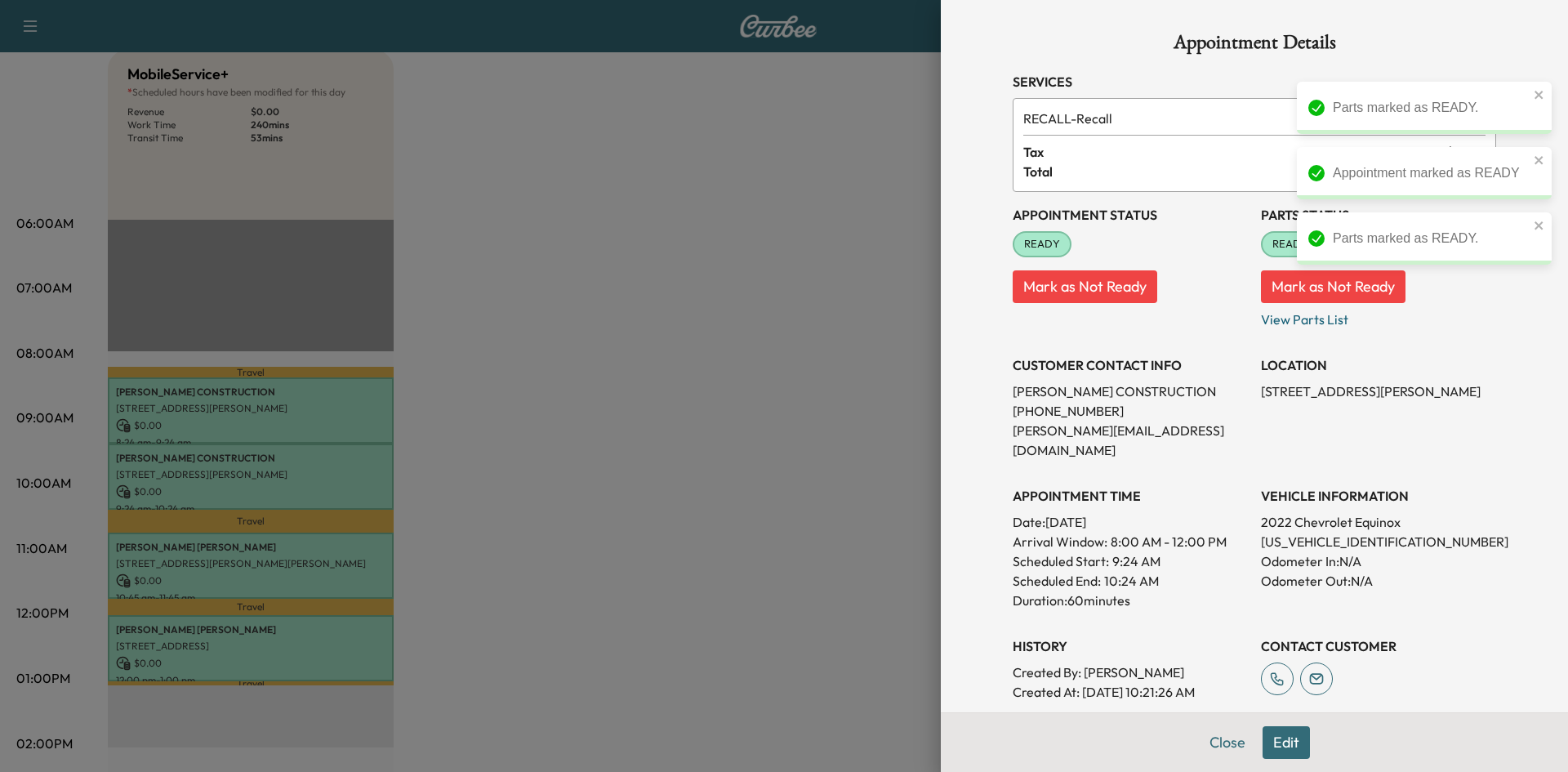
click at [577, 451] on div at bounding box center [784, 386] width 1568 height 772
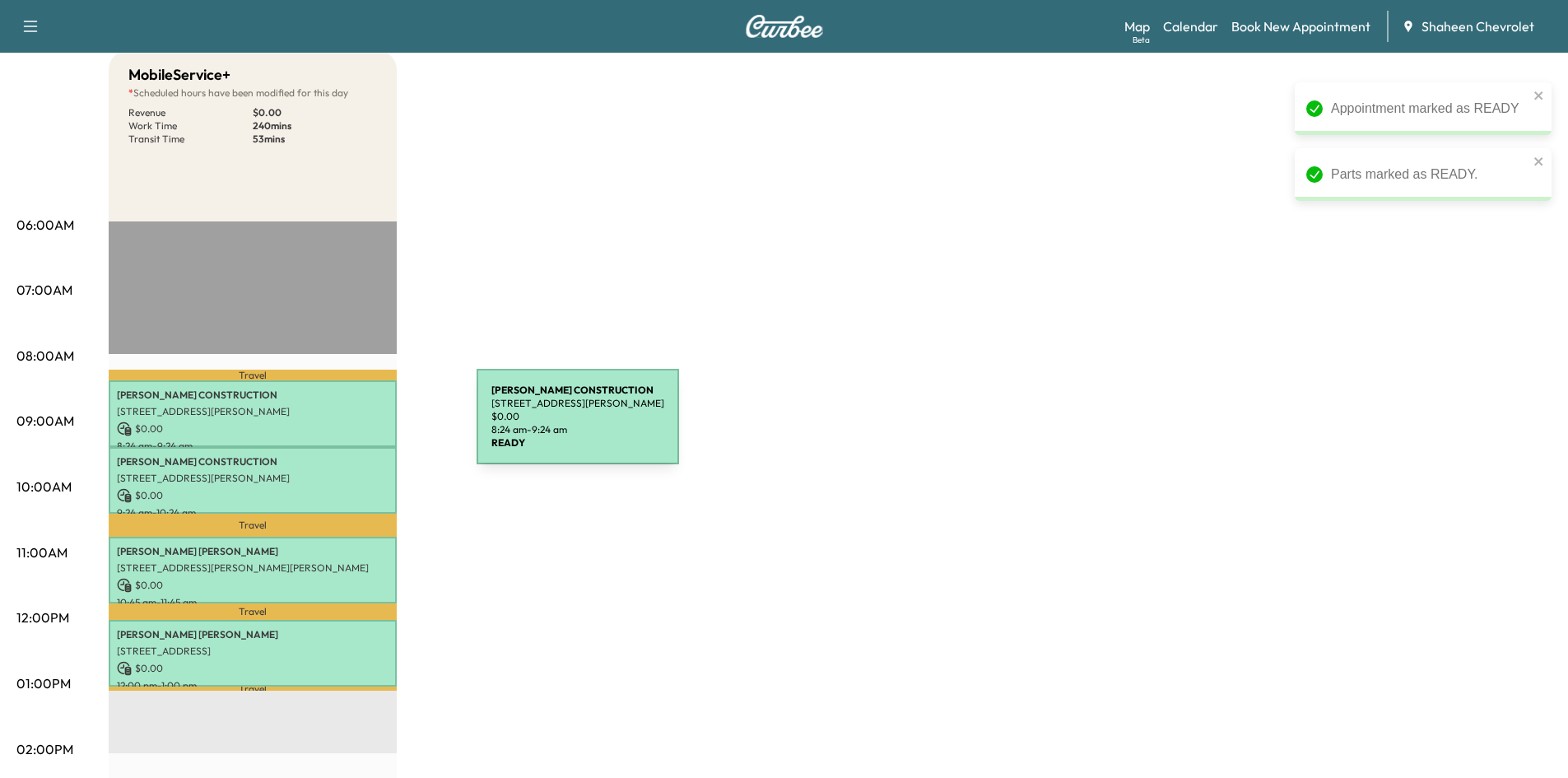
click at [353, 426] on p "$ 0.00" at bounding box center [253, 429] width 272 height 15
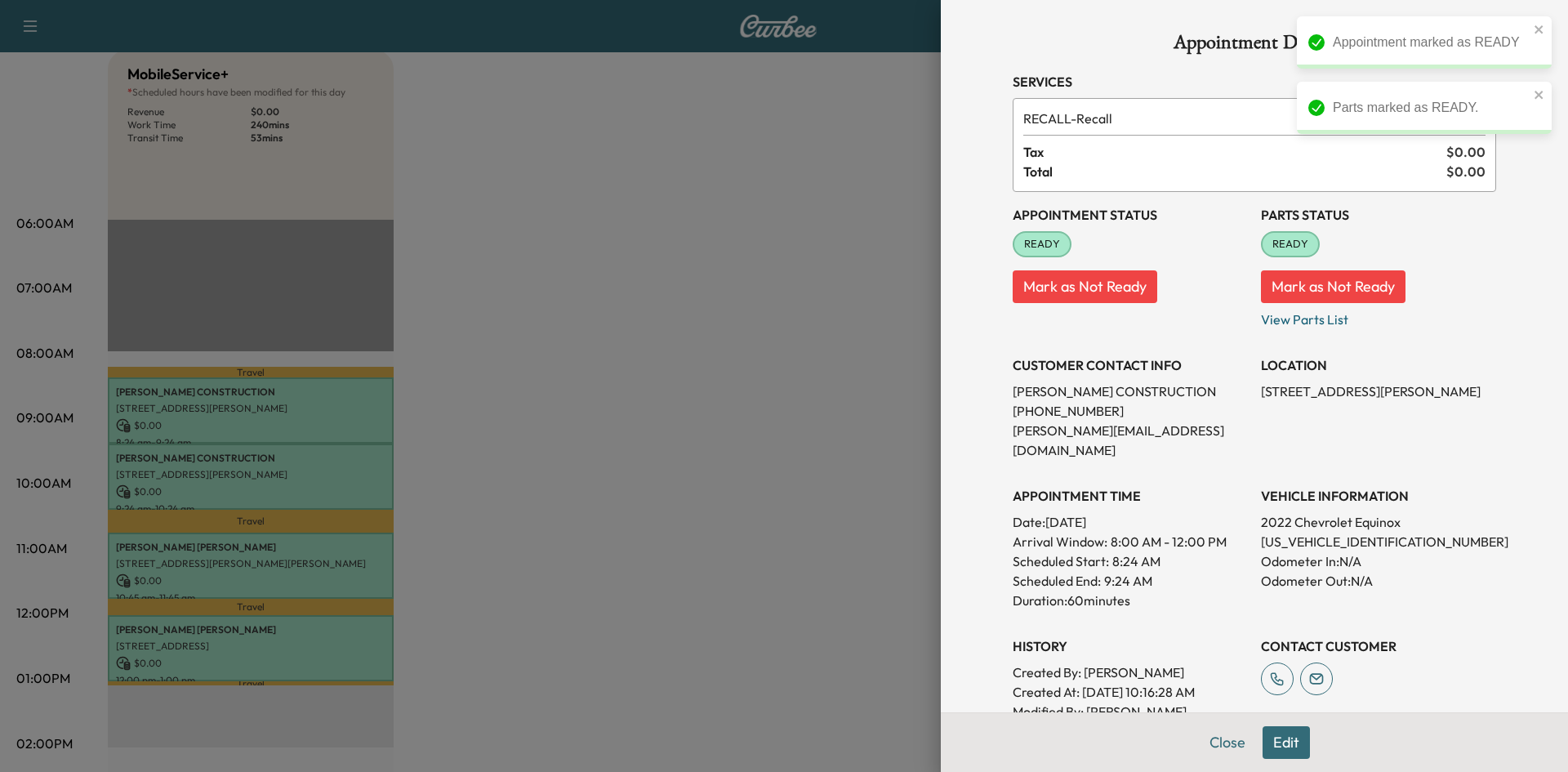
click at [335, 486] on div at bounding box center [784, 386] width 1568 height 772
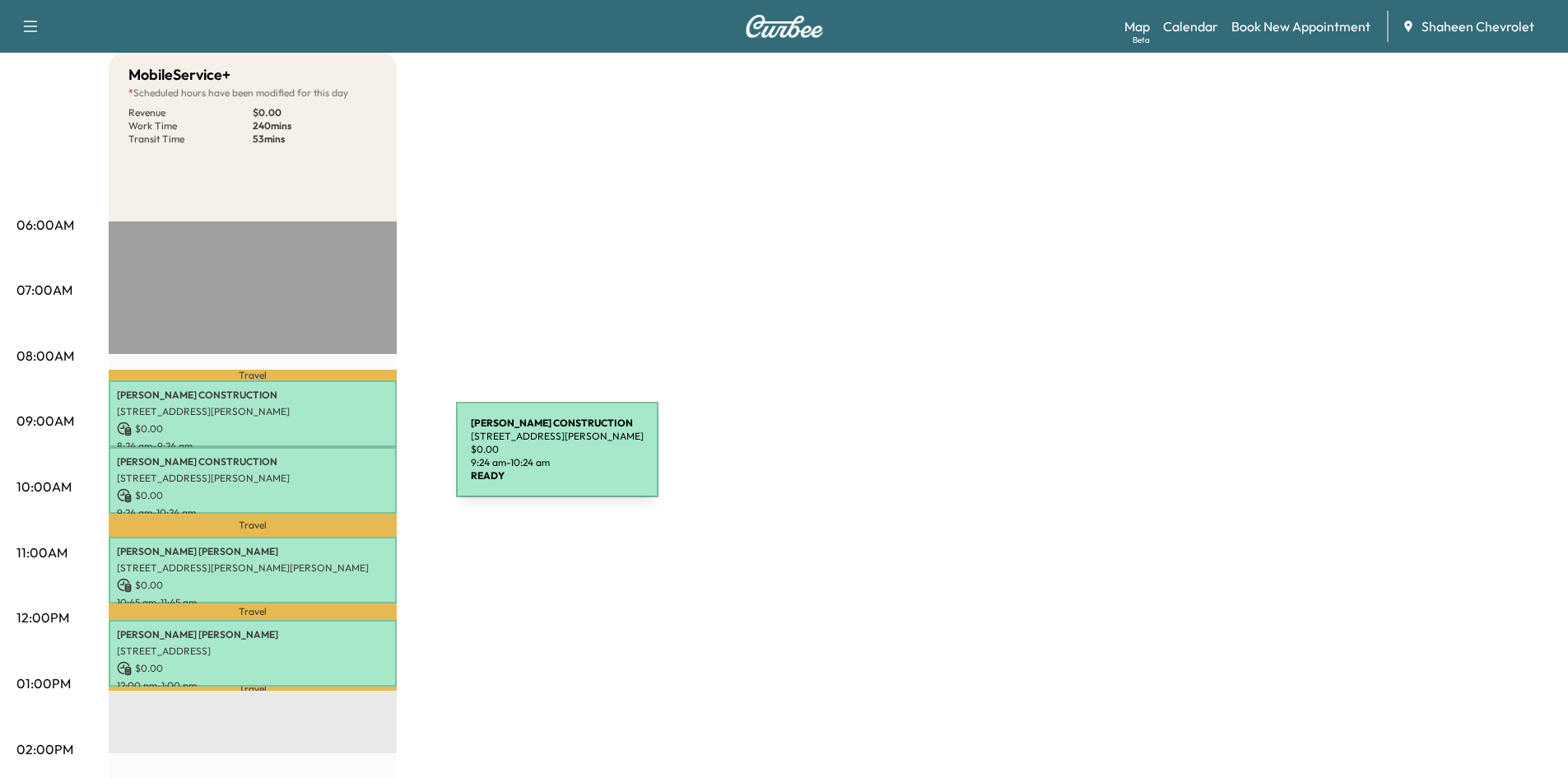
click at [332, 465] on p "[PERSON_NAME] CONSTRUCTION" at bounding box center [253, 462] width 272 height 13
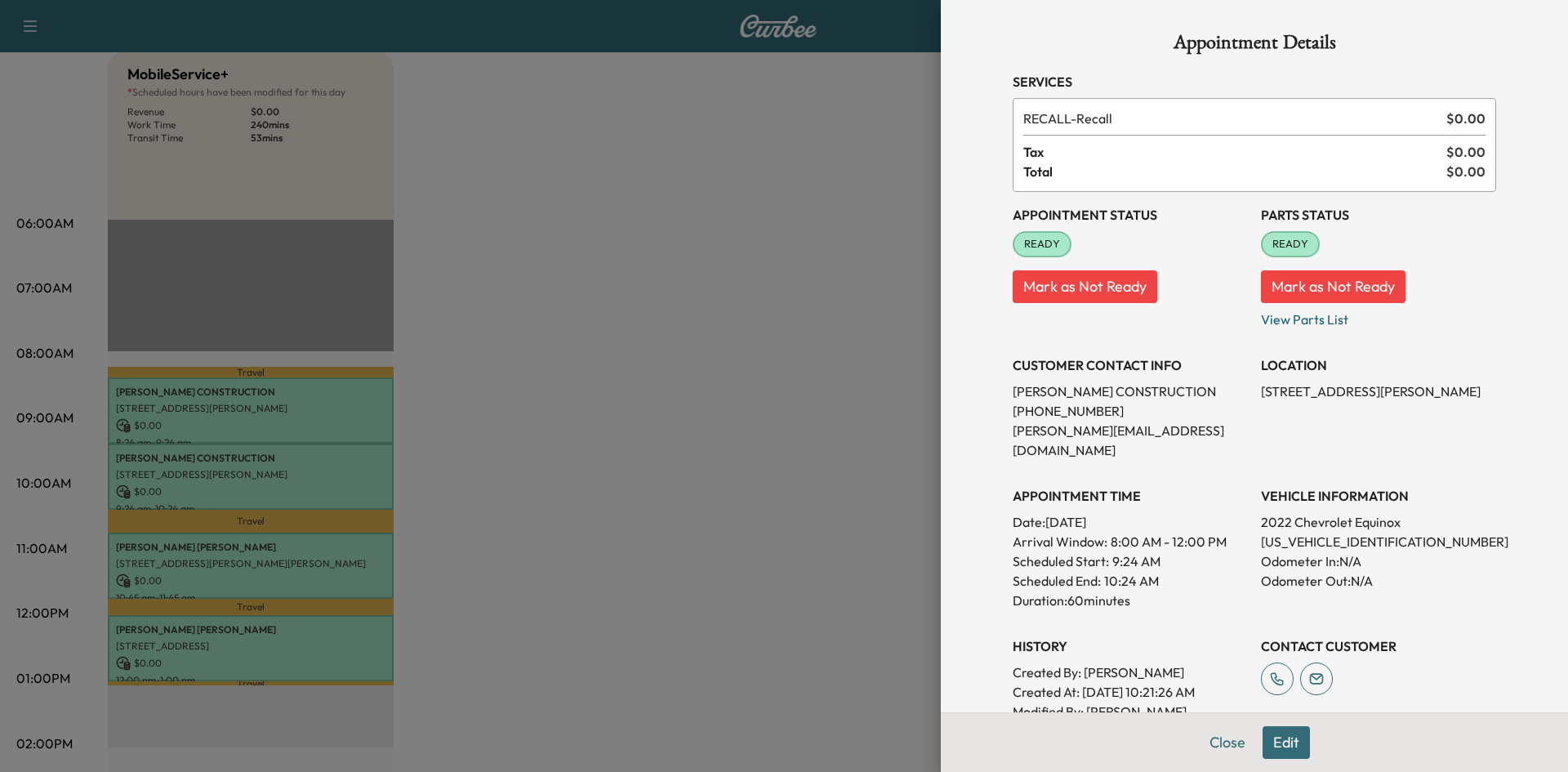
click at [342, 416] on div at bounding box center [784, 386] width 1568 height 772
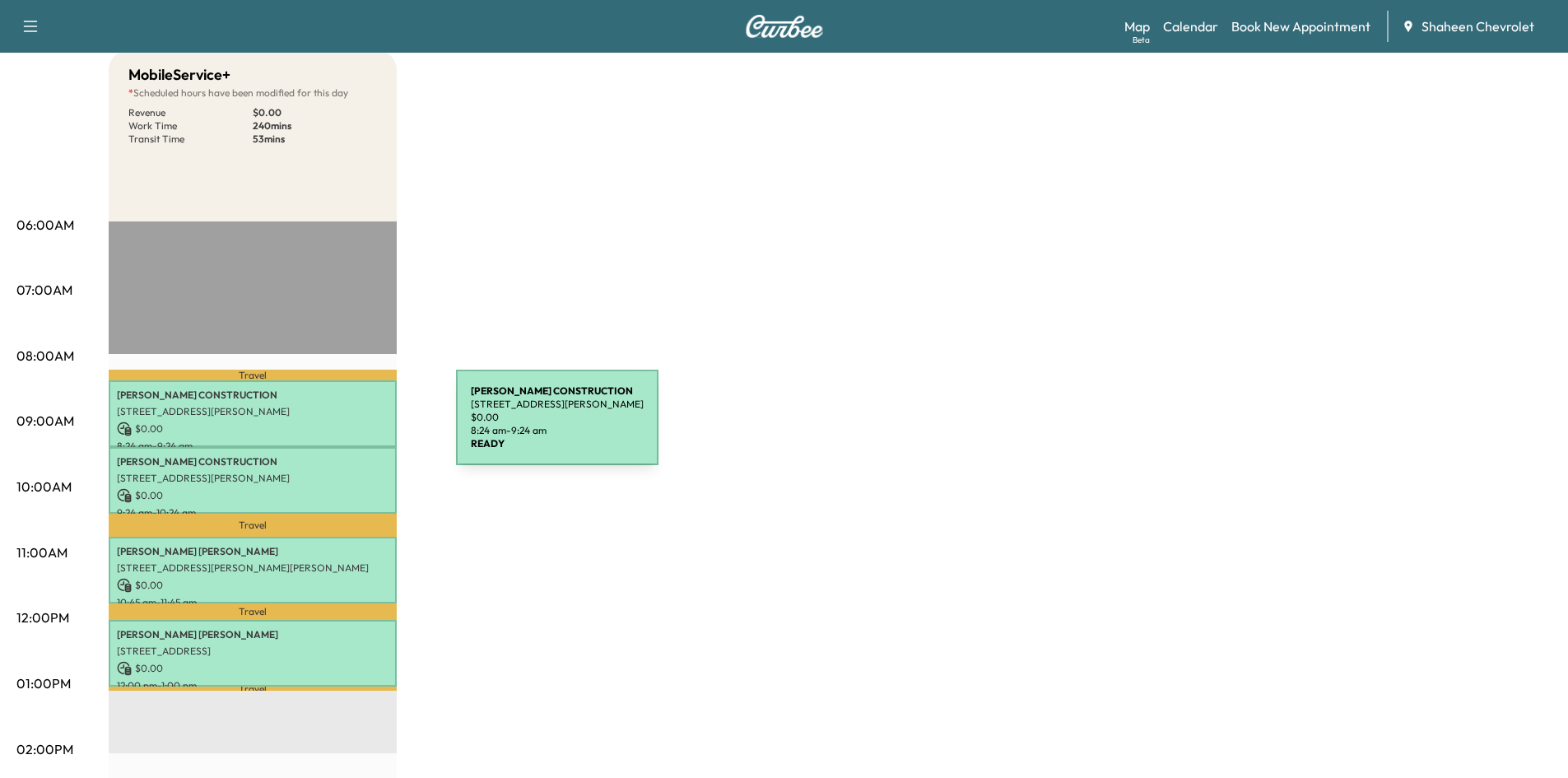
click at [332, 427] on p "$ 0.00" at bounding box center [253, 429] width 272 height 15
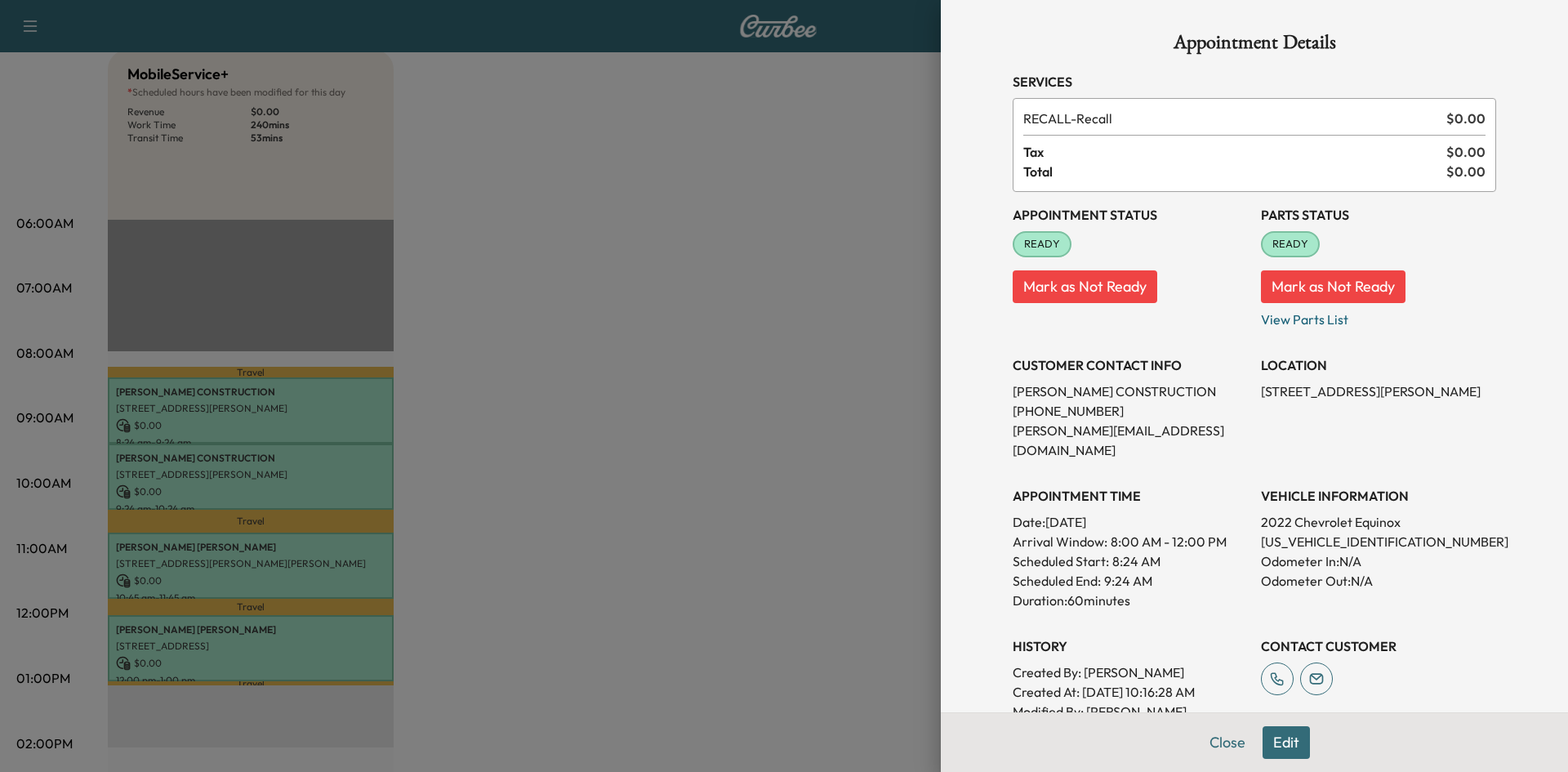
click at [705, 207] on div at bounding box center [784, 386] width 1568 height 772
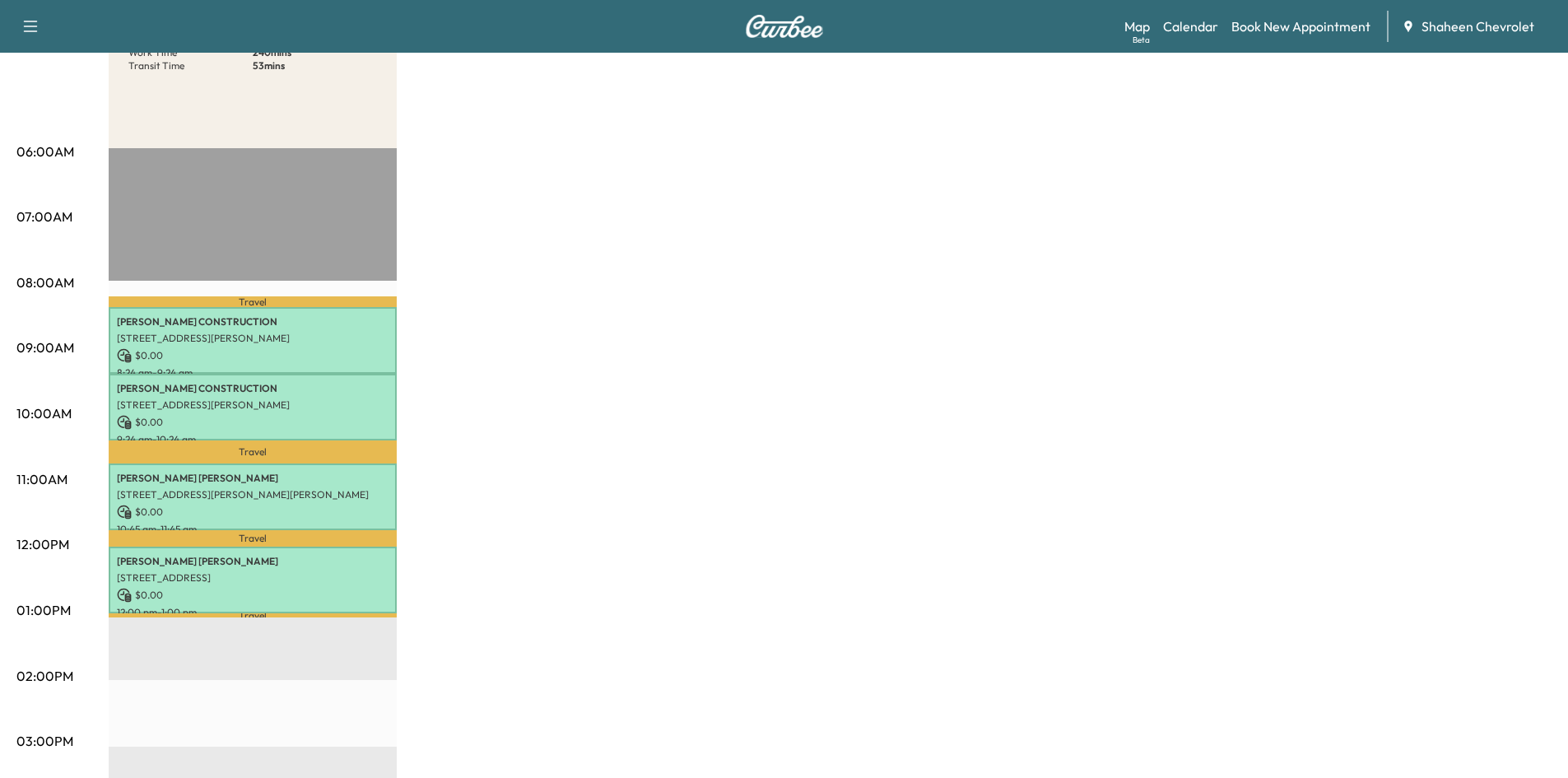
scroll to position [247, 0]
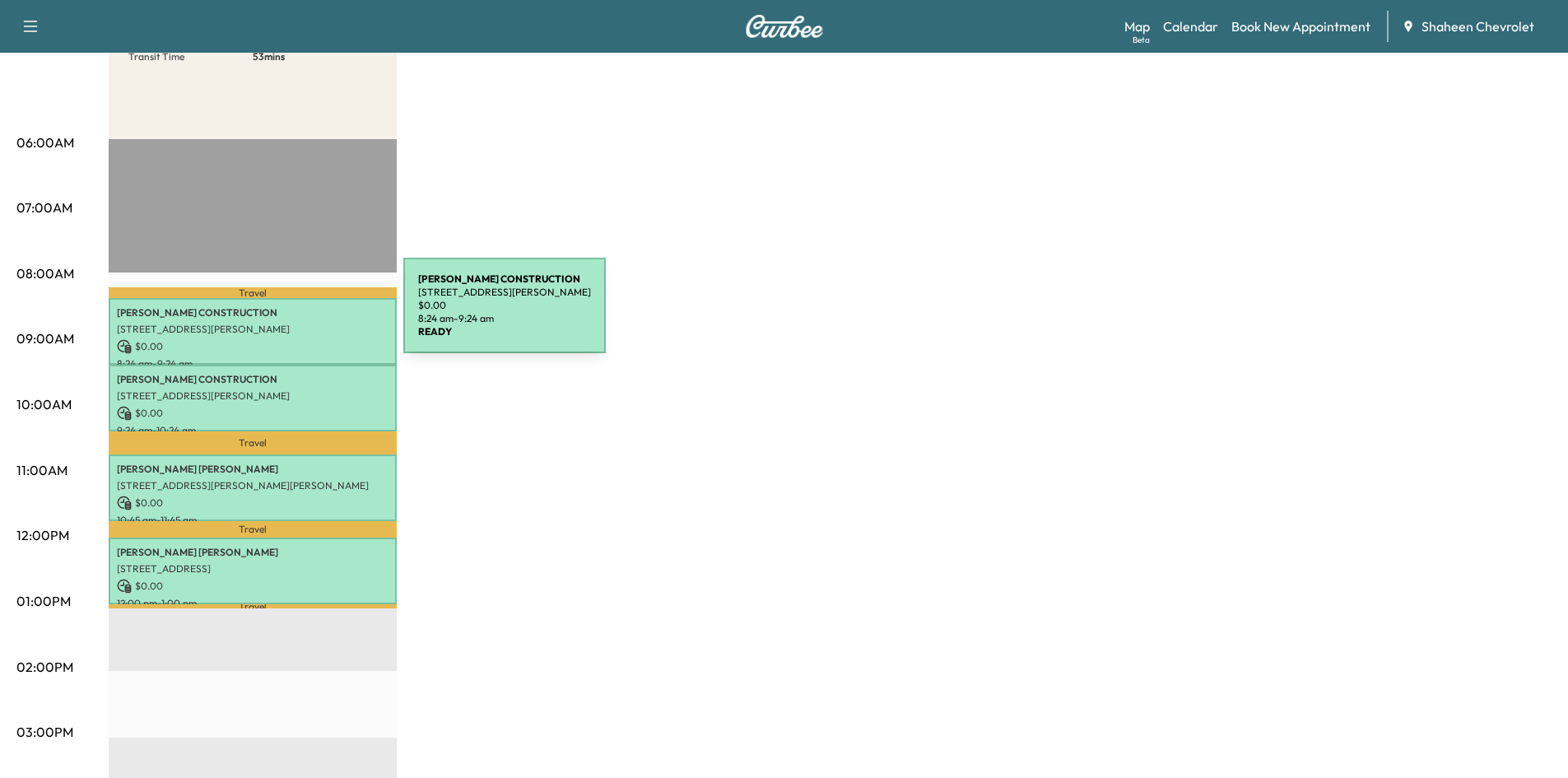
click at [282, 321] on div "[PERSON_NAME] CONSTRUCTION [STREET_ADDRESS][PERSON_NAME] $ 0.00 8:24 am - 9:24 …" at bounding box center [253, 331] width 288 height 67
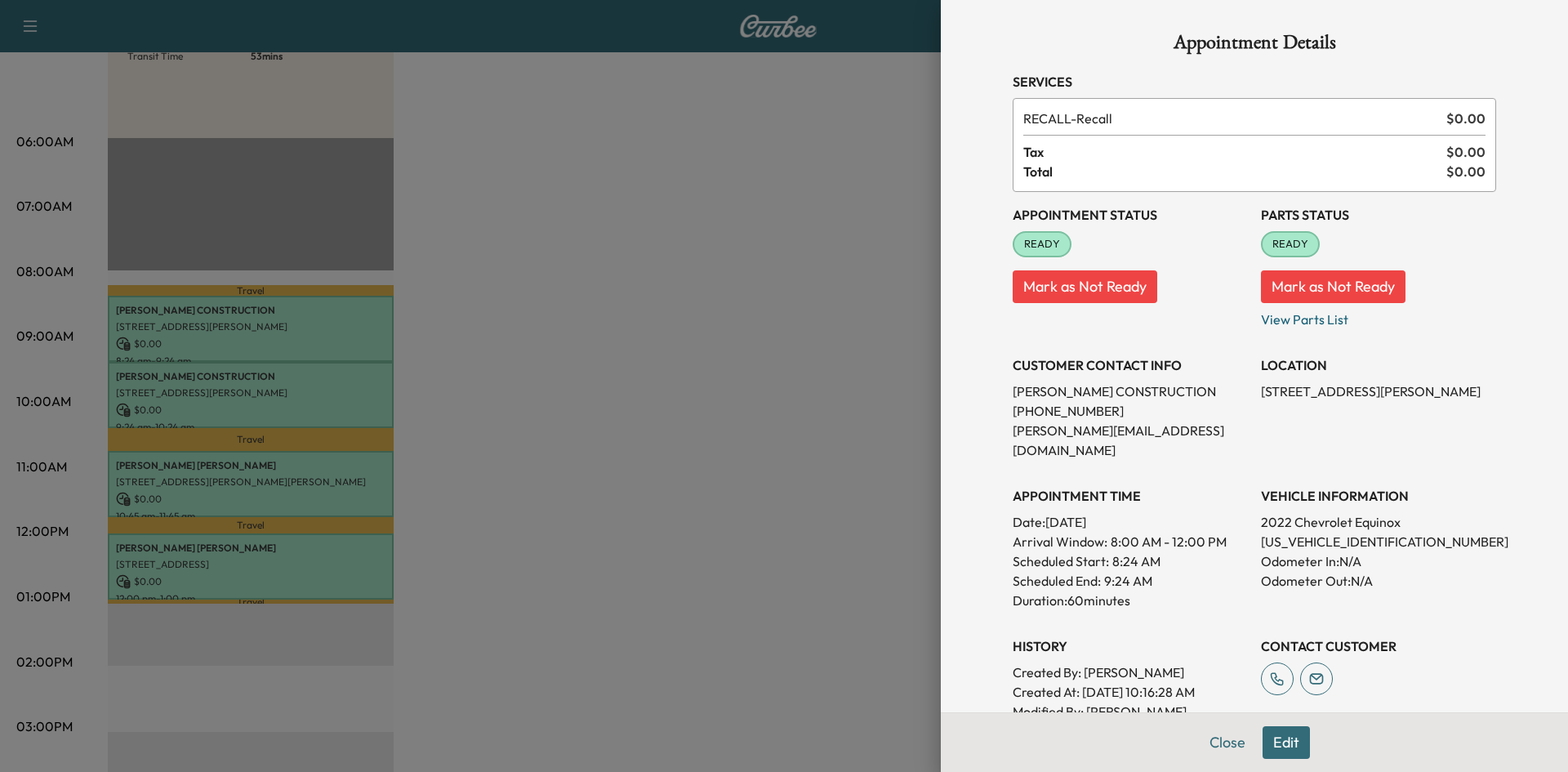
click at [590, 324] on div at bounding box center [784, 386] width 1568 height 772
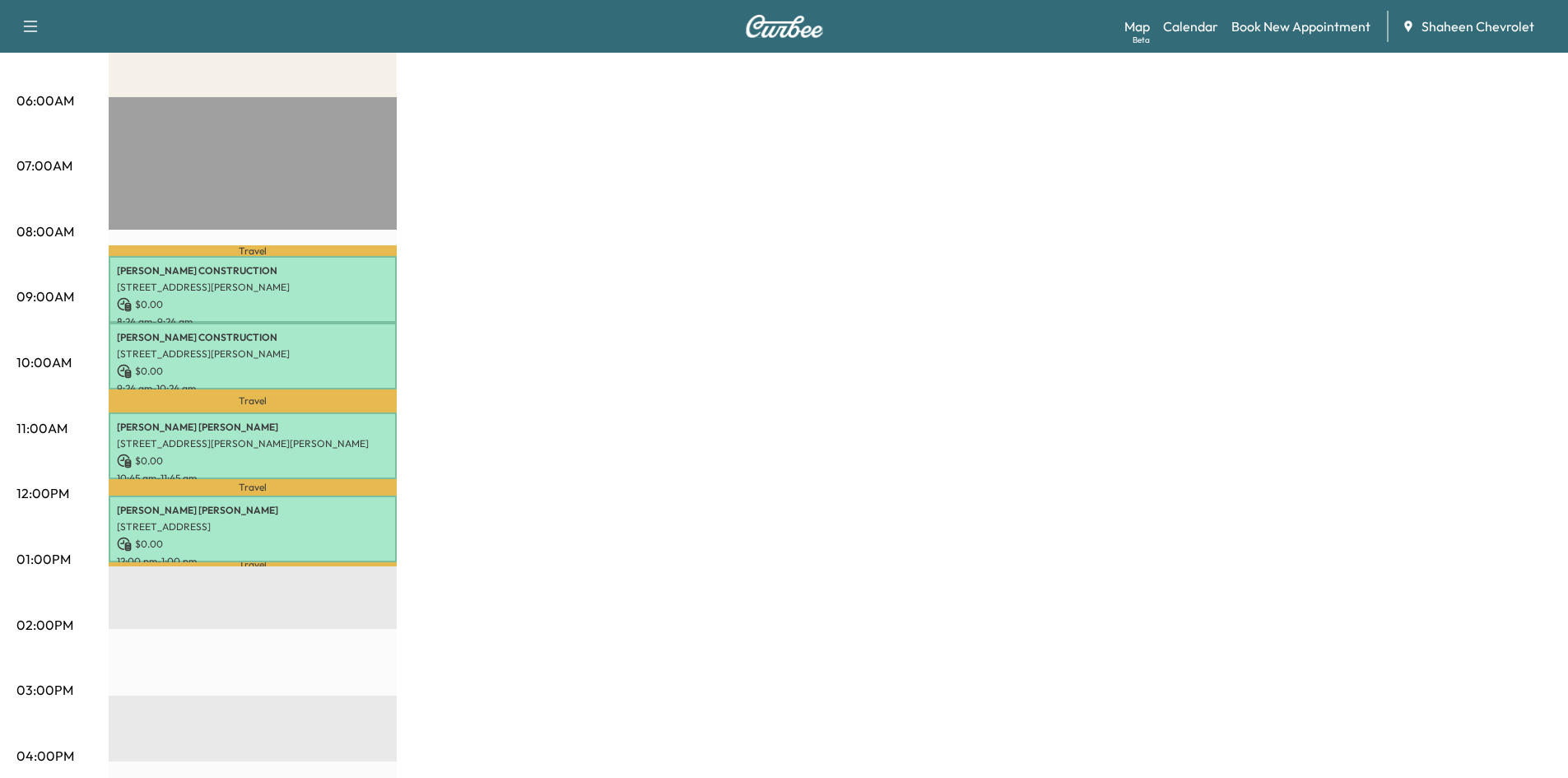
scroll to position [329, 0]
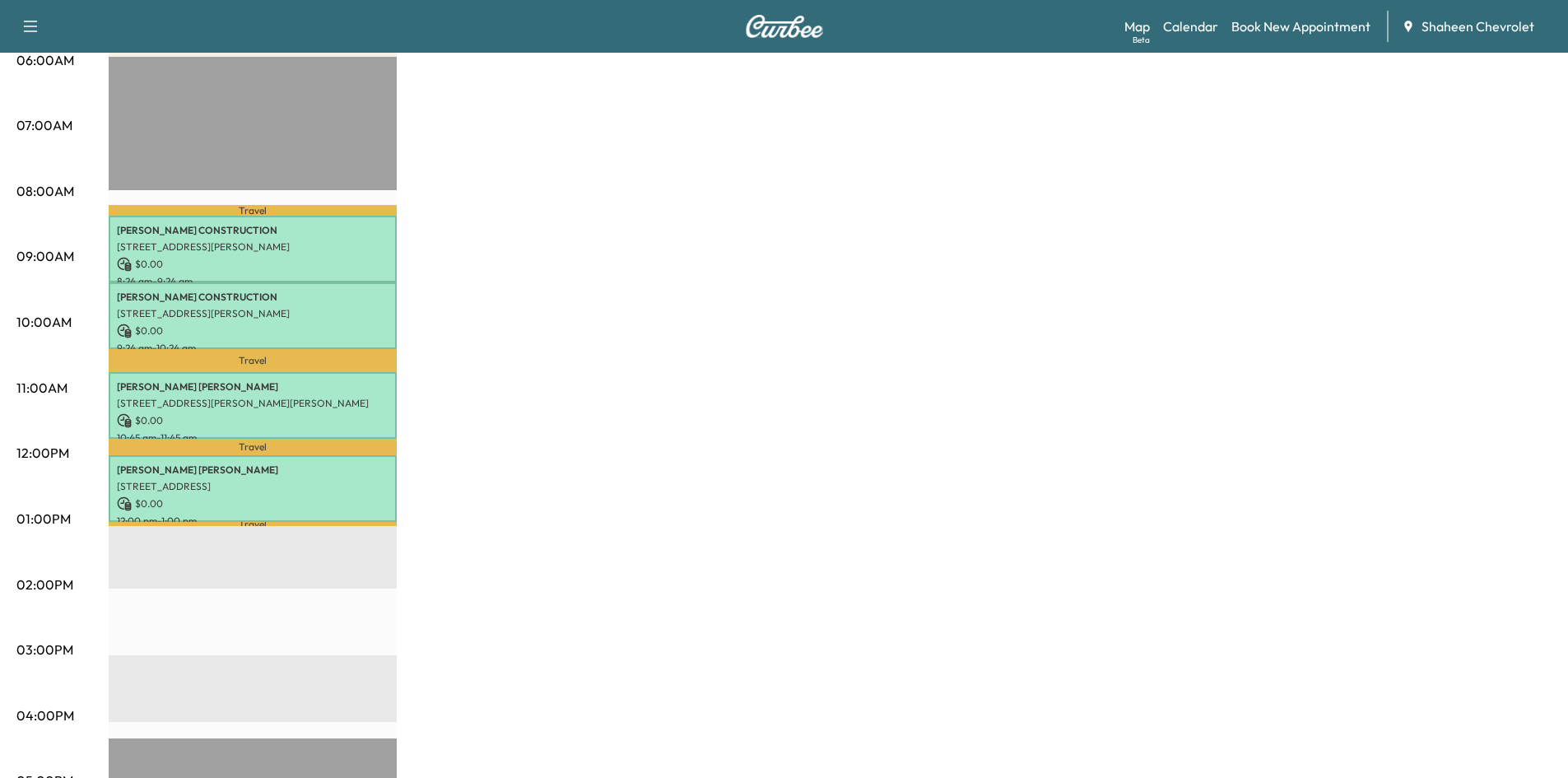
click at [1028, 401] on div "MobileService+ * Scheduled hours have been modified for this day Revenue $ 0.00…" at bounding box center [830, 503] width 1443 height 1235
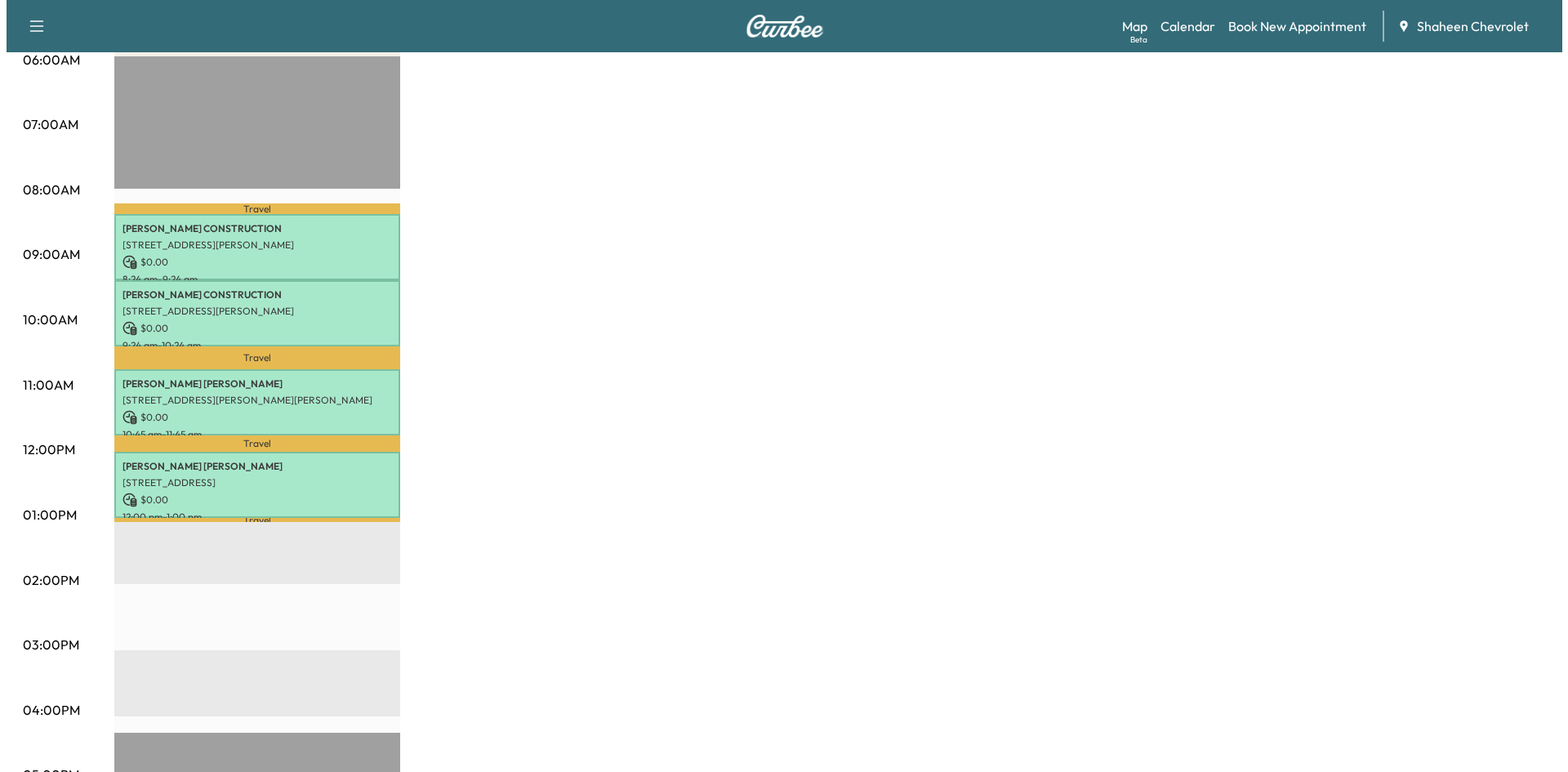
scroll to position [0, 0]
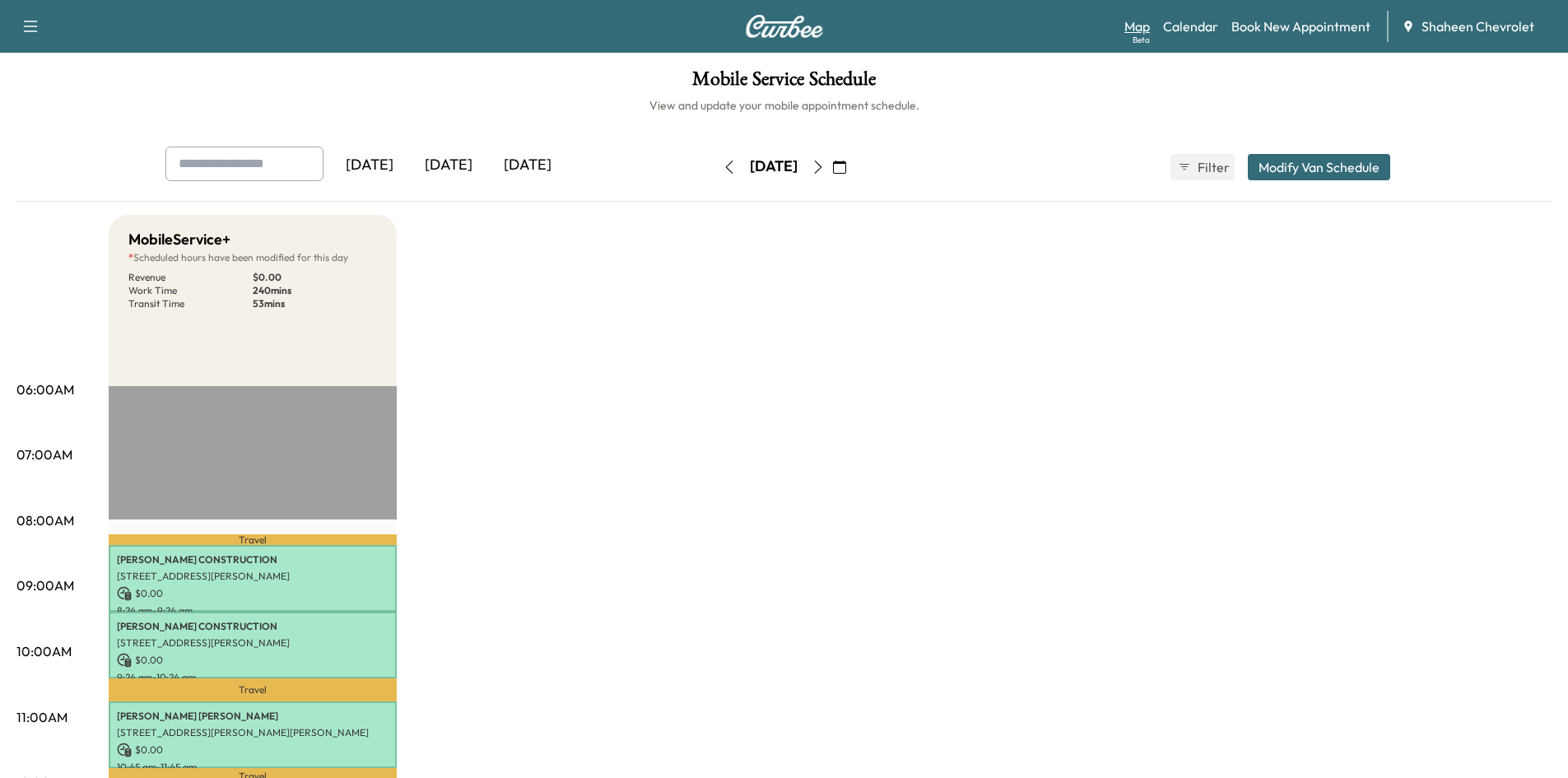
click at [1144, 35] on div "Beta" at bounding box center [1140, 39] width 17 height 12
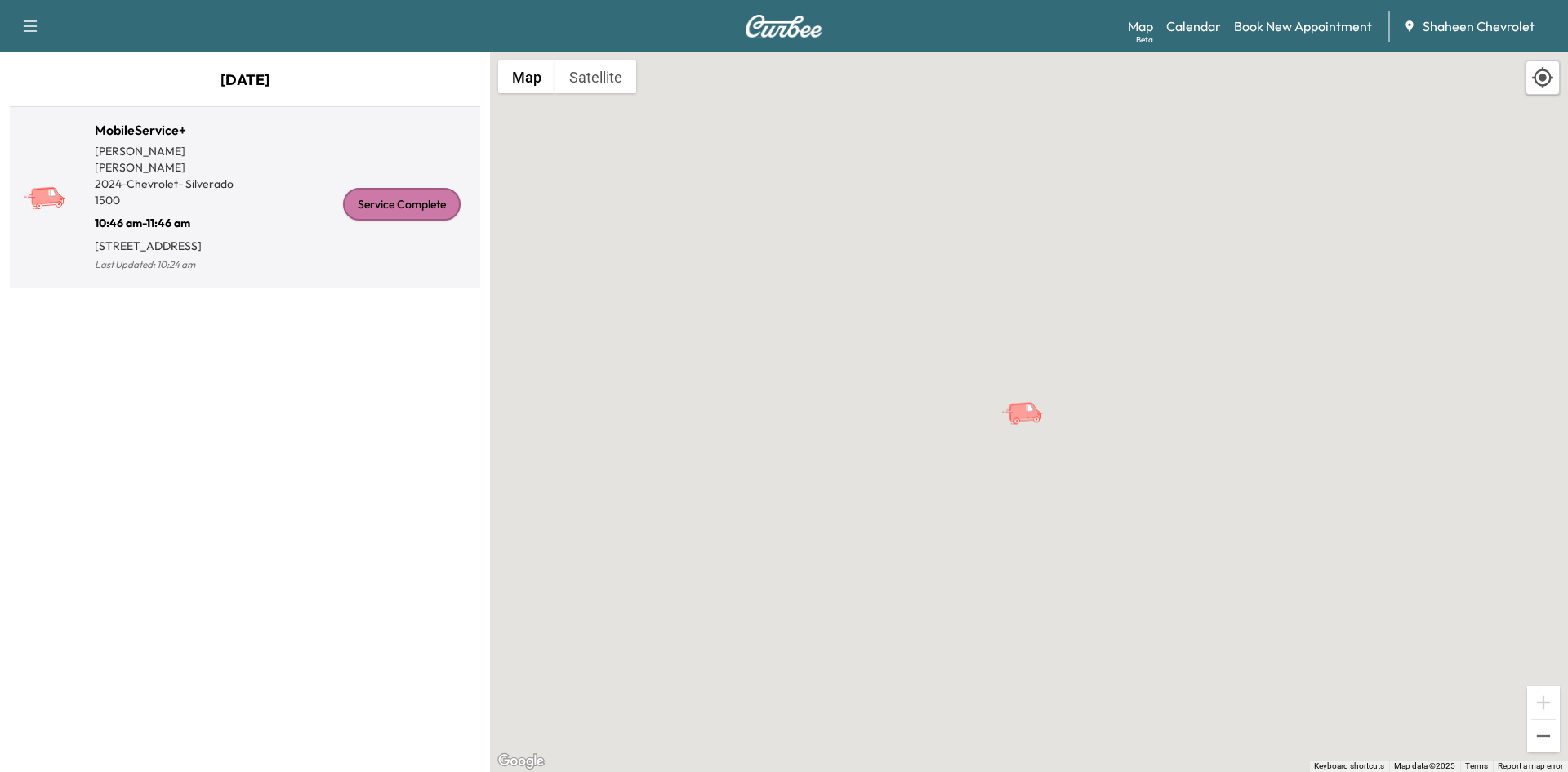
click at [295, 271] on div "Service Complete" at bounding box center [360, 204] width 229 height 142
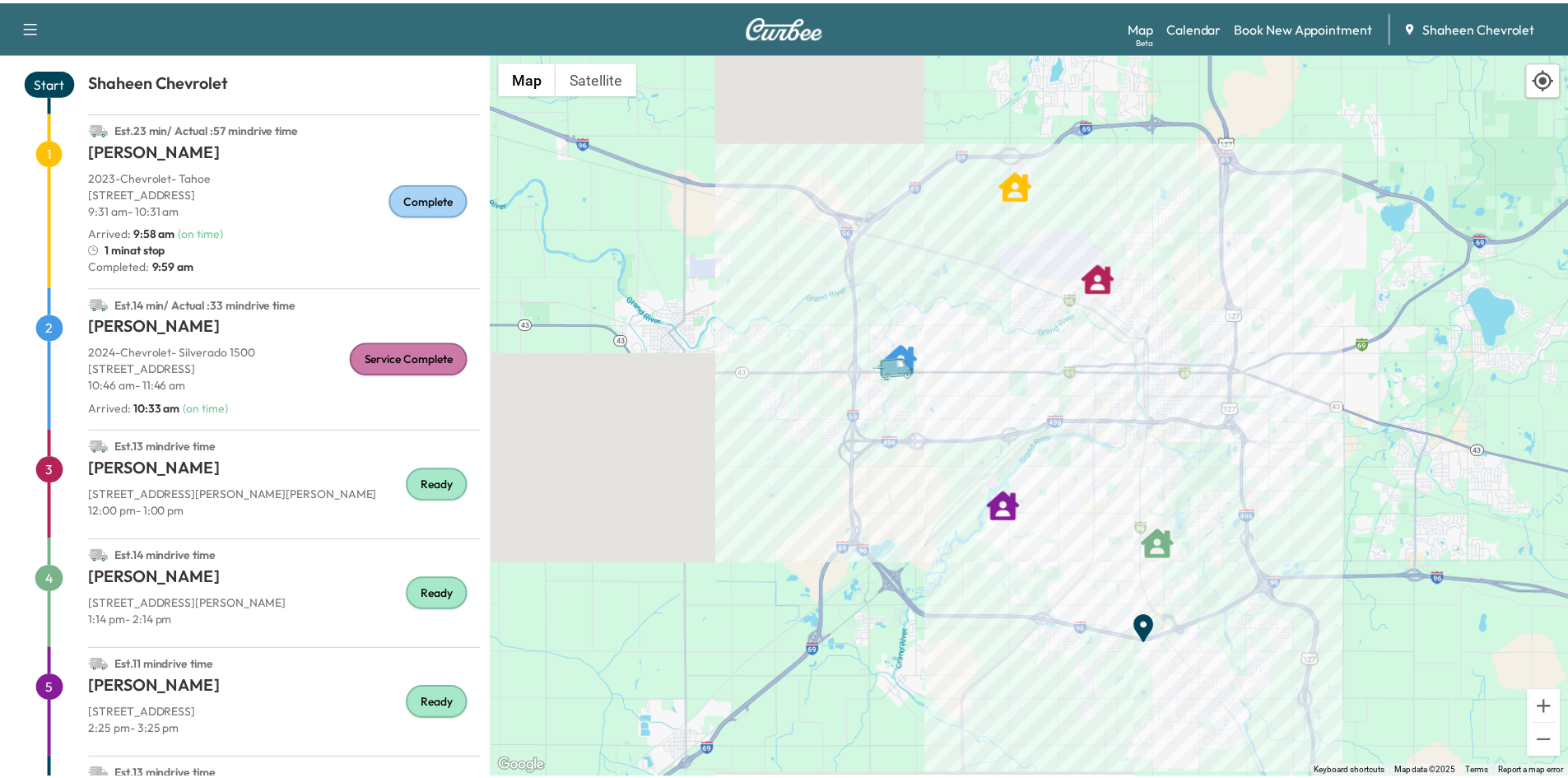
scroll to position [159, 0]
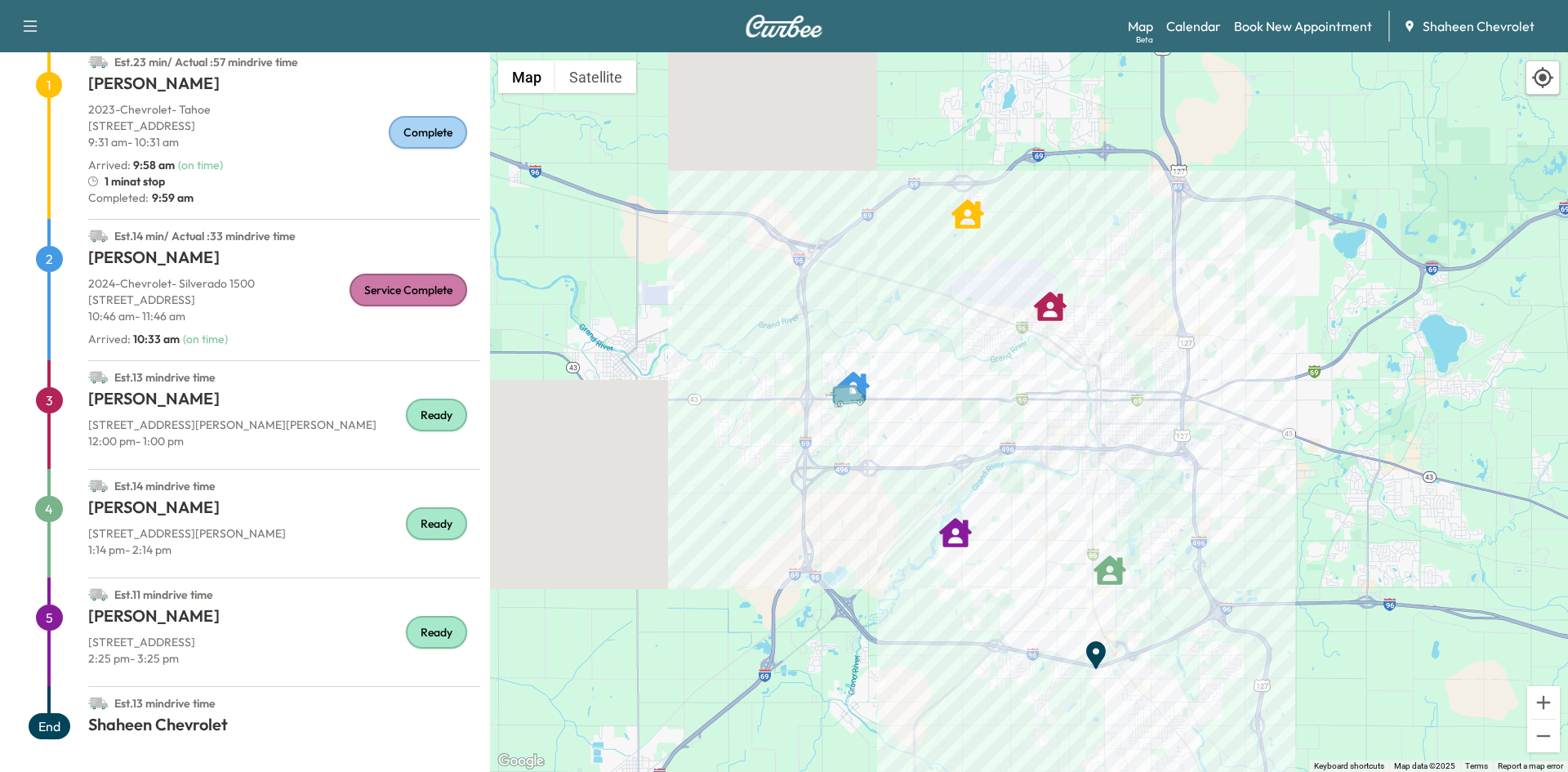
drag, startPoint x: 1252, startPoint y: 273, endPoint x: 1033, endPoint y: 366, distance: 237.9
click at [1033, 366] on div "To activate drag with keyboard, press Alt + Enter. Once in keyboard drag state,…" at bounding box center [1029, 413] width 1078 height 720
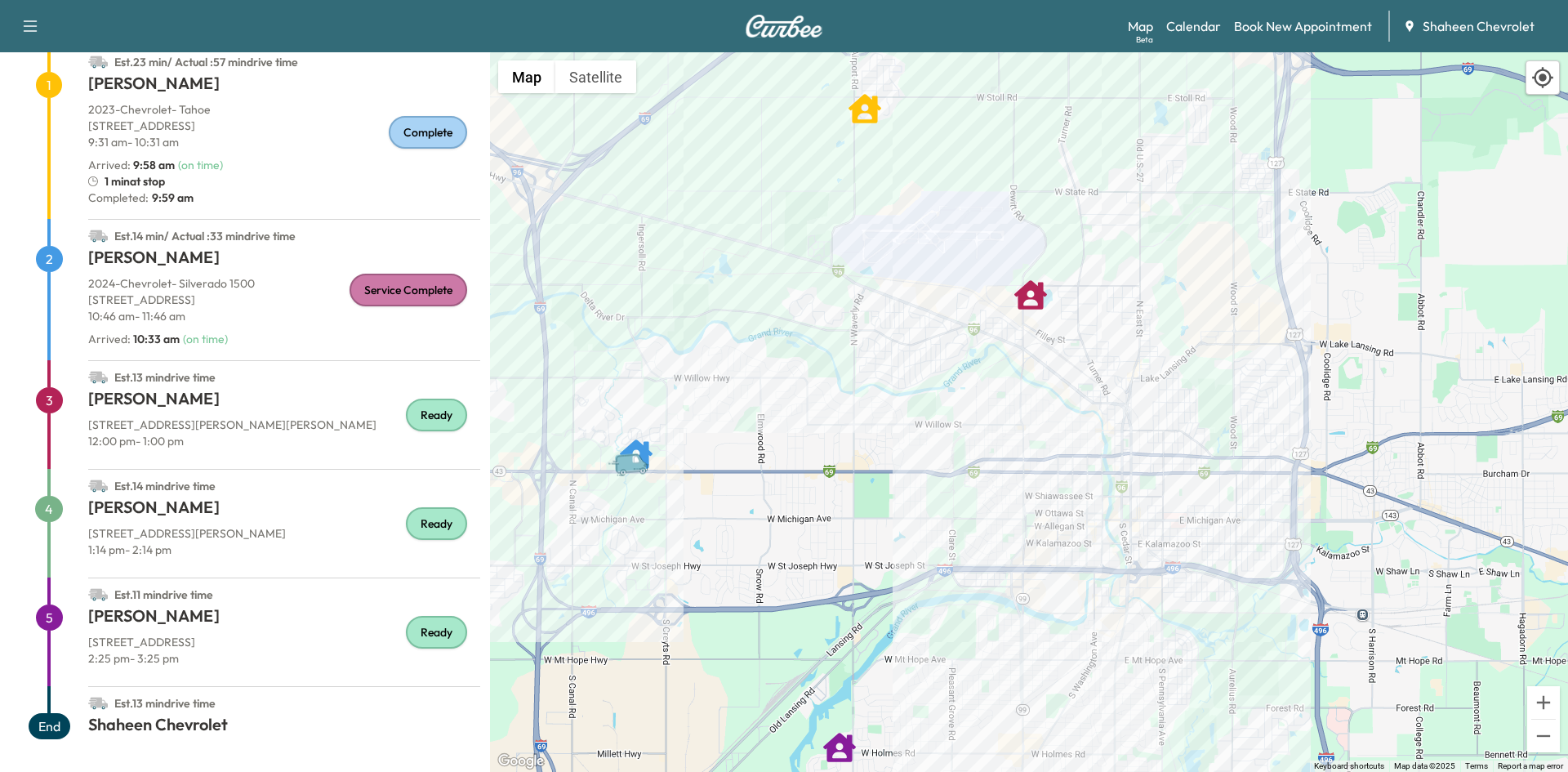
click at [285, 403] on h1 "[PERSON_NAME]" at bounding box center [284, 402] width 392 height 29
click at [1187, 25] on link "Calendar" at bounding box center [1193, 26] width 55 height 20
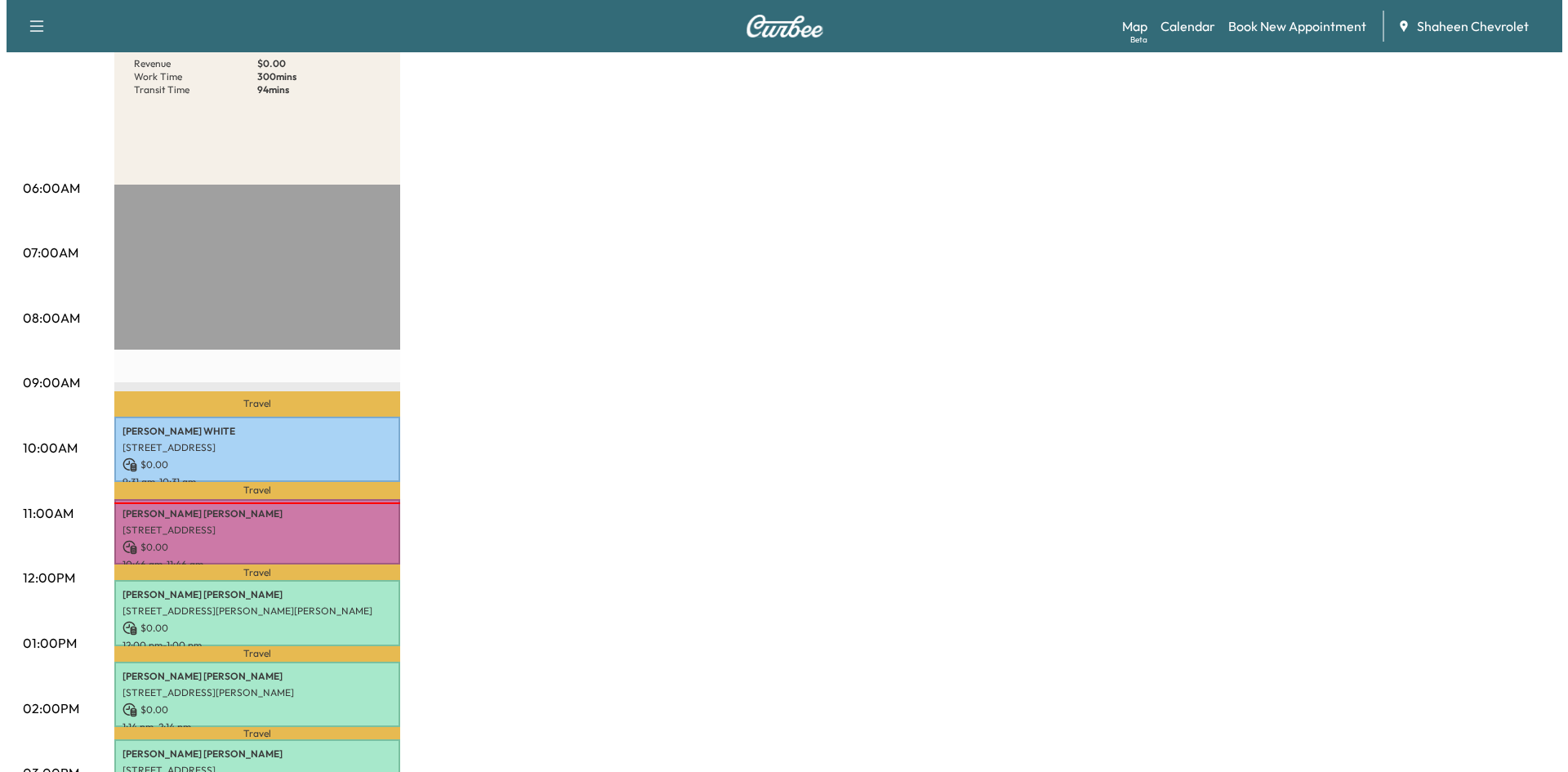
scroll to position [326, 0]
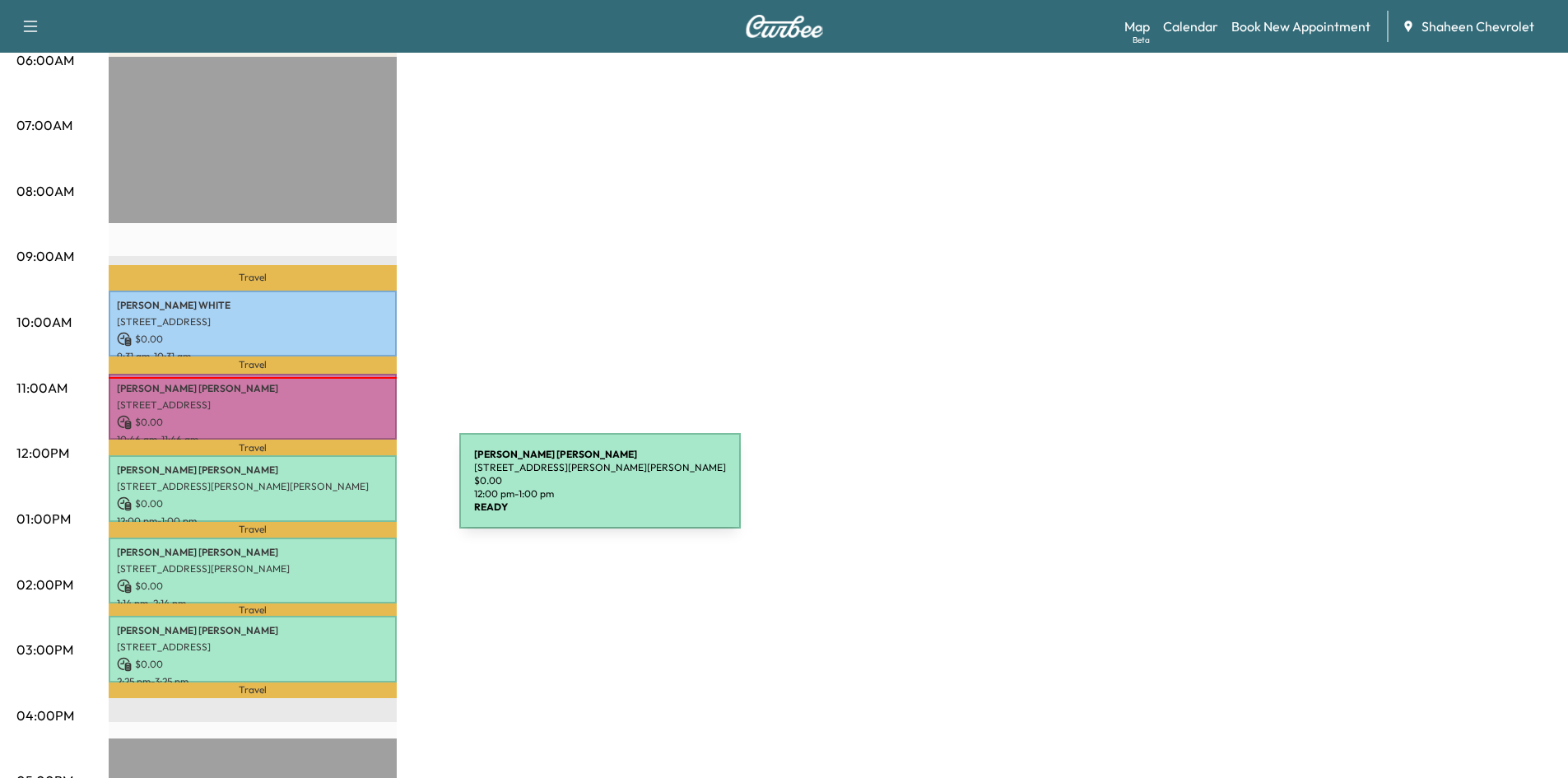
click at [336, 491] on div "[PERSON_NAME] [STREET_ADDRESS][PERSON_NAME][PERSON_NAME] $ 0.00 12:00 pm - 1:00…" at bounding box center [253, 488] width 288 height 67
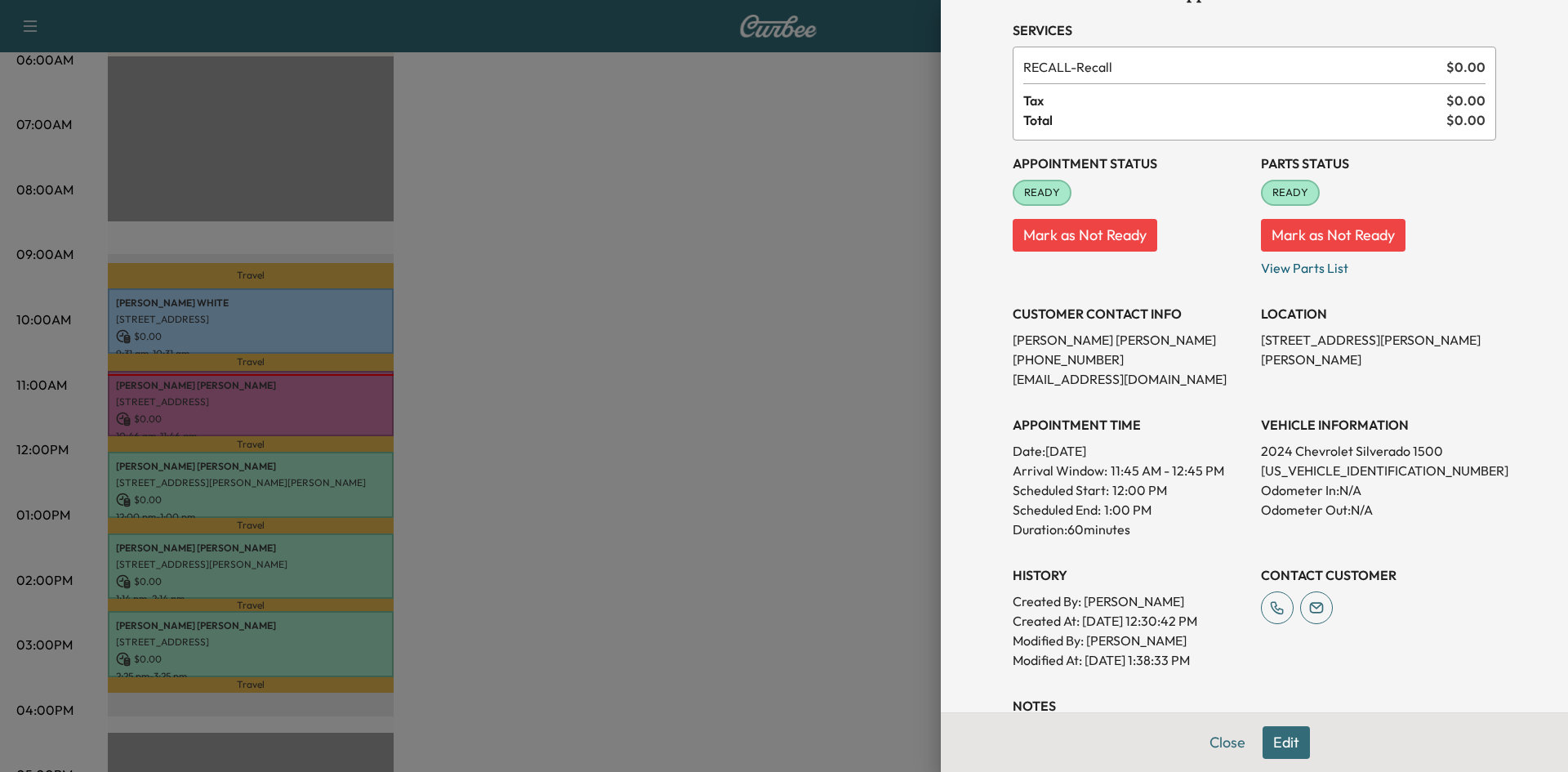
scroll to position [246, 0]
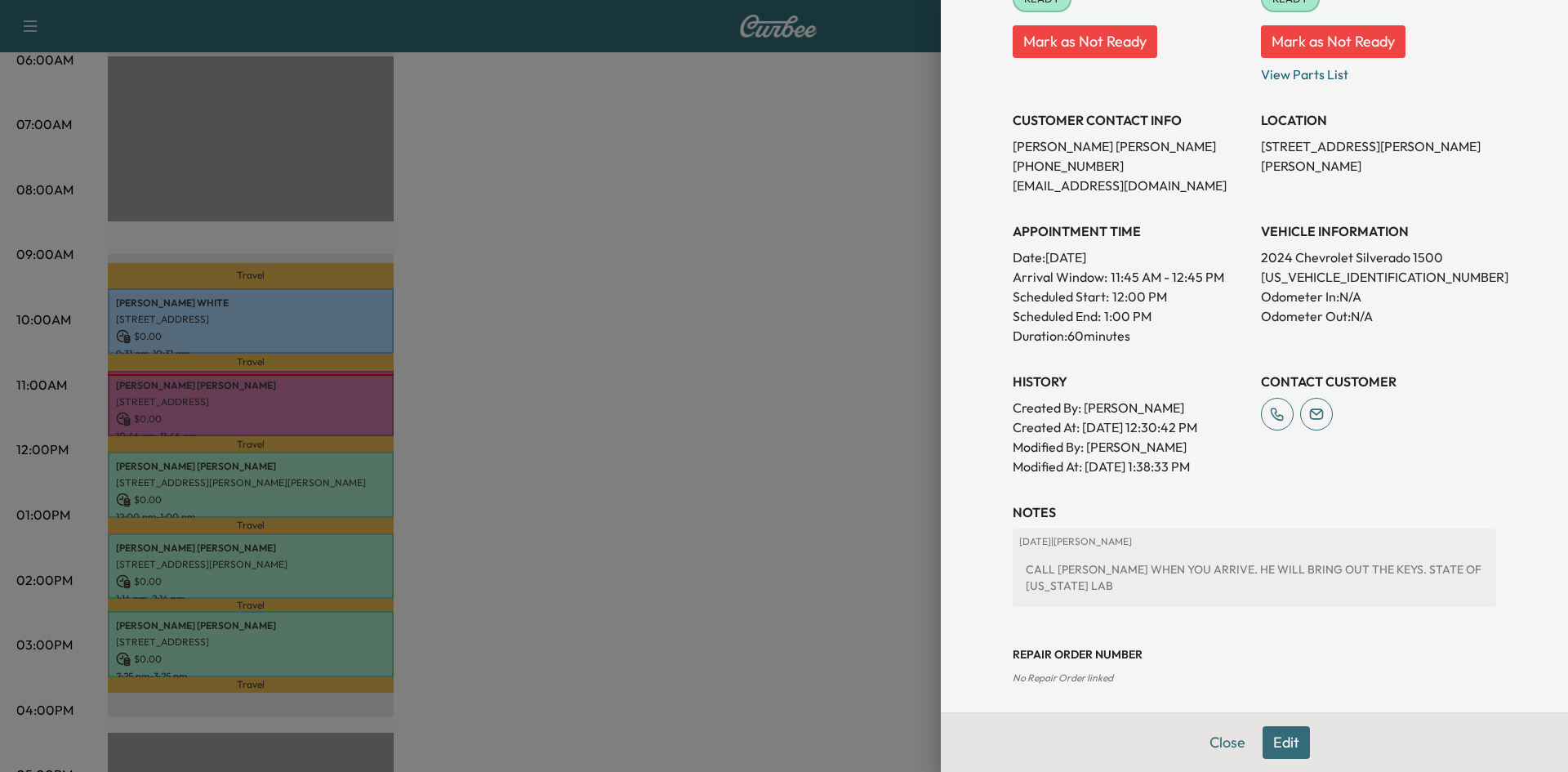
click at [1263, 743] on button "Edit" at bounding box center [1286, 743] width 47 height 33
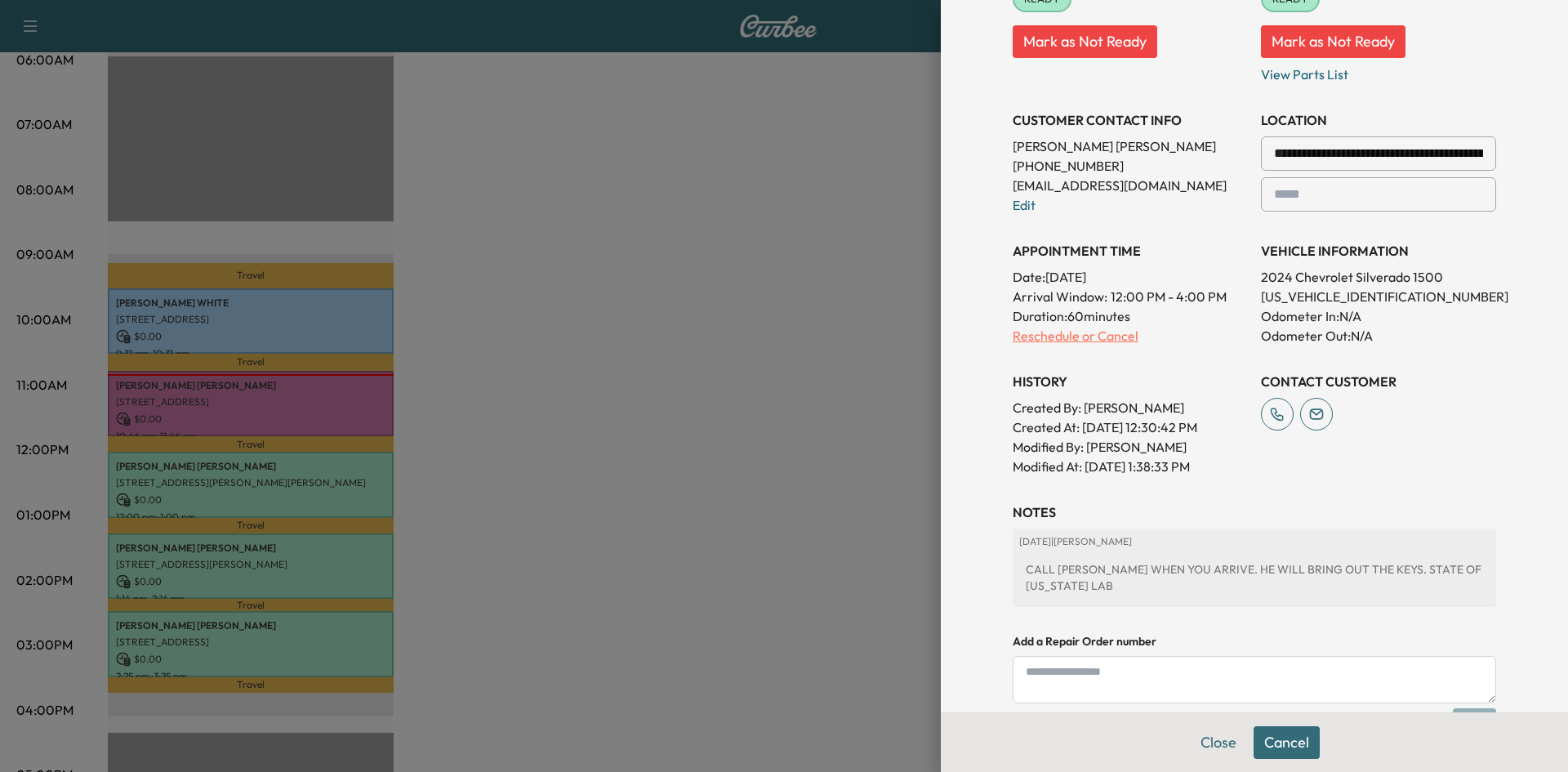
click at [1023, 336] on p "Reschedule or Cancel" at bounding box center [1130, 336] width 235 height 20
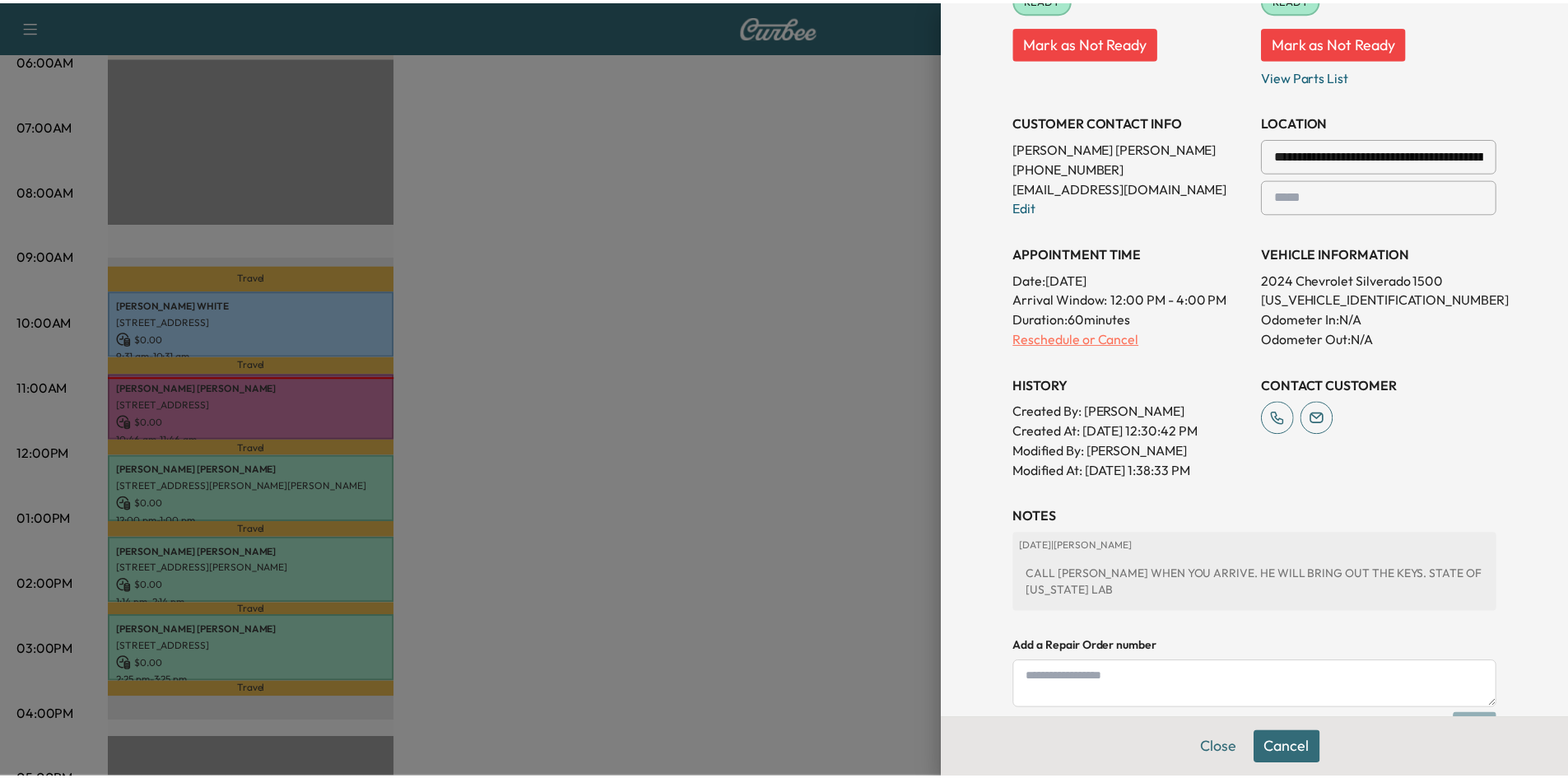
scroll to position [0, 0]
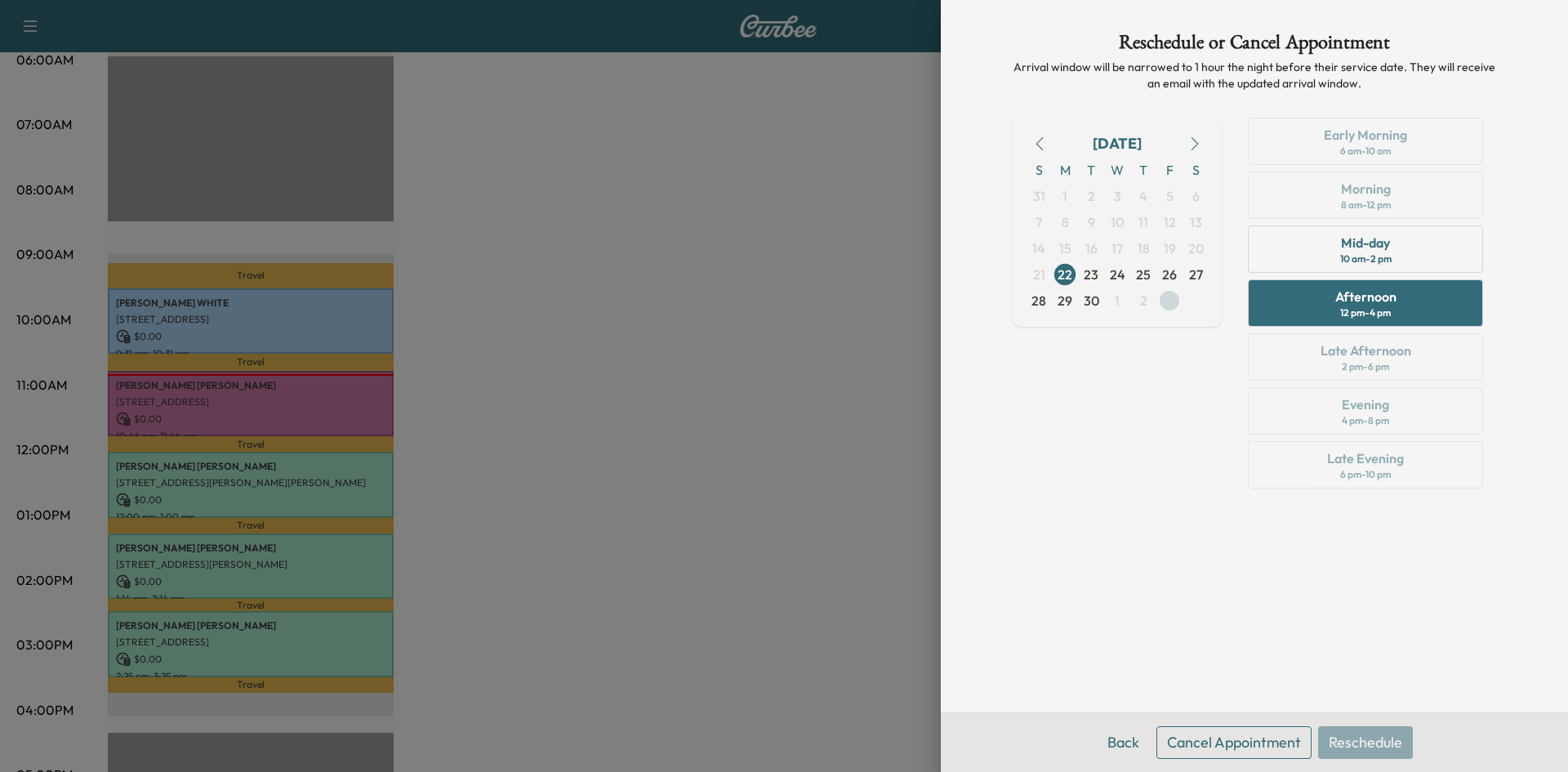
click at [1170, 301] on span "3" at bounding box center [1170, 301] width 7 height 20
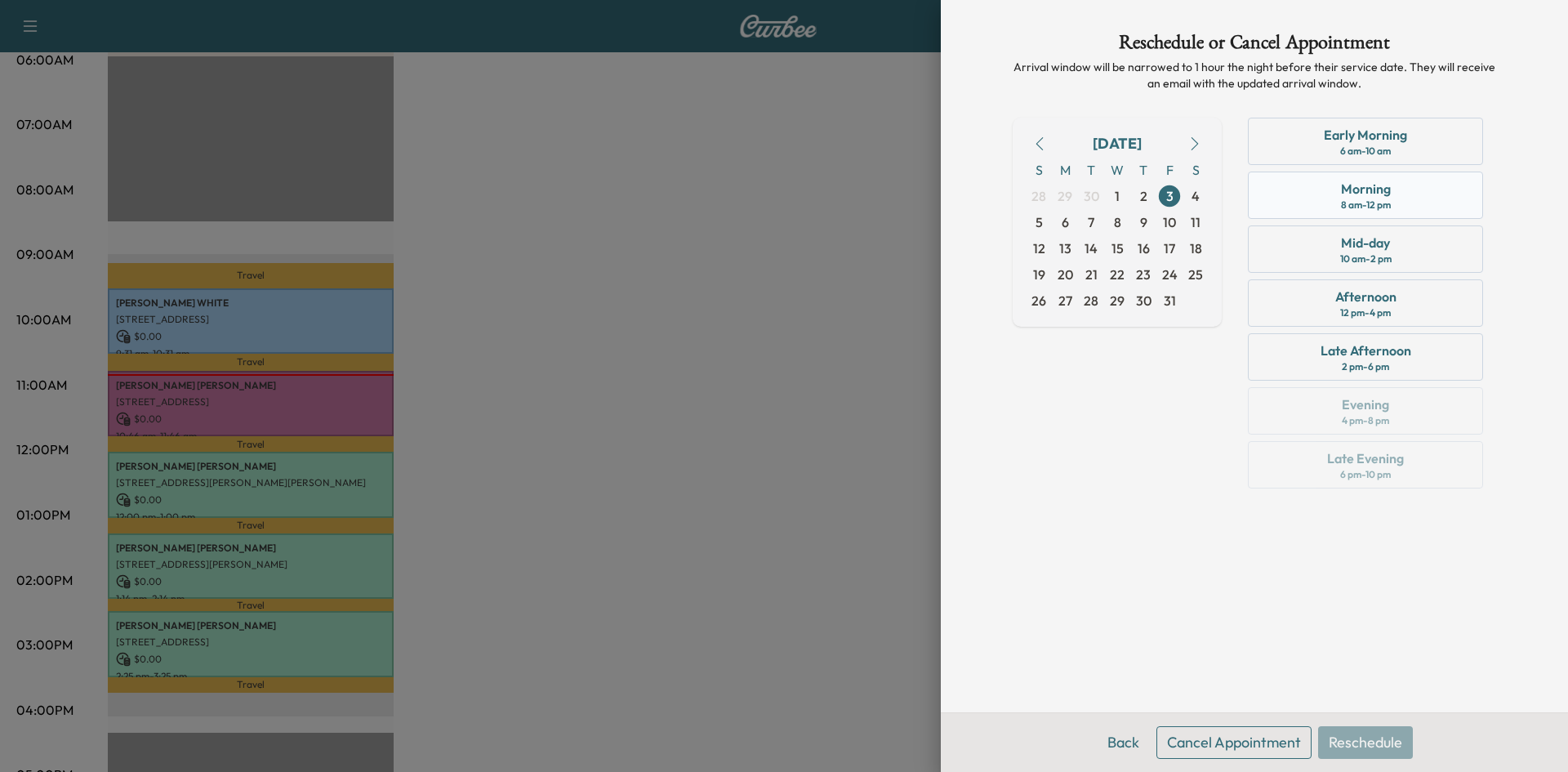
click at [1314, 196] on div "Morning 8 am - 12 pm" at bounding box center [1365, 196] width 235 height 47
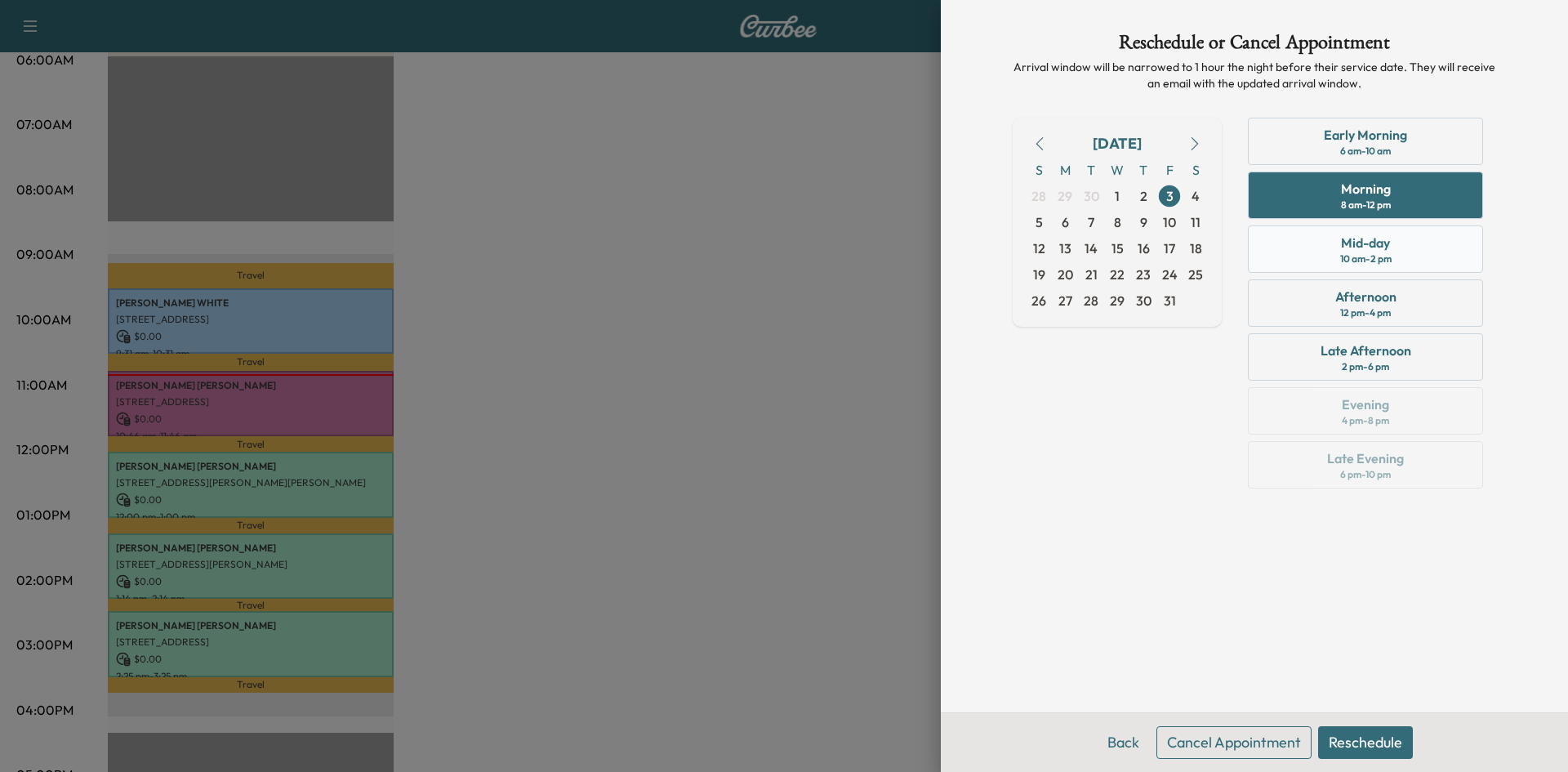
click at [1319, 252] on div "Mid-day 10 am - 2 pm" at bounding box center [1365, 249] width 235 height 47
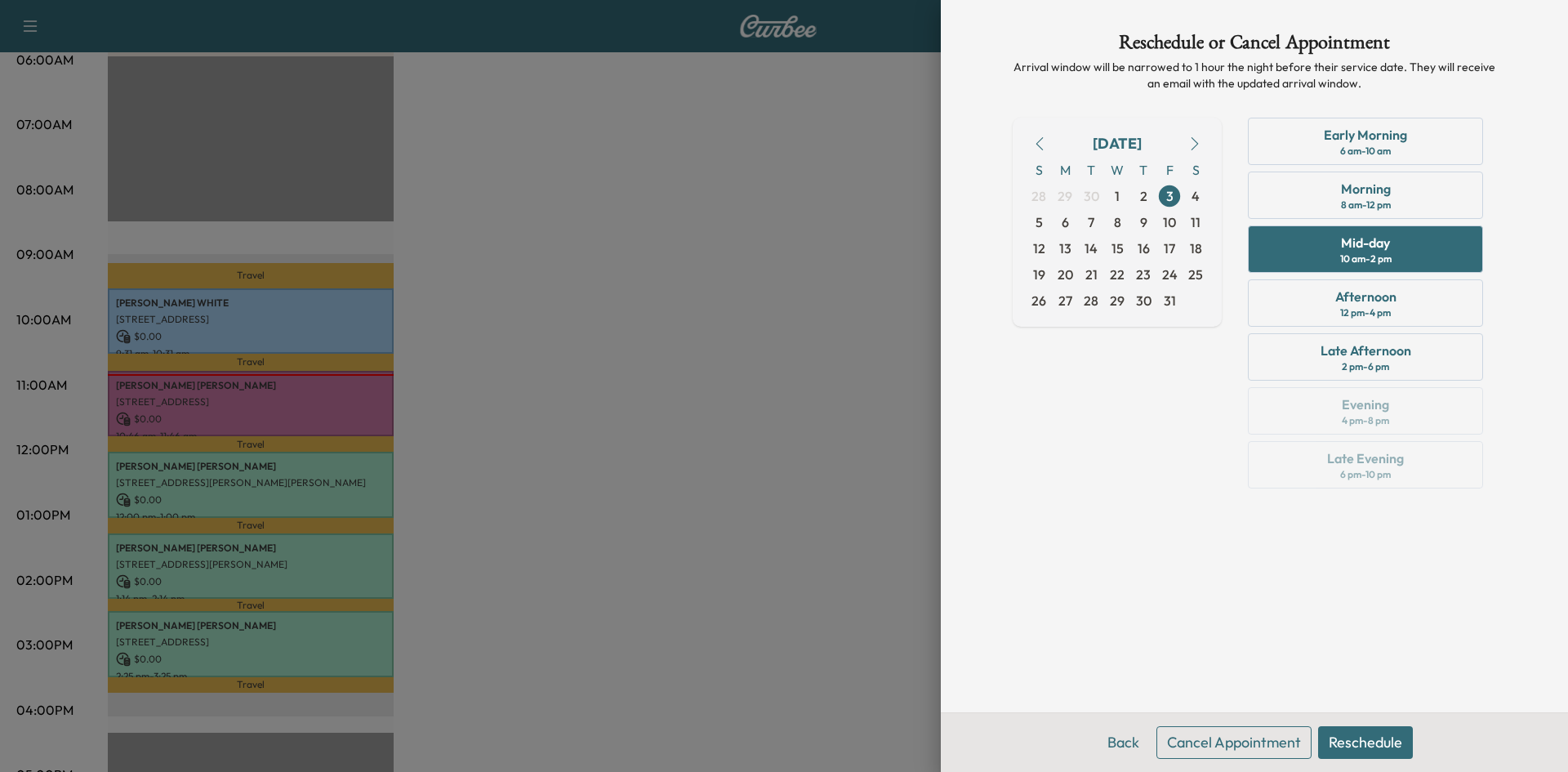
click at [1343, 744] on button "Reschedule" at bounding box center [1365, 743] width 95 height 33
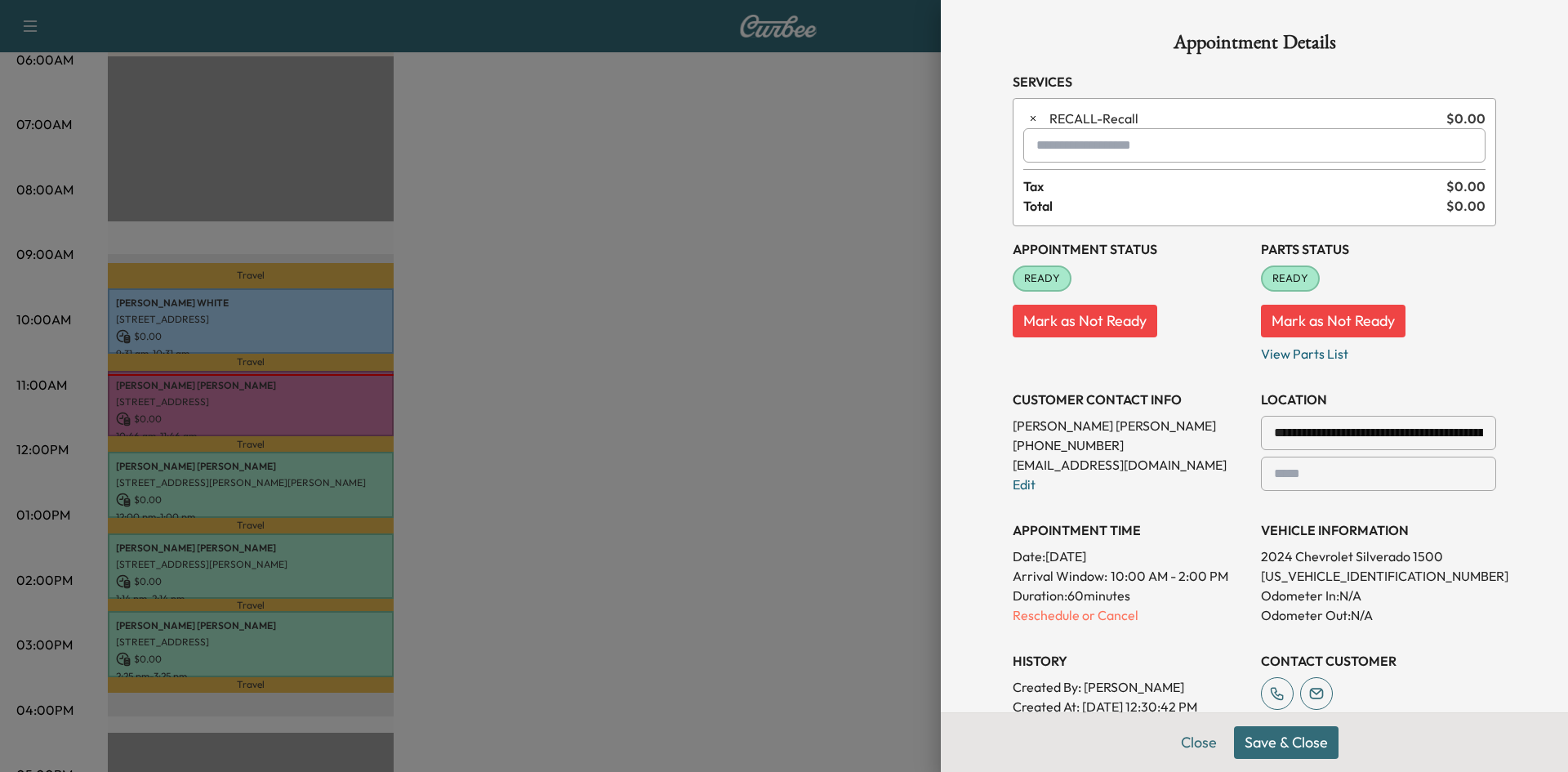
click at [1291, 438] on input "**********" at bounding box center [1378, 433] width 235 height 35
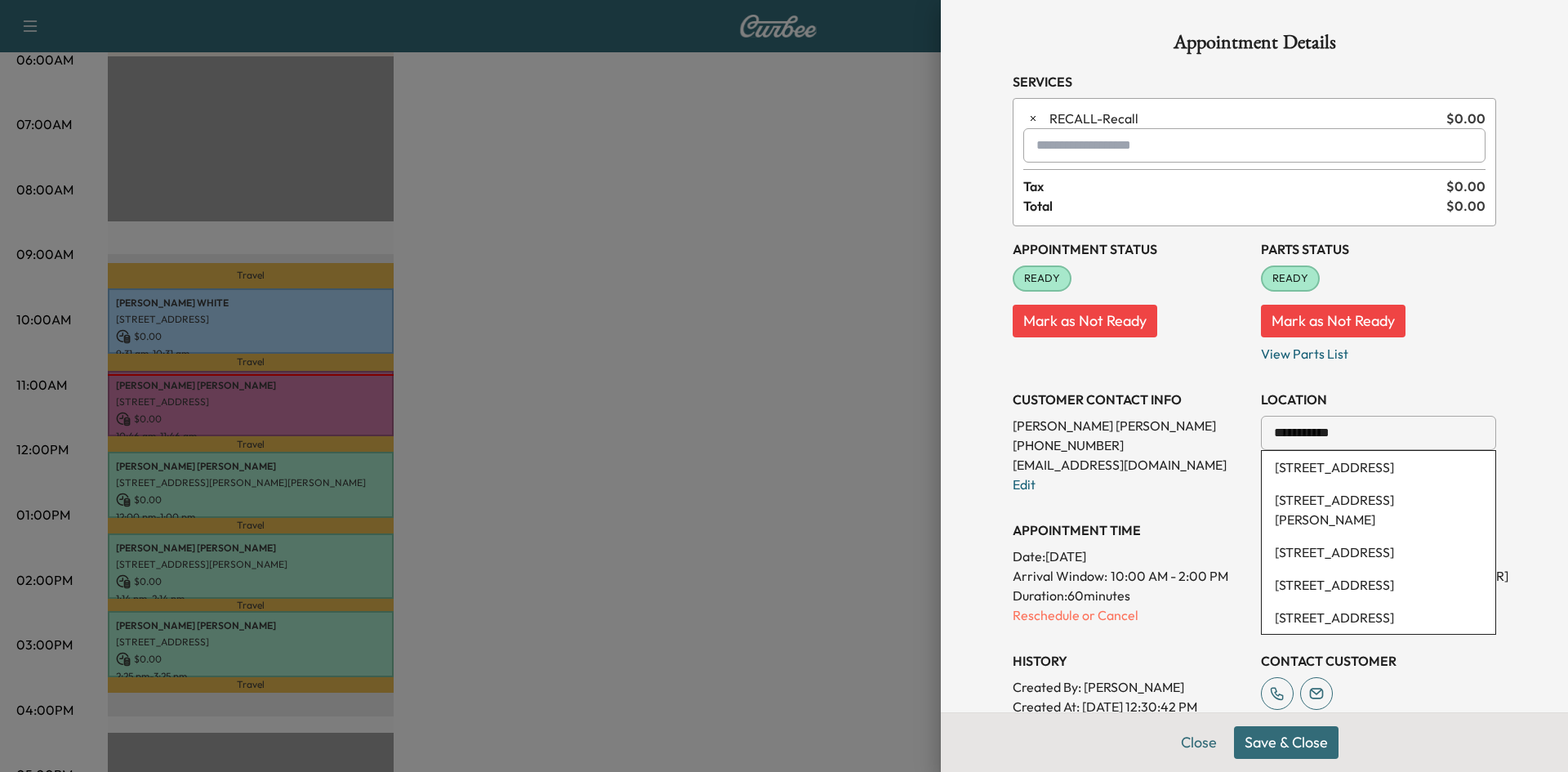
click at [1296, 457] on li "[STREET_ADDRESS]" at bounding box center [1378, 467] width 234 height 33
type input "**********"
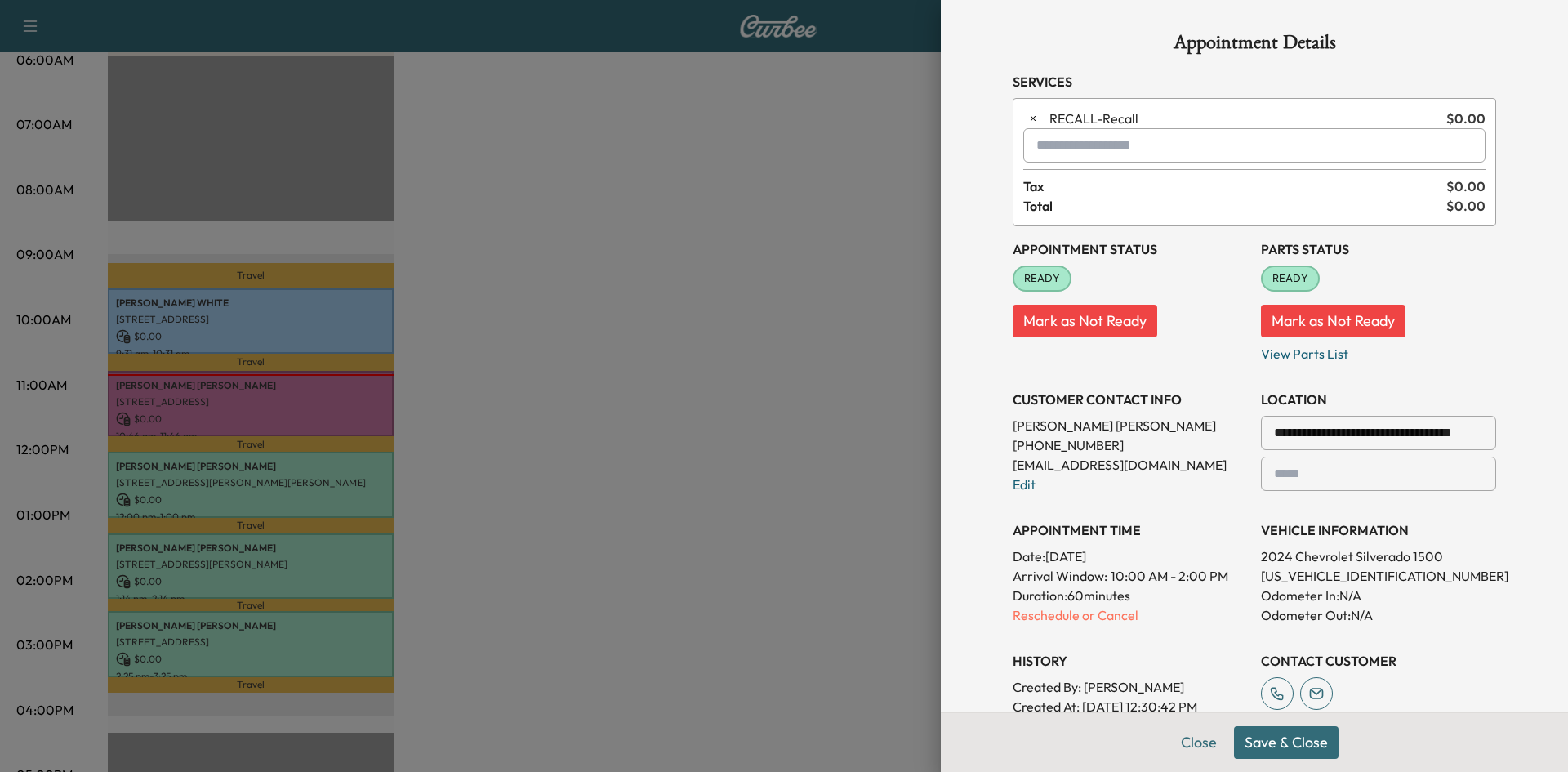
click at [1259, 745] on button "Save & Close" at bounding box center [1286, 743] width 105 height 33
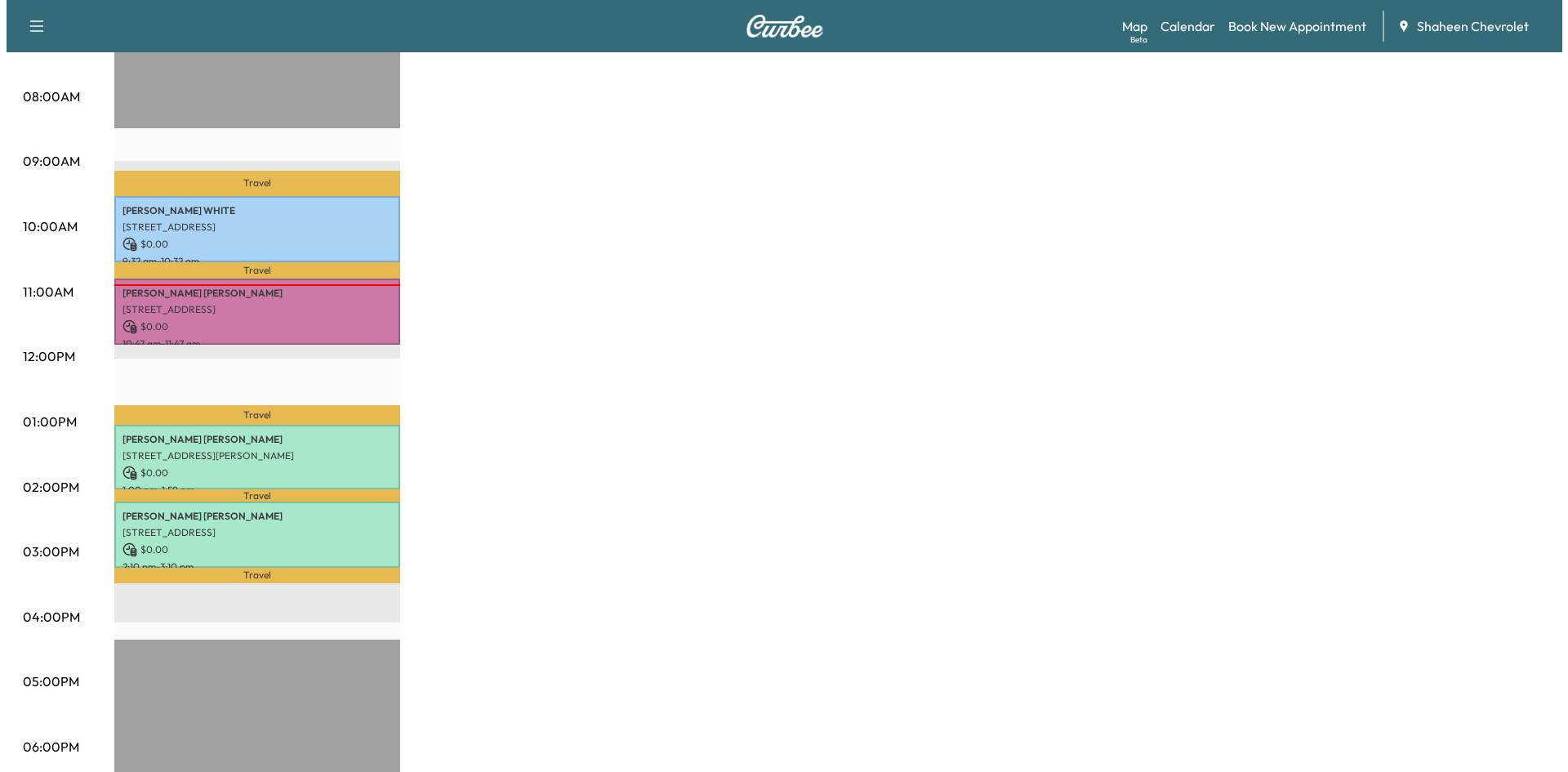
scroll to position [572, 0]
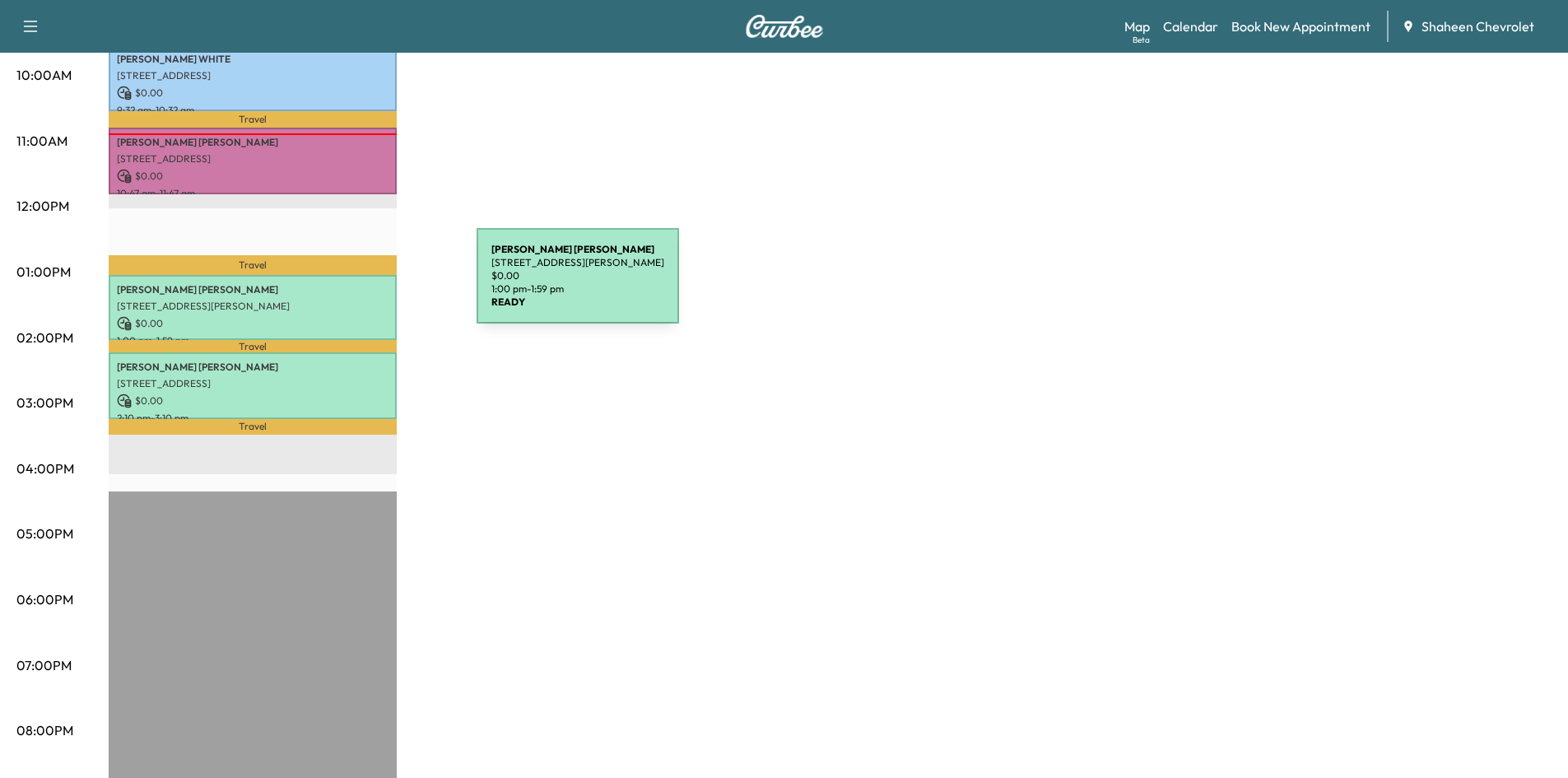
click at [353, 286] on p "[PERSON_NAME]" at bounding box center [253, 290] width 272 height 13
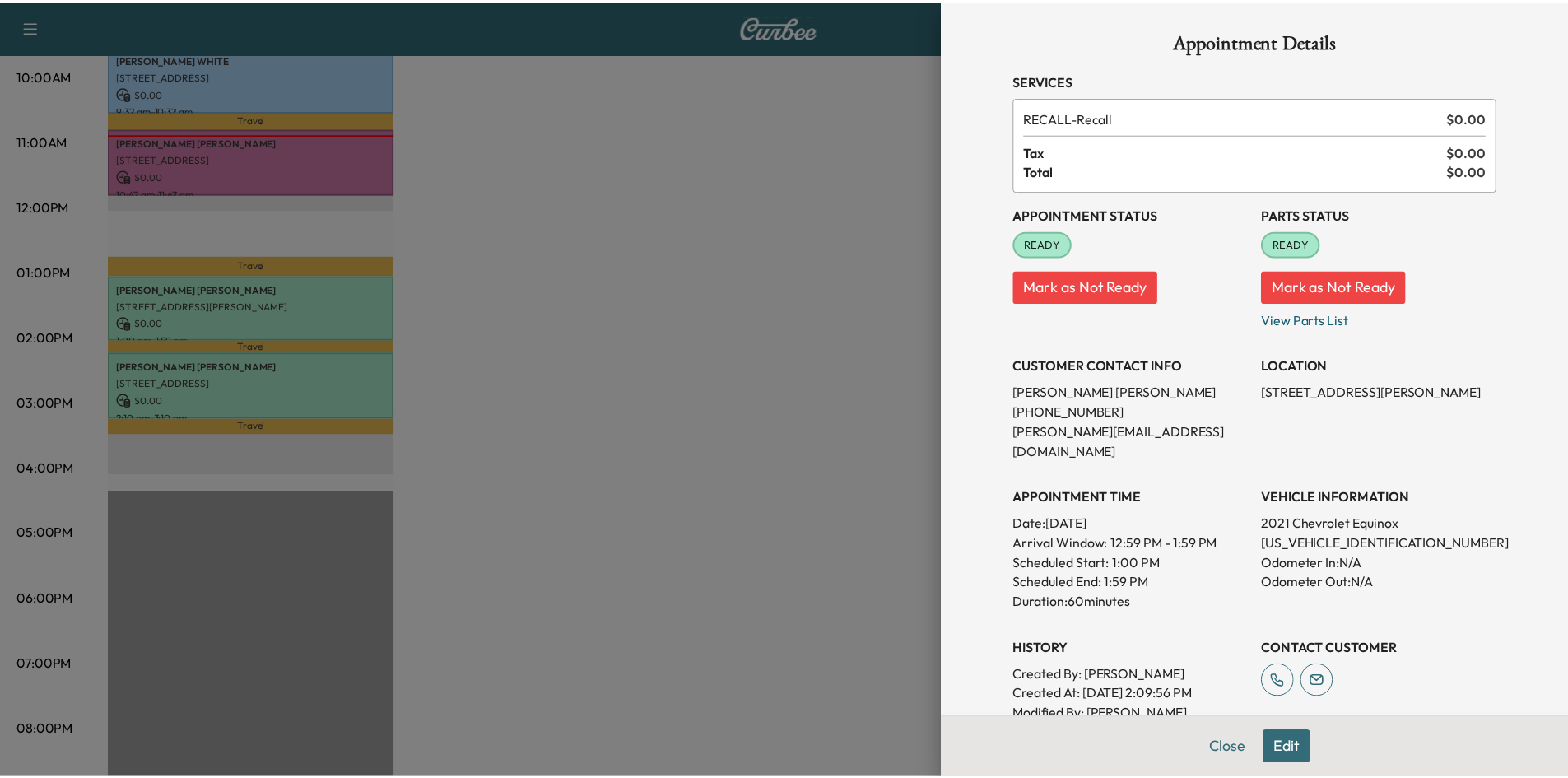
scroll to position [0, 0]
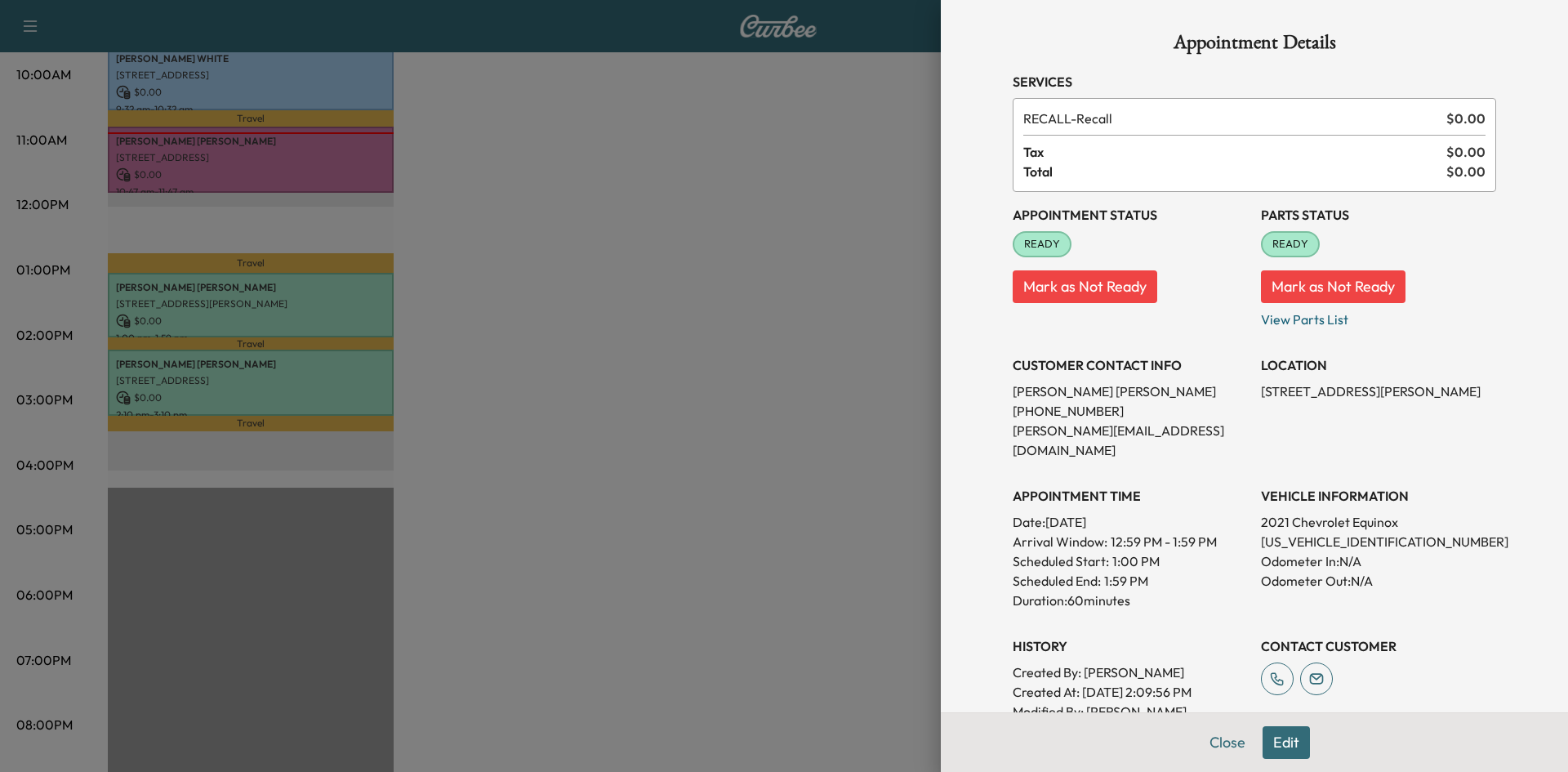
click at [924, 440] on div at bounding box center [784, 386] width 1568 height 772
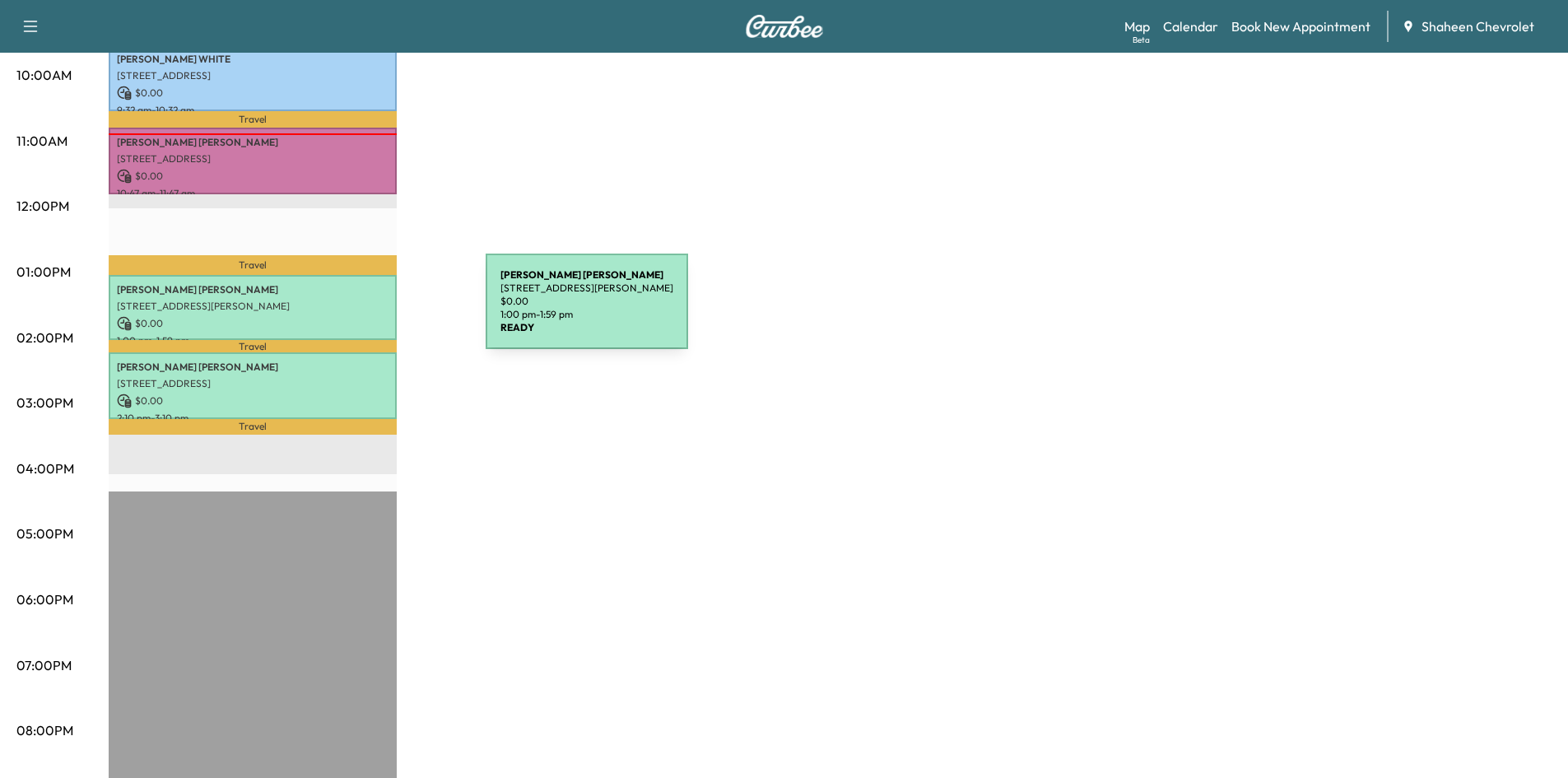
click at [362, 316] on p "$ 0.00" at bounding box center [253, 323] width 272 height 15
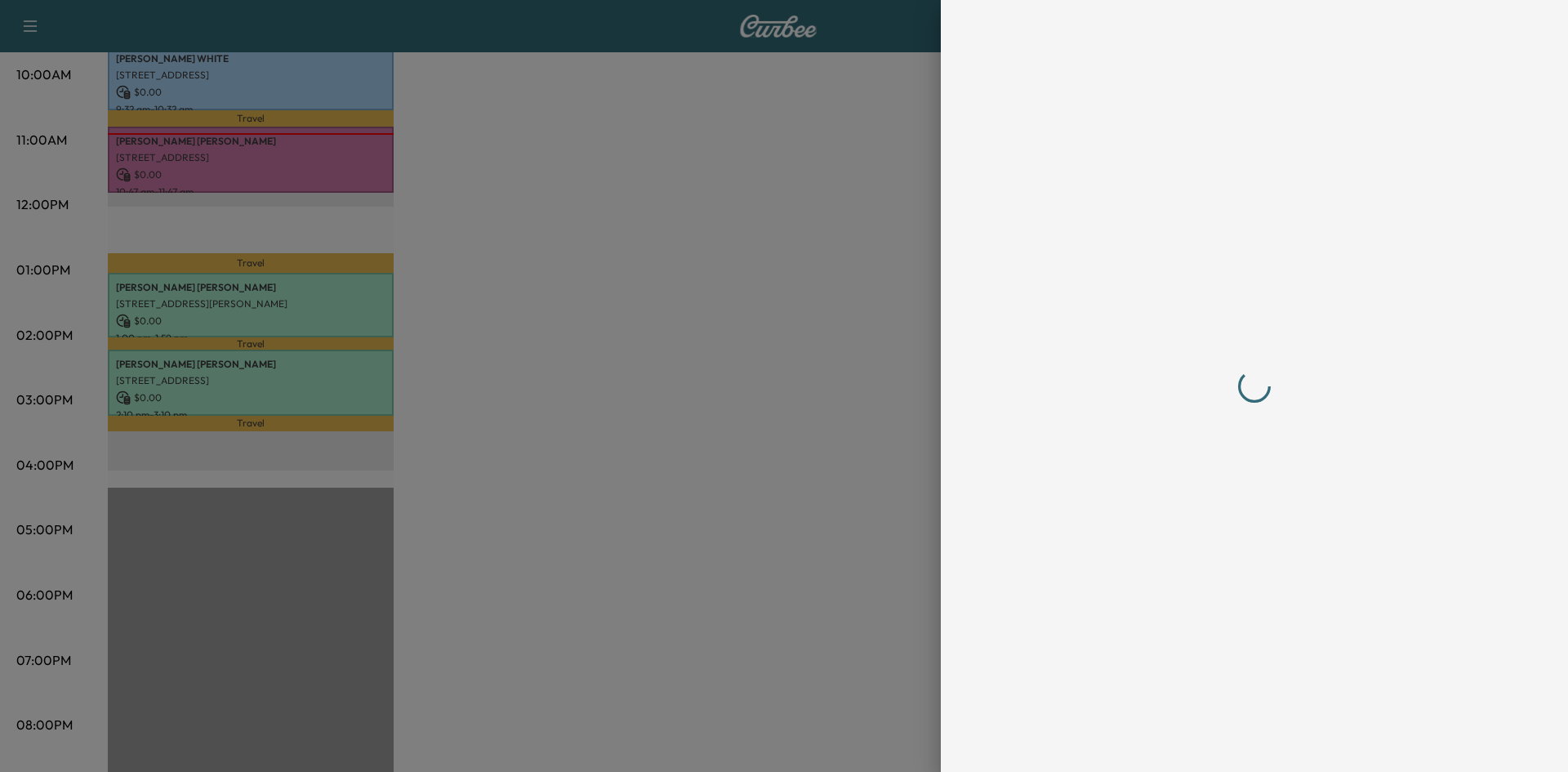
click at [630, 718] on div at bounding box center [784, 386] width 1568 height 772
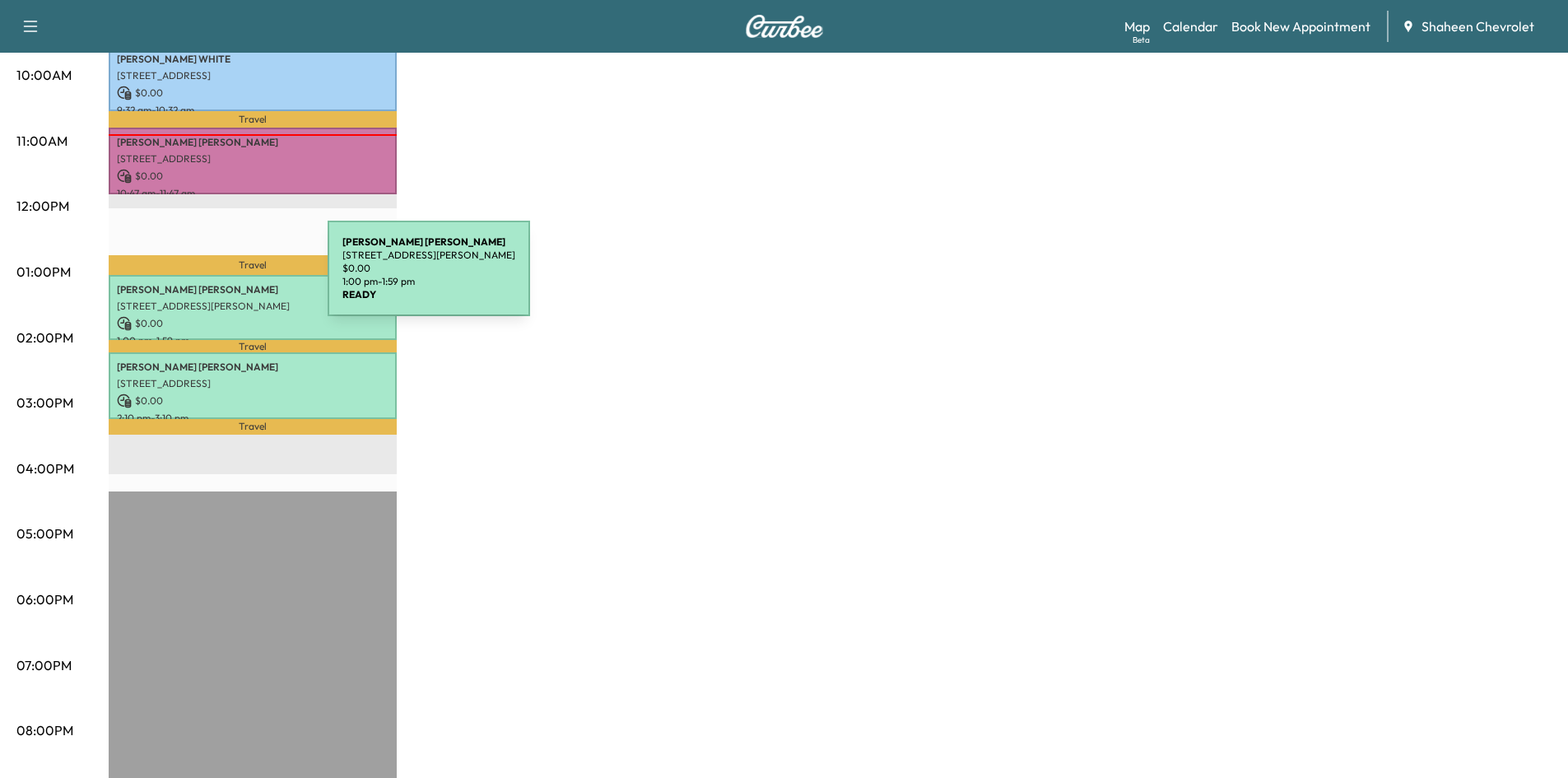
click at [204, 283] on p "[PERSON_NAME]" at bounding box center [253, 290] width 272 height 13
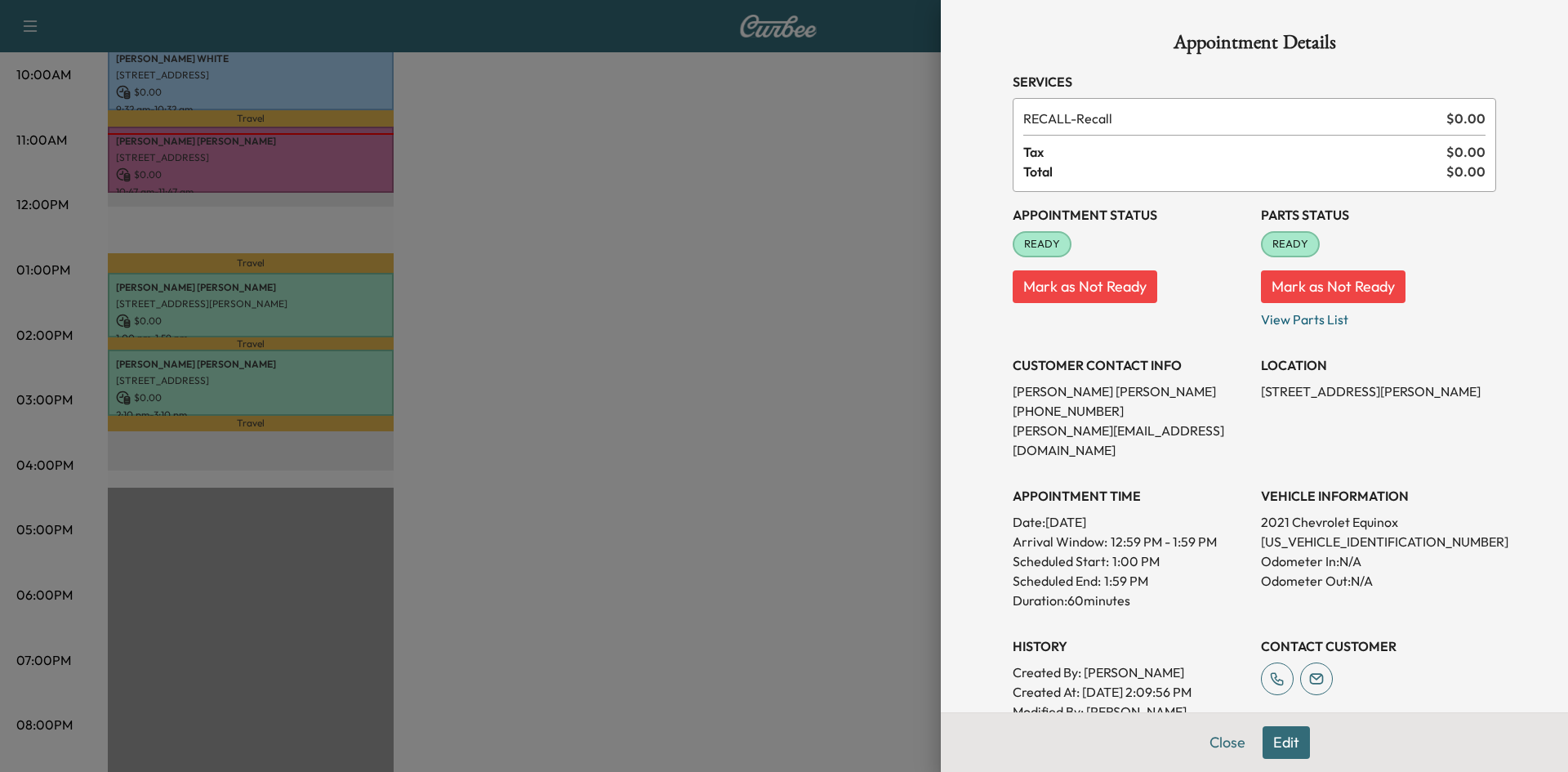
click at [768, 349] on div at bounding box center [784, 386] width 1568 height 772
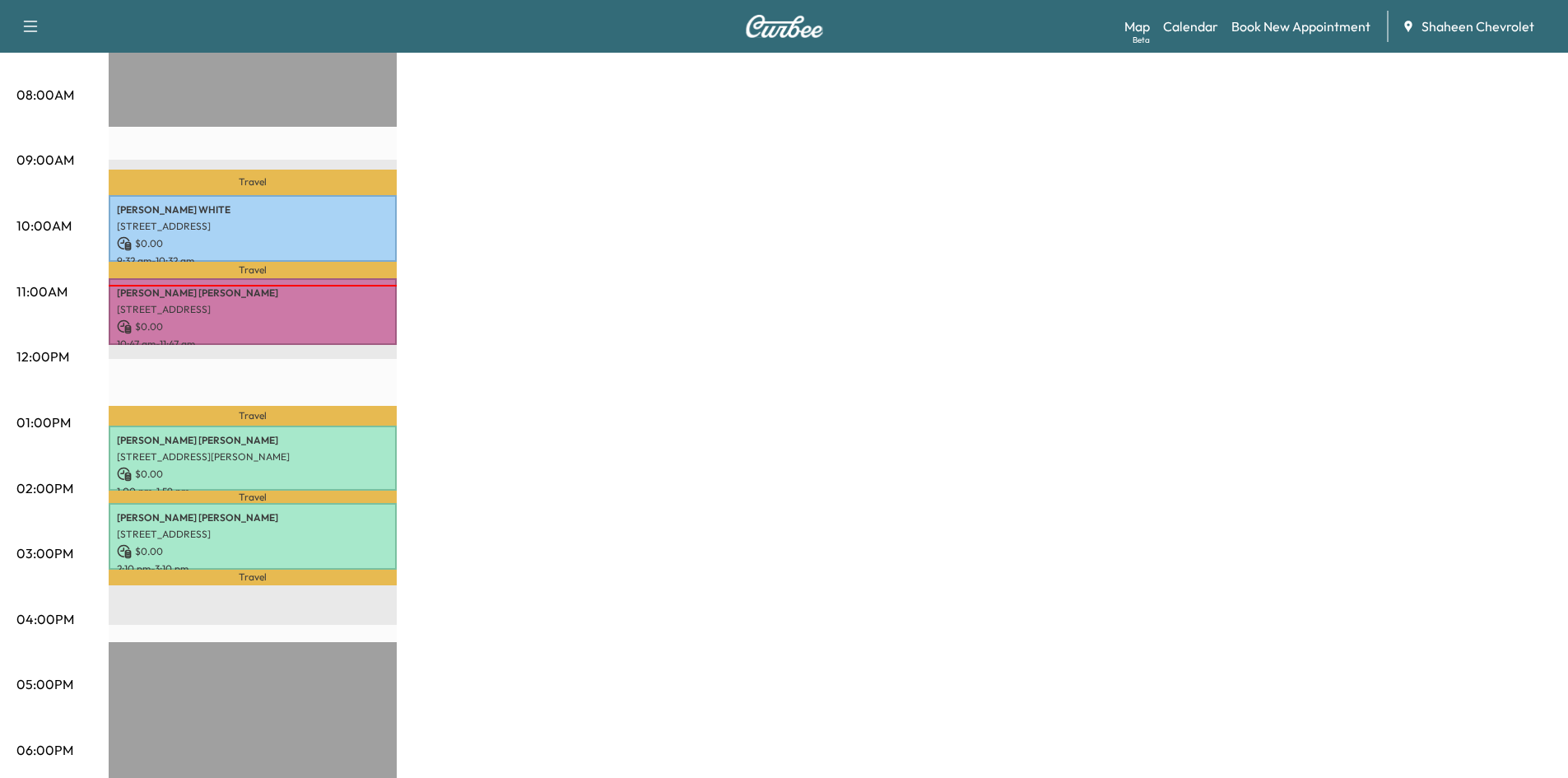
scroll to position [411, 0]
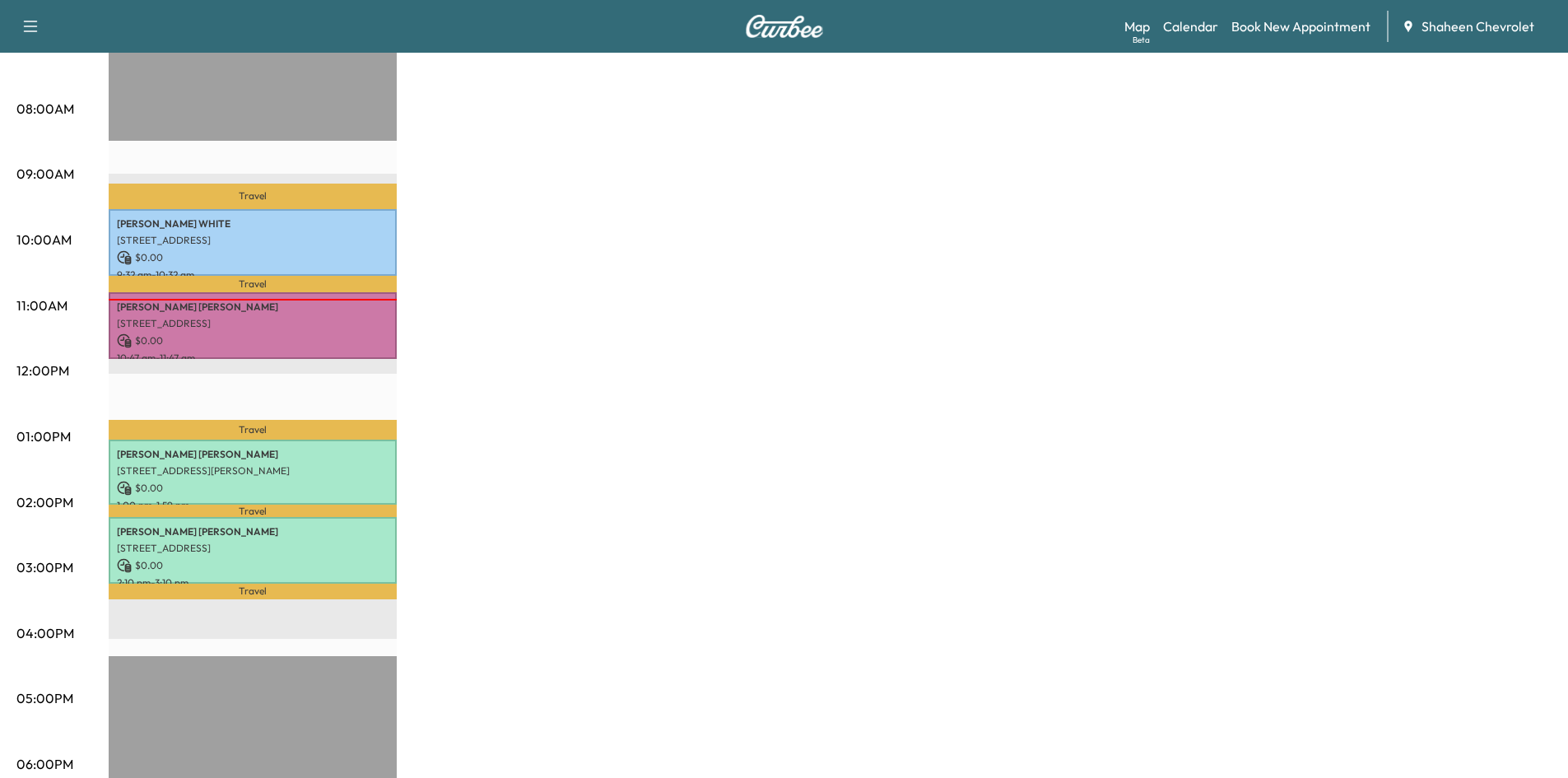
click at [307, 423] on p "Travel" at bounding box center [253, 430] width 288 height 20
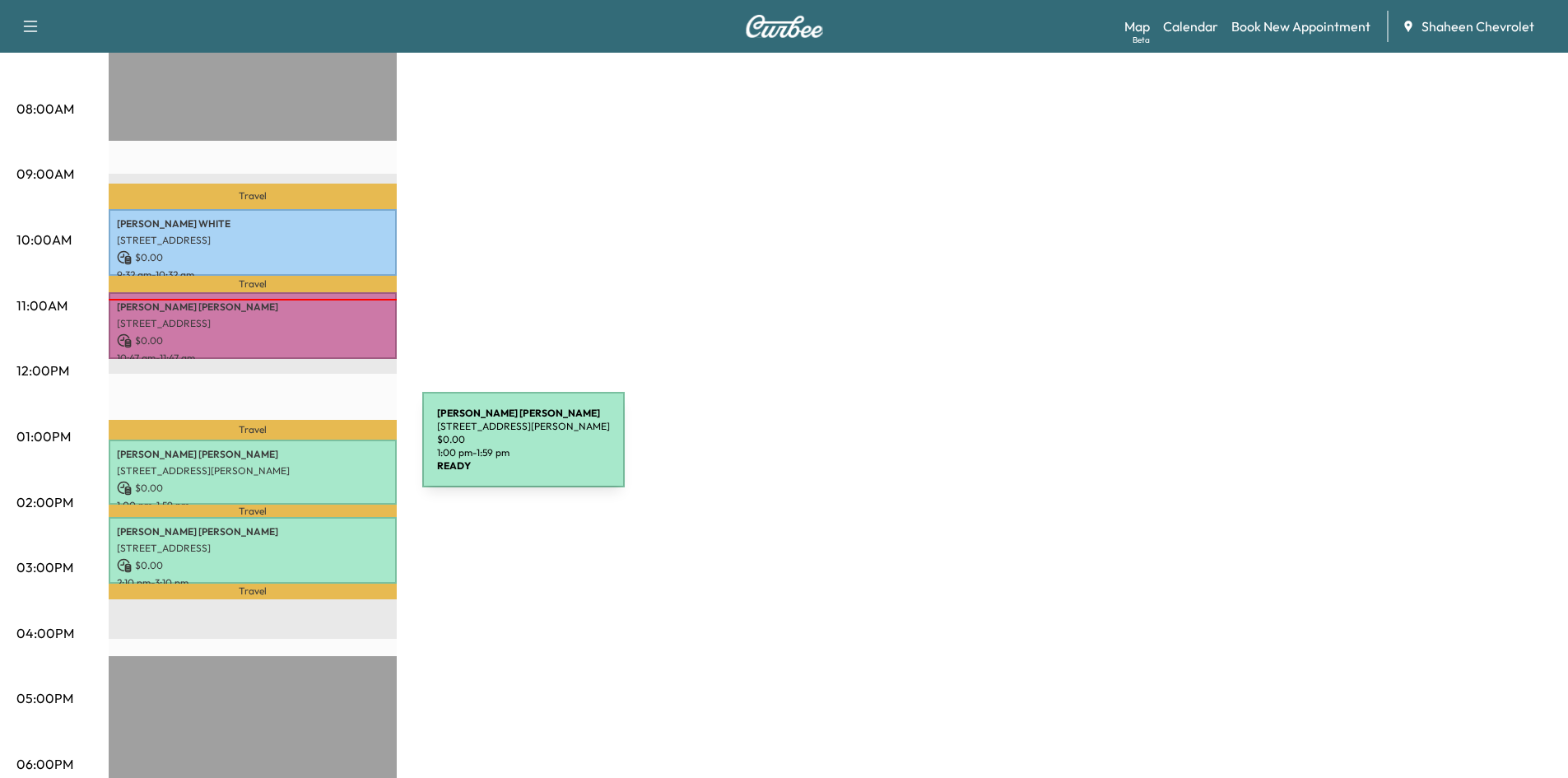
click at [299, 450] on p "[PERSON_NAME]" at bounding box center [253, 455] width 272 height 13
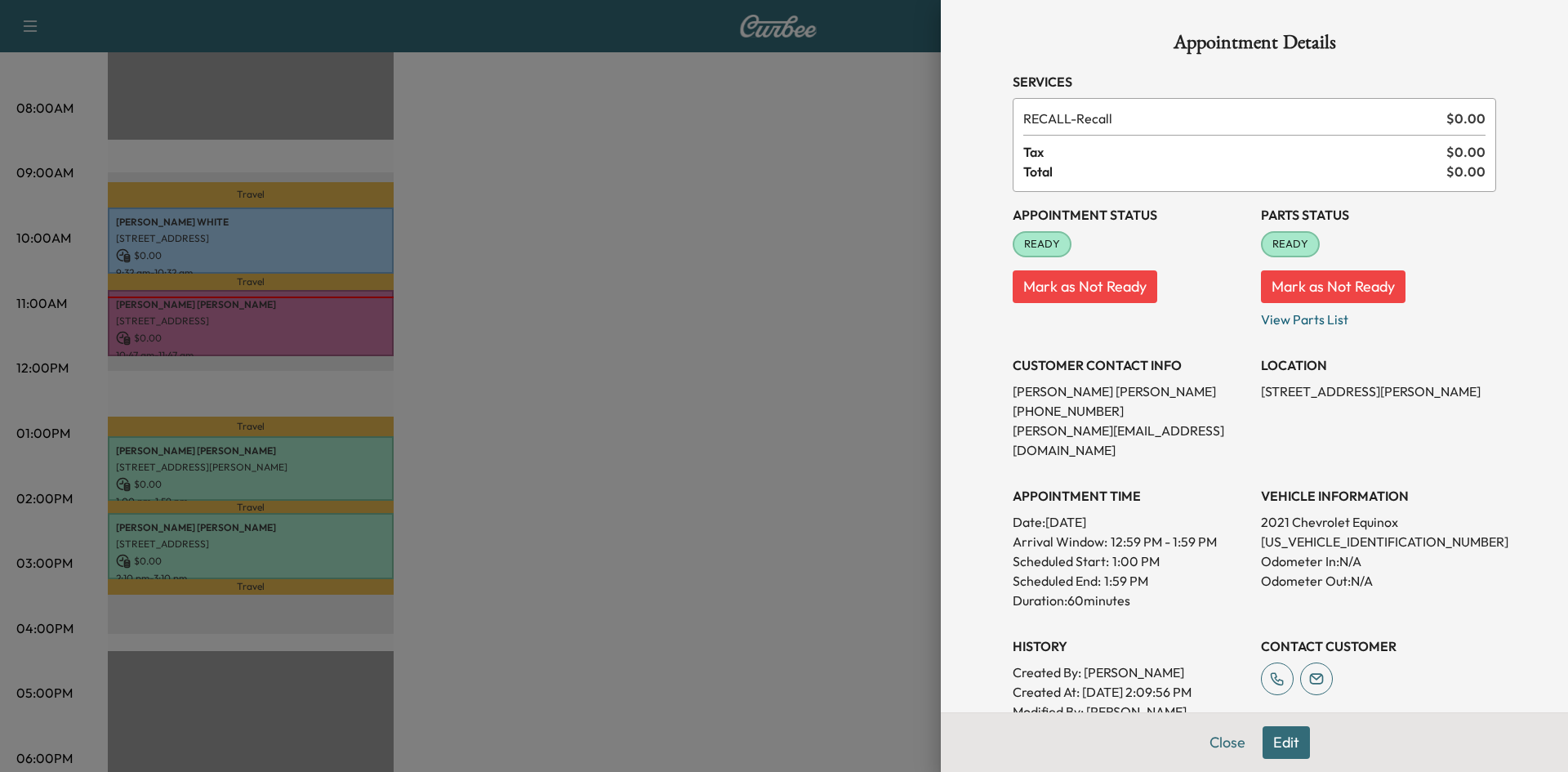
click at [758, 371] on div at bounding box center [784, 386] width 1568 height 772
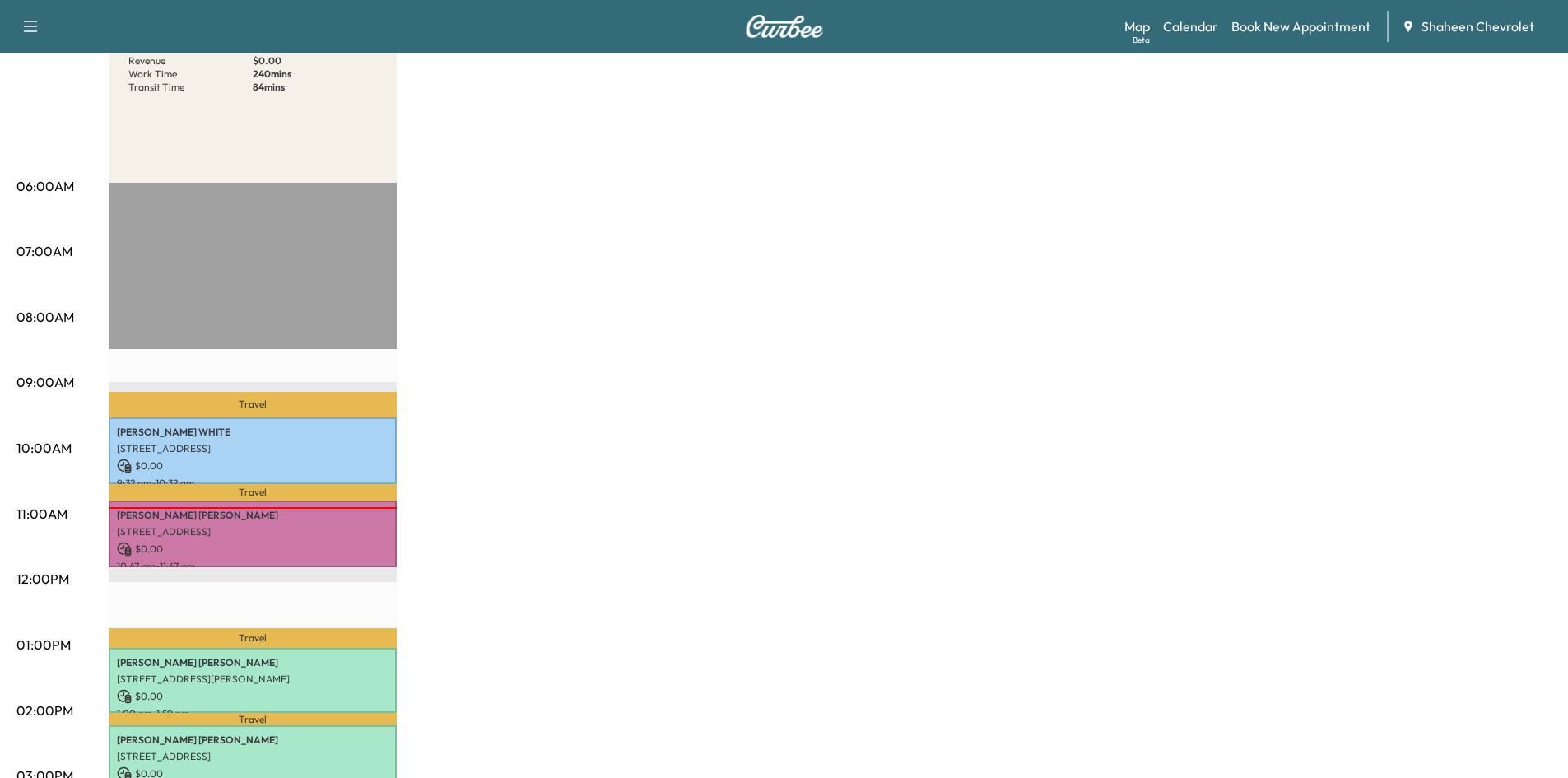
scroll to position [247, 0]
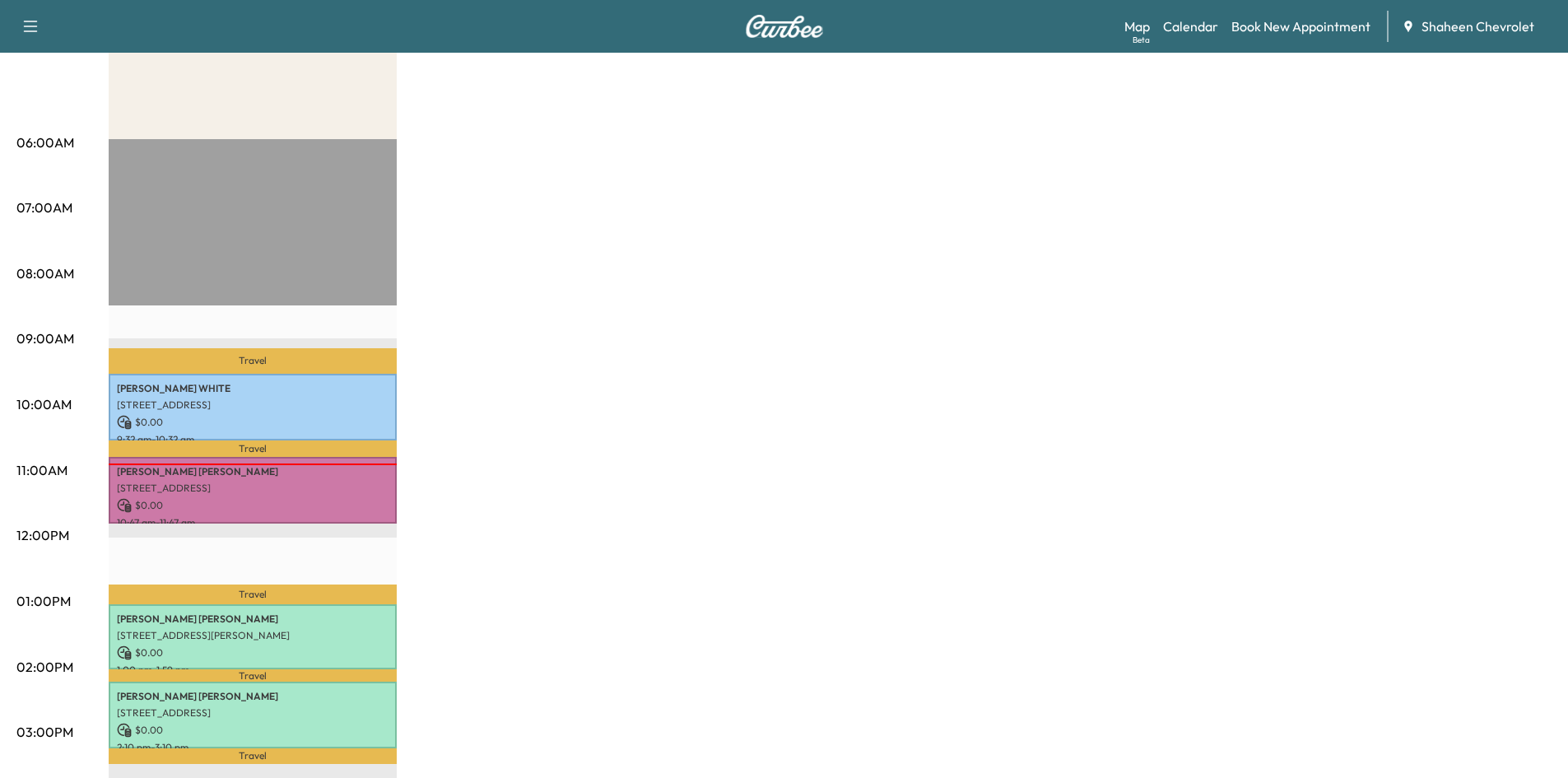
drag, startPoint x: 807, startPoint y: 393, endPoint x: 670, endPoint y: 488, distance: 166.7
click at [807, 393] on div "MobileService+ Revenue $ 0.00 Work Time 240 mins Transit Time 84 mins Travel [P…" at bounding box center [830, 586] width 1443 height 1235
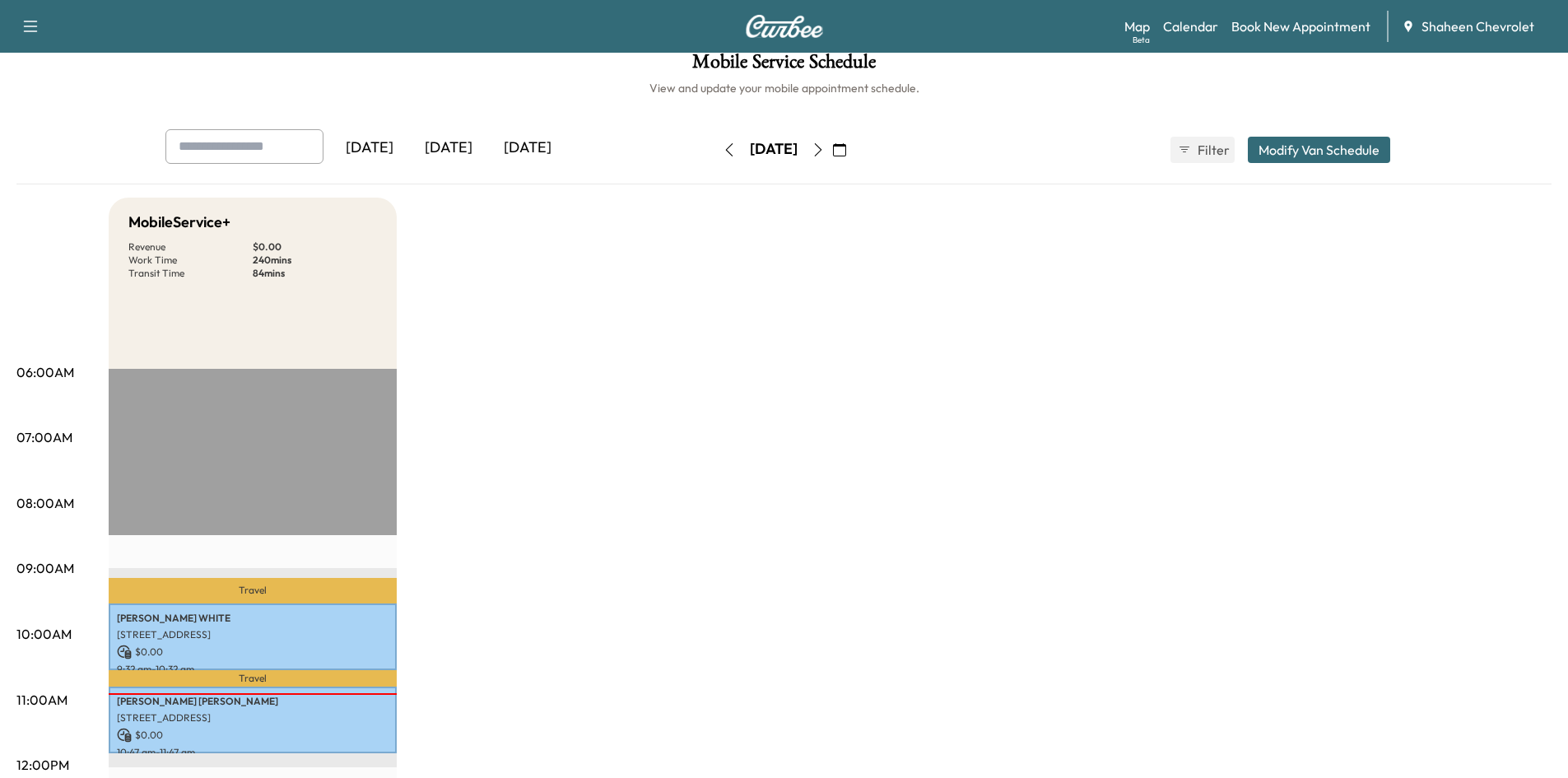
scroll to position [0, 0]
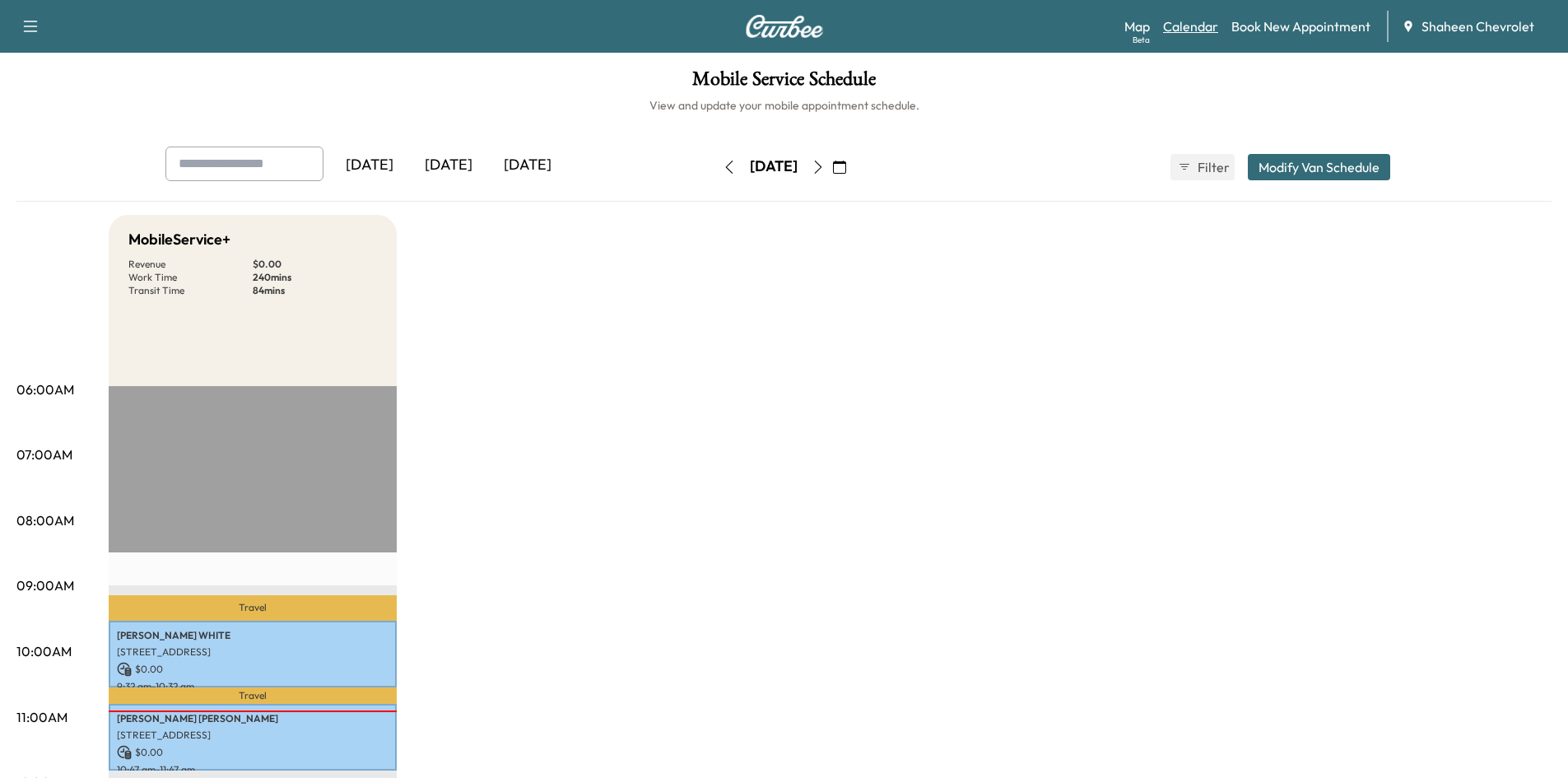
click at [1198, 28] on link "Calendar" at bounding box center [1191, 27] width 55 height 20
click at [824, 162] on icon "button" at bounding box center [818, 167] width 13 height 13
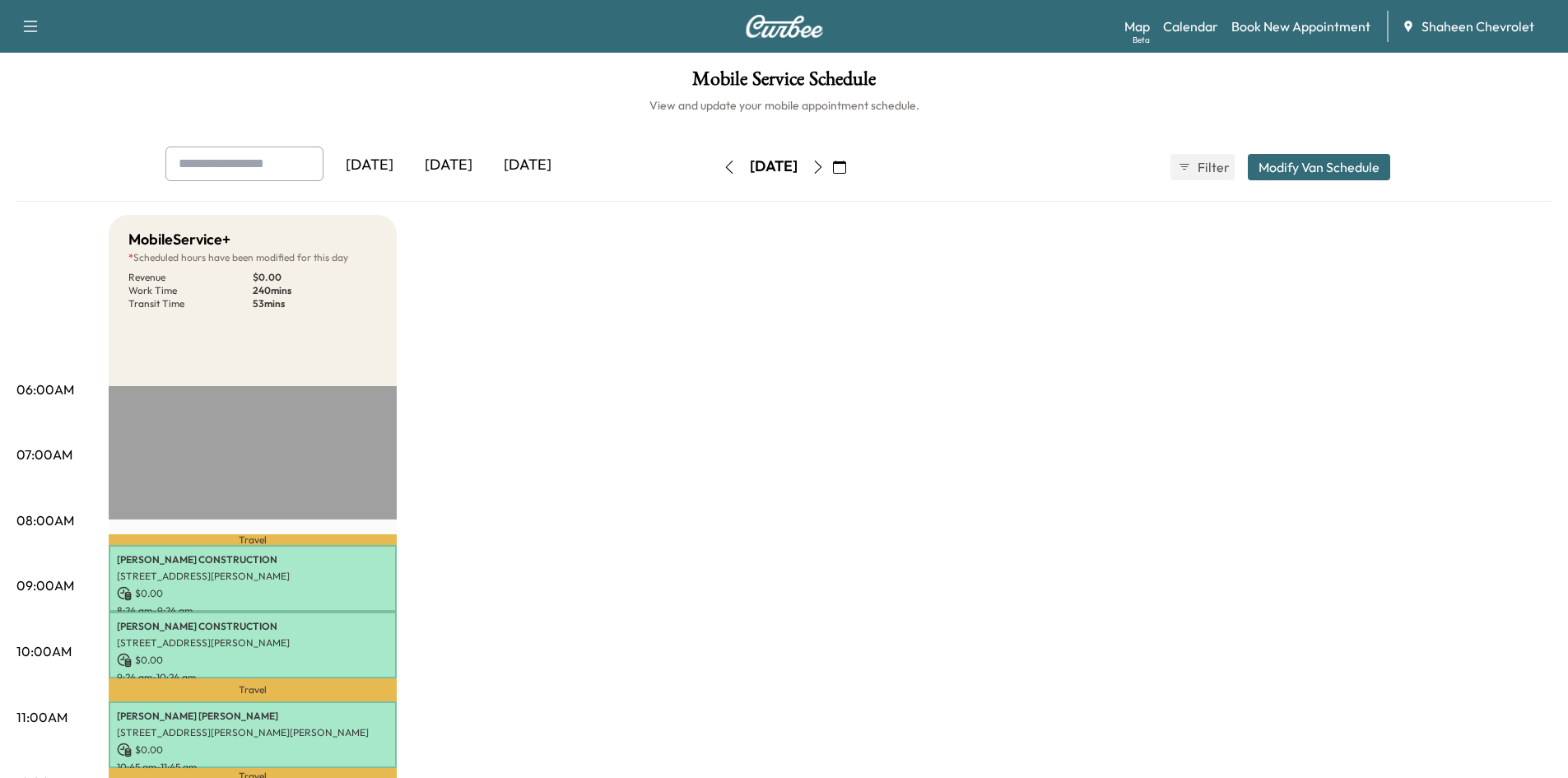
click at [824, 167] on icon "button" at bounding box center [818, 167] width 13 height 13
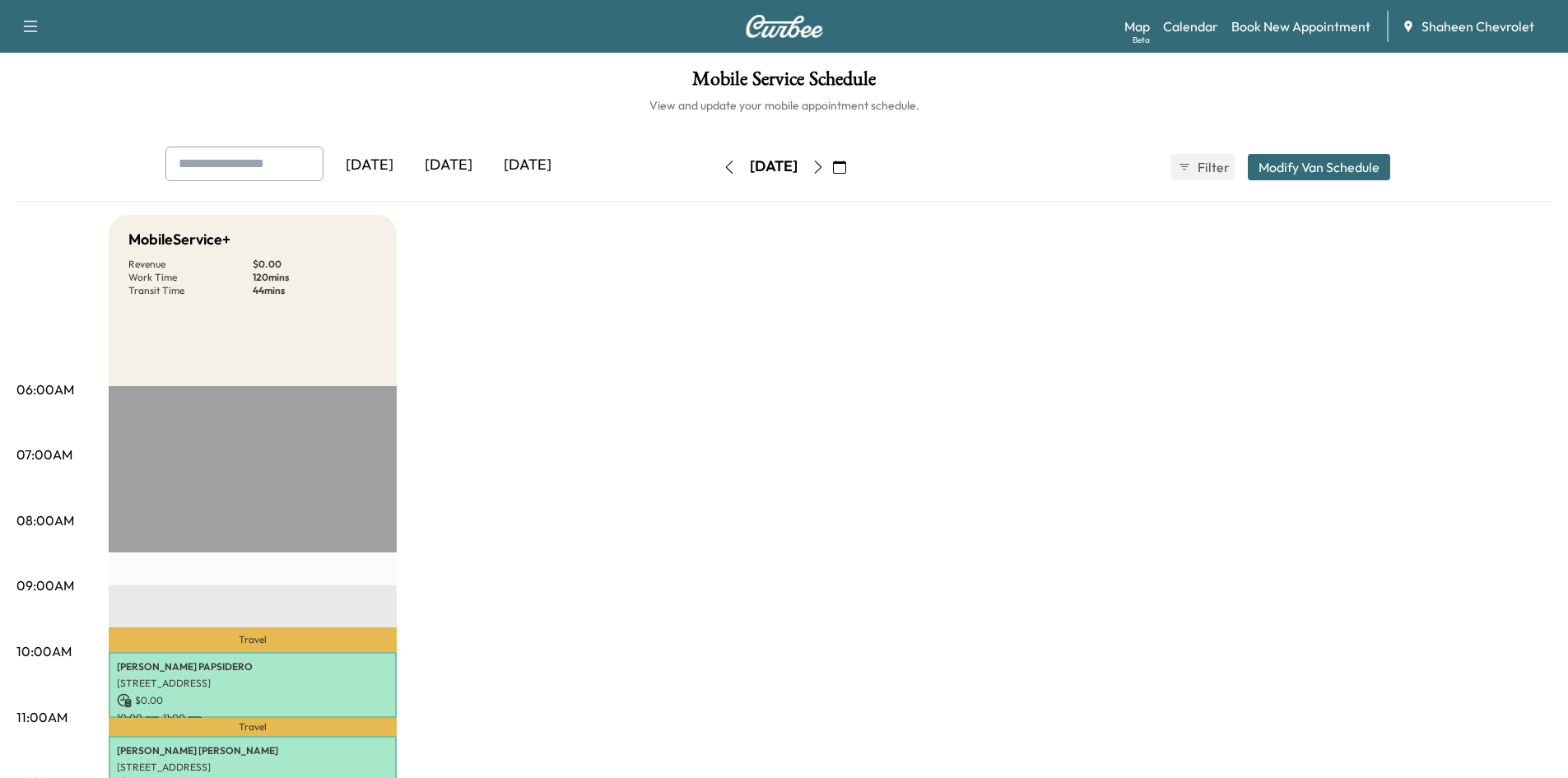
click at [824, 169] on icon "button" at bounding box center [818, 167] width 13 height 13
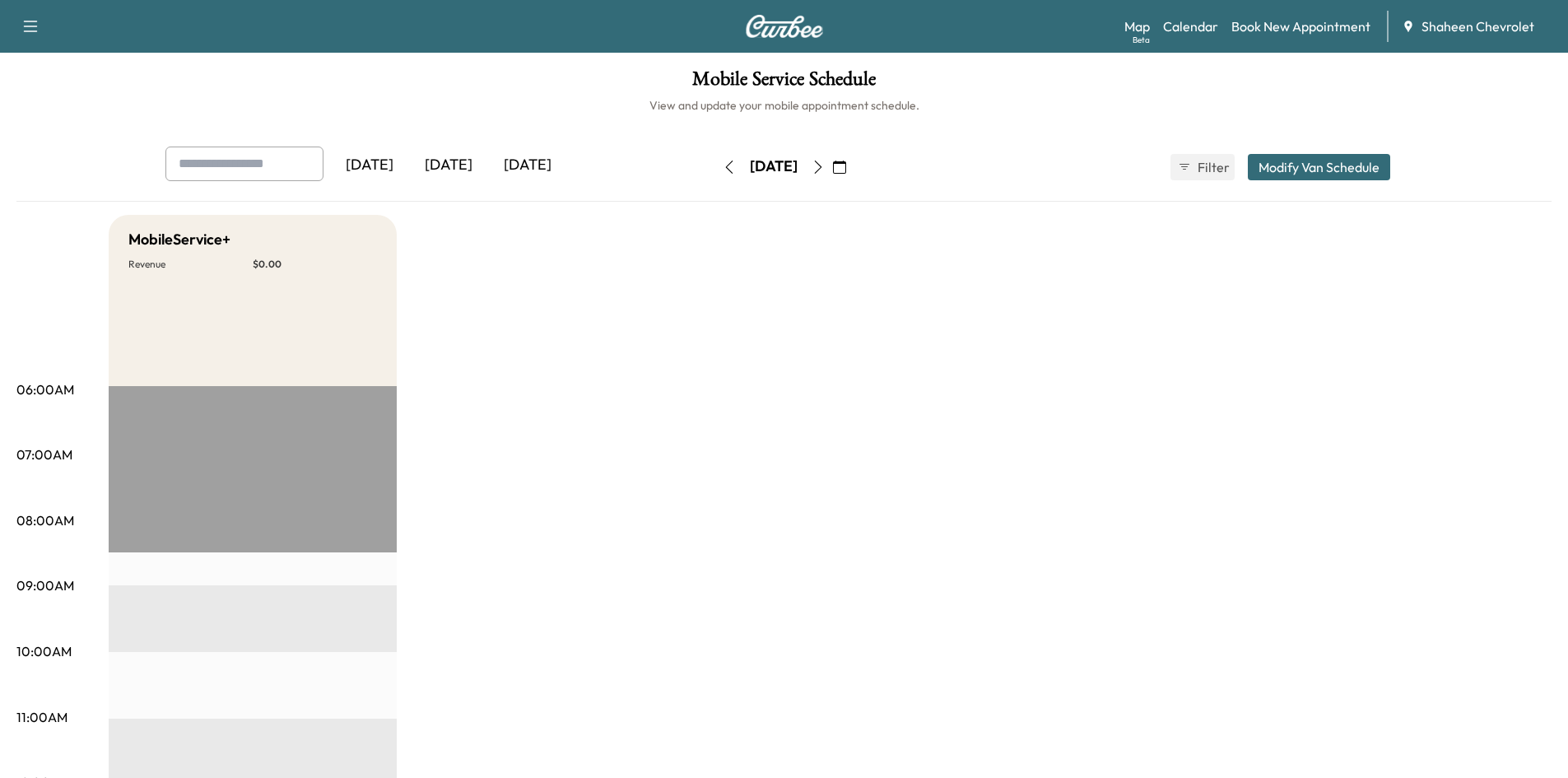
click at [824, 172] on icon "button" at bounding box center [818, 167] width 13 height 13
